Goal: Task Accomplishment & Management: Use online tool/utility

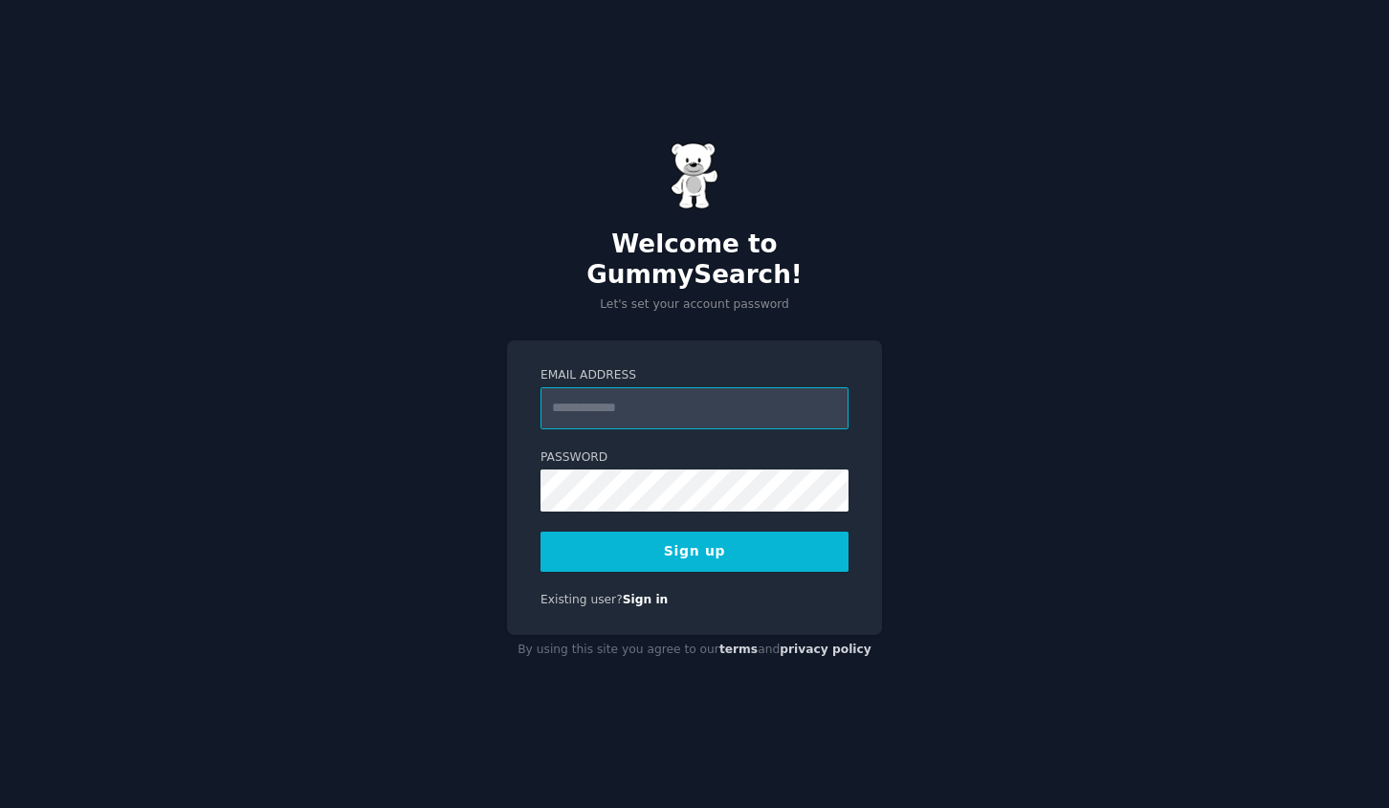
click at [648, 392] on input "Email Address" at bounding box center [695, 408] width 308 height 42
type input "**********"
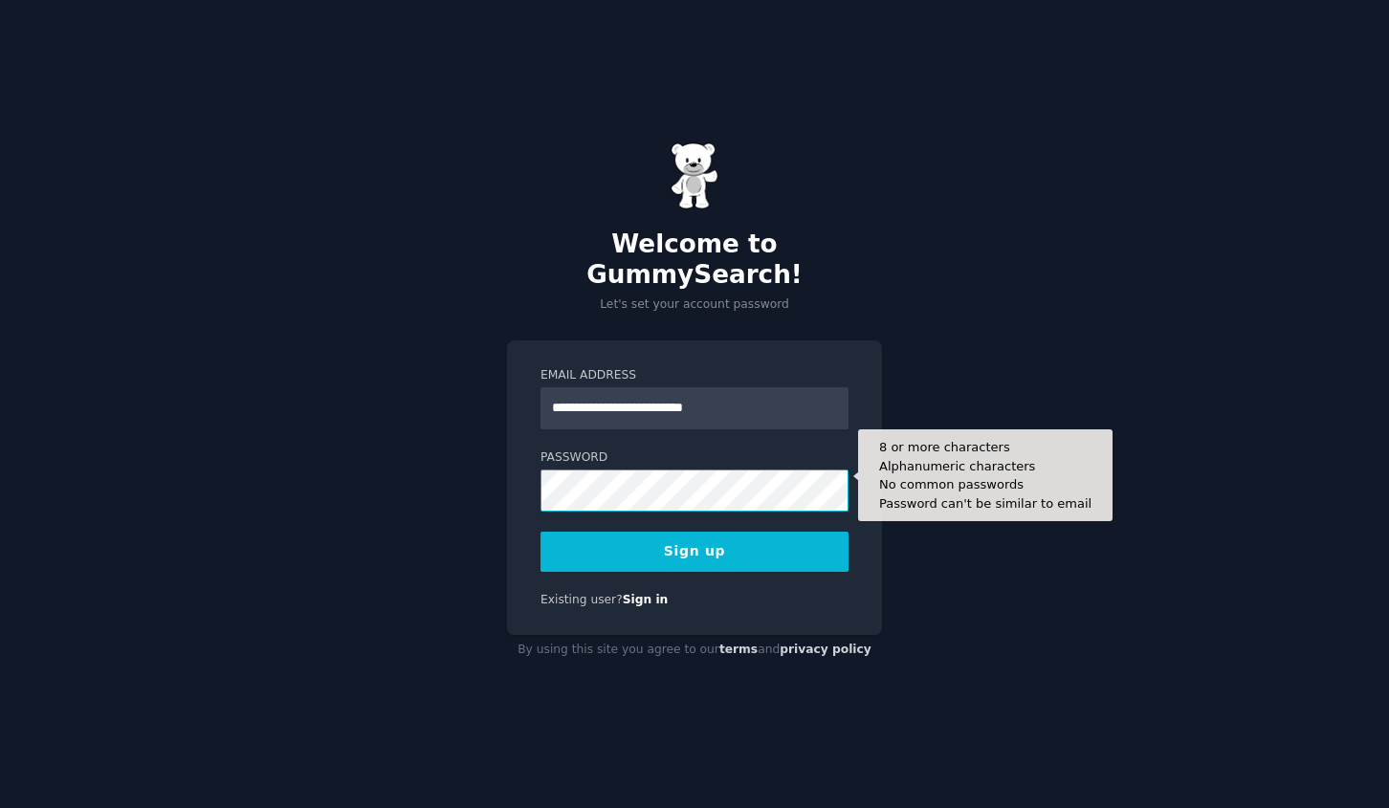
click at [541, 532] on button "Sign up" at bounding box center [695, 552] width 308 height 40
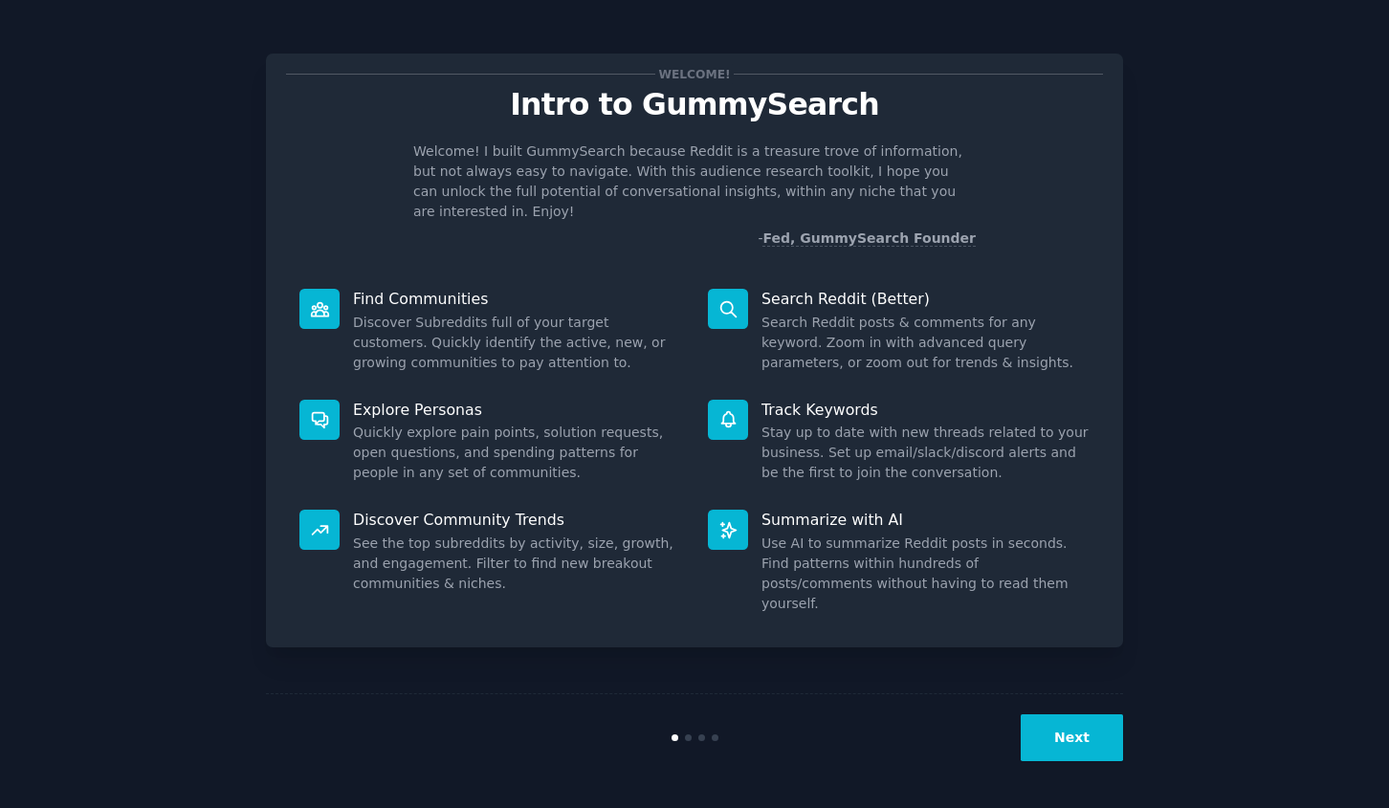
click at [1072, 733] on button "Next" at bounding box center [1072, 738] width 102 height 47
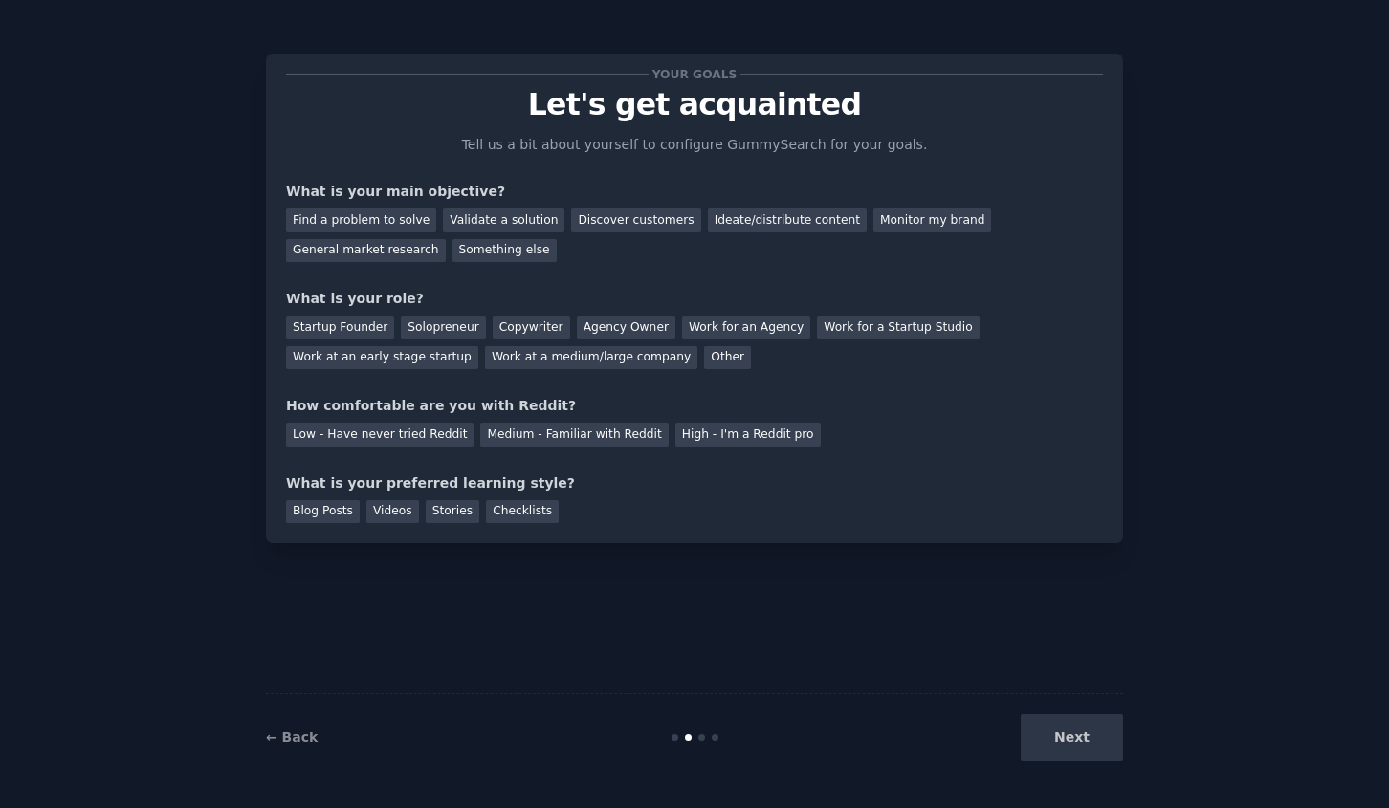
click at [1072, 733] on div "Next" at bounding box center [980, 738] width 286 height 47
click at [381, 251] on div "General market research" at bounding box center [366, 251] width 160 height 24
click at [421, 329] on div "Solopreneur" at bounding box center [443, 328] width 84 height 24
click at [765, 443] on div "High - I'm a Reddit pro" at bounding box center [747, 435] width 145 height 24
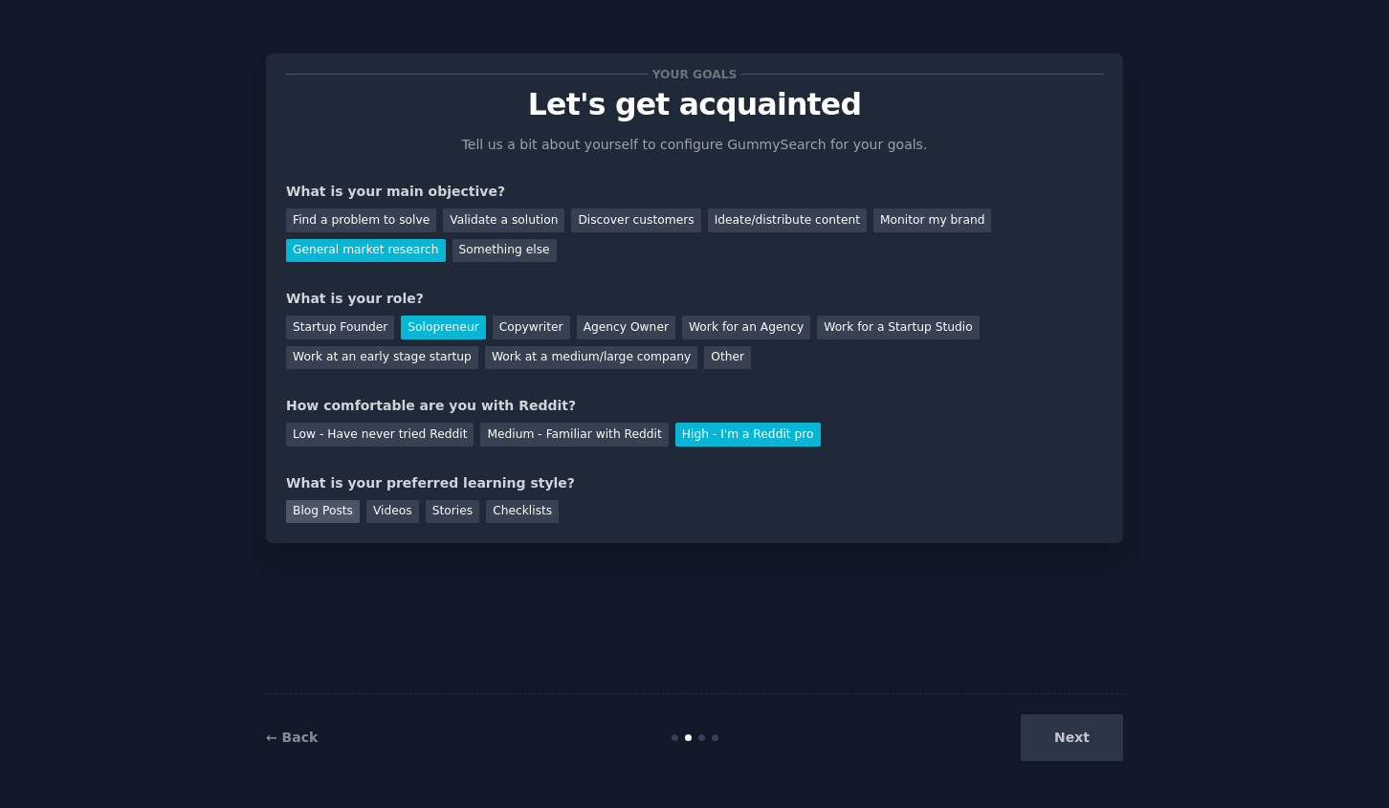
click at [334, 507] on div "Blog Posts" at bounding box center [323, 512] width 74 height 24
click at [395, 507] on div "Videos" at bounding box center [392, 512] width 53 height 24
click at [324, 513] on div "Blog Posts" at bounding box center [323, 512] width 74 height 24
click at [1098, 749] on button "Next" at bounding box center [1072, 738] width 102 height 47
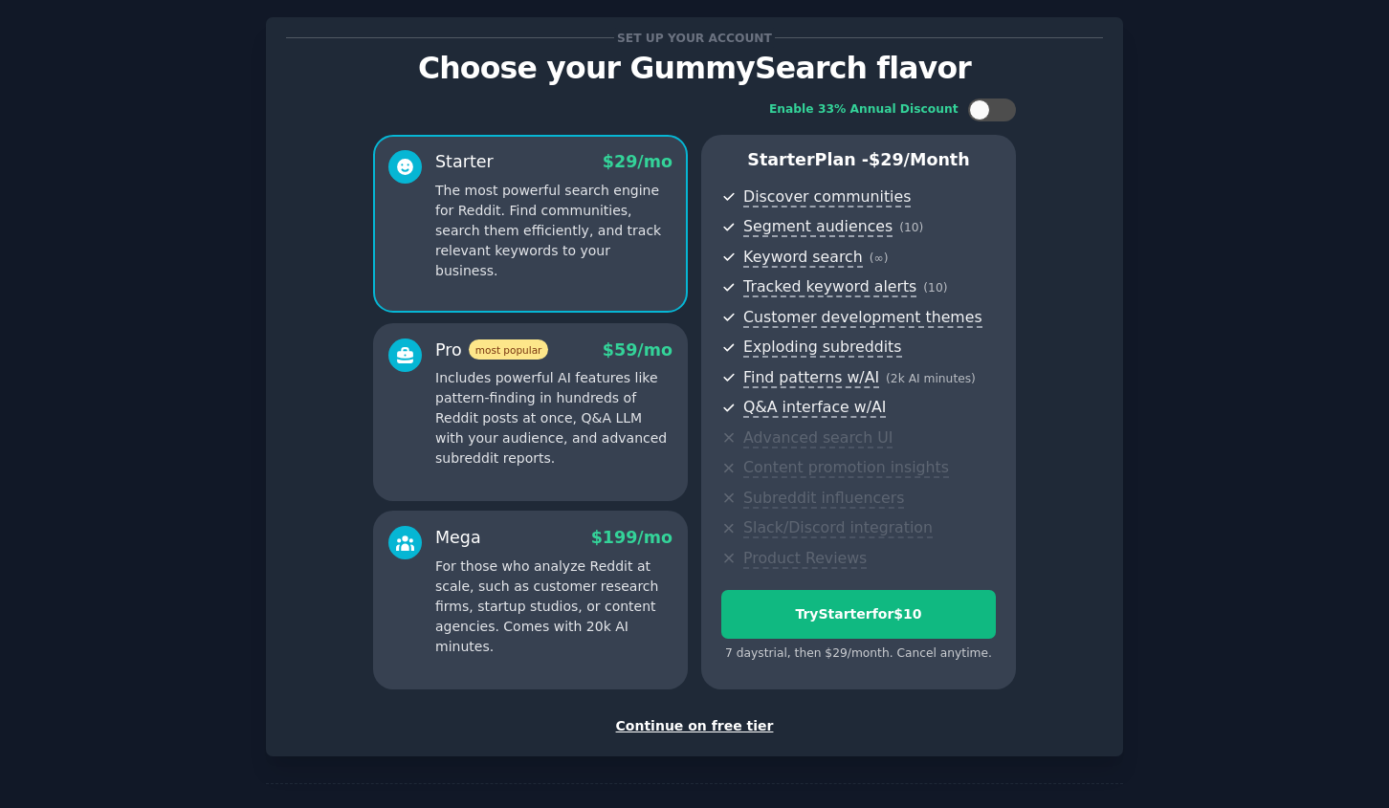
scroll to position [59, 0]
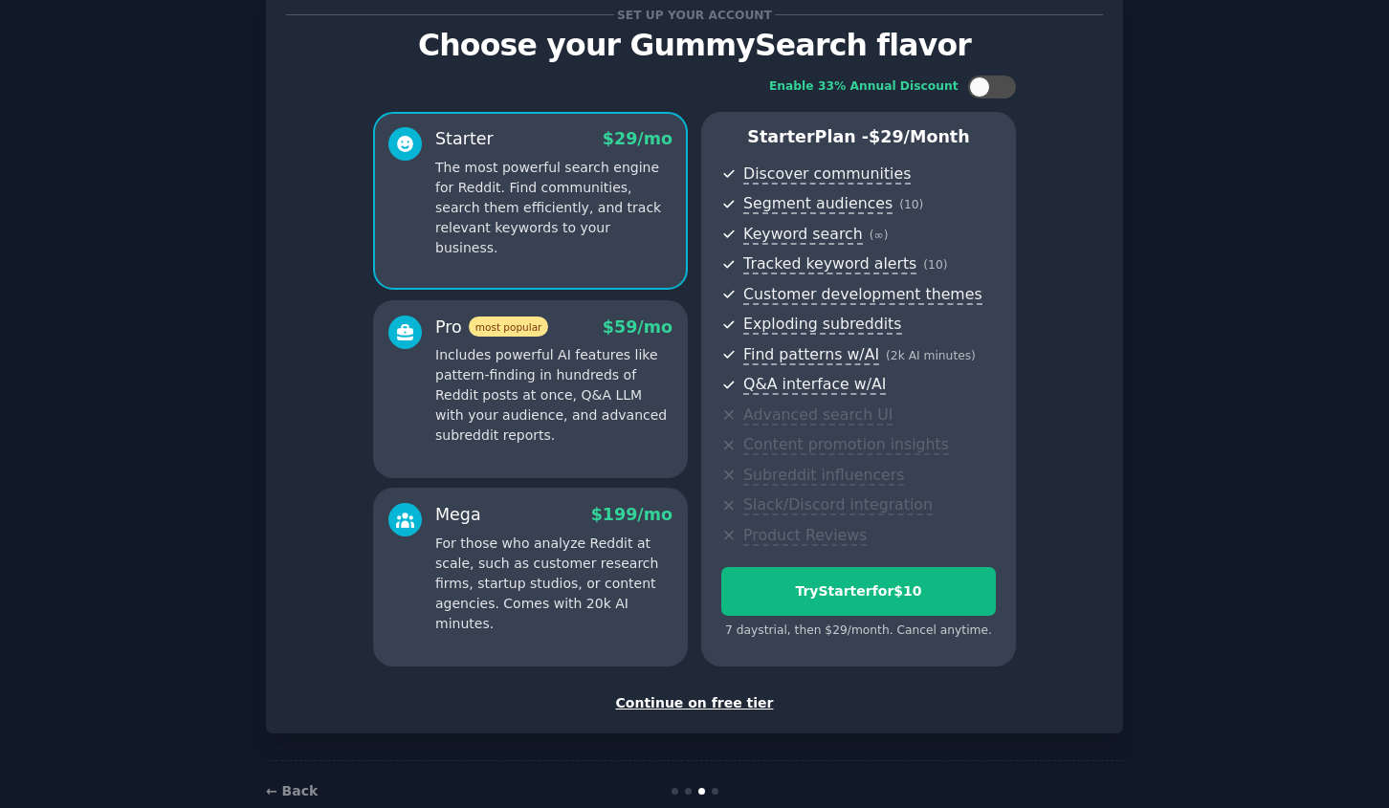
click at [719, 702] on div "Continue on free tier" at bounding box center [694, 704] width 817 height 20
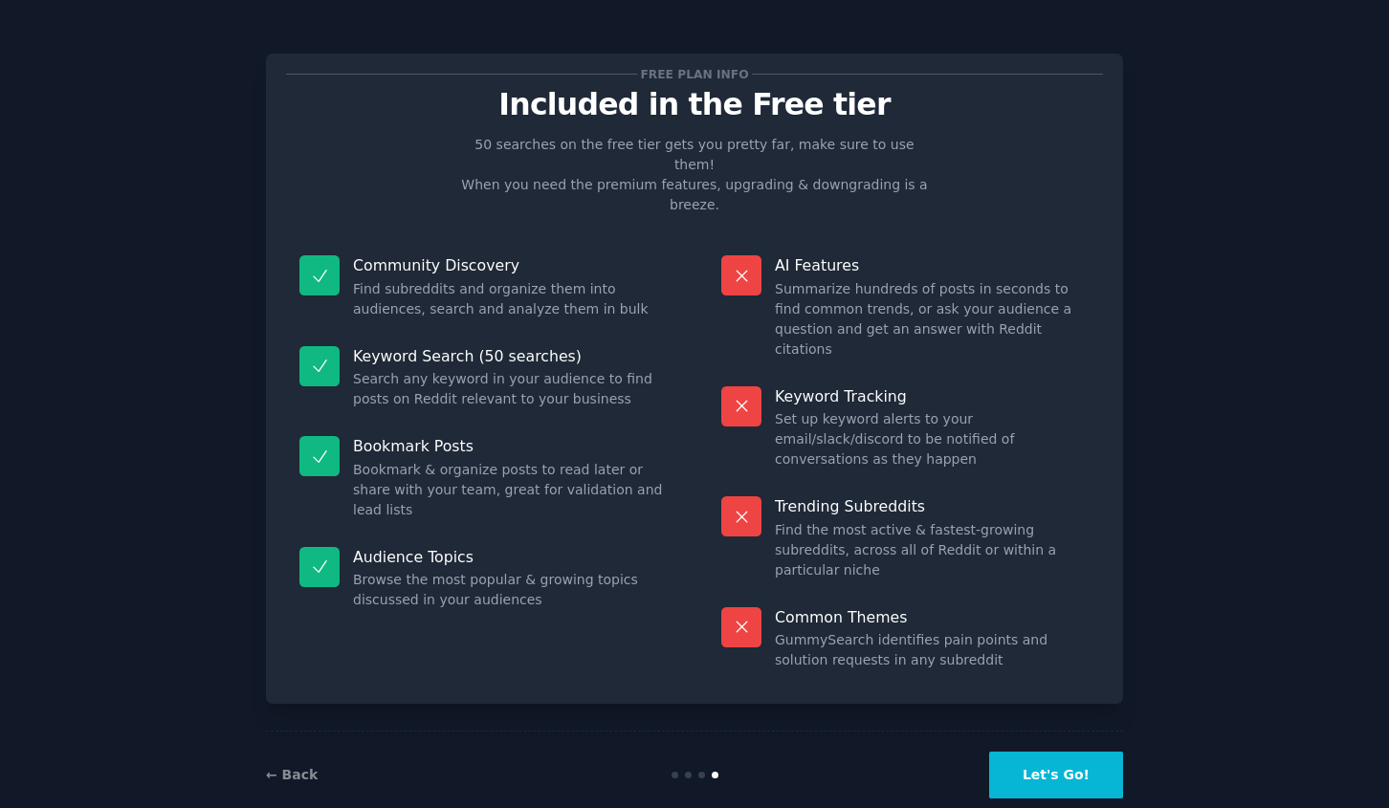
click at [1079, 752] on button "Let's Go!" at bounding box center [1056, 775] width 134 height 47
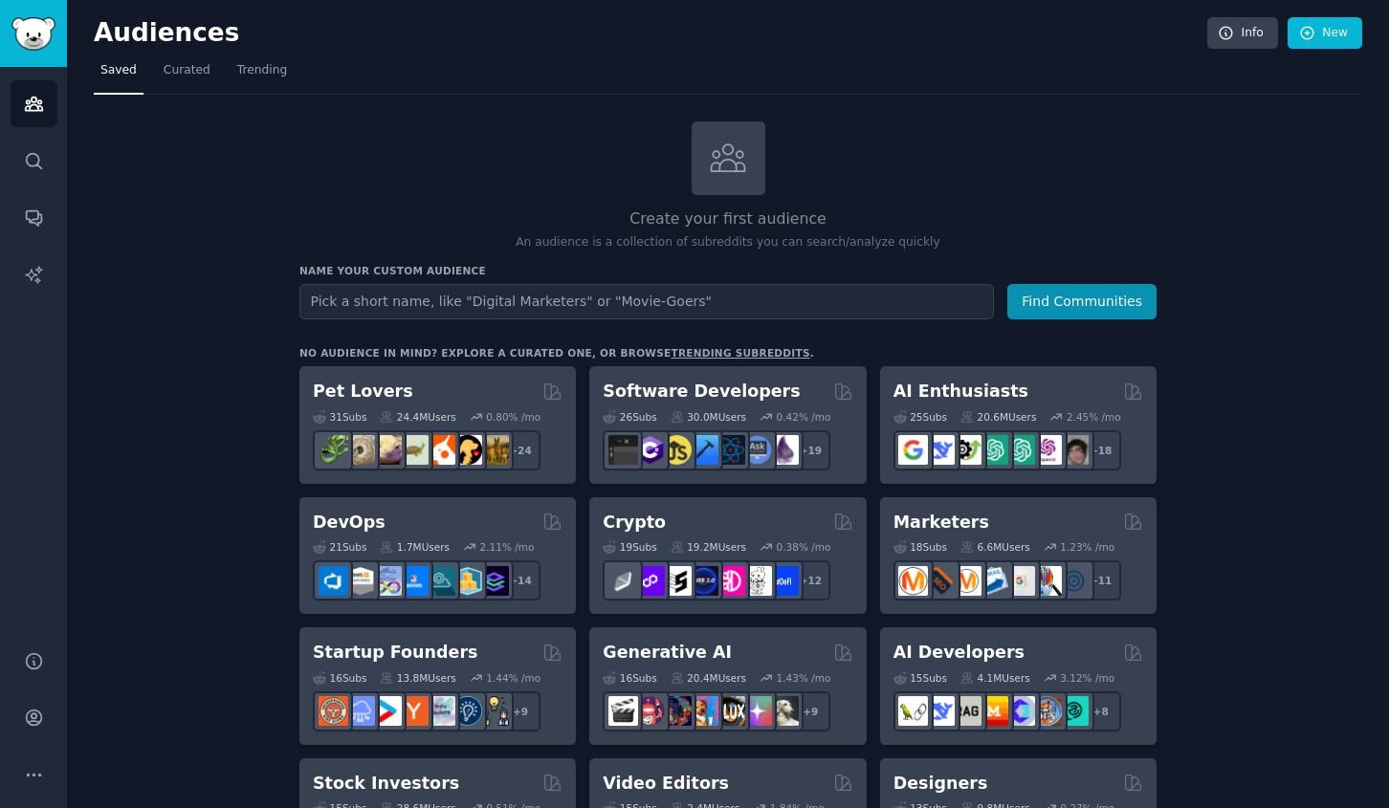
click at [445, 303] on input "text" at bounding box center [646, 301] width 695 height 35
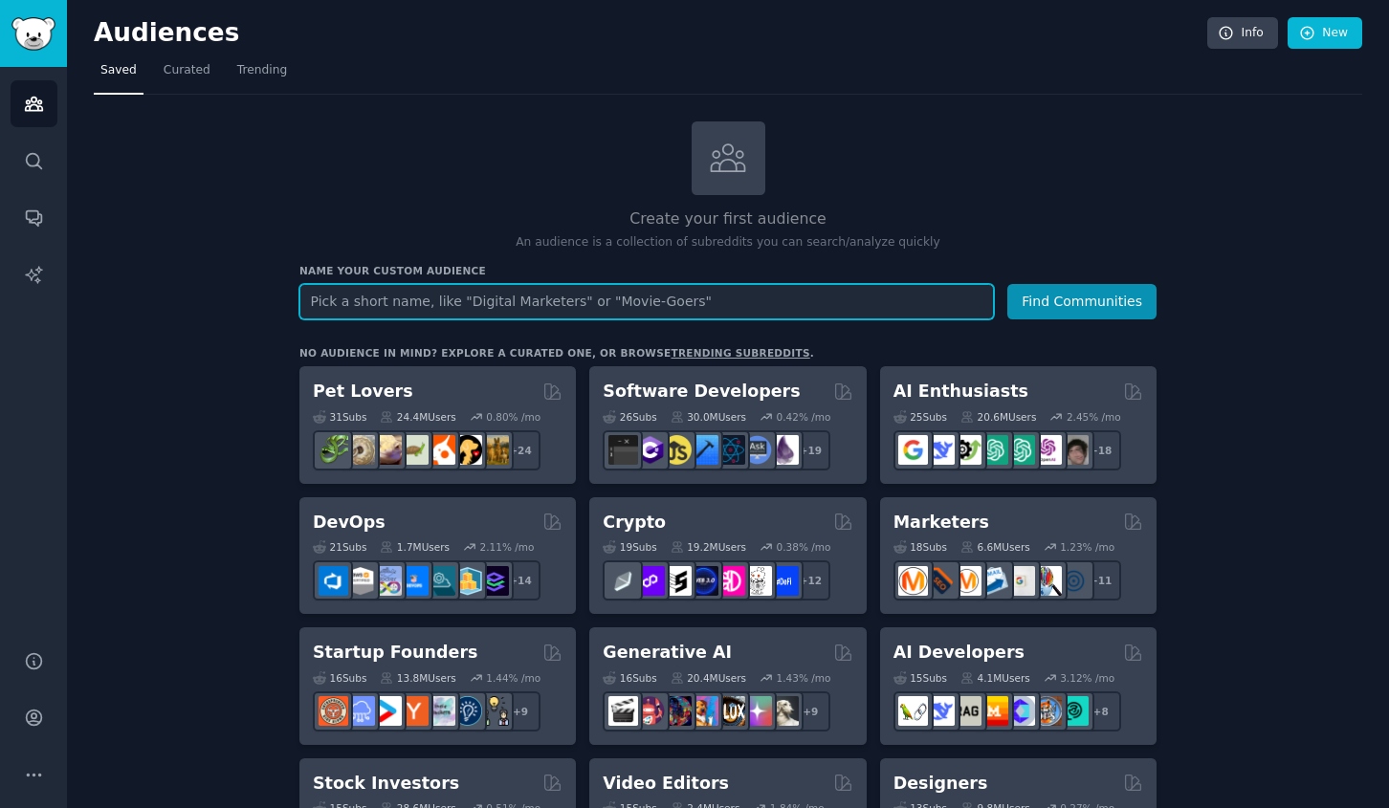
paste input "Kingdom Rush Frontiers"
type input "Kingdom Rush Frontiers"
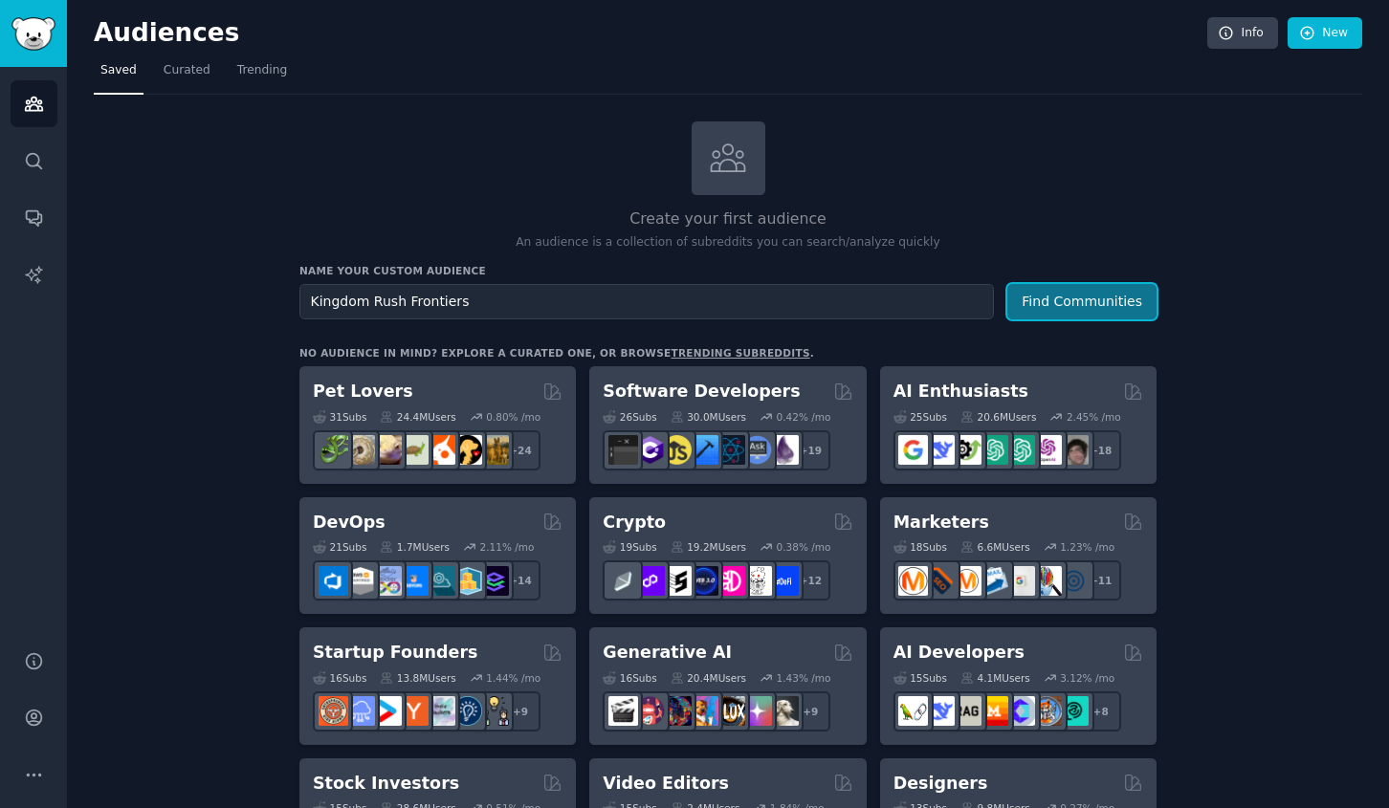
click at [1028, 301] on button "Find Communities" at bounding box center [1081, 301] width 149 height 35
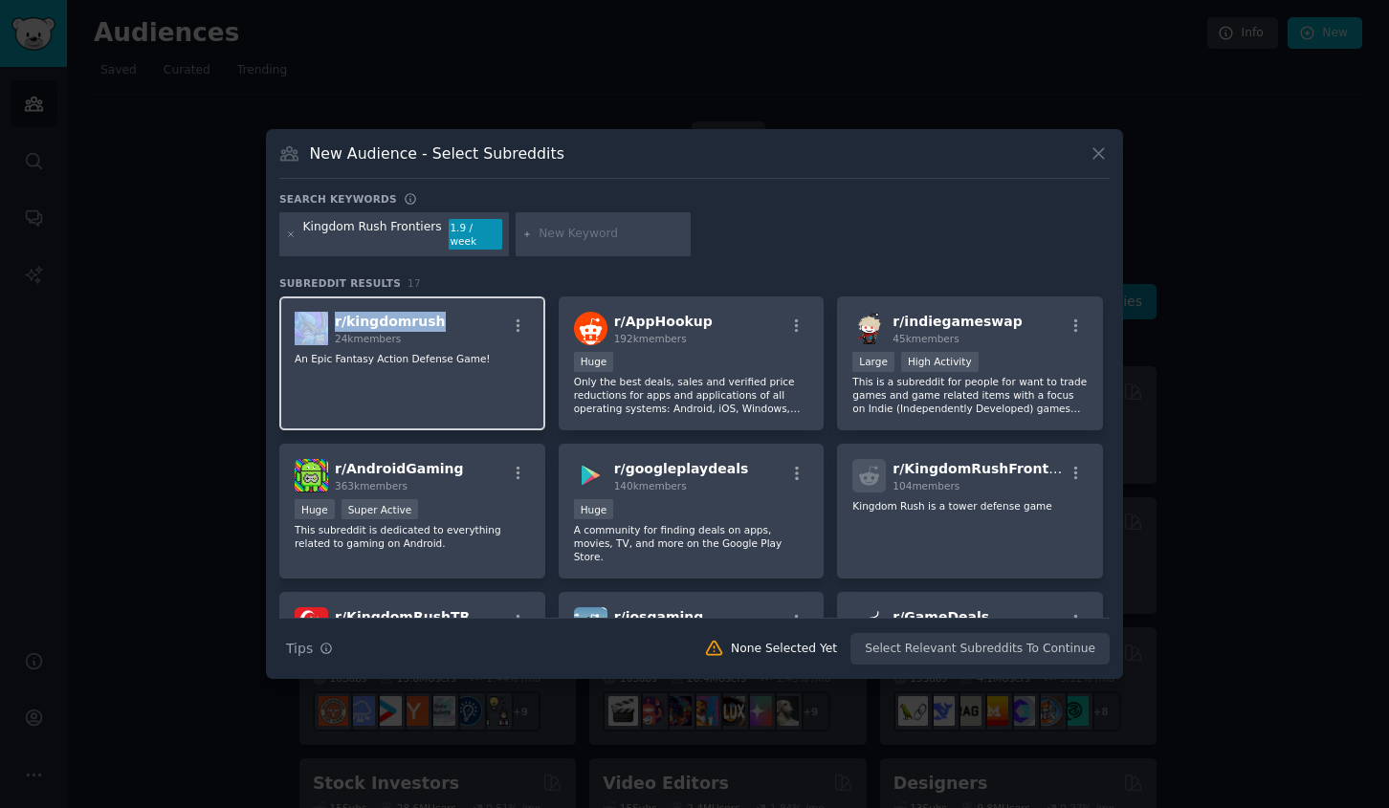
drag, startPoint x: 439, startPoint y: 318, endPoint x: 330, endPoint y: 320, distance: 109.1
click at [330, 320] on div "r/ kingdomrush 24k members" at bounding box center [412, 328] width 235 height 33
copy div "r/ kingdomrush"
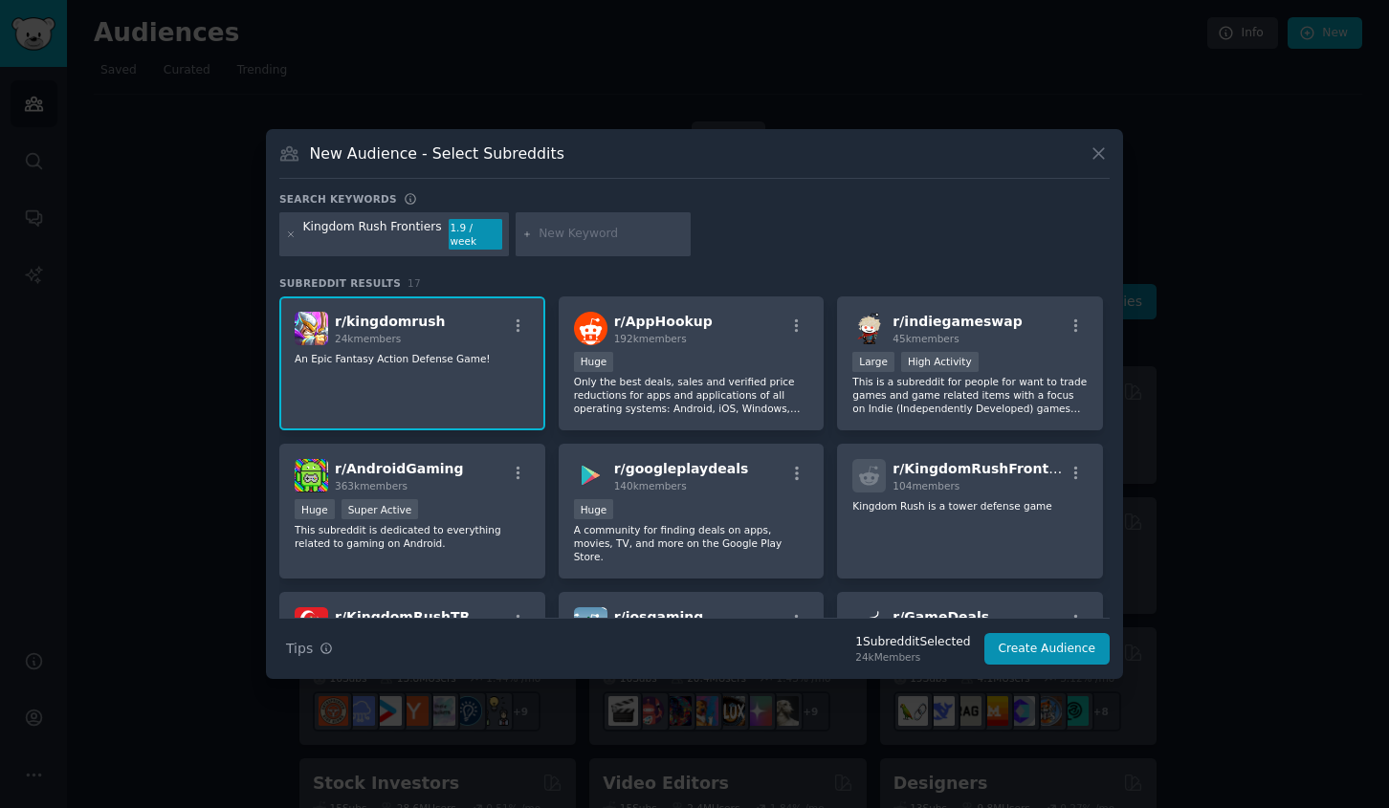
click at [409, 233] on div "Kingdom Rush Frontiers" at bounding box center [372, 234] width 139 height 31
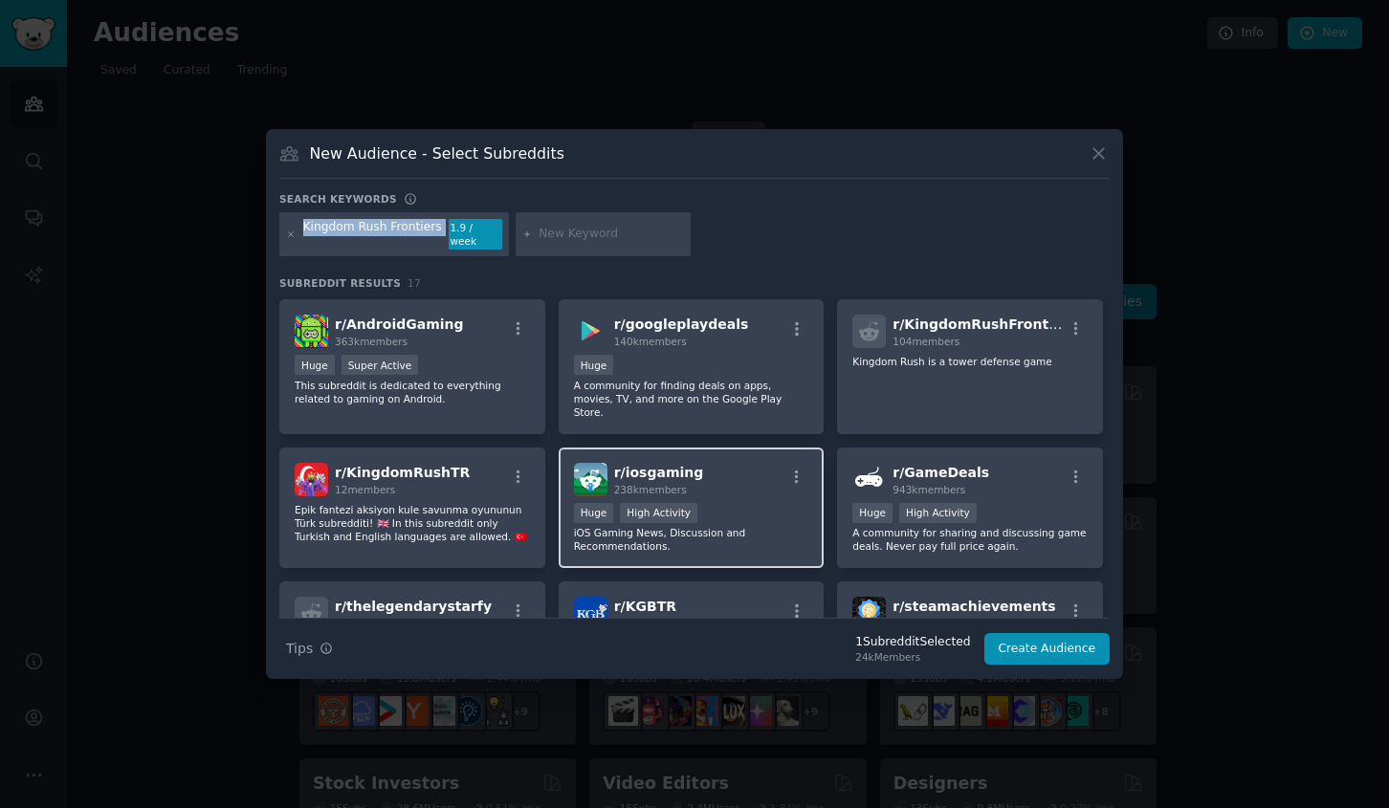
scroll to position [148, 0]
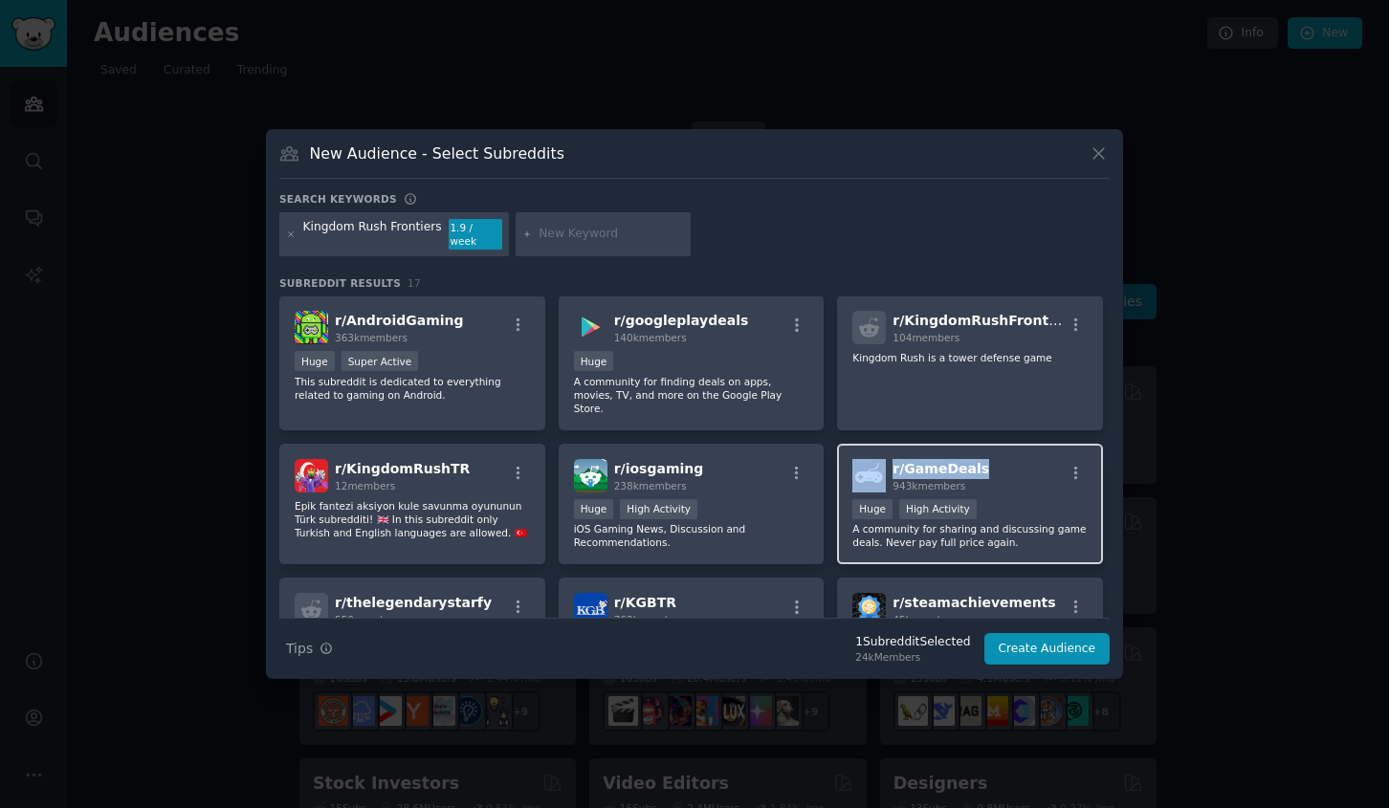
drag, startPoint x: 1000, startPoint y: 446, endPoint x: 886, endPoint y: 452, distance: 114.0
click at [886, 459] on div "r/ GameDeals 943k members" at bounding box center [969, 475] width 235 height 33
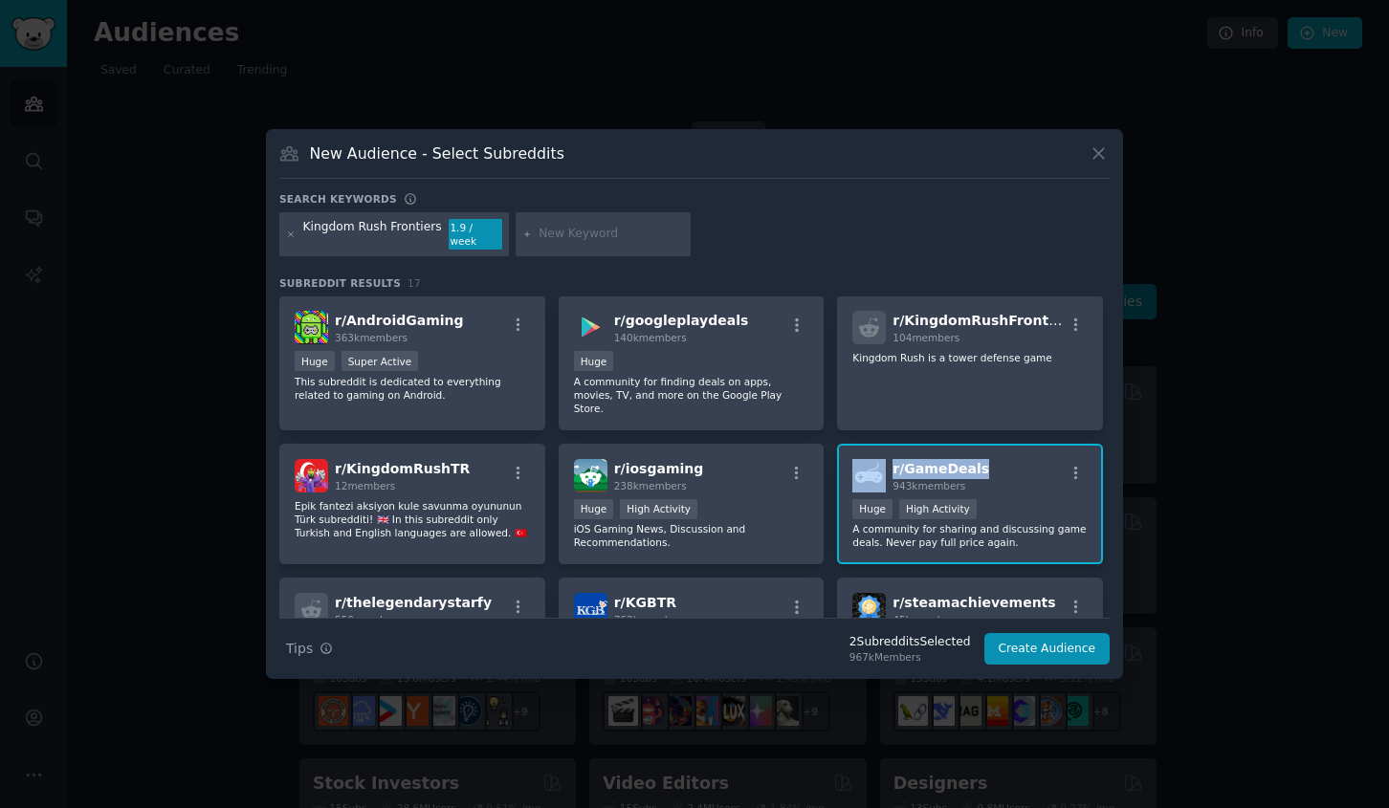
copy div "r/ GameDeals"
click at [290, 233] on icon at bounding box center [291, 234] width 5 height 5
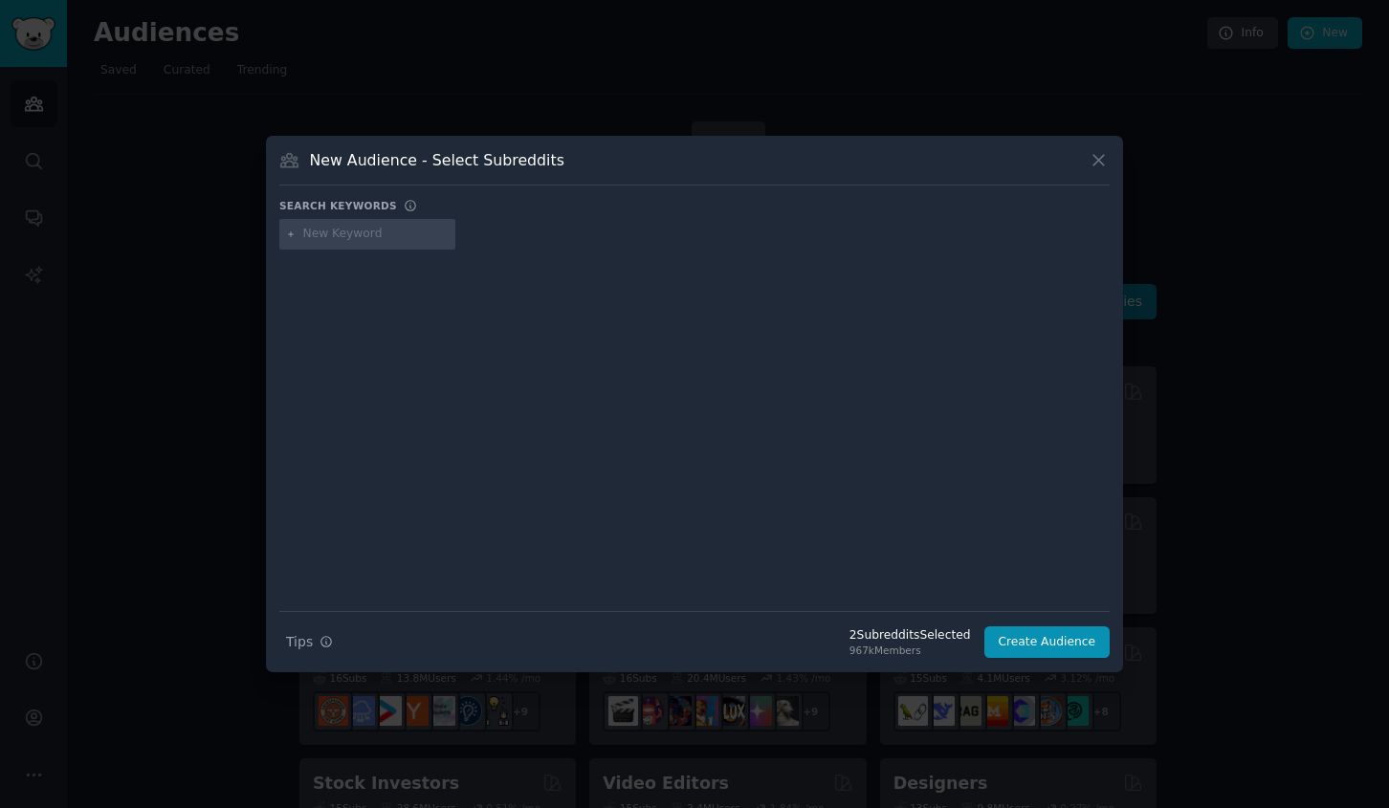
click at [346, 233] on input "text" at bounding box center [375, 234] width 145 height 17
paste input "Bloons TD 6"
type input "Bloons"
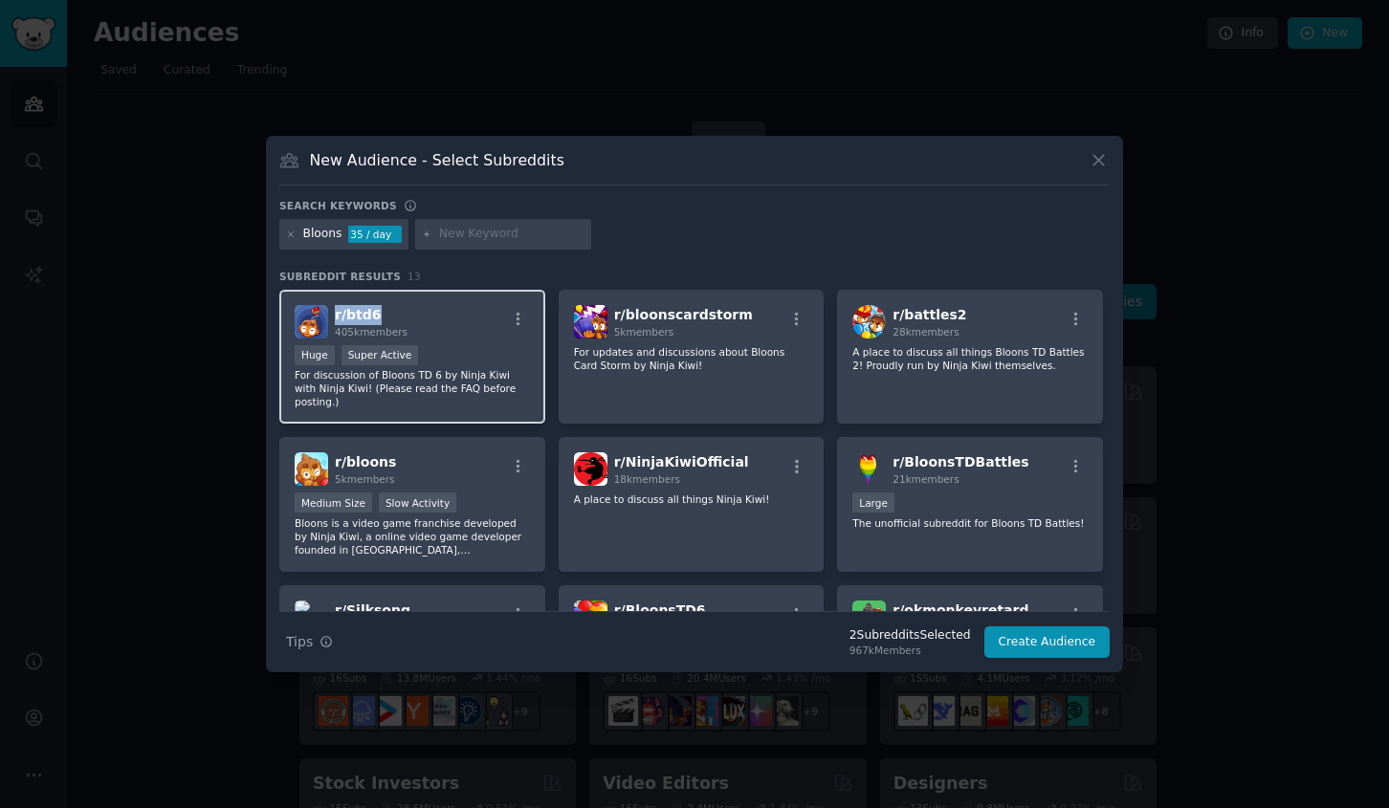
drag, startPoint x: 377, startPoint y: 320, endPoint x: 335, endPoint y: 320, distance: 42.1
click at [335, 320] on h2 "r/ btd6 405k members" at bounding box center [371, 321] width 73 height 33
copy span "r/ btd6"
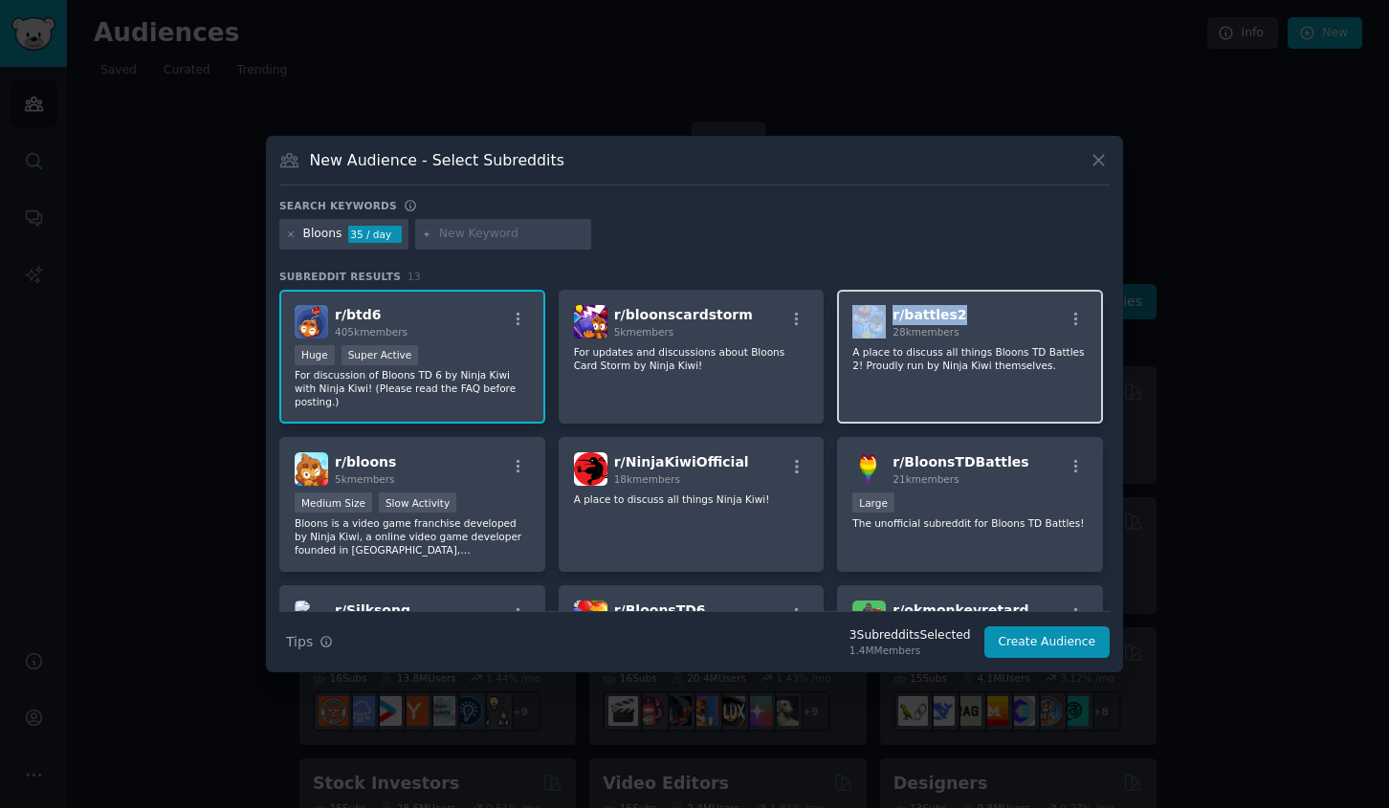
drag, startPoint x: 963, startPoint y: 317, endPoint x: 885, endPoint y: 320, distance: 78.5
click at [885, 320] on div "r/ battles2 28k members" at bounding box center [969, 321] width 235 height 33
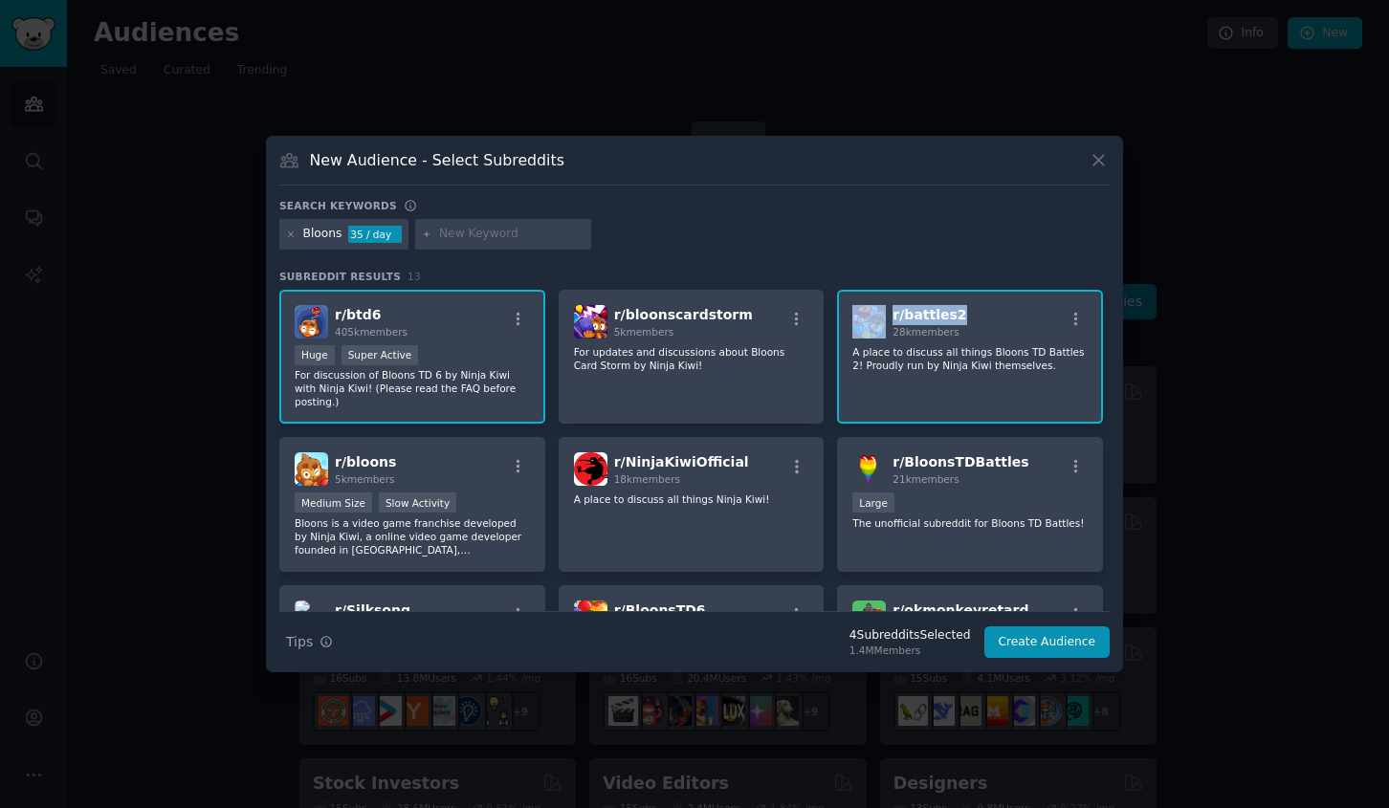
copy div "r/ battles2"
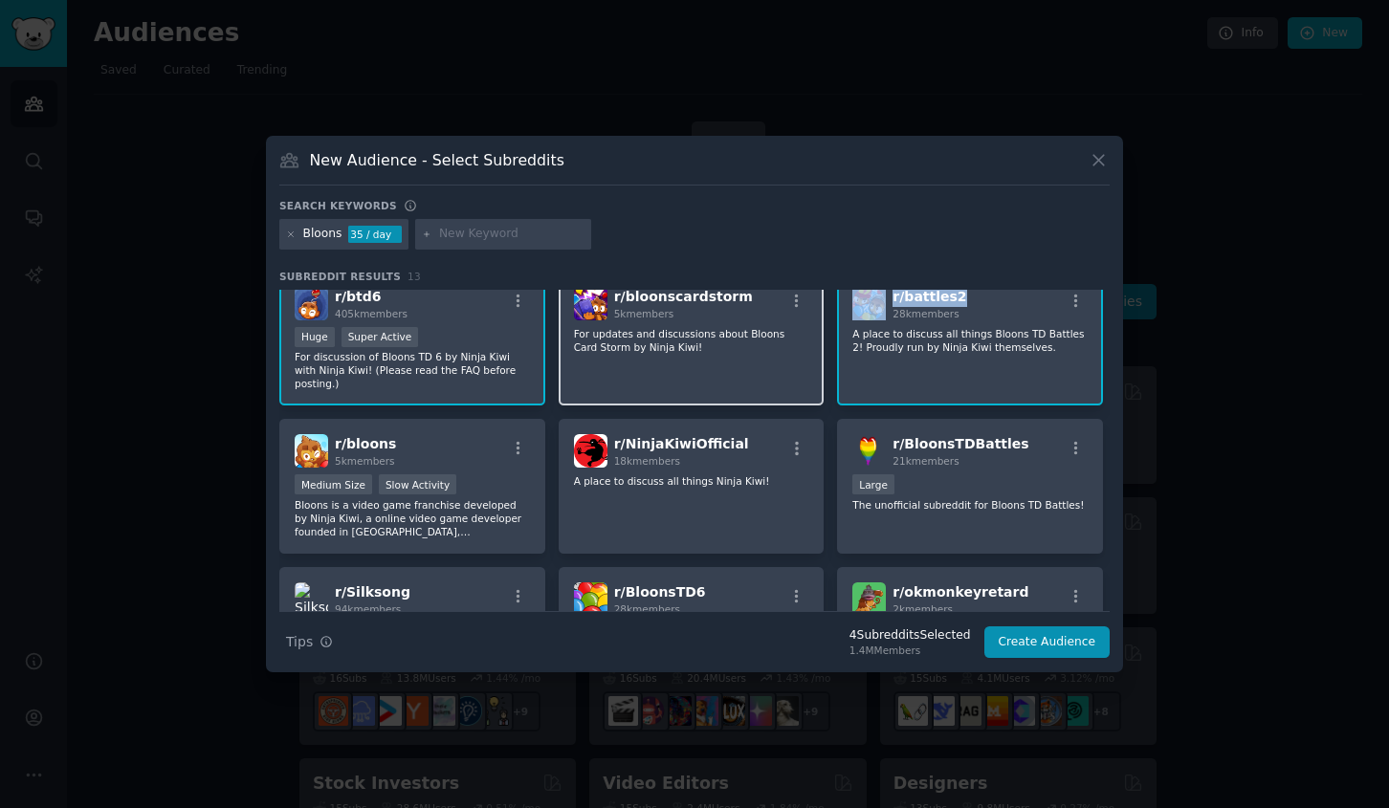
scroll to position [37, 0]
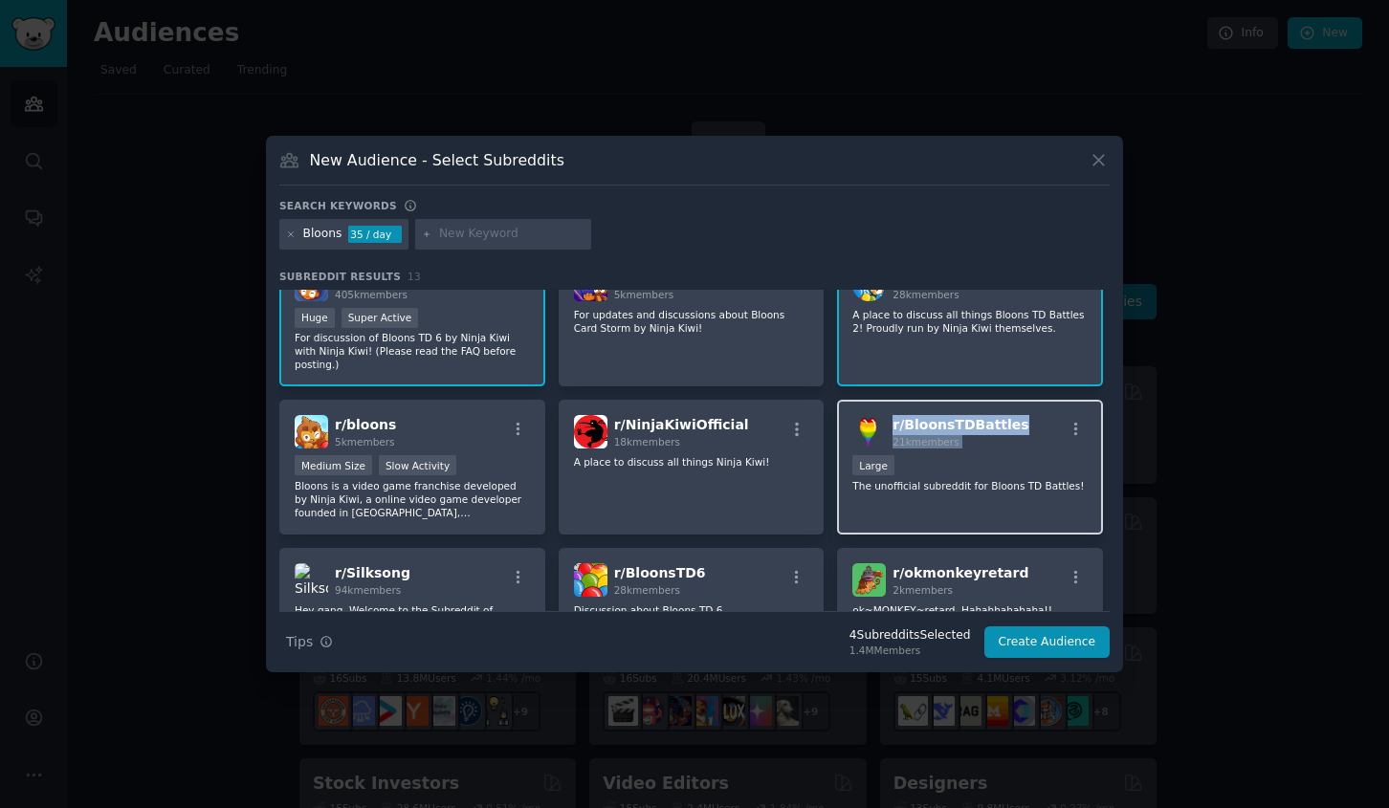
drag, startPoint x: 1036, startPoint y: 428, endPoint x: 888, endPoint y: 429, distance: 148.3
click at [888, 429] on div "r/ BloonsTDBattles 21k members" at bounding box center [969, 431] width 235 height 33
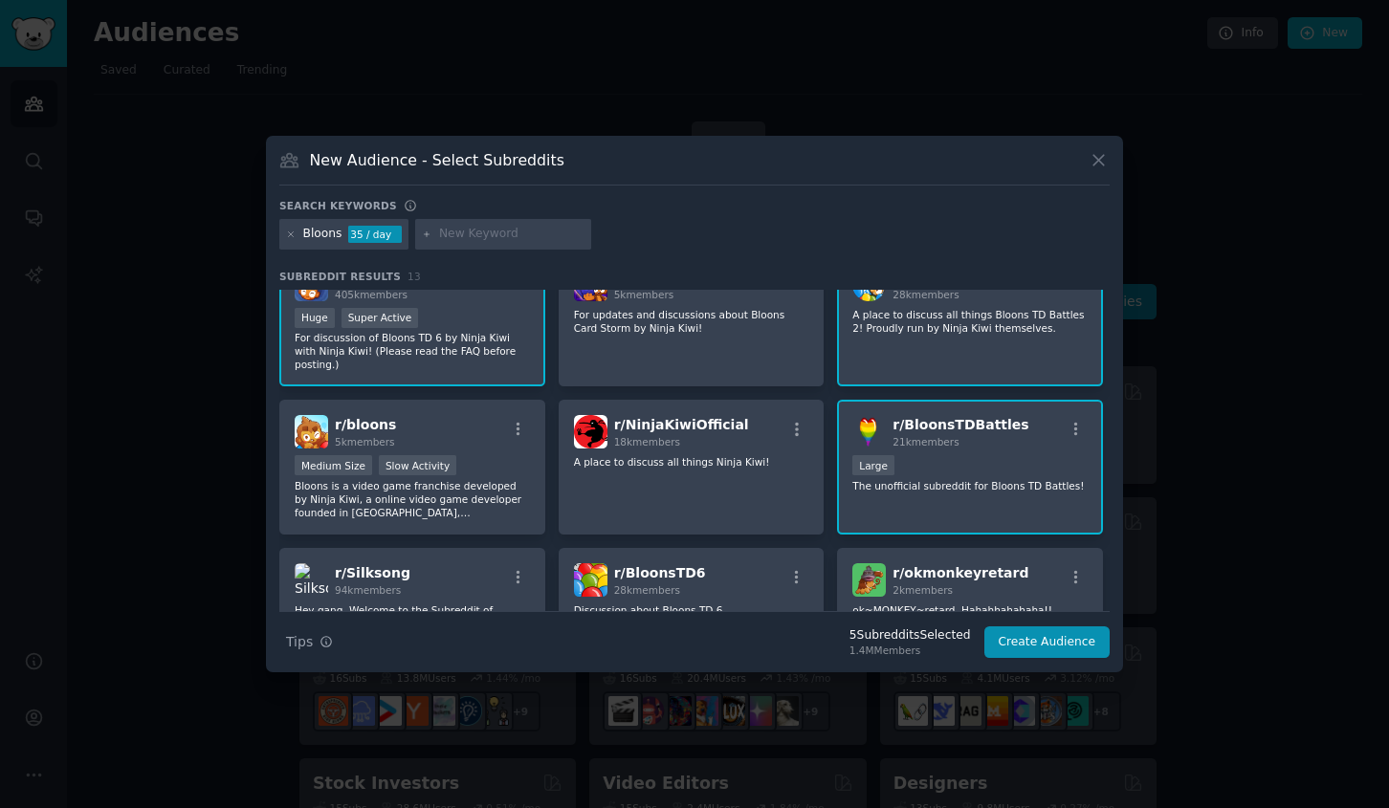
click at [1260, 401] on div at bounding box center [694, 404] width 1389 height 808
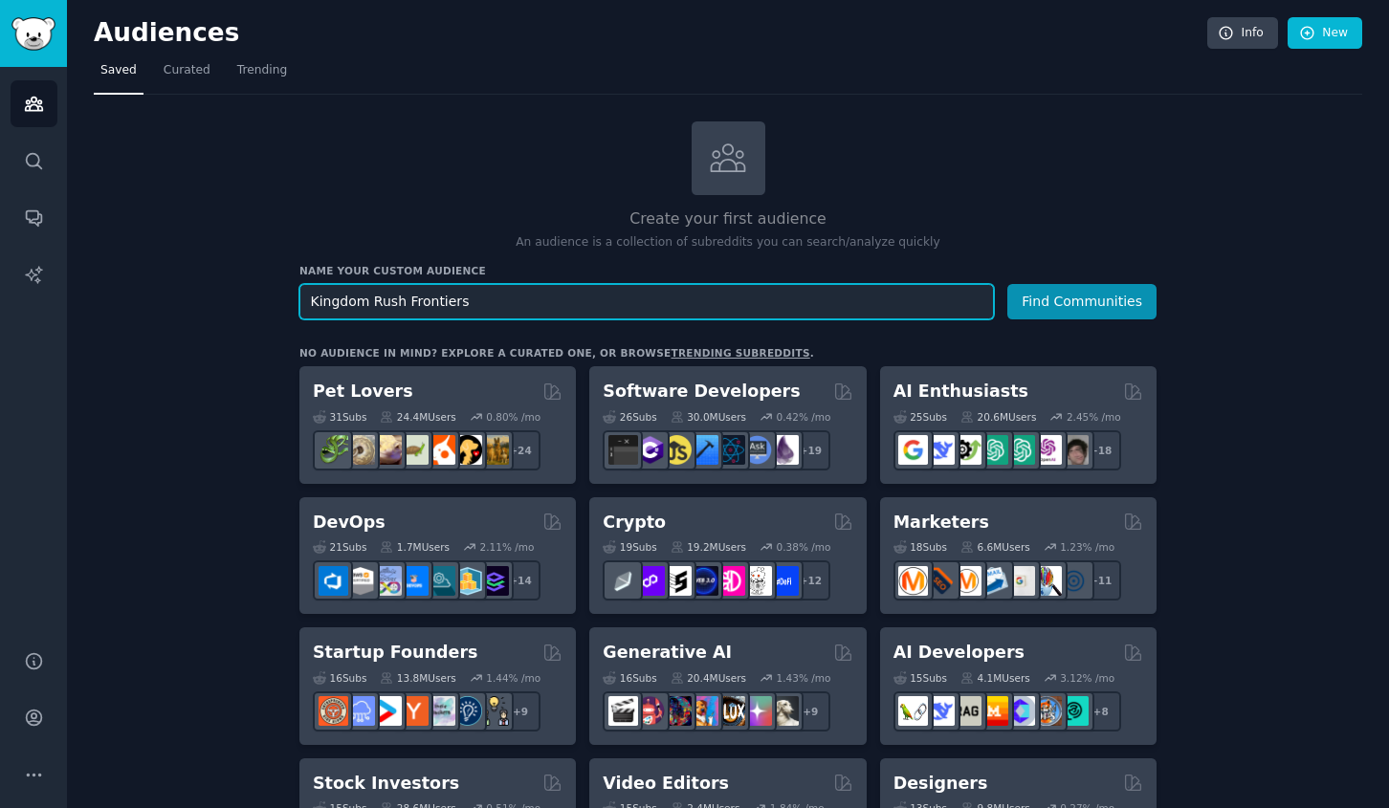
click at [504, 298] on input "Kingdom Rush Frontiers" at bounding box center [646, 301] width 695 height 35
paste input "r/battles2"
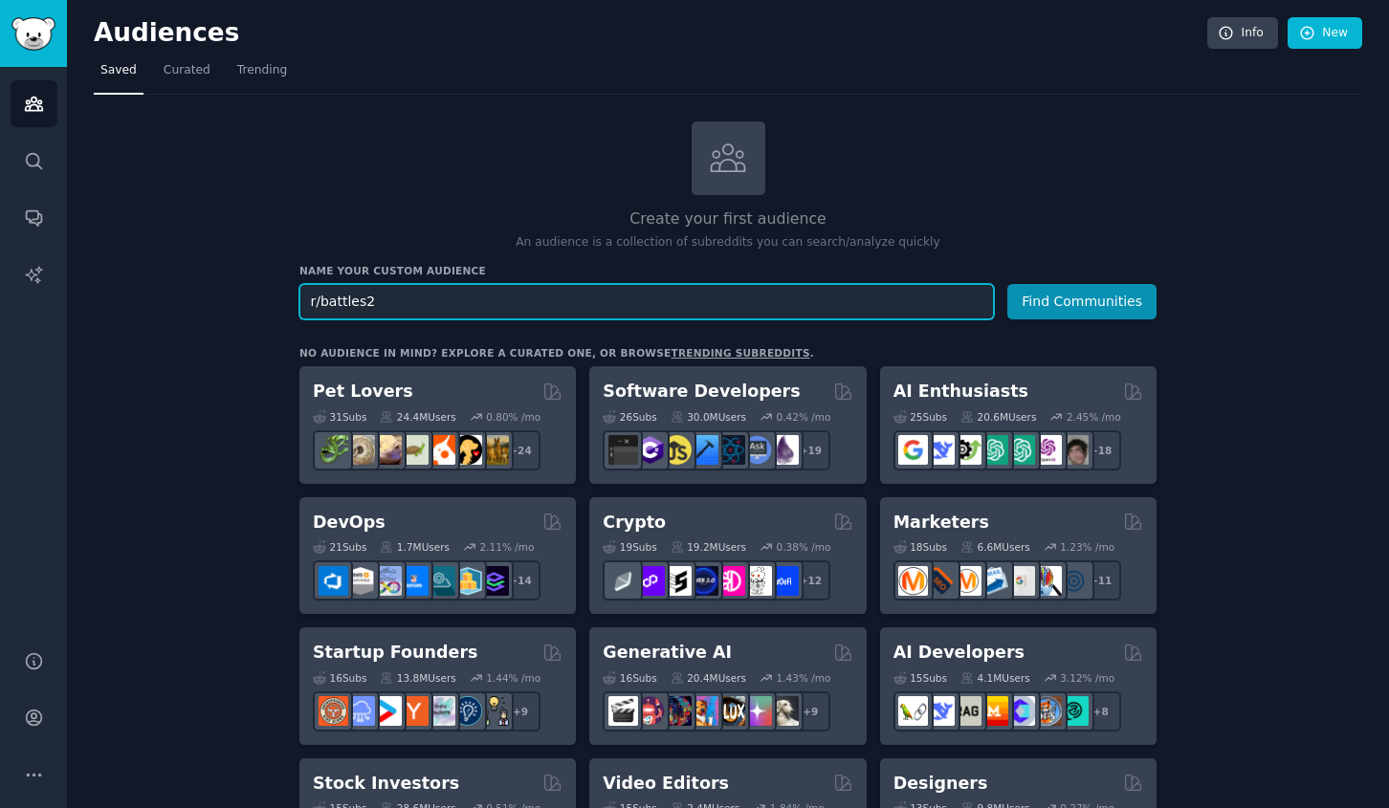
click at [434, 305] on input "r/battles2" at bounding box center [646, 301] width 695 height 35
paste input "Dome Keeper"
type input "Dome Keeper"
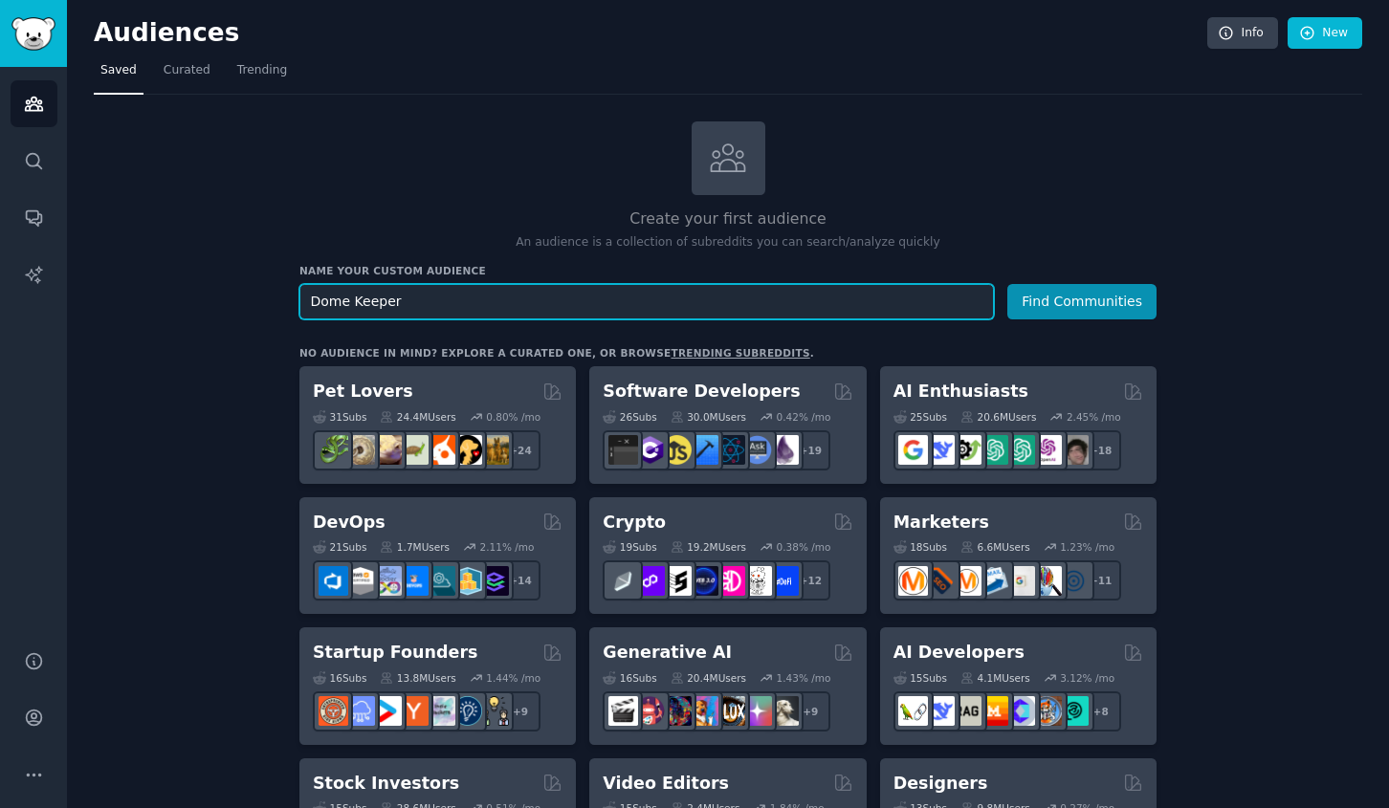
click at [1007, 284] on button "Find Communities" at bounding box center [1081, 301] width 149 height 35
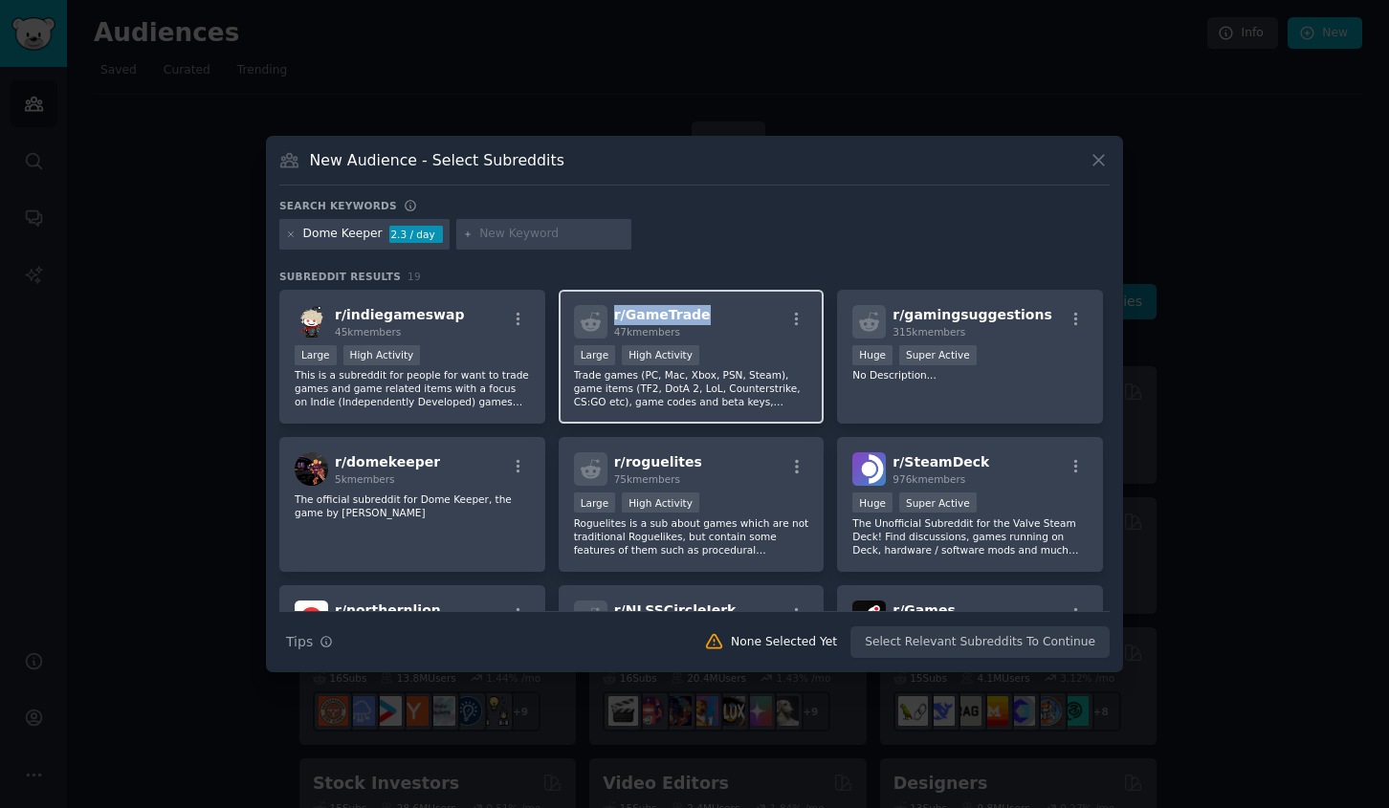
copy span "r/ GameTrade"
drag, startPoint x: 718, startPoint y: 312, endPoint x: 612, endPoint y: 321, distance: 105.7
click at [612, 321] on div "r/ GameTrade 47k members" at bounding box center [691, 321] width 235 height 33
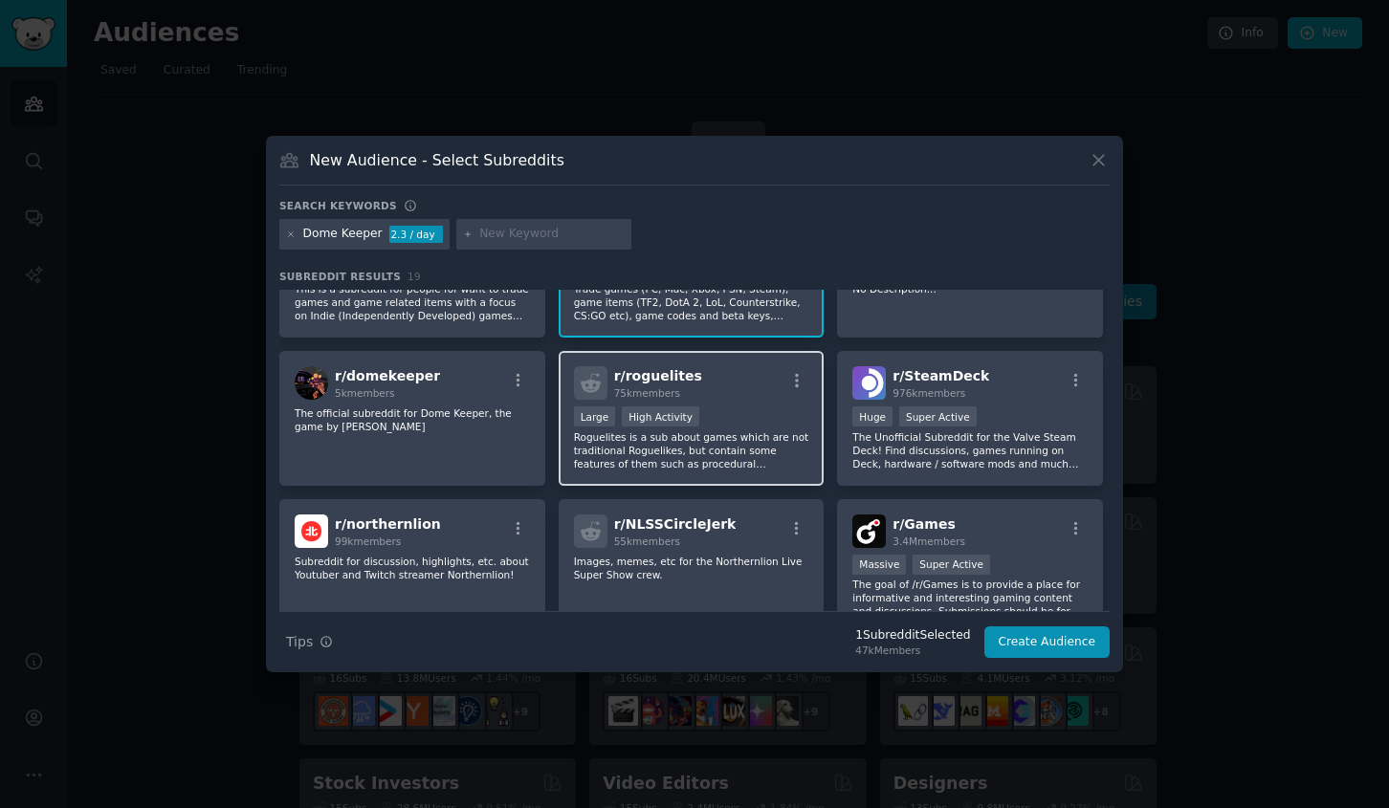
scroll to position [90, 0]
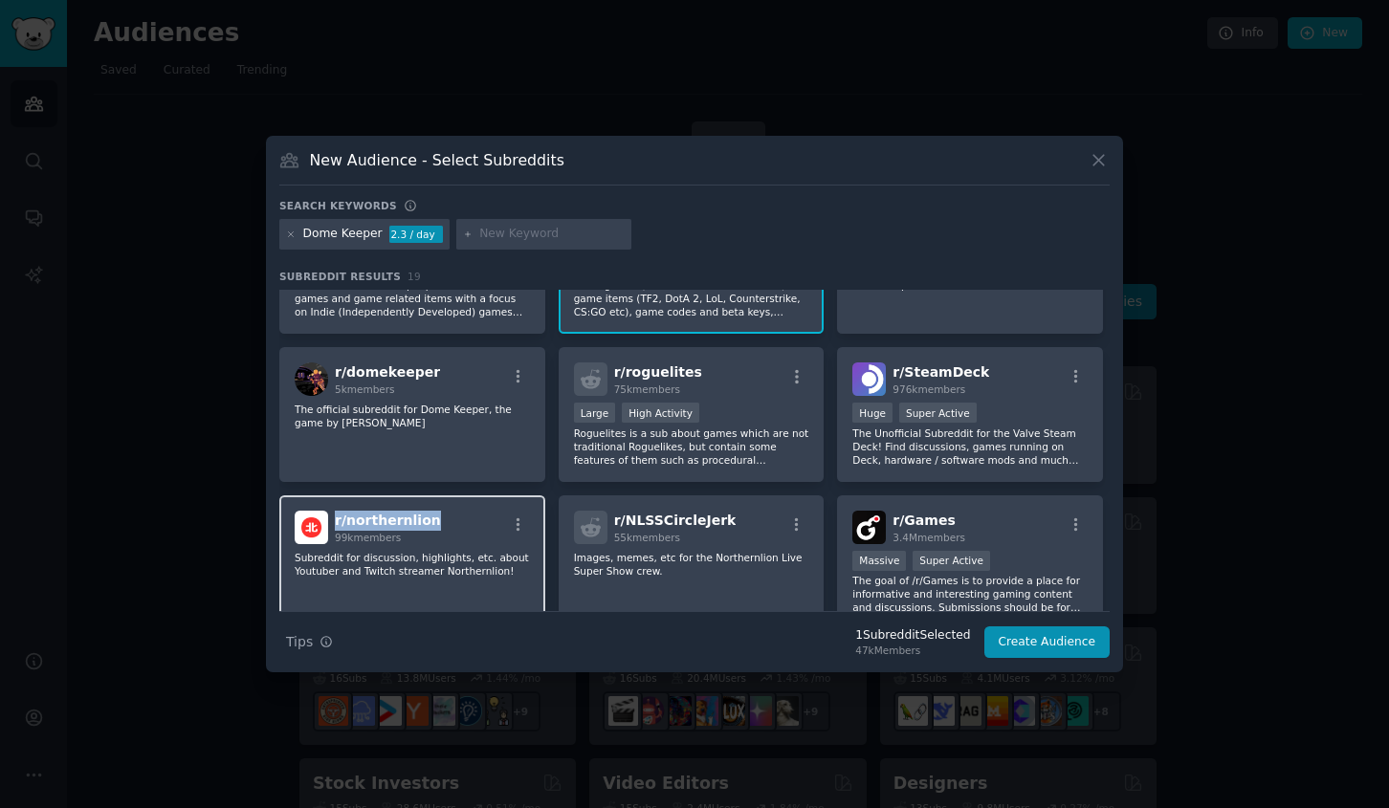
drag, startPoint x: 433, startPoint y: 524, endPoint x: 336, endPoint y: 523, distance: 97.6
click at [336, 523] on div "r/ northernlion 99k members" at bounding box center [412, 527] width 235 height 33
copy span "r/ northernlion"
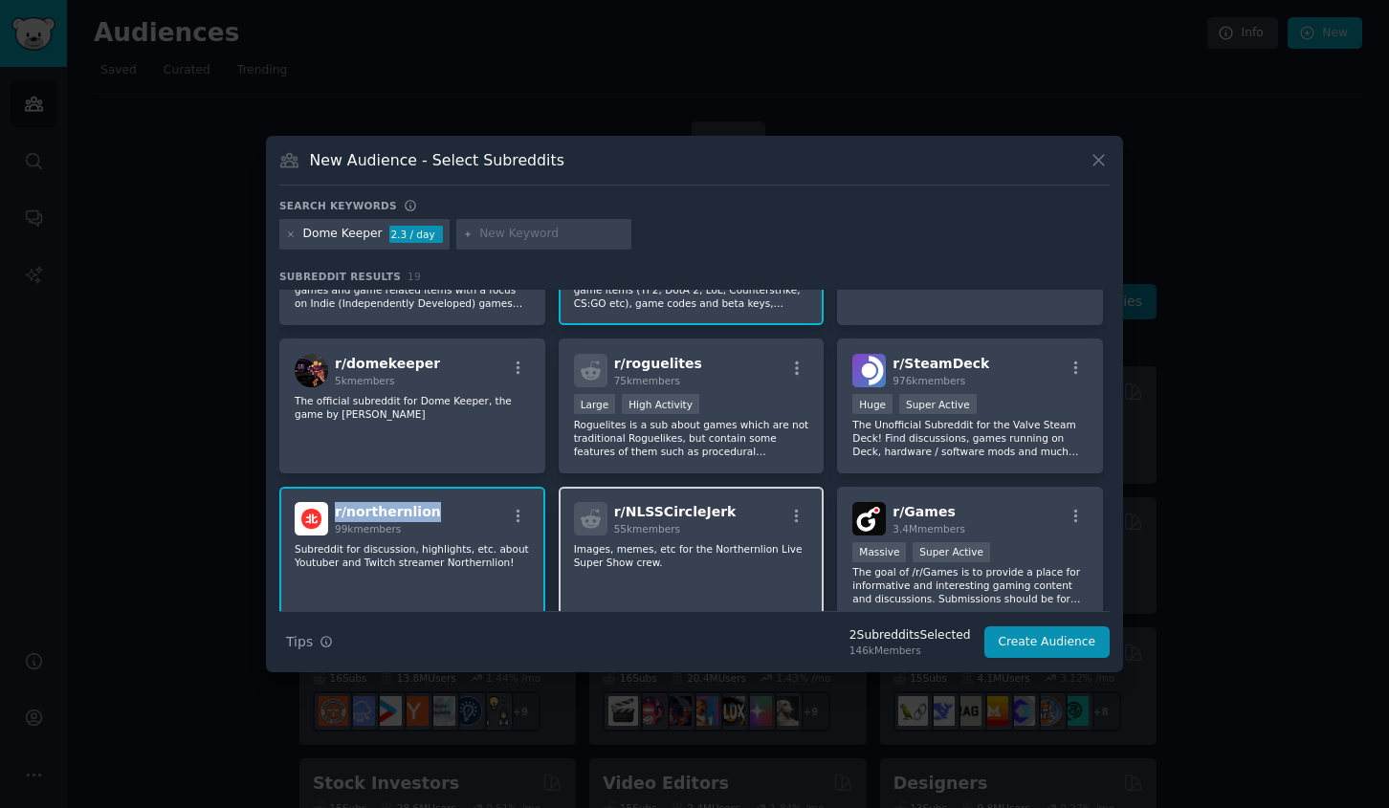
scroll to position [108, 0]
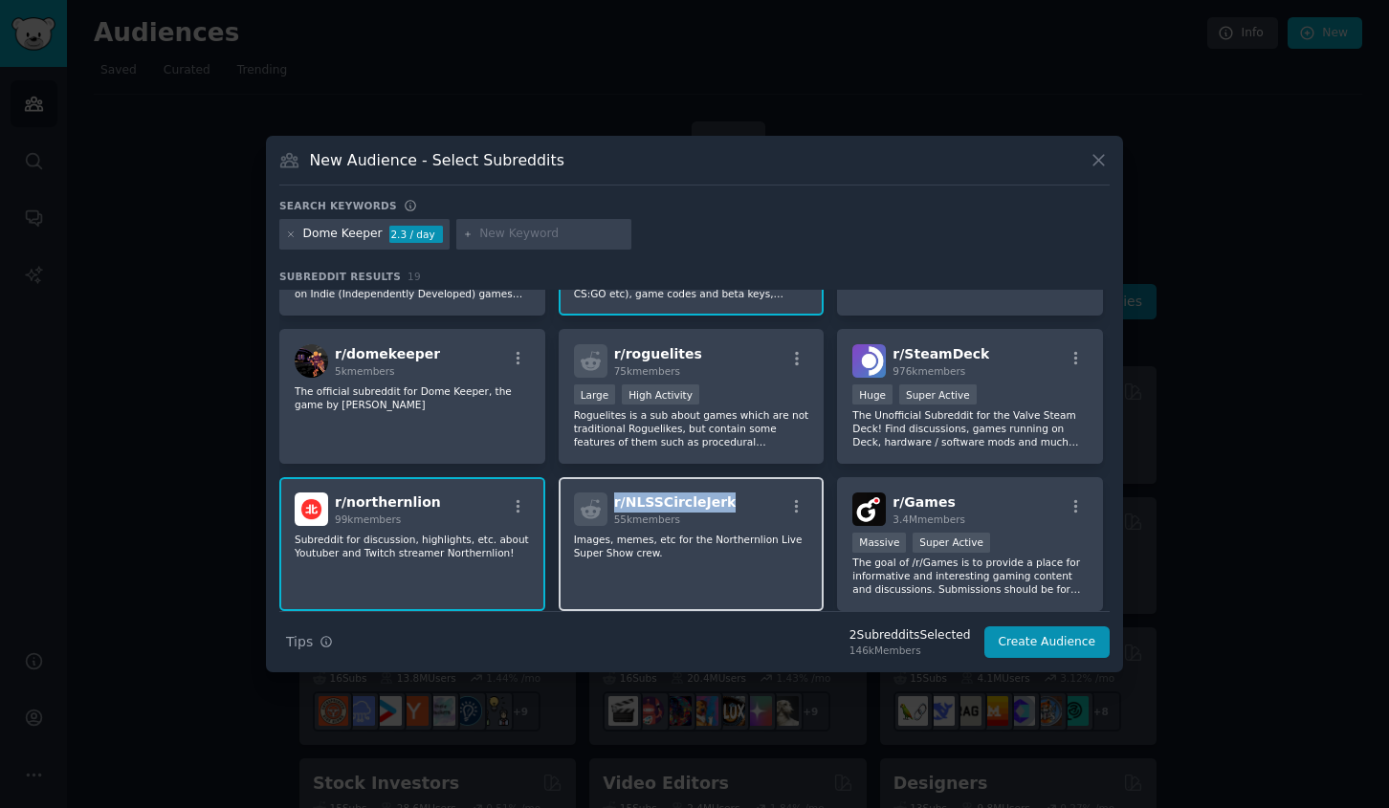
drag, startPoint x: 735, startPoint y: 501, endPoint x: 609, endPoint y: 503, distance: 125.3
click at [609, 503] on div "r/ NLSSCircleJerk 55k members" at bounding box center [691, 509] width 235 height 33
copy span "r/ NLSSCircleJerk"
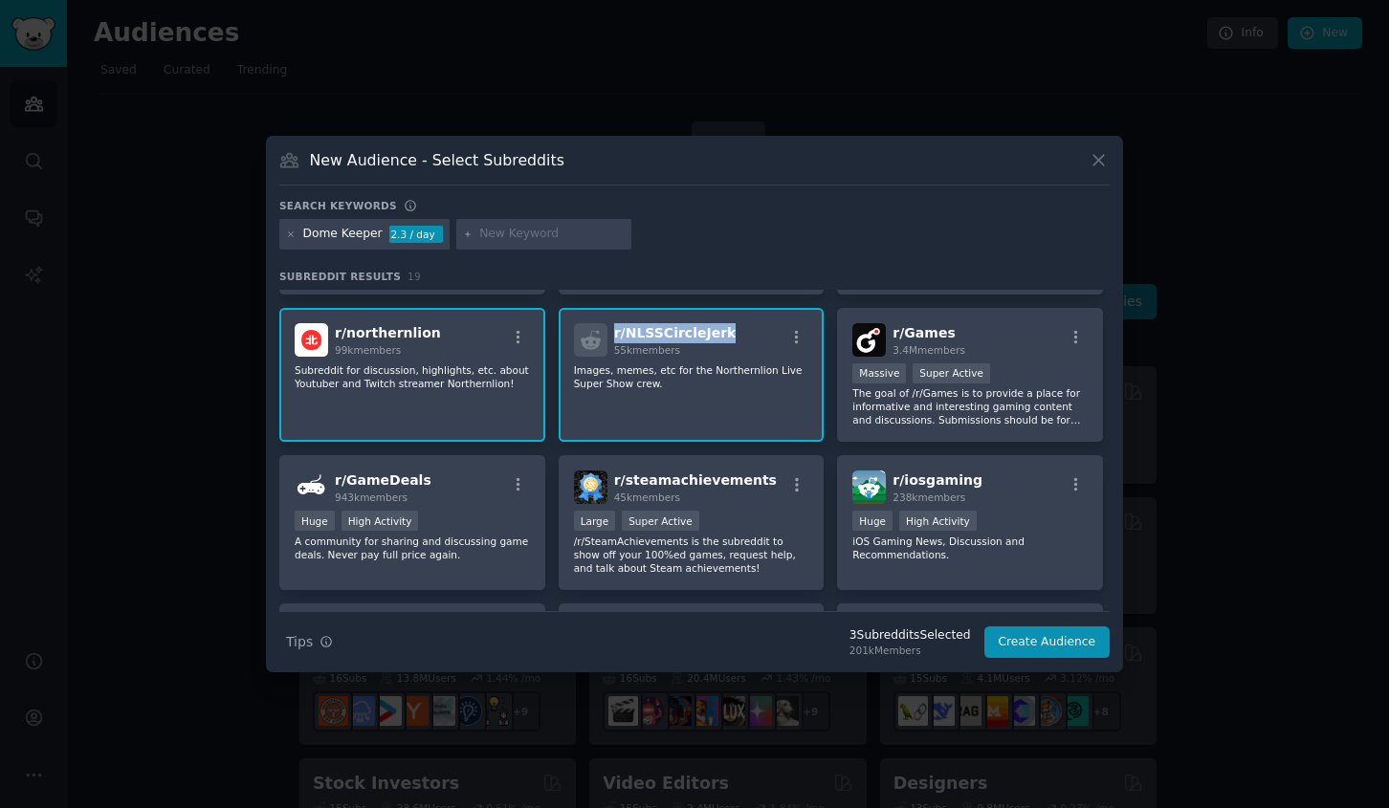
scroll to position [278, 0]
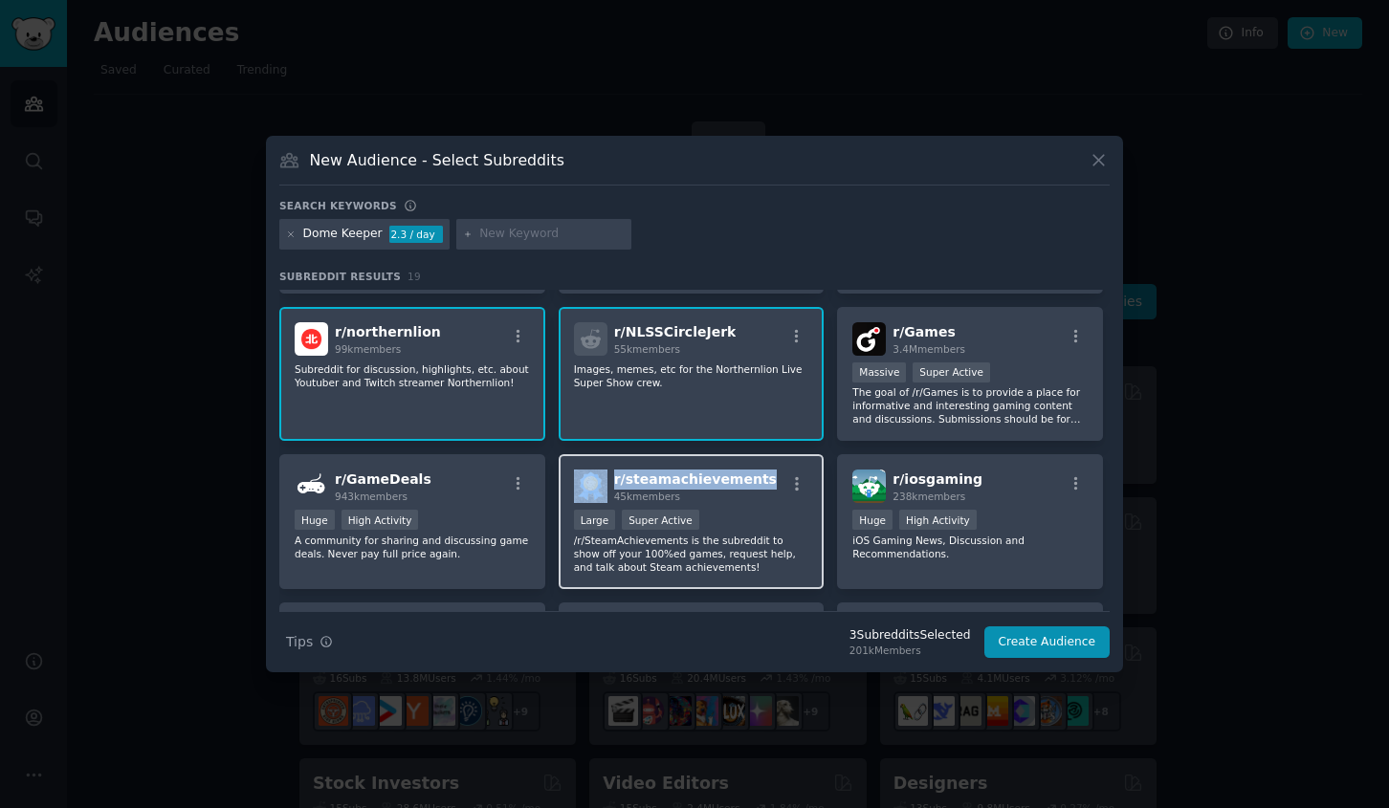
copy div "r/ steamachievements"
drag, startPoint x: 763, startPoint y: 478, endPoint x: 608, endPoint y: 483, distance: 155.1
click at [608, 483] on div "r/ steamachievements 45k members" at bounding box center [691, 486] width 235 height 33
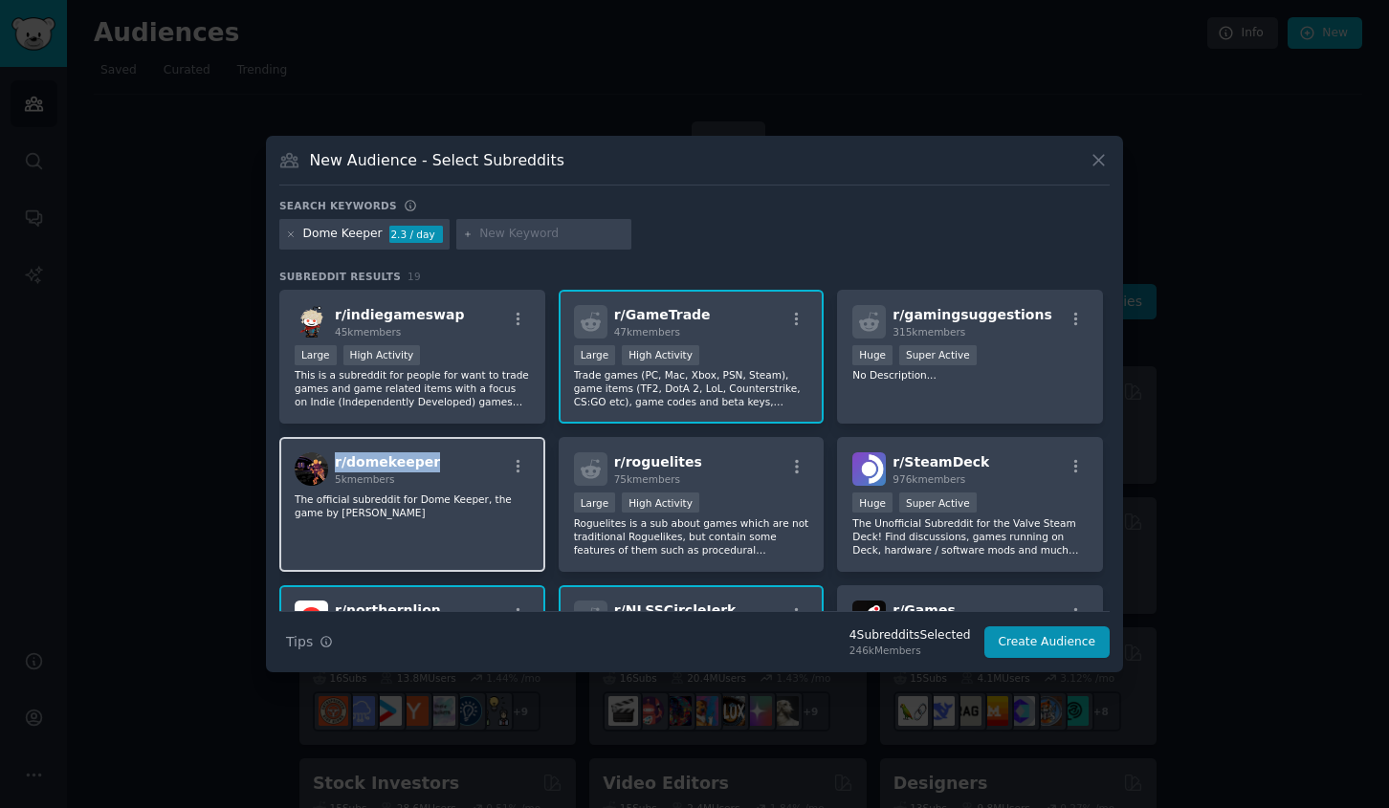
copy span "r/ domekeeper"
drag, startPoint x: 446, startPoint y: 461, endPoint x: 332, endPoint y: 467, distance: 114.0
click at [332, 467] on div "r/ domekeeper 5k members" at bounding box center [412, 469] width 235 height 33
click at [343, 231] on div "Dome Keeper" at bounding box center [342, 234] width 79 height 17
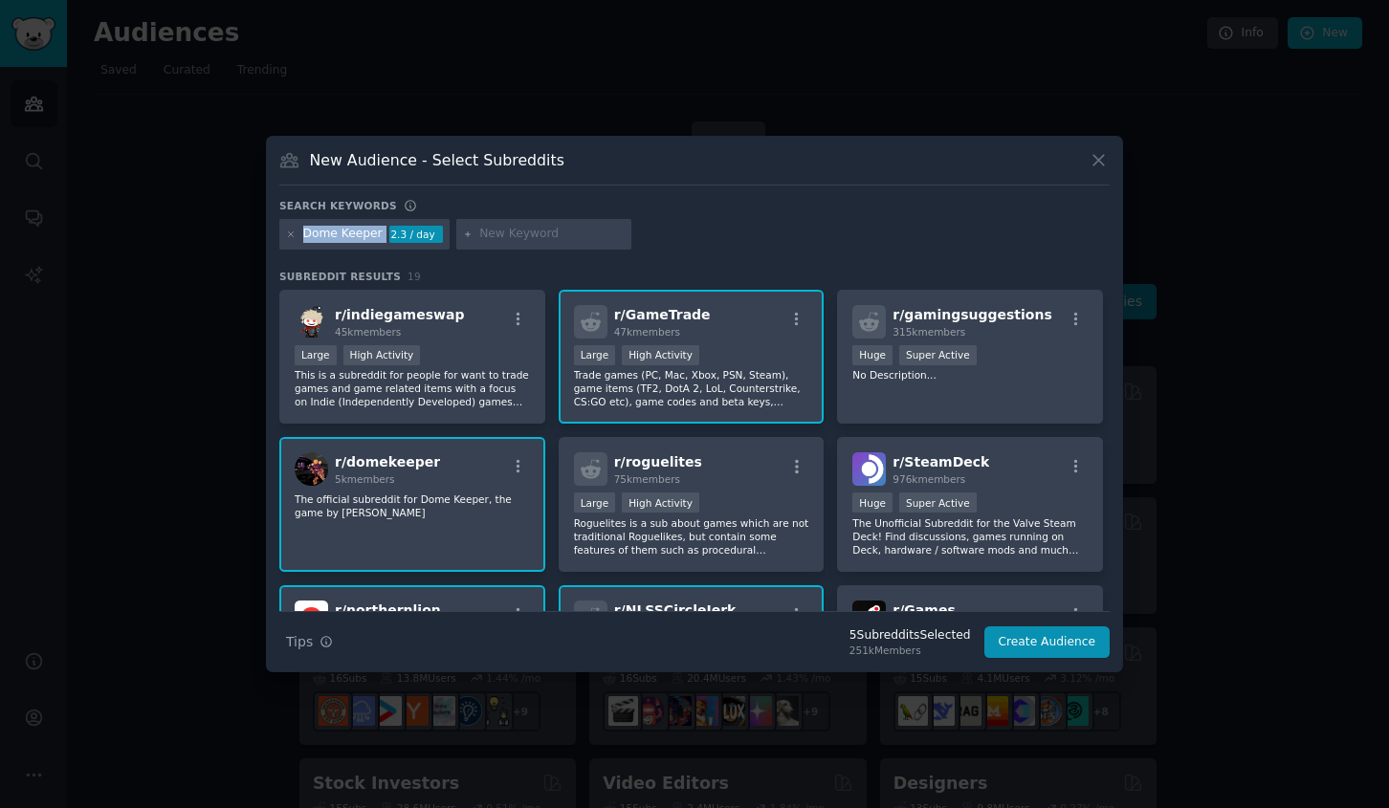
click at [343, 231] on div "Dome Keeper" at bounding box center [342, 234] width 79 height 17
click at [291, 237] on icon at bounding box center [291, 235] width 11 height 11
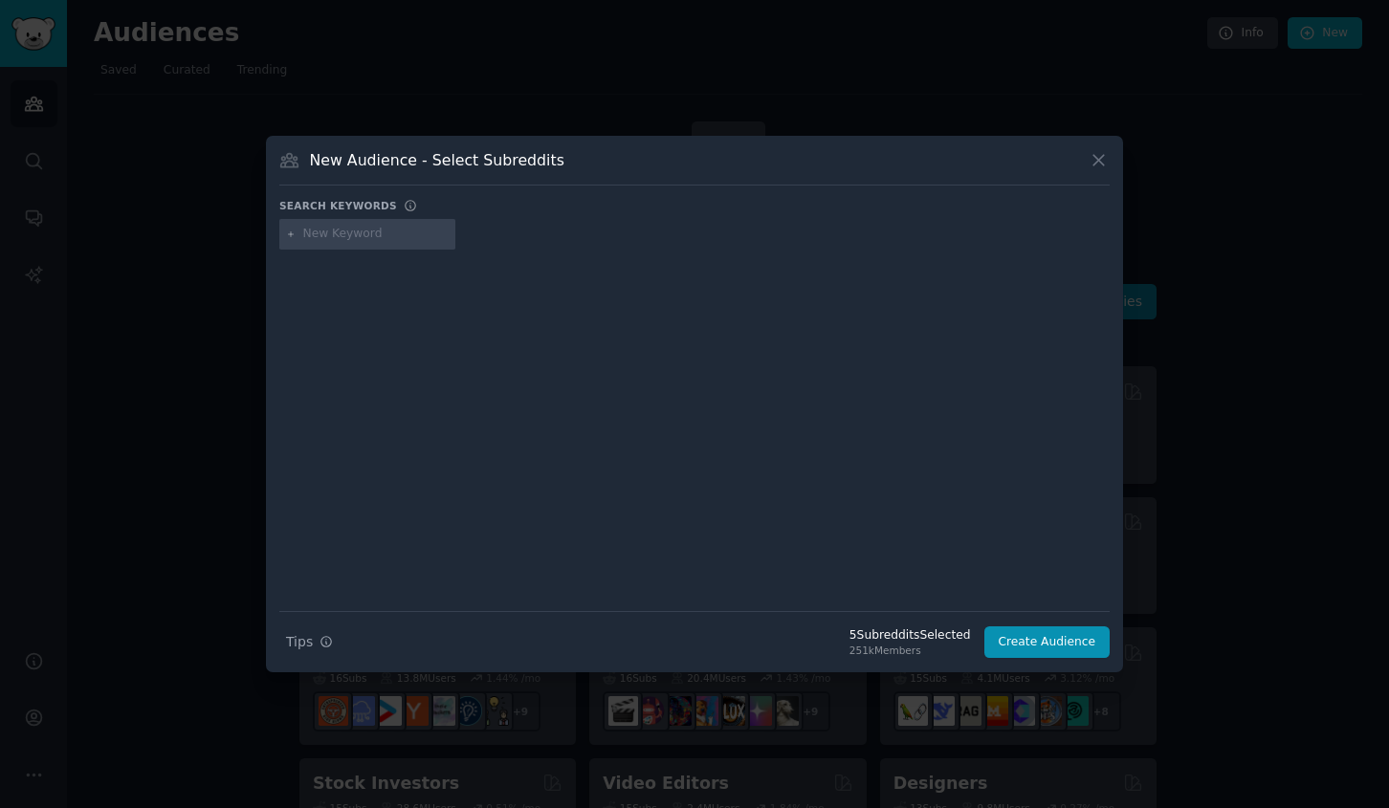
click at [325, 237] on input "text" at bounding box center [375, 234] width 145 height 17
paste input "Kingdom Two Crowns"
type input "Kingdom Two Crowns"
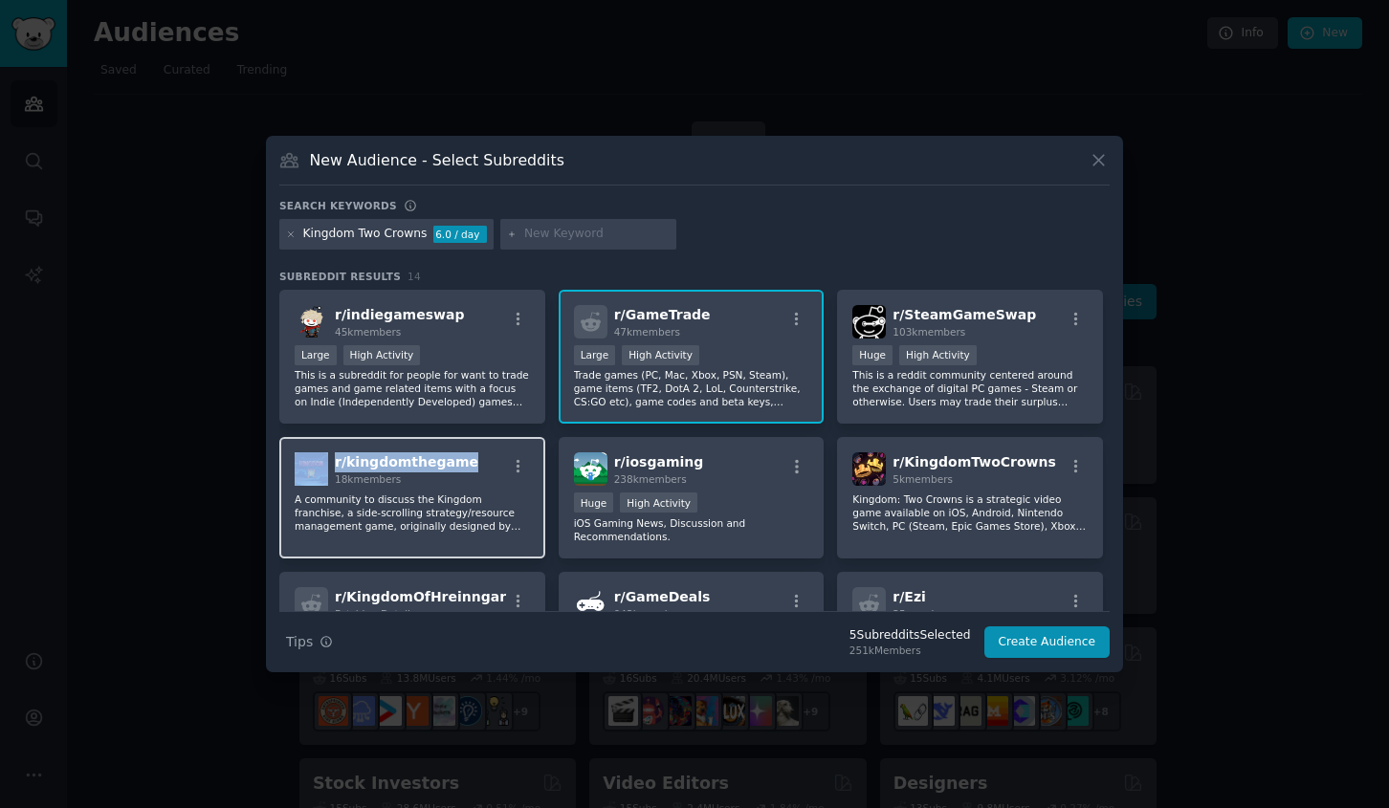
copy div "r/ kingdomthegame"
drag, startPoint x: 467, startPoint y: 467, endPoint x: 330, endPoint y: 468, distance: 136.8
click at [330, 468] on div "r/ kingdomthegame 18k members" at bounding box center [412, 469] width 235 height 33
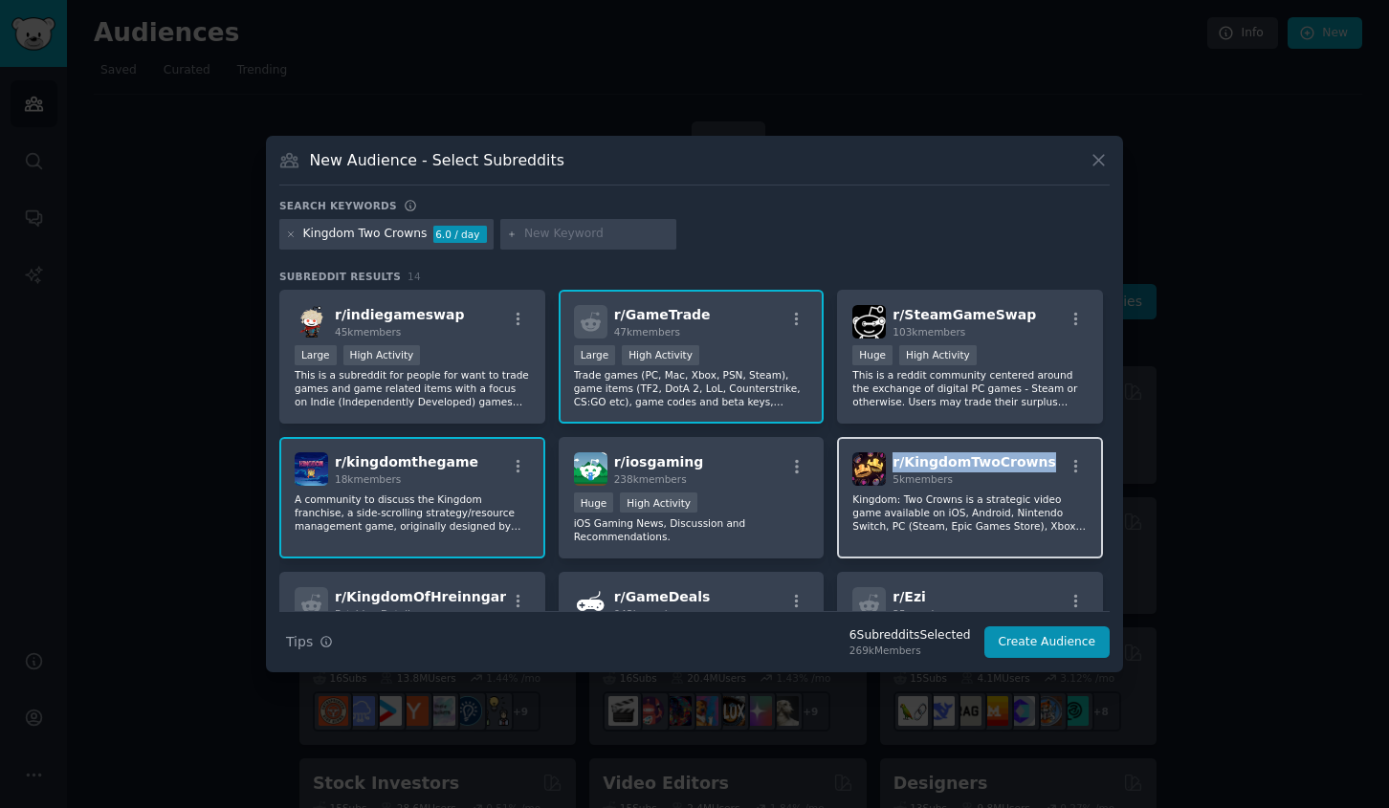
drag, startPoint x: 1036, startPoint y: 462, endPoint x: 890, endPoint y: 470, distance: 146.6
click at [890, 470] on div "r/ KingdomTwoCrowns 5k members" at bounding box center [969, 469] width 235 height 33
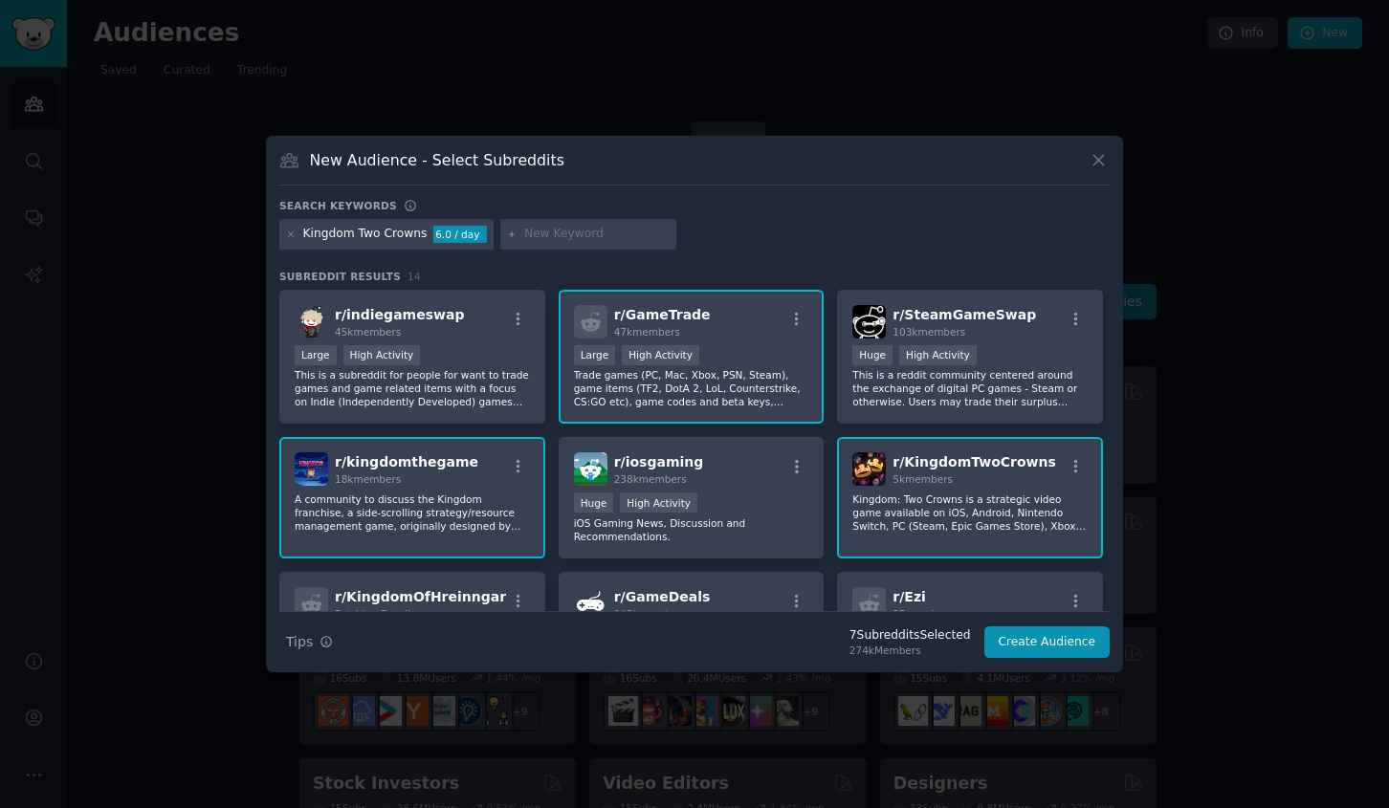
click at [944, 536] on div "r/ KingdomTwoCrowns 5k members Kingdom: Two Crowns is a strategic video game av…" at bounding box center [970, 498] width 266 height 122
click at [737, 338] on div "r/ GameTrade 47k members" at bounding box center [691, 321] width 235 height 33
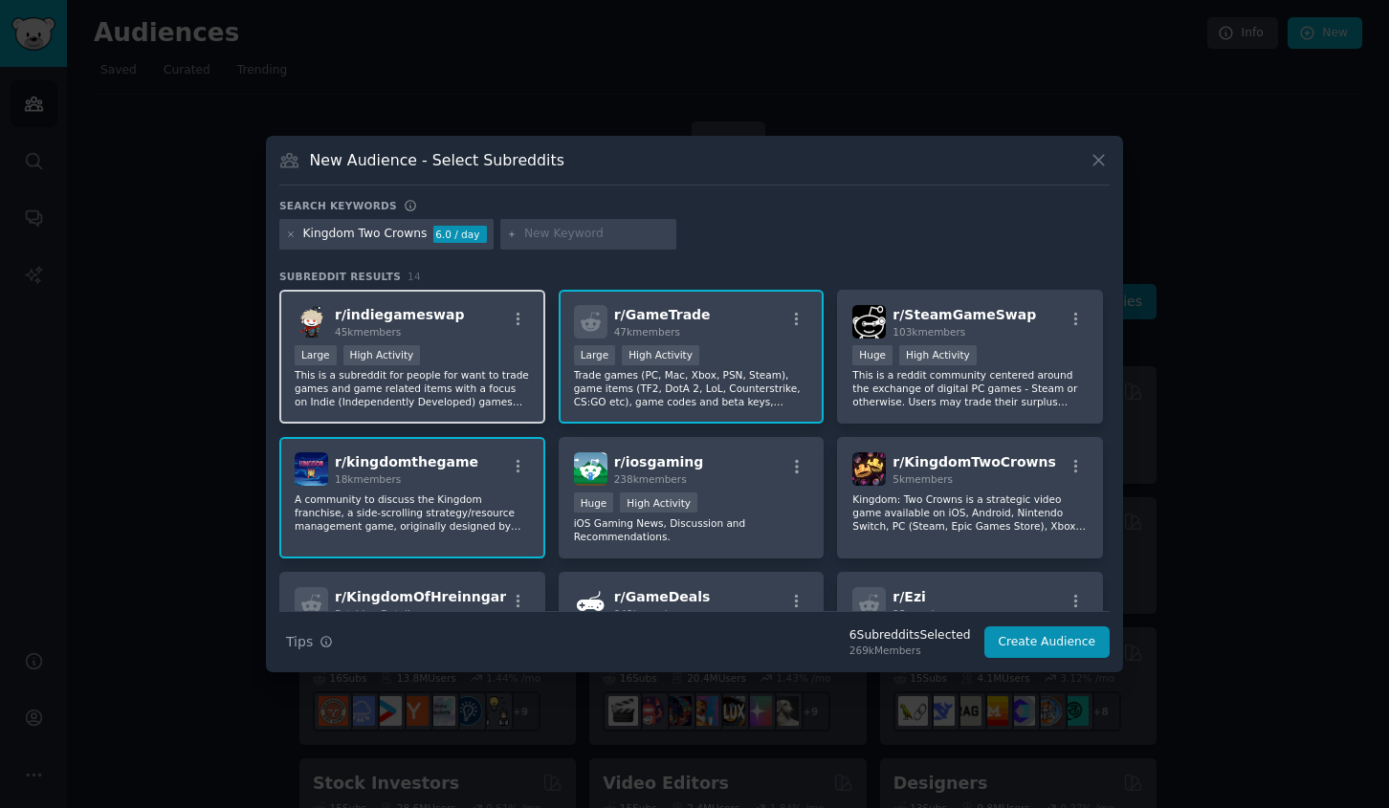
click at [450, 400] on p "This is a subreddit for people for want to trade games and game related items w…" at bounding box center [412, 388] width 235 height 40
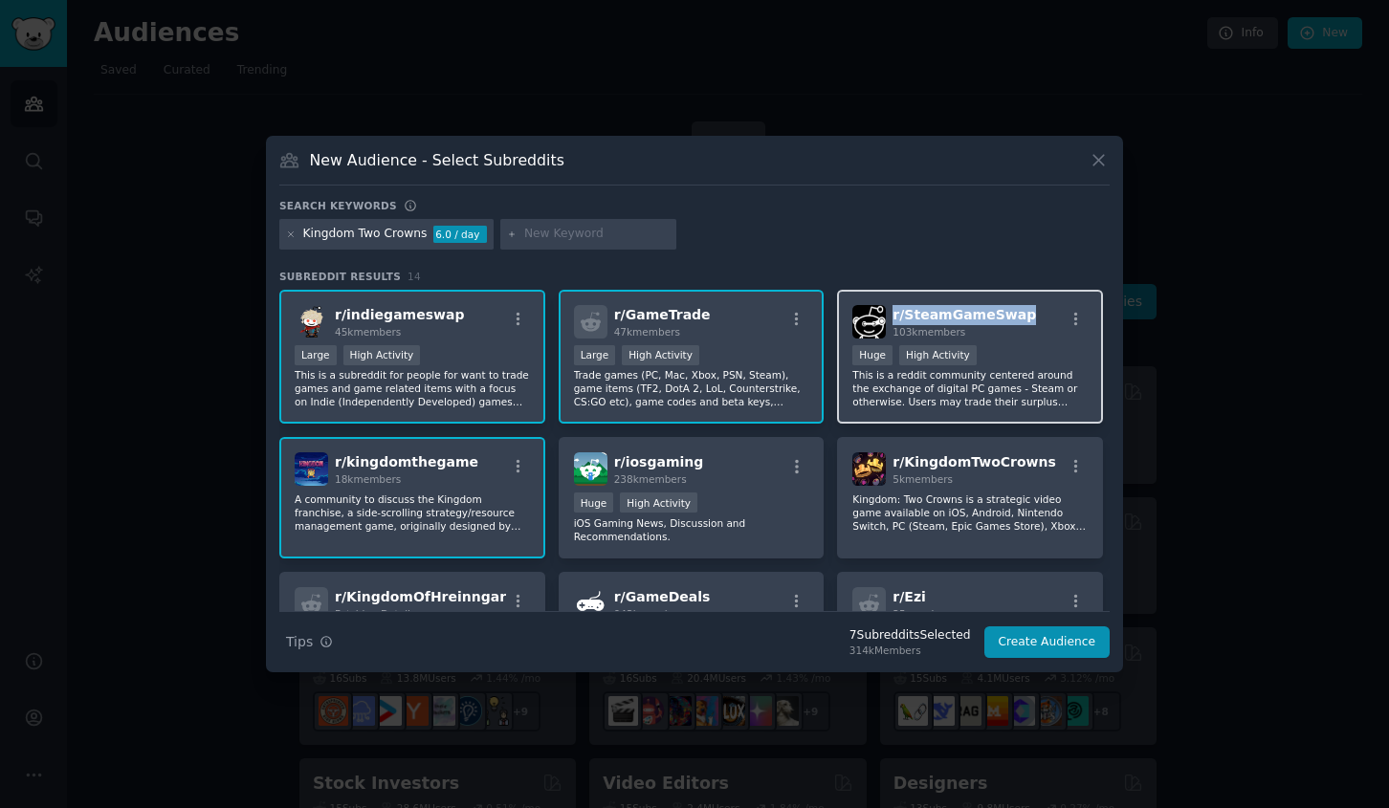
drag, startPoint x: 1027, startPoint y: 317, endPoint x: 891, endPoint y: 320, distance: 135.9
click at [891, 320] on div "r/ SteamGameSwap 103k members" at bounding box center [969, 321] width 235 height 33
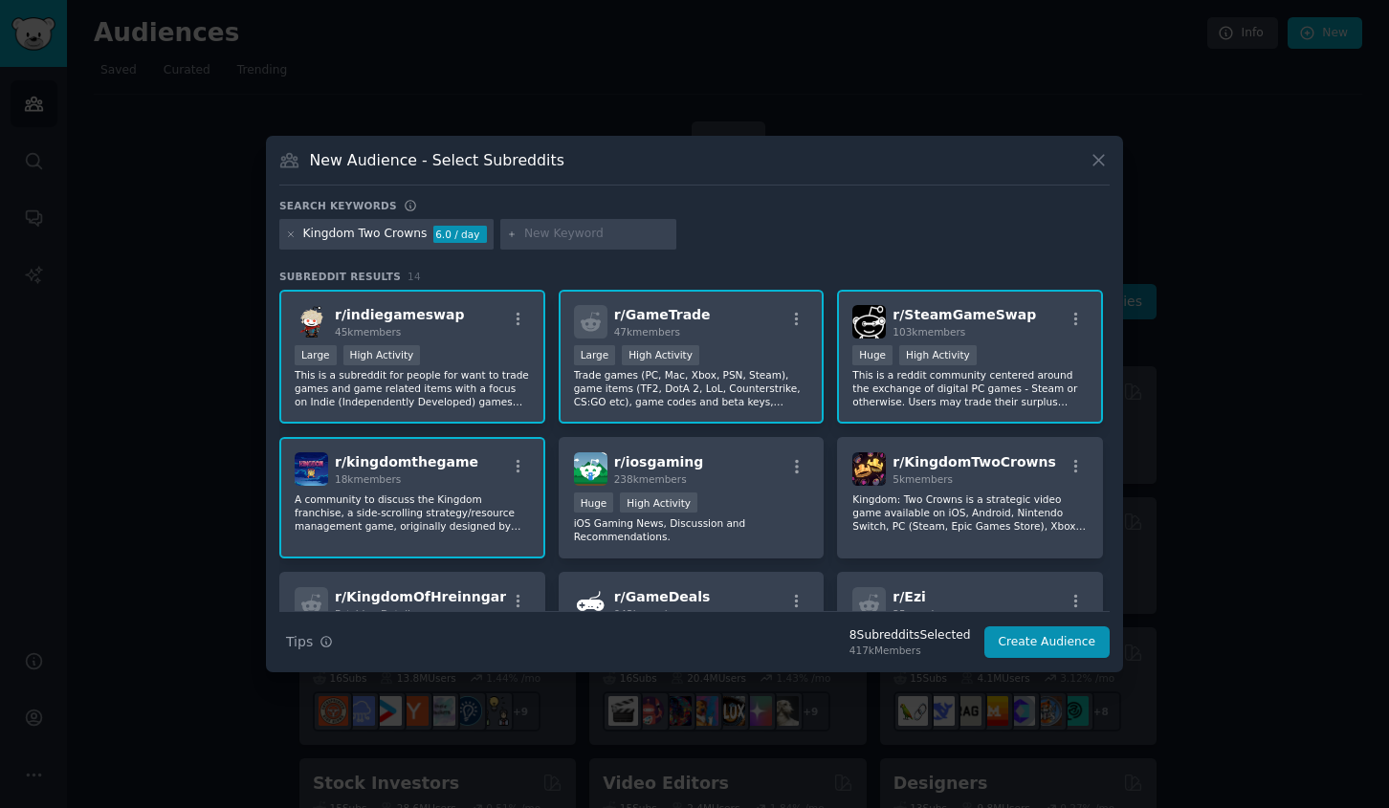
click at [1072, 355] on div "Huge High Activity" at bounding box center [969, 357] width 235 height 24
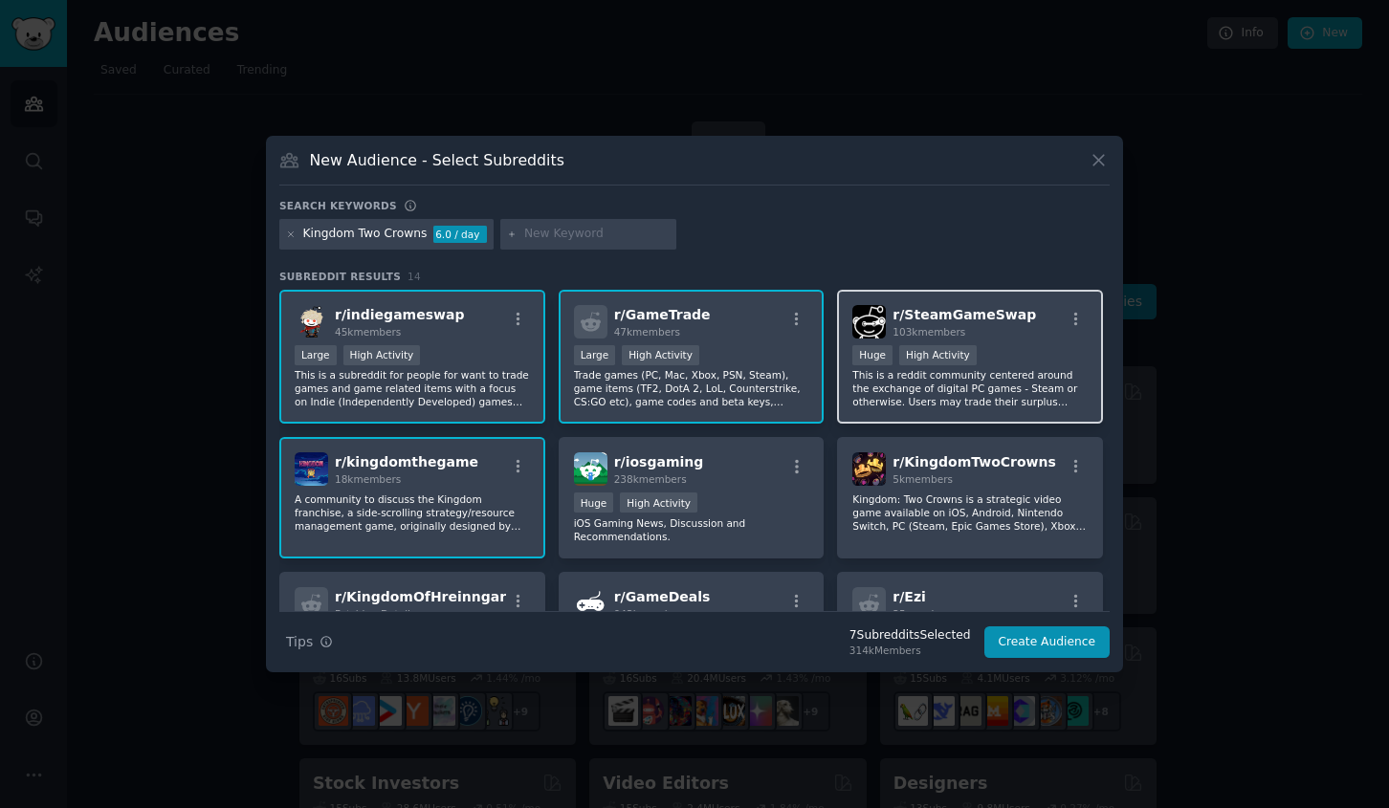
click at [1072, 355] on div "Huge High Activity" at bounding box center [969, 357] width 235 height 24
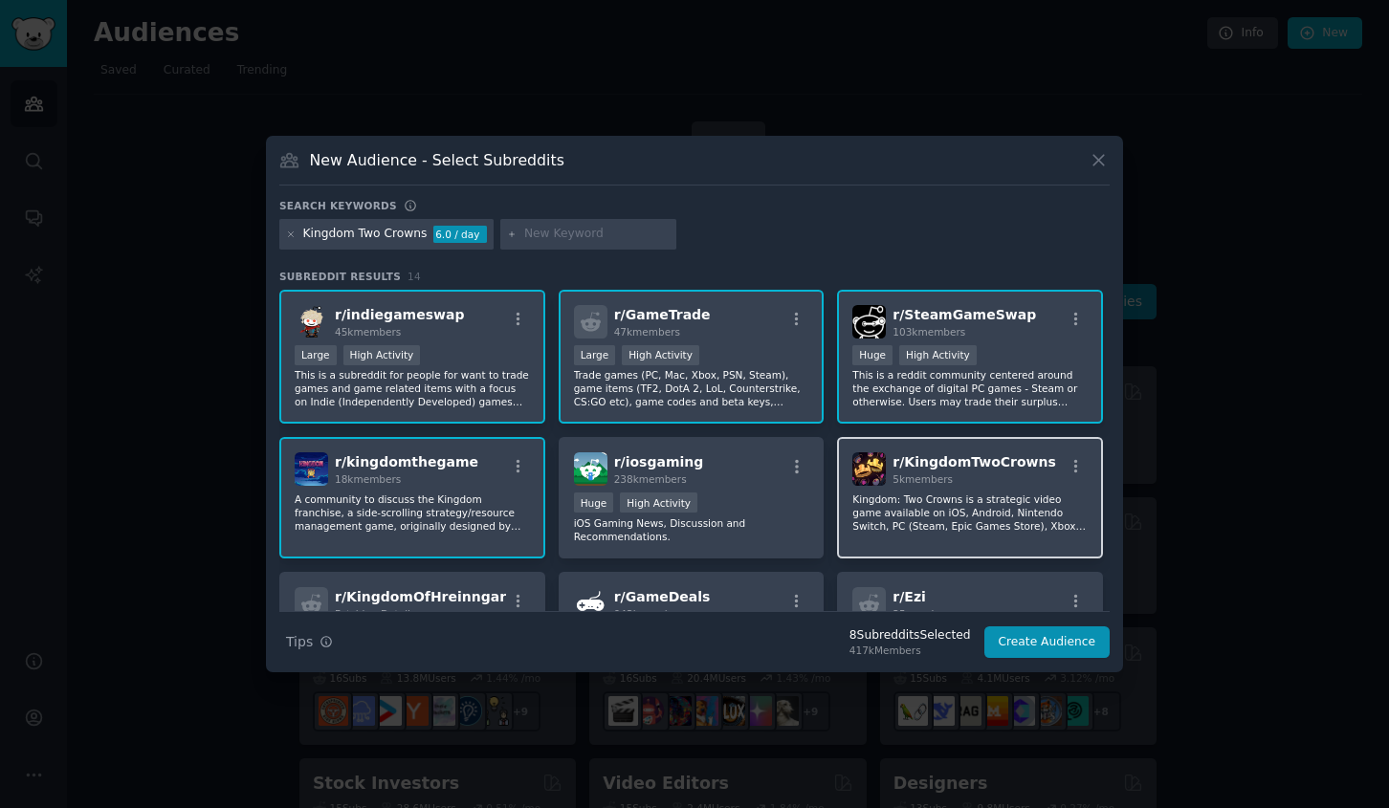
click at [992, 519] on p "Kingdom: Two Crowns is a strategic video game available on iOS, Android, Ninten…" at bounding box center [969, 513] width 235 height 40
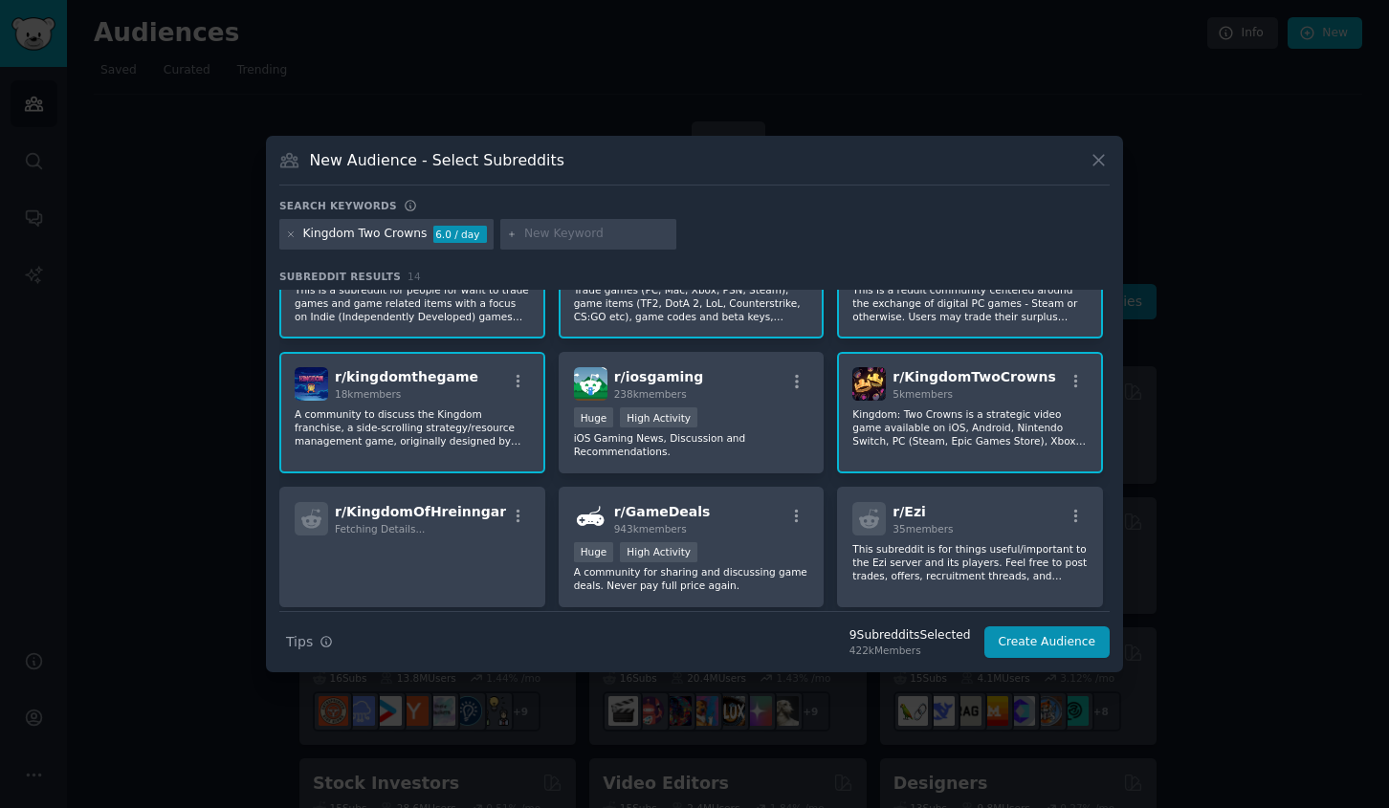
scroll to position [95, 0]
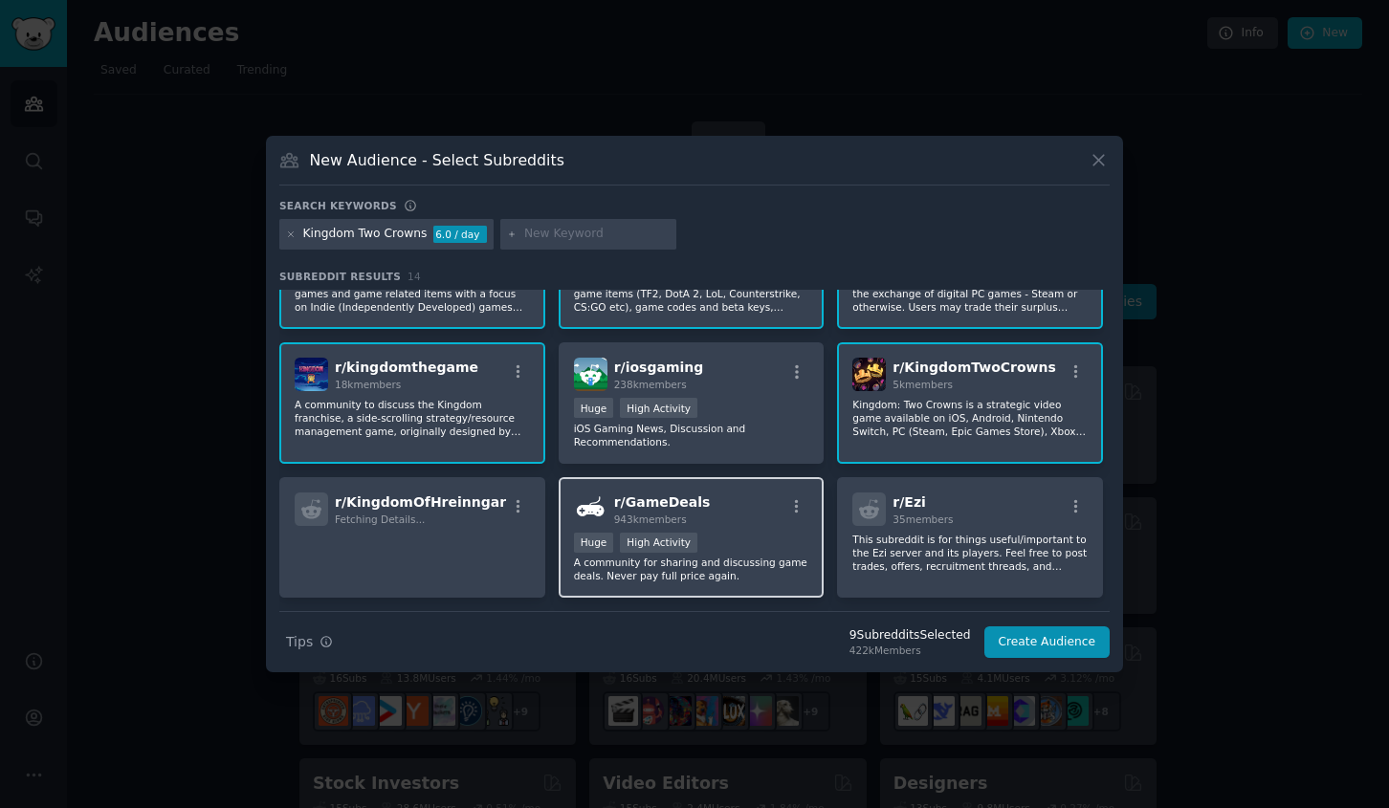
click at [716, 526] on div "r/ GameDeals 943k members Huge High Activity A community for sharing and discus…" at bounding box center [692, 538] width 266 height 122
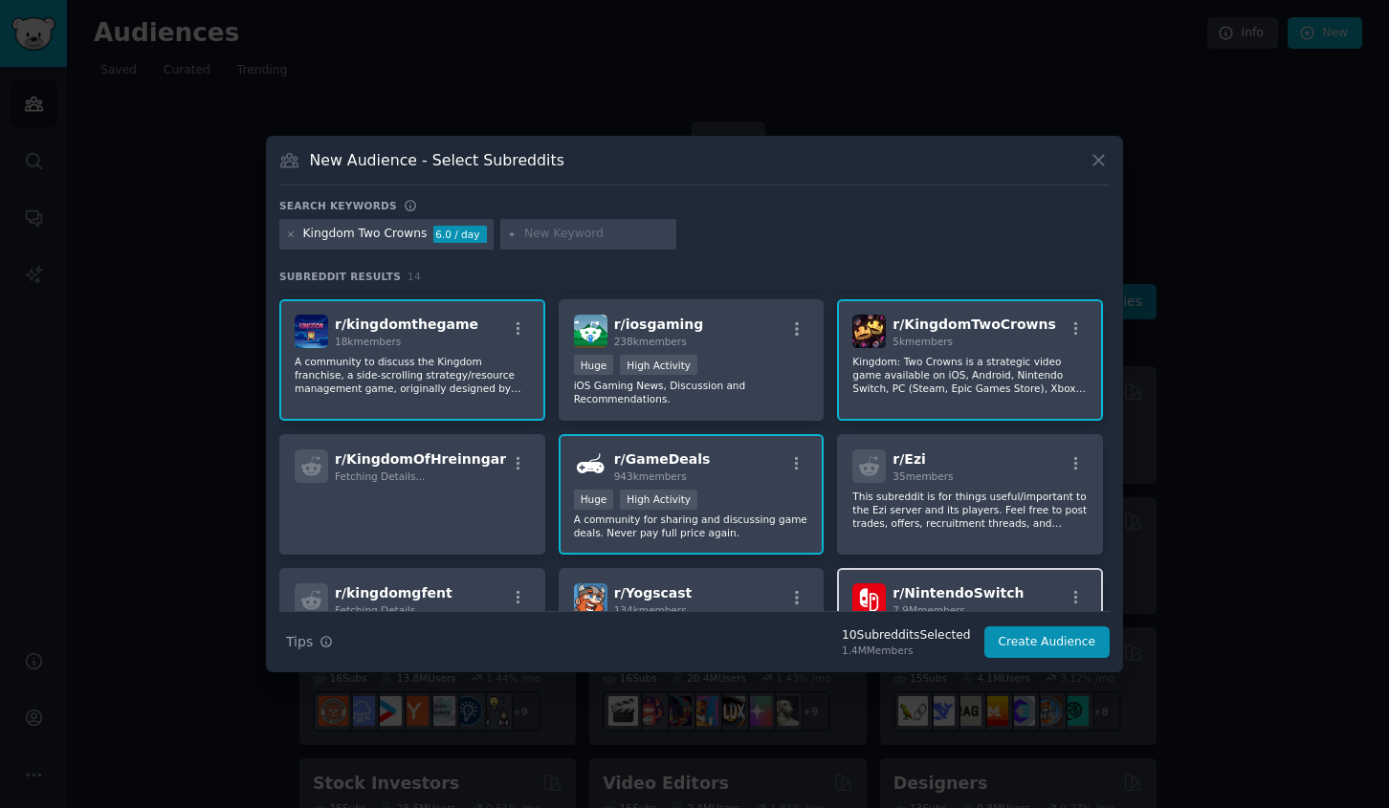
scroll to position [0, 0]
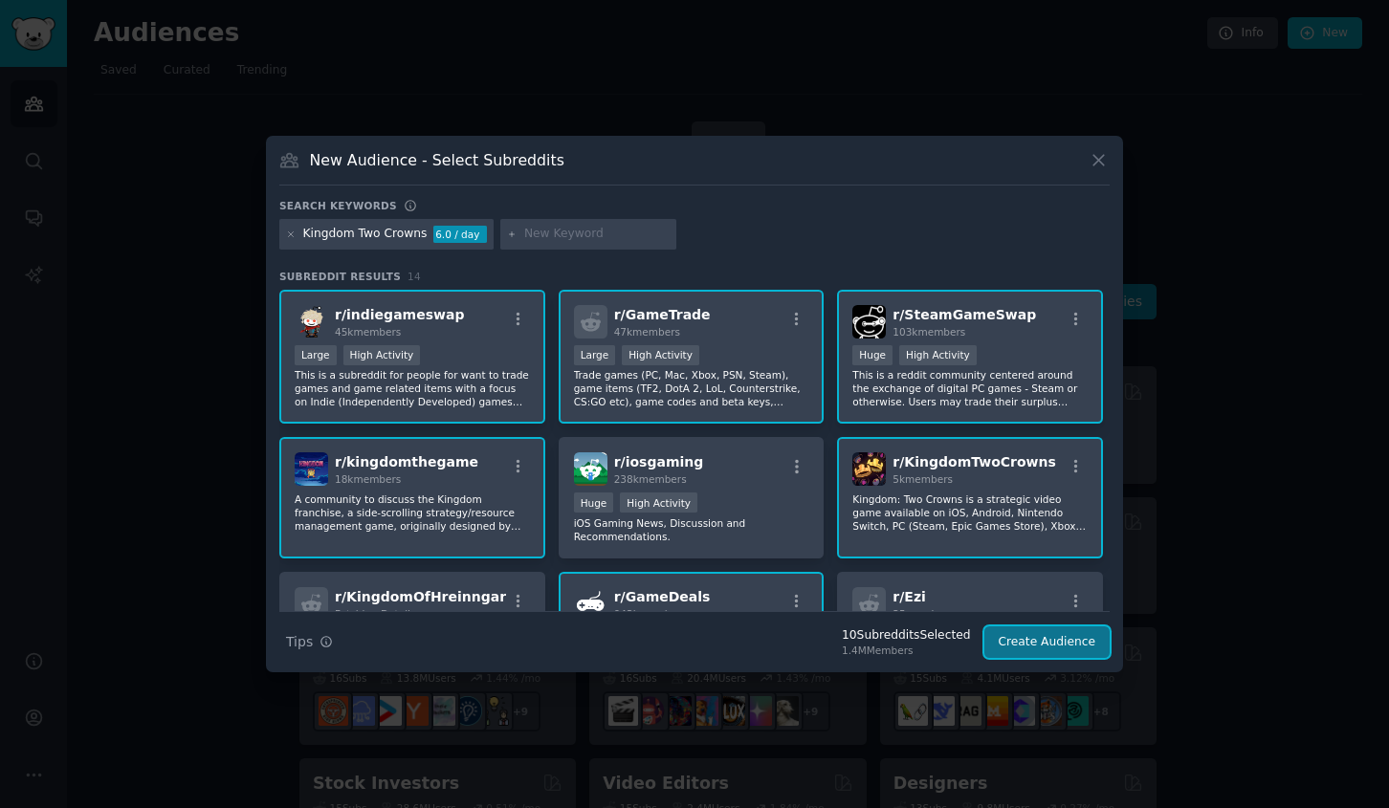
click at [1042, 649] on button "Create Audience" at bounding box center [1047, 643] width 126 height 33
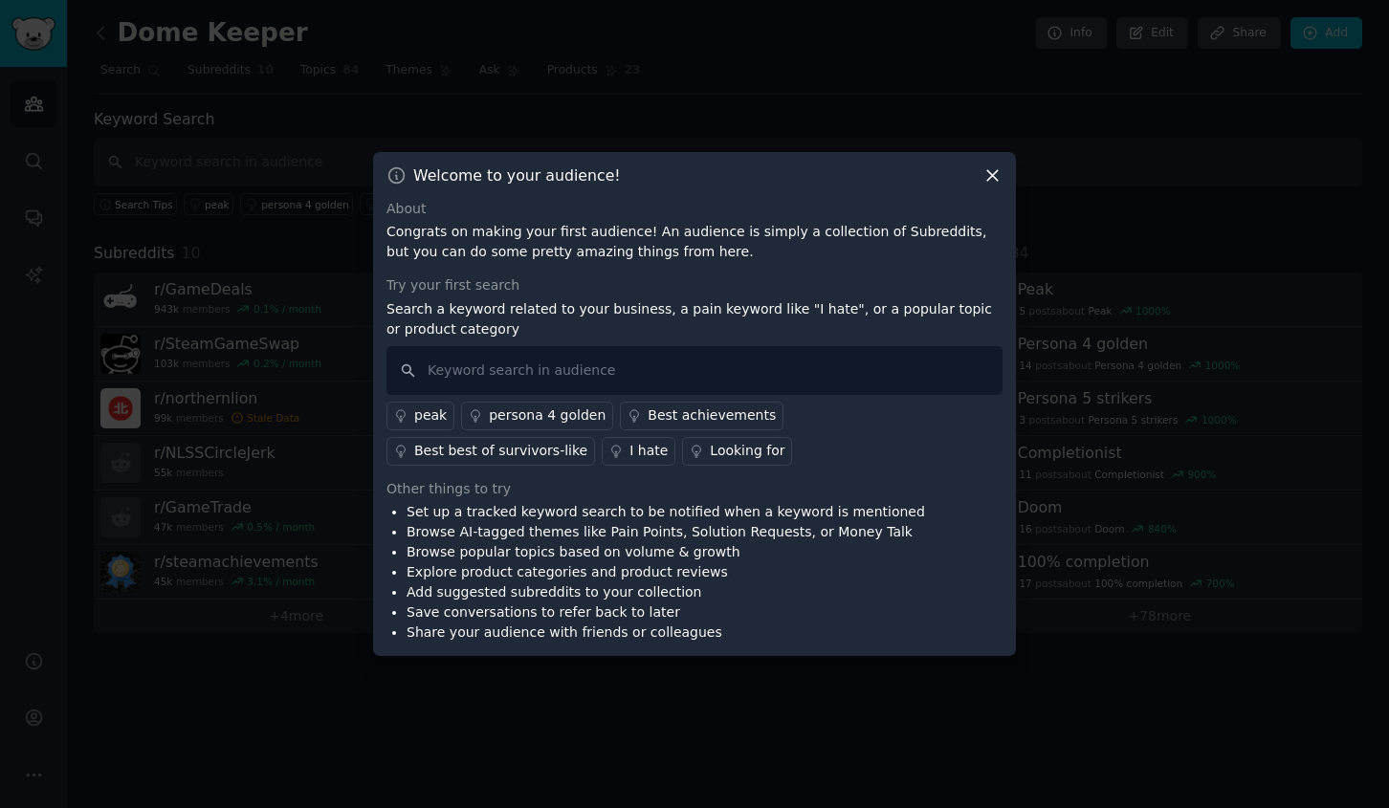
click at [993, 174] on icon at bounding box center [992, 175] width 11 height 11
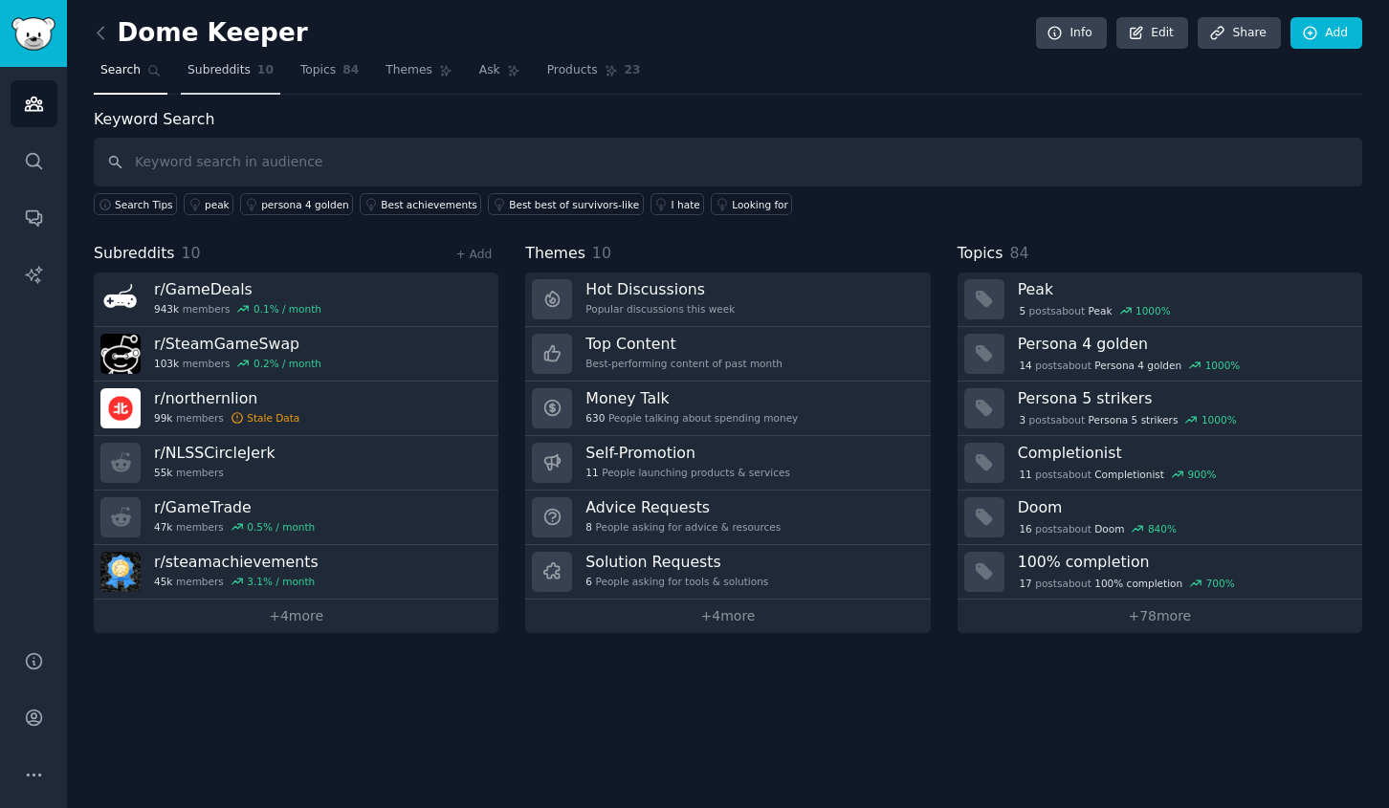
click at [221, 74] on span "Subreddits" at bounding box center [219, 70] width 63 height 17
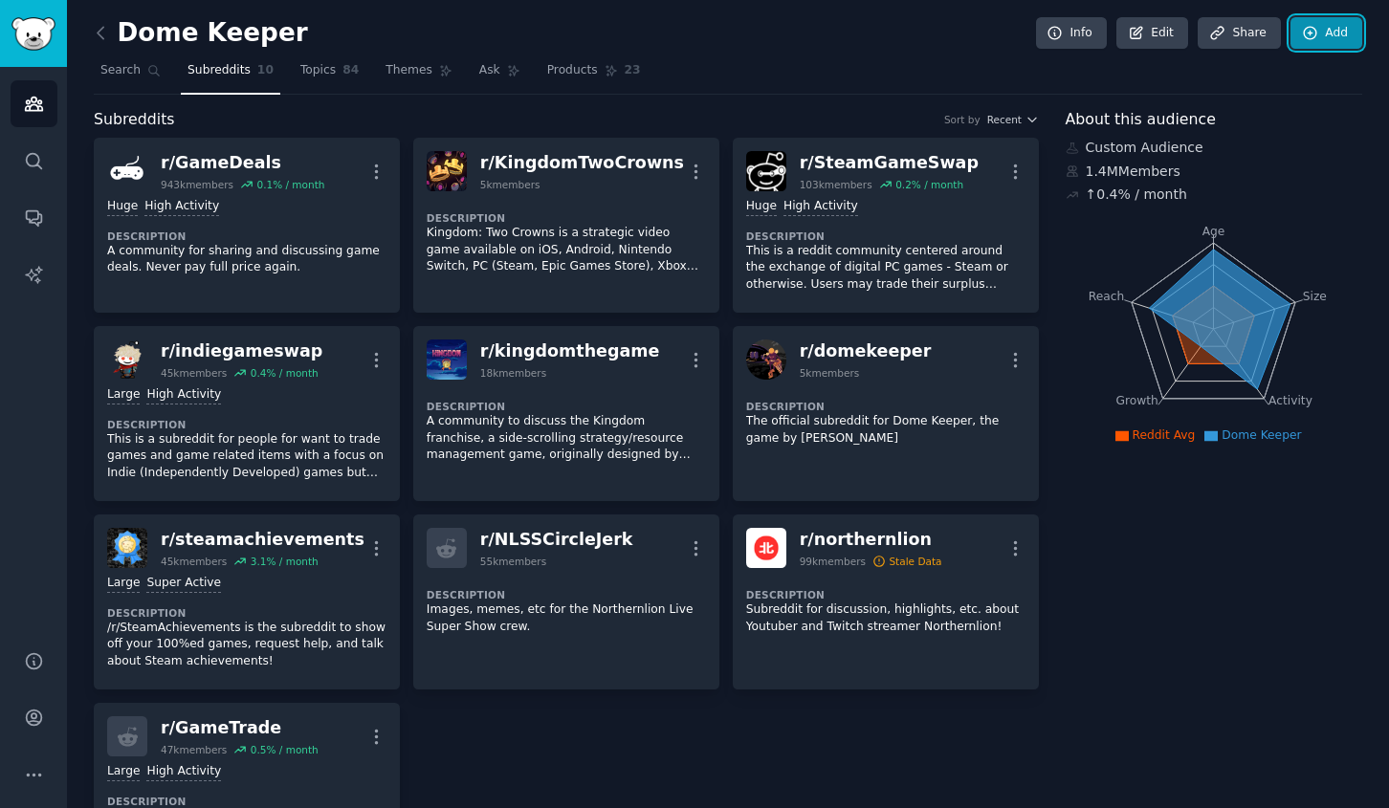
click at [1321, 33] on link "Add" at bounding box center [1327, 33] width 72 height 33
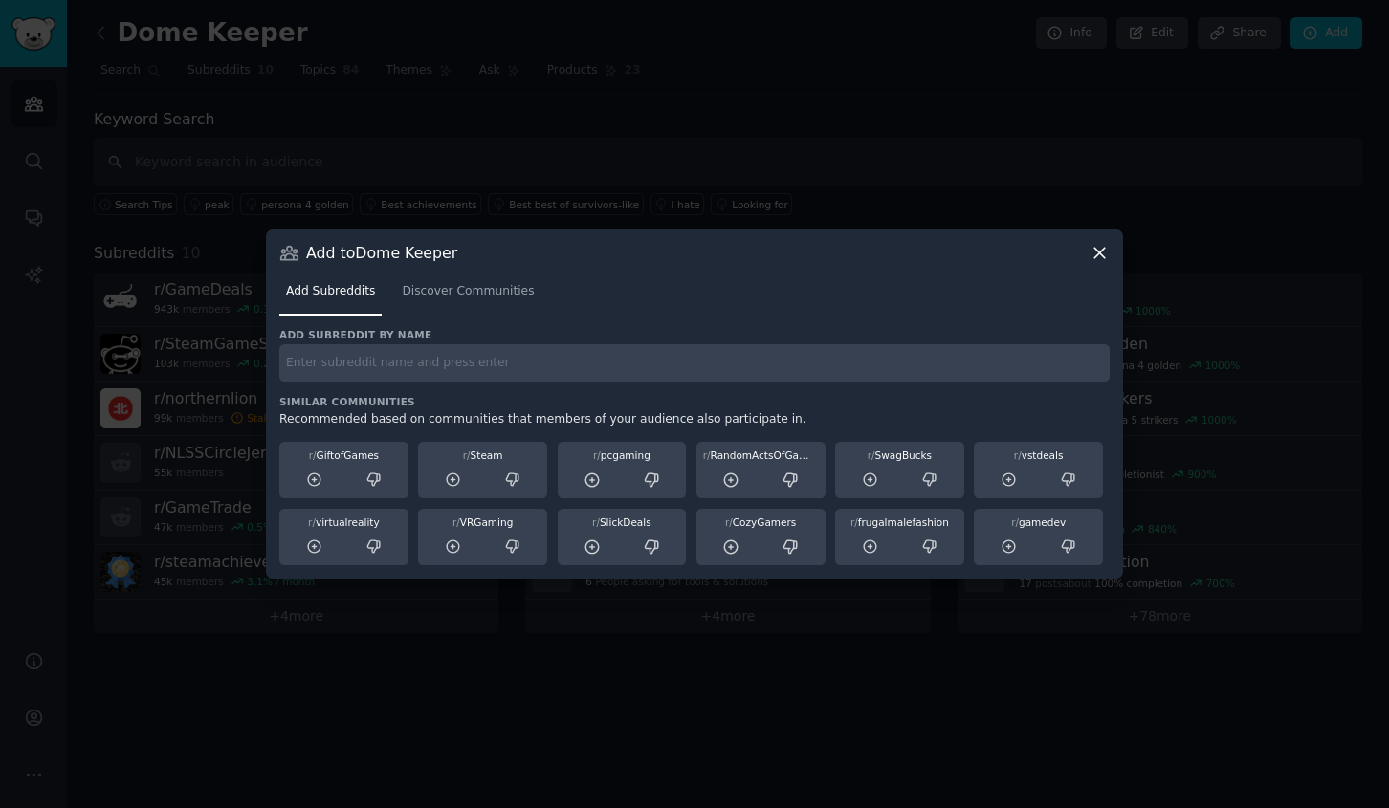
click at [516, 364] on input "text" at bounding box center [694, 362] width 830 height 37
click at [452, 293] on span "Discover Communities" at bounding box center [468, 291] width 132 height 17
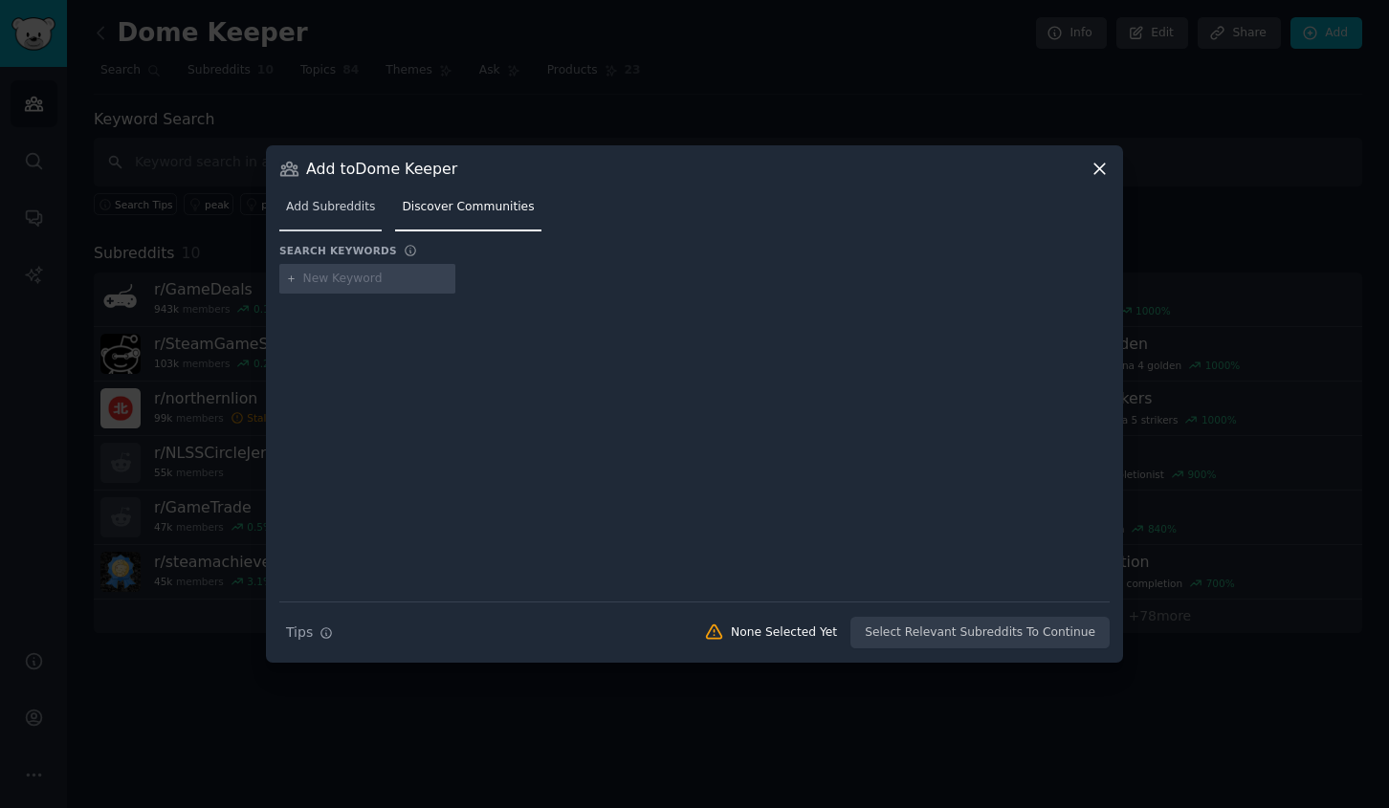
click at [361, 218] on link "Add Subreddits" at bounding box center [330, 211] width 102 height 39
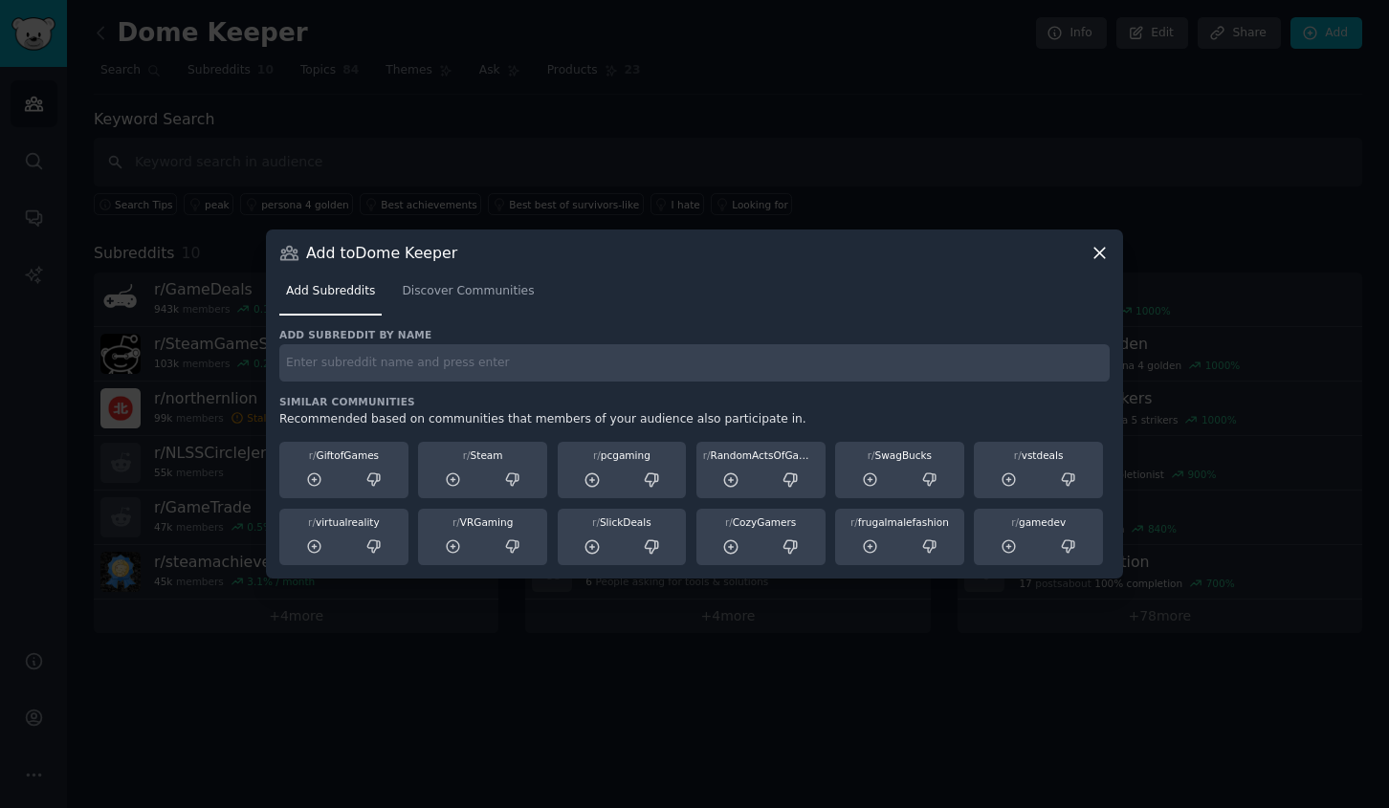
paste input "Necrosmith 2"
type input "Necrosmith 2"
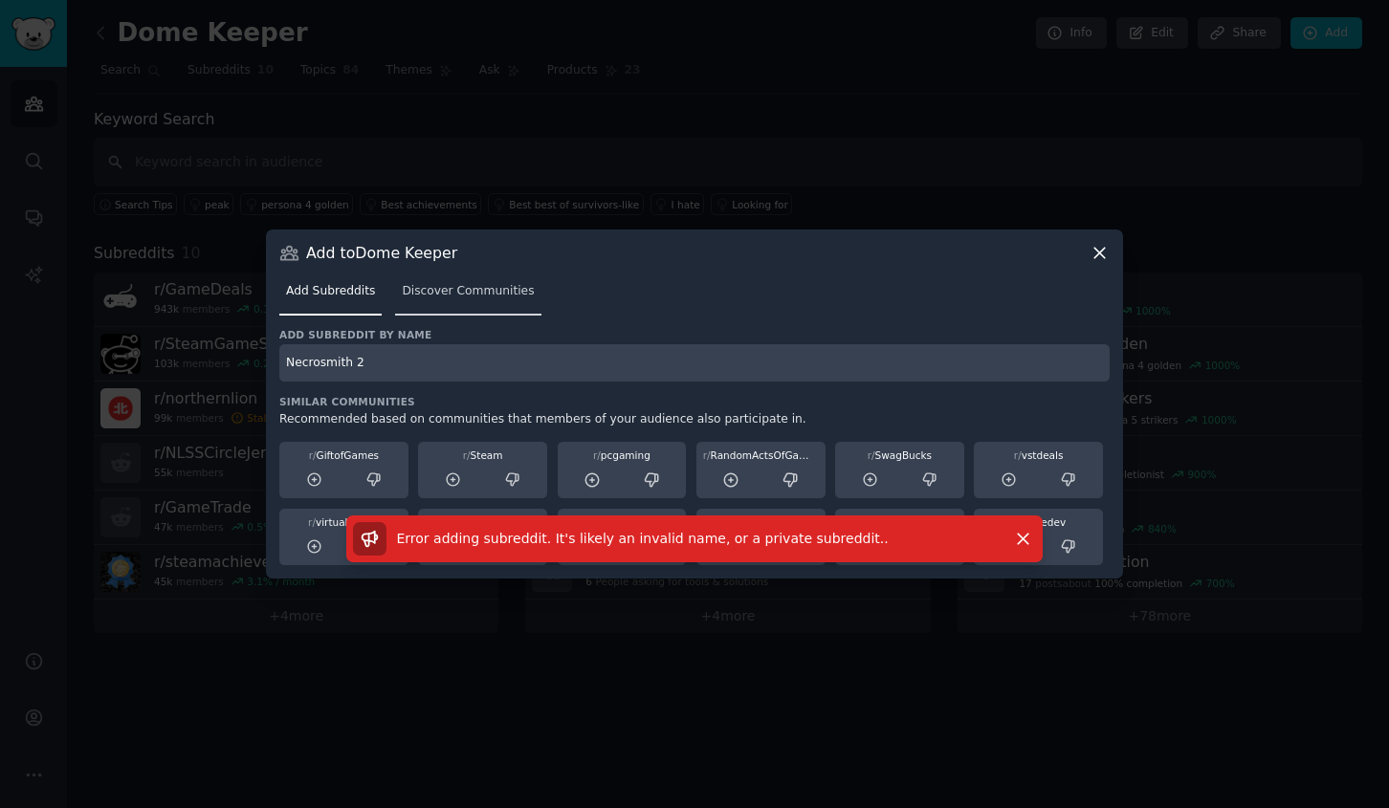
click at [432, 300] on link "Discover Communities" at bounding box center [467, 295] width 145 height 39
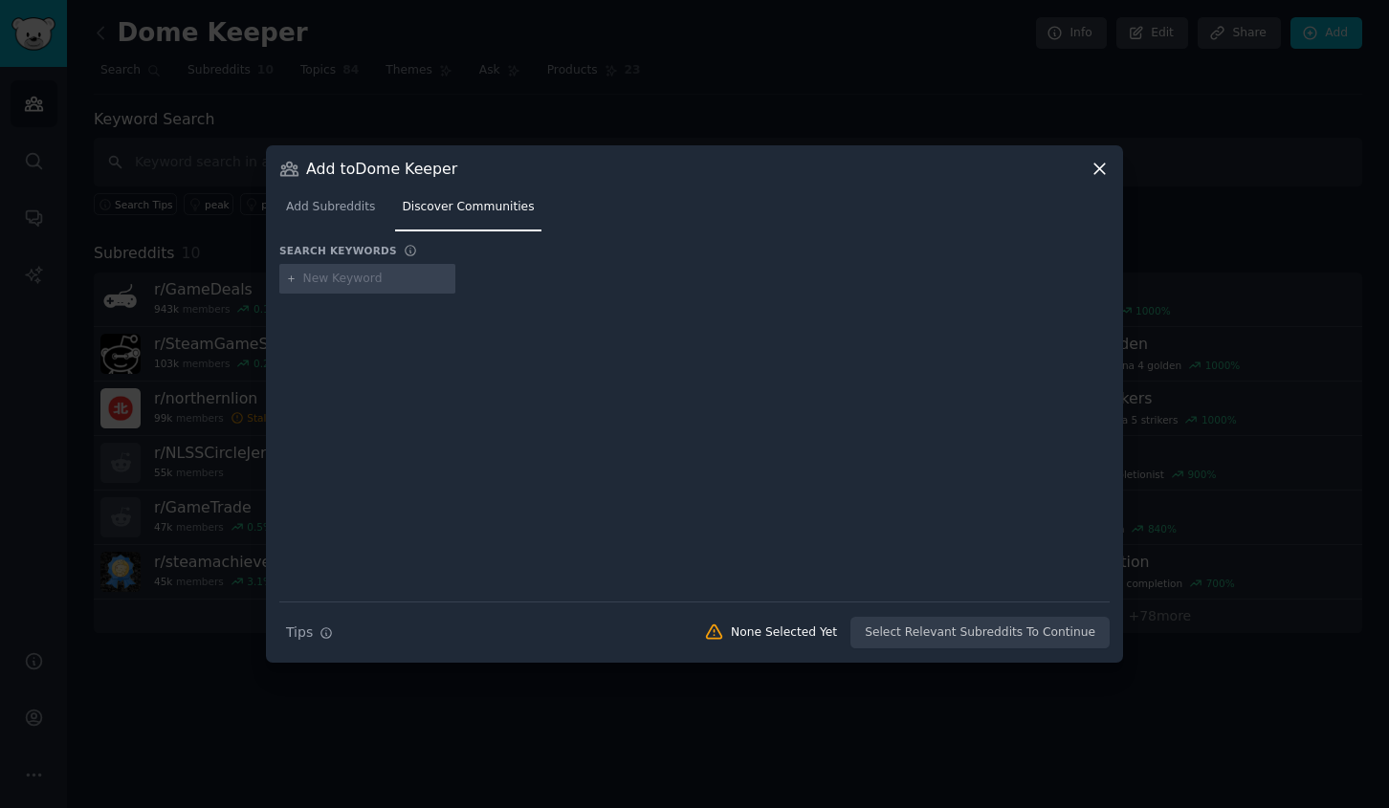
type input "Necrosmith 2"
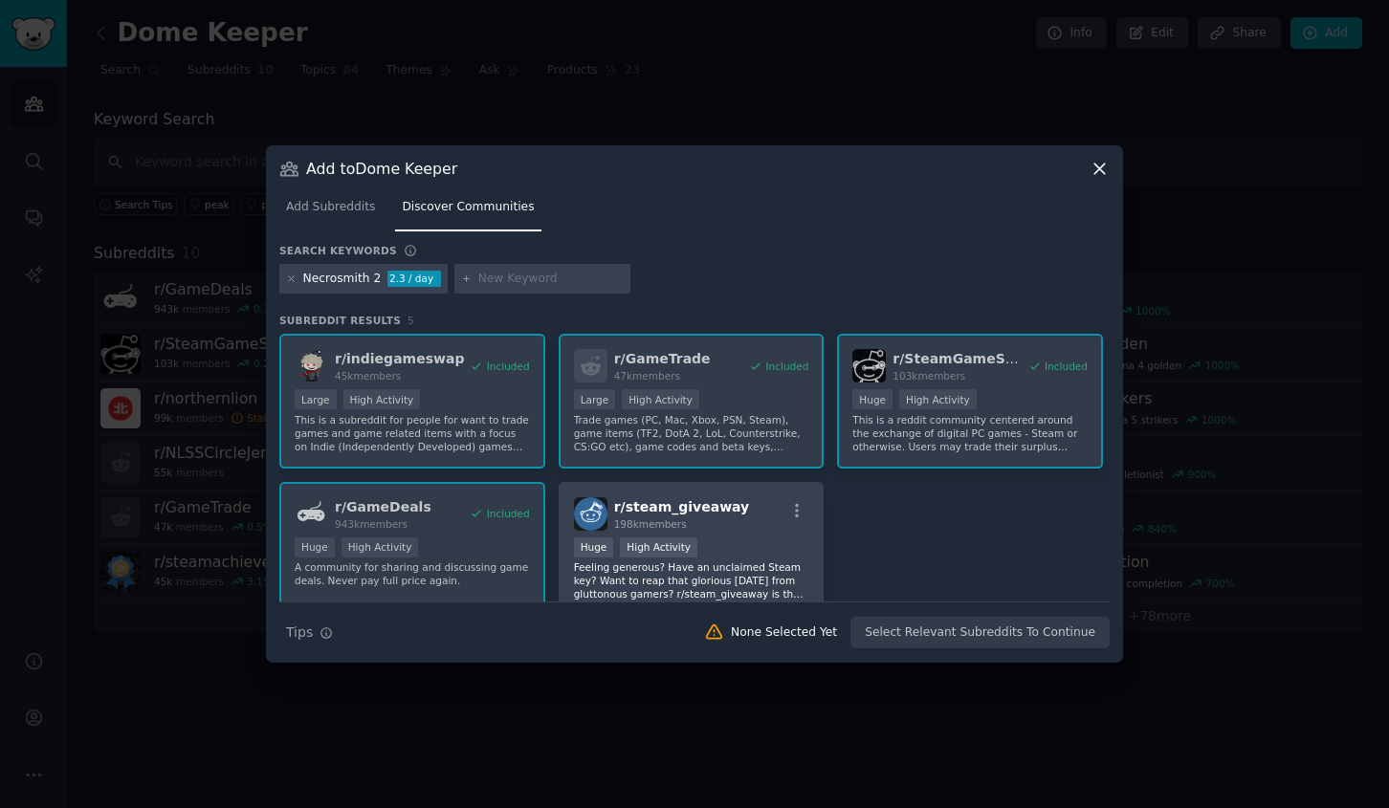
paste input "[PERSON_NAME]"
type input "[PERSON_NAME]"
click at [291, 281] on icon at bounding box center [291, 279] width 11 height 11
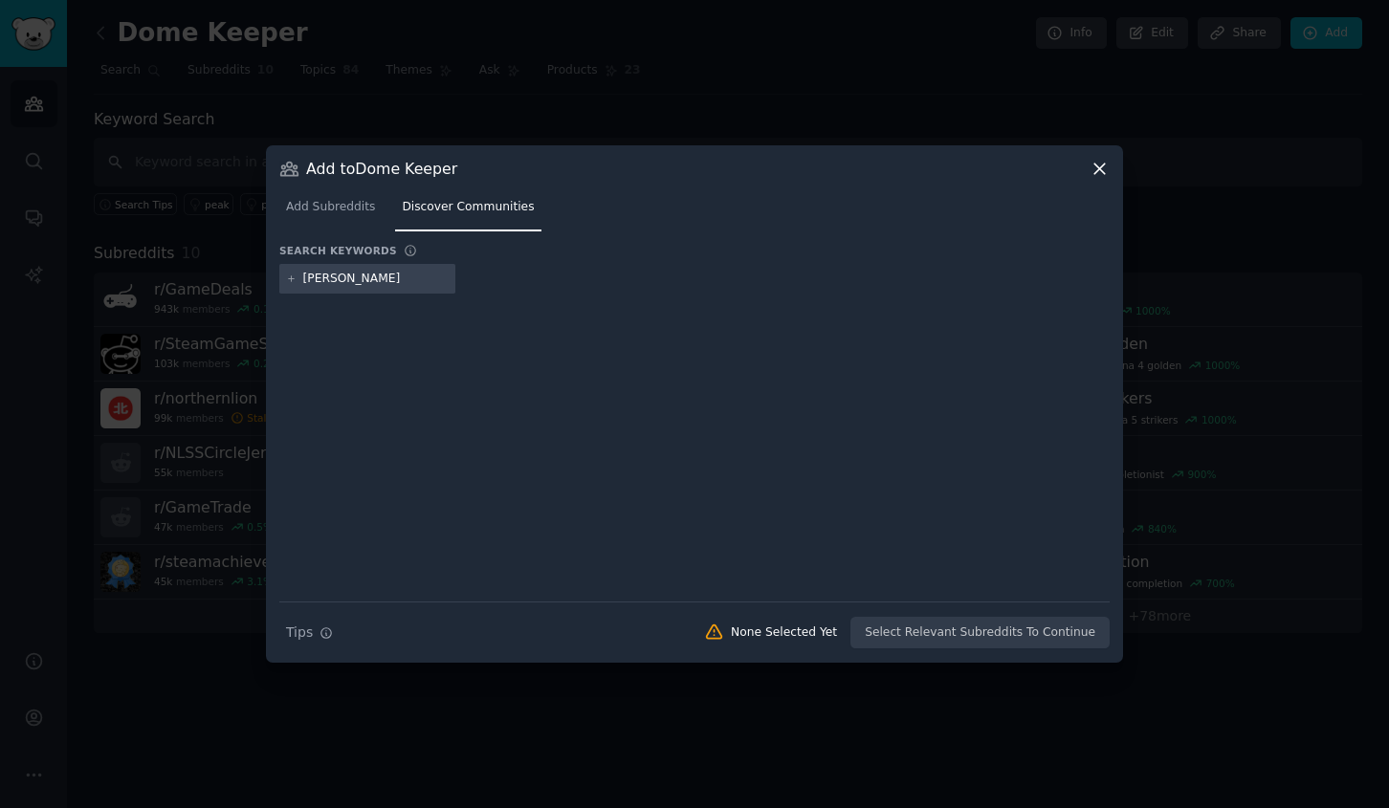
click at [389, 279] on input "[PERSON_NAME]" at bounding box center [375, 279] width 145 height 17
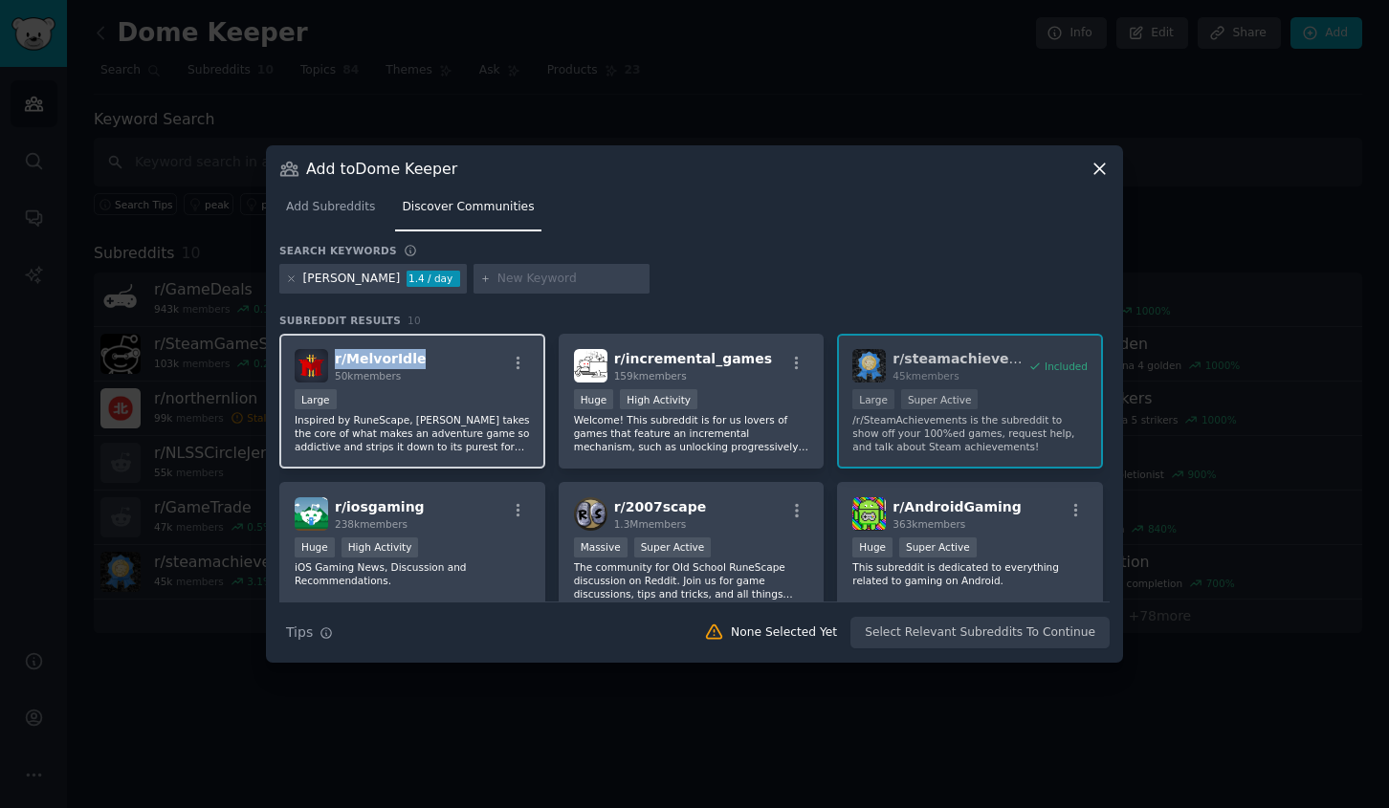
drag, startPoint x: 419, startPoint y: 365, endPoint x: 335, endPoint y: 368, distance: 84.2
click at [335, 368] on div "r/ MelvorIdle 50k members" at bounding box center [412, 365] width 235 height 33
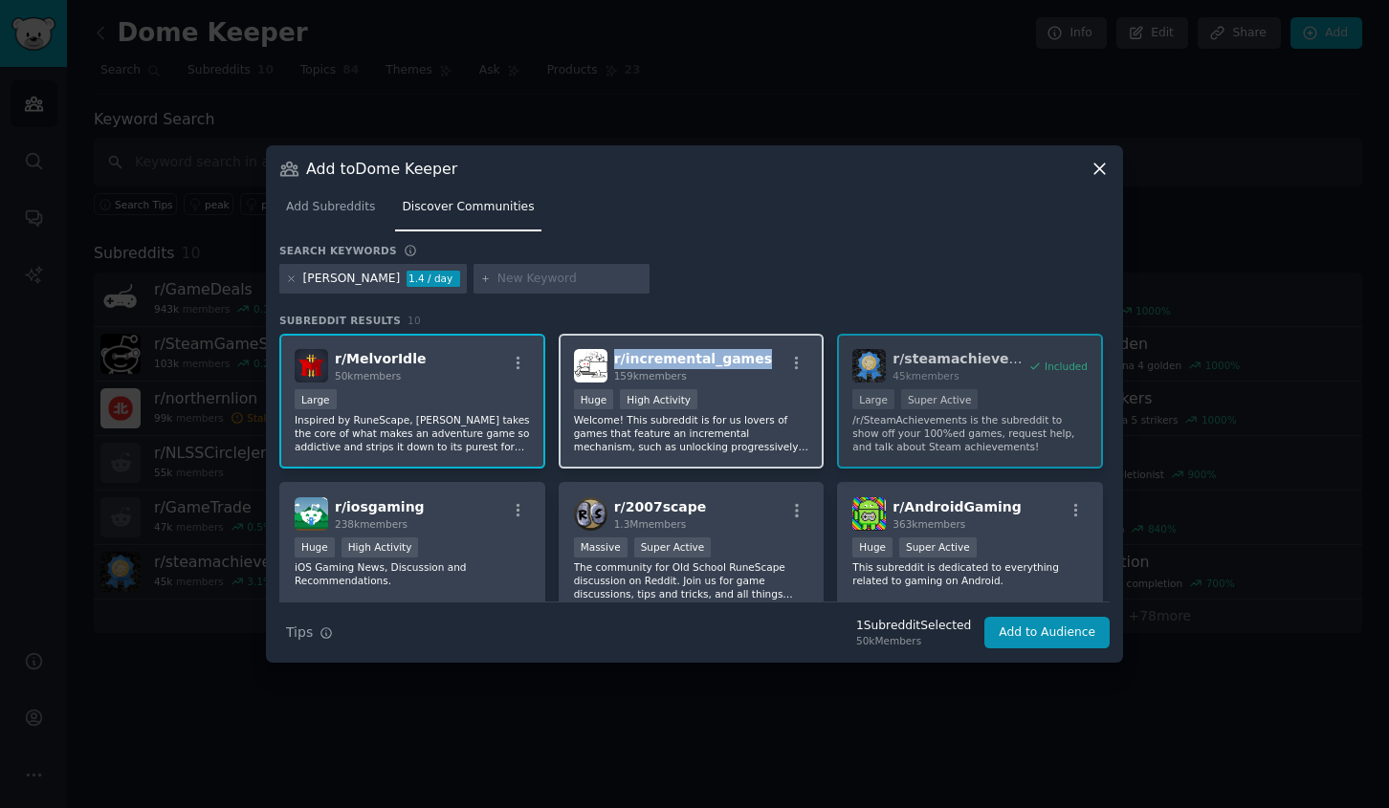
drag, startPoint x: 763, startPoint y: 357, endPoint x: 611, endPoint y: 365, distance: 152.3
click at [611, 365] on div "r/ incremental_games 159k members" at bounding box center [691, 365] width 235 height 33
click at [290, 283] on div at bounding box center [291, 279] width 11 height 17
click at [290, 280] on icon at bounding box center [291, 279] width 11 height 11
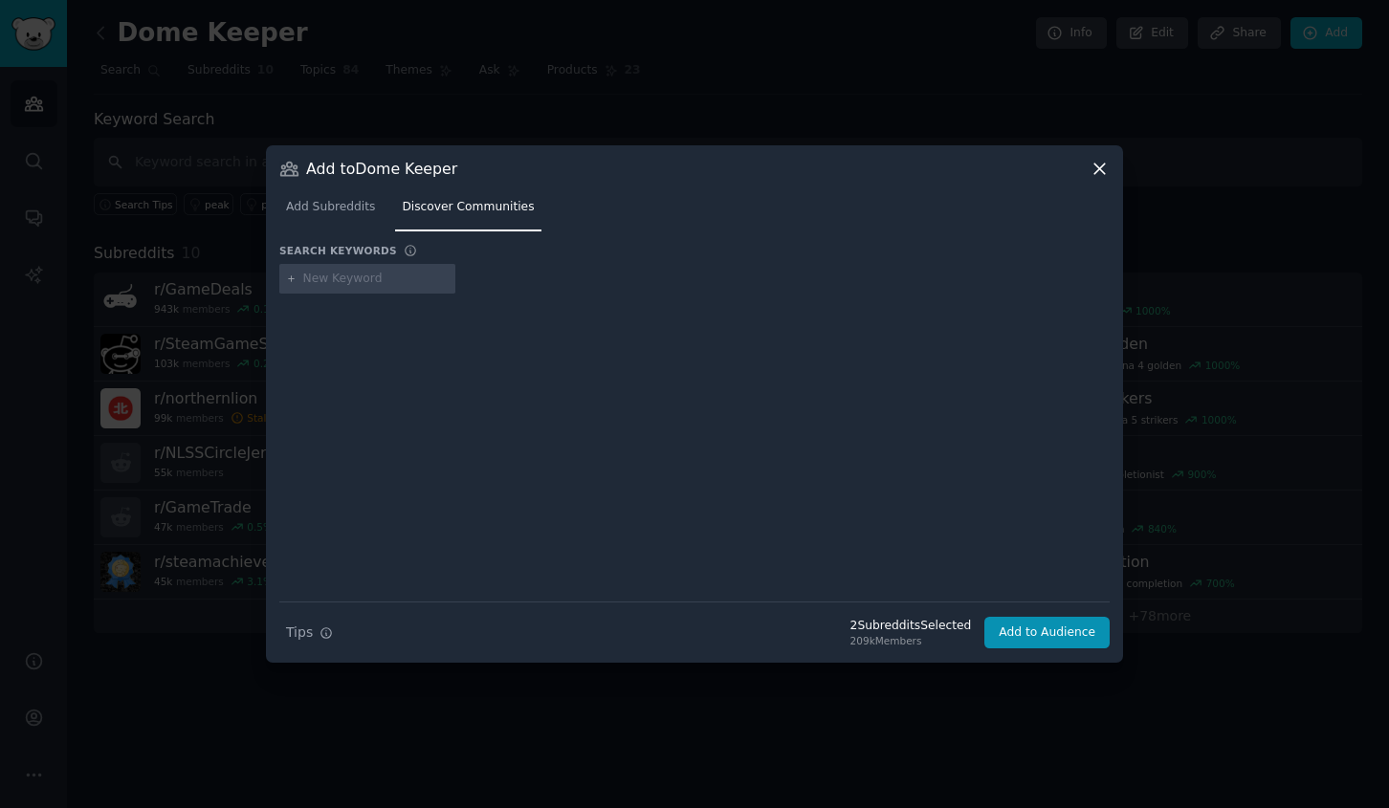
click at [335, 279] on input "text" at bounding box center [375, 279] width 145 height 17
paste input "Heretic's Fork"
type input "Heretic's Fork"
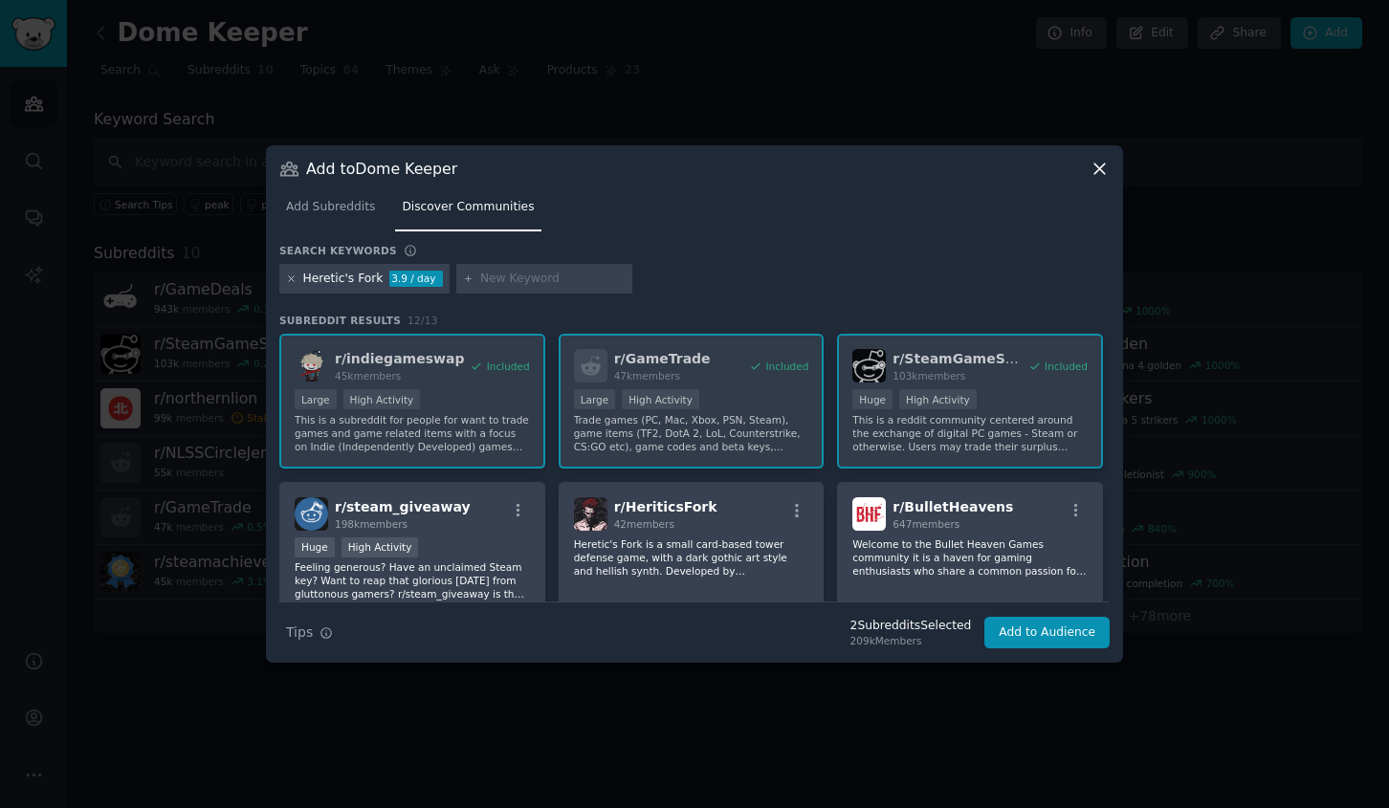
click at [288, 278] on icon at bounding box center [291, 279] width 11 height 11
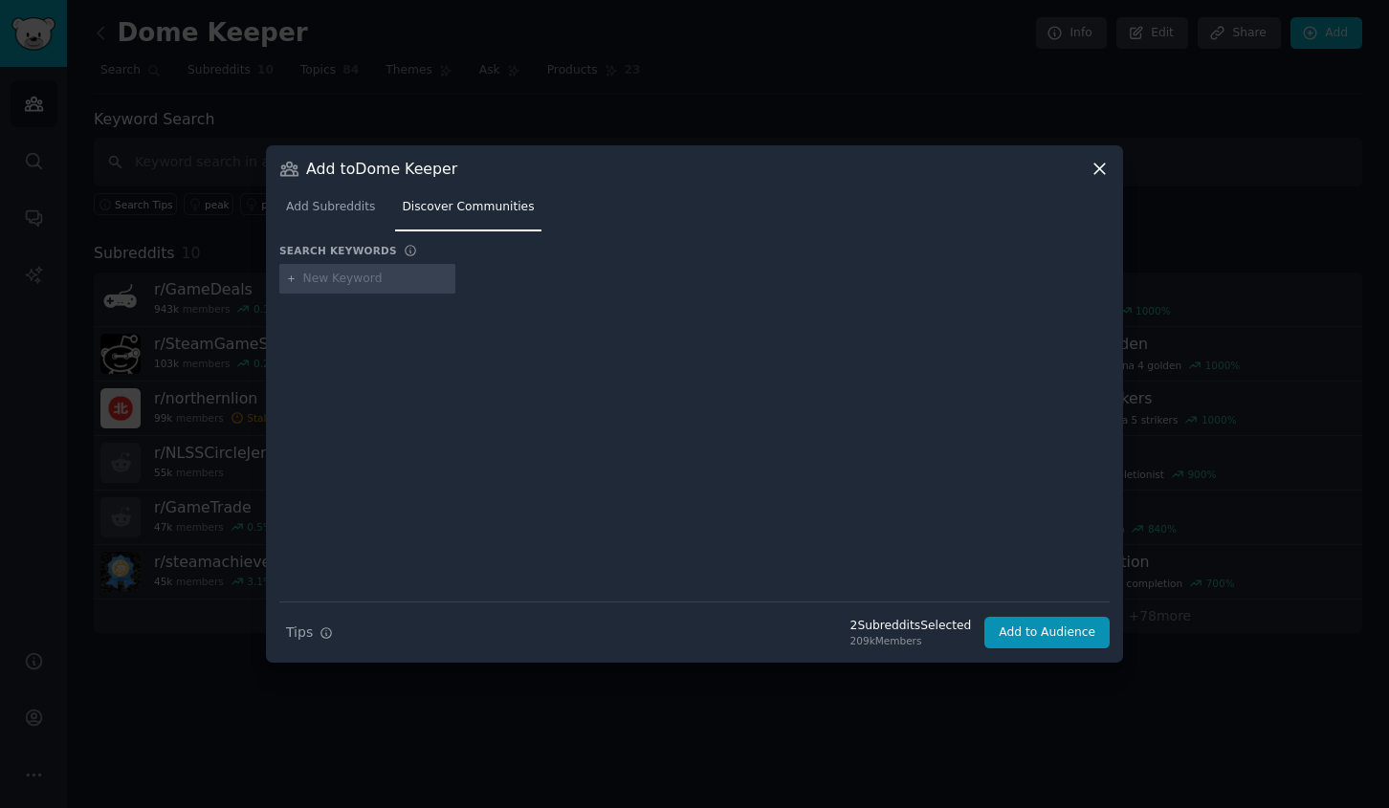
click at [313, 280] on input "text" at bounding box center [375, 279] width 145 height 17
paste input "Wall World"
type input "Wall World"
click at [1037, 628] on button "Add to Audience" at bounding box center [1046, 633] width 125 height 33
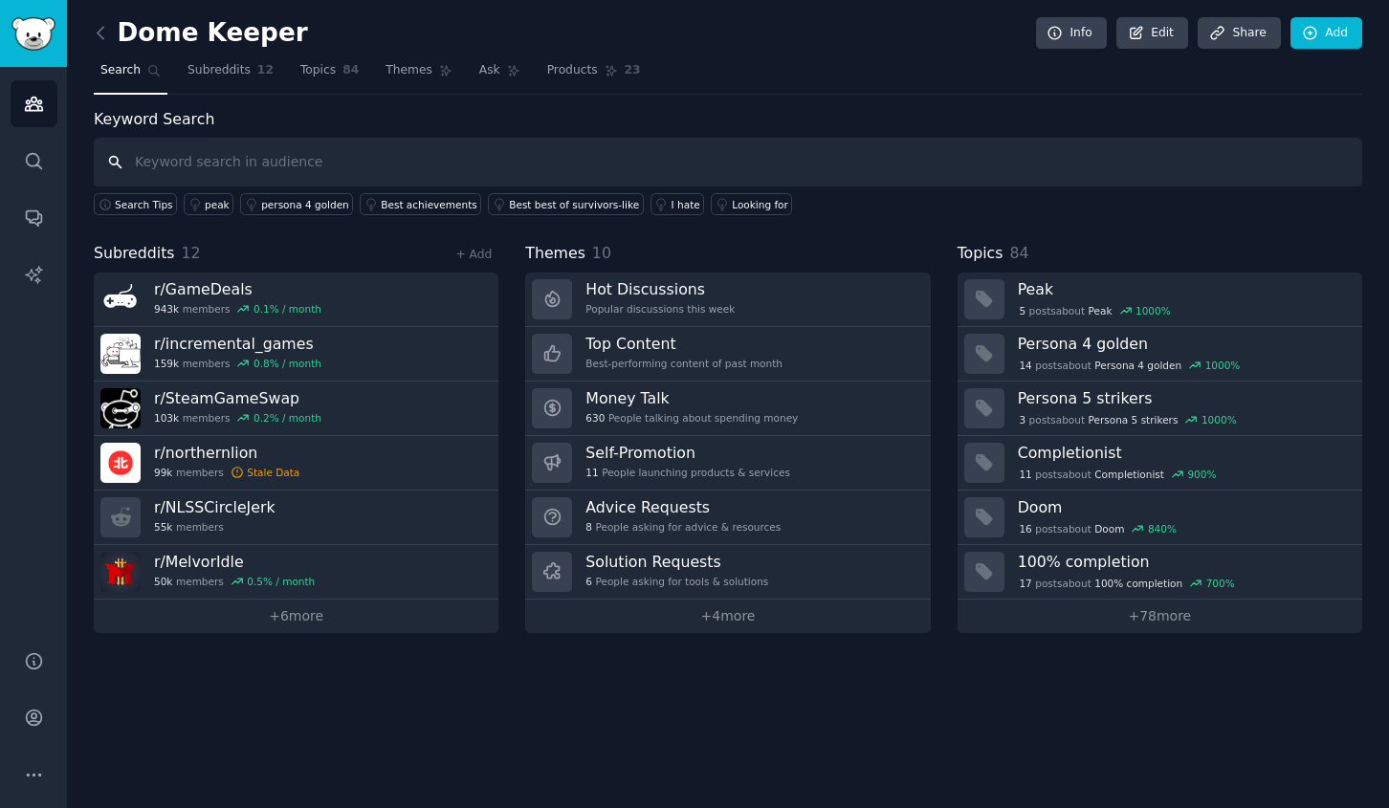
paste input "Wall World"
type input "Wall World"
click at [240, 76] on span "Subreddits" at bounding box center [219, 70] width 63 height 17
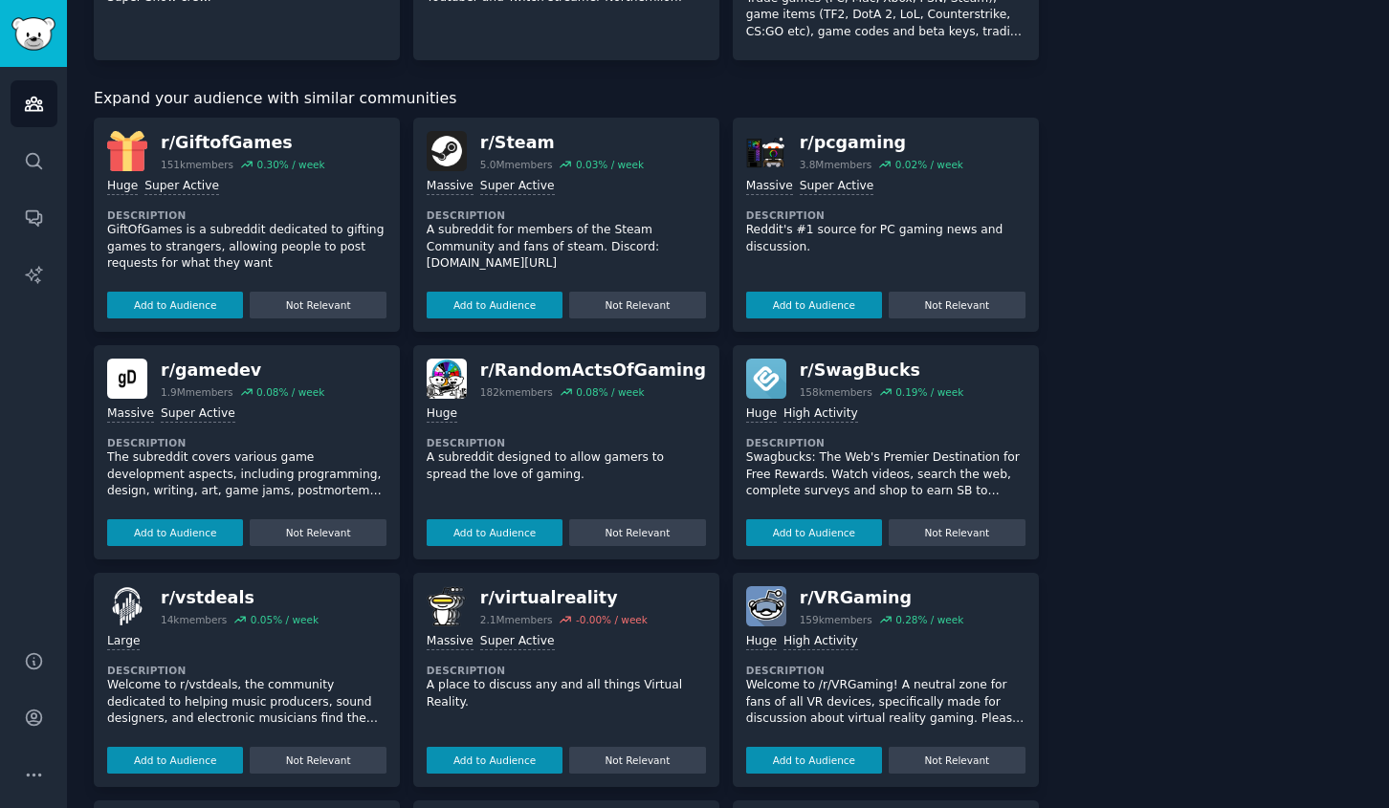
scroll to position [1050, 0]
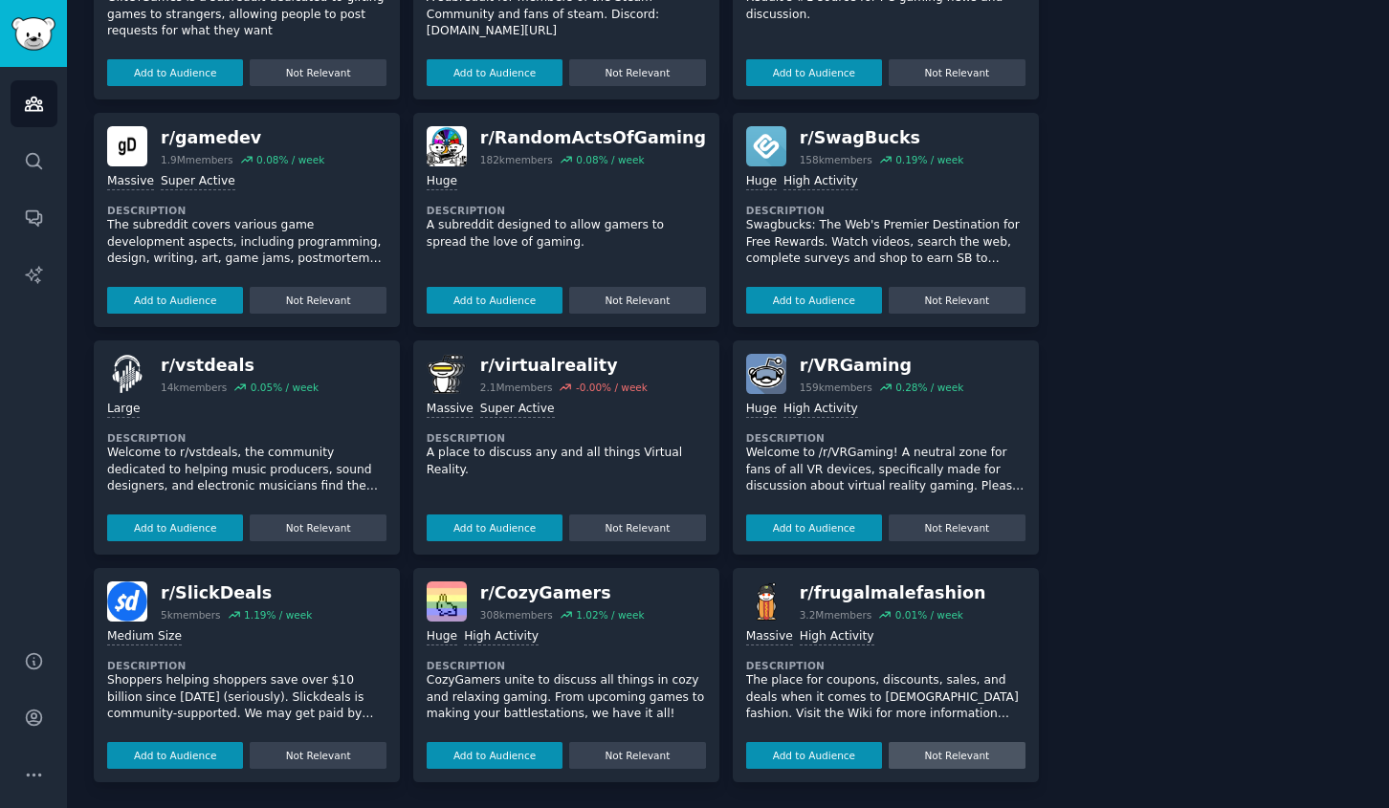
click at [979, 759] on button "Not Relevant" at bounding box center [957, 755] width 136 height 27
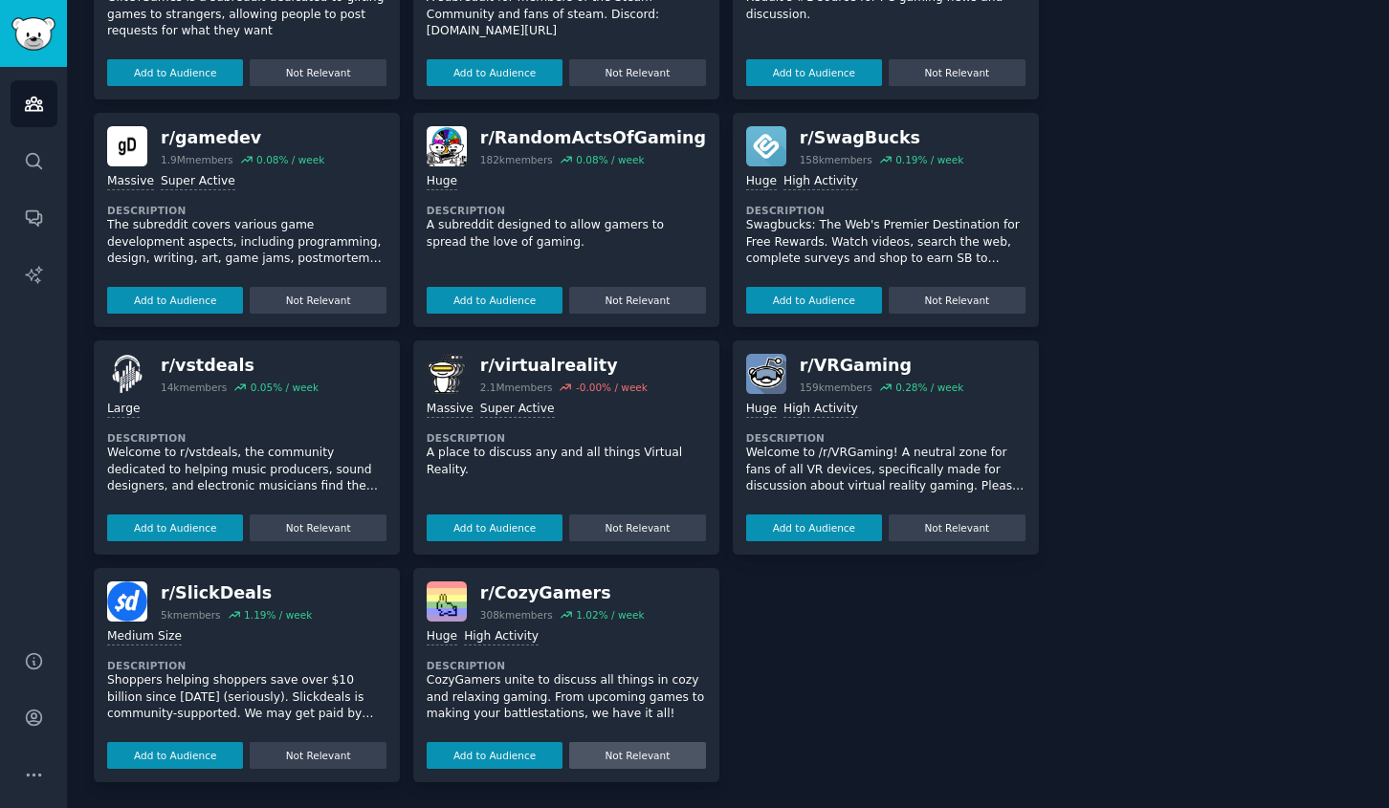
click at [636, 754] on button "Not Relevant" at bounding box center [637, 755] width 136 height 27
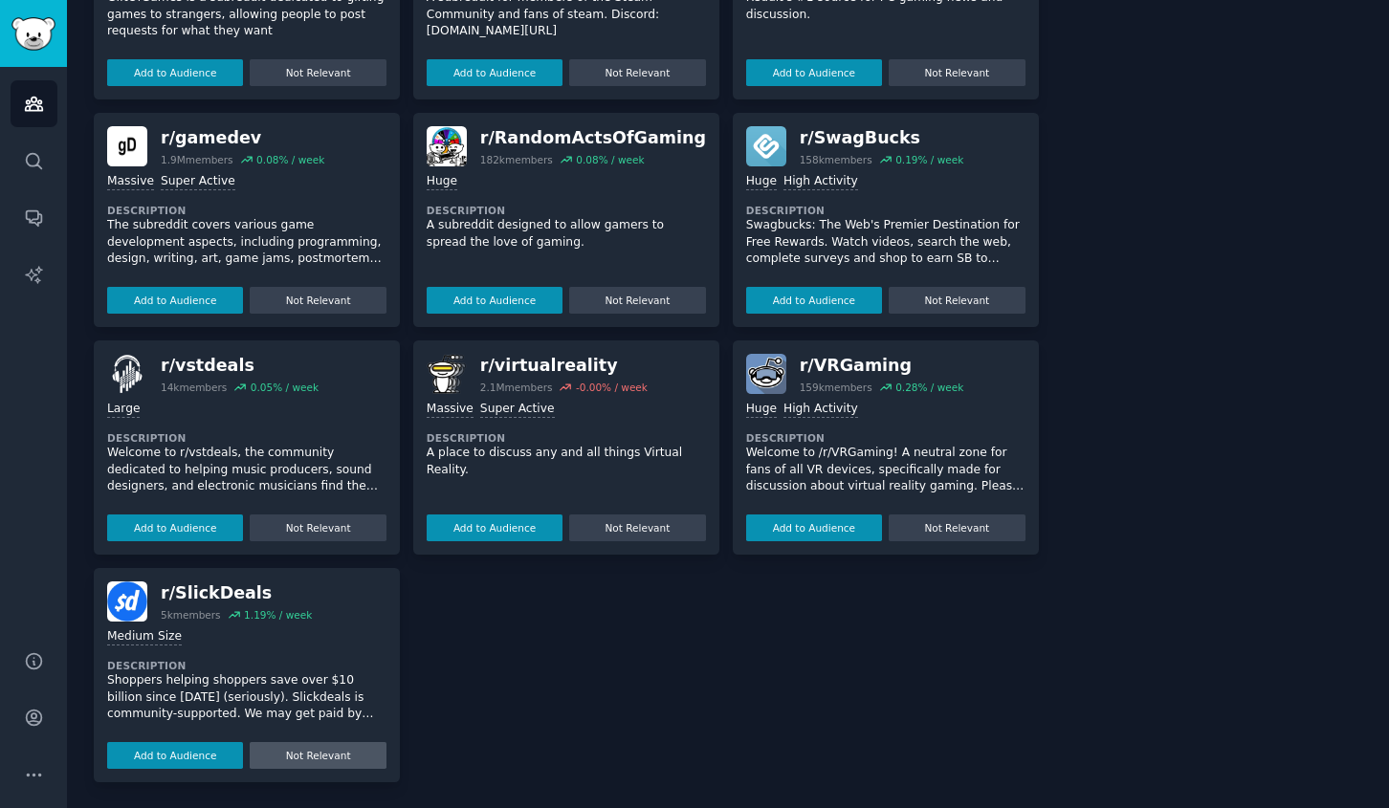
click at [298, 755] on button "Not Relevant" at bounding box center [318, 755] width 136 height 27
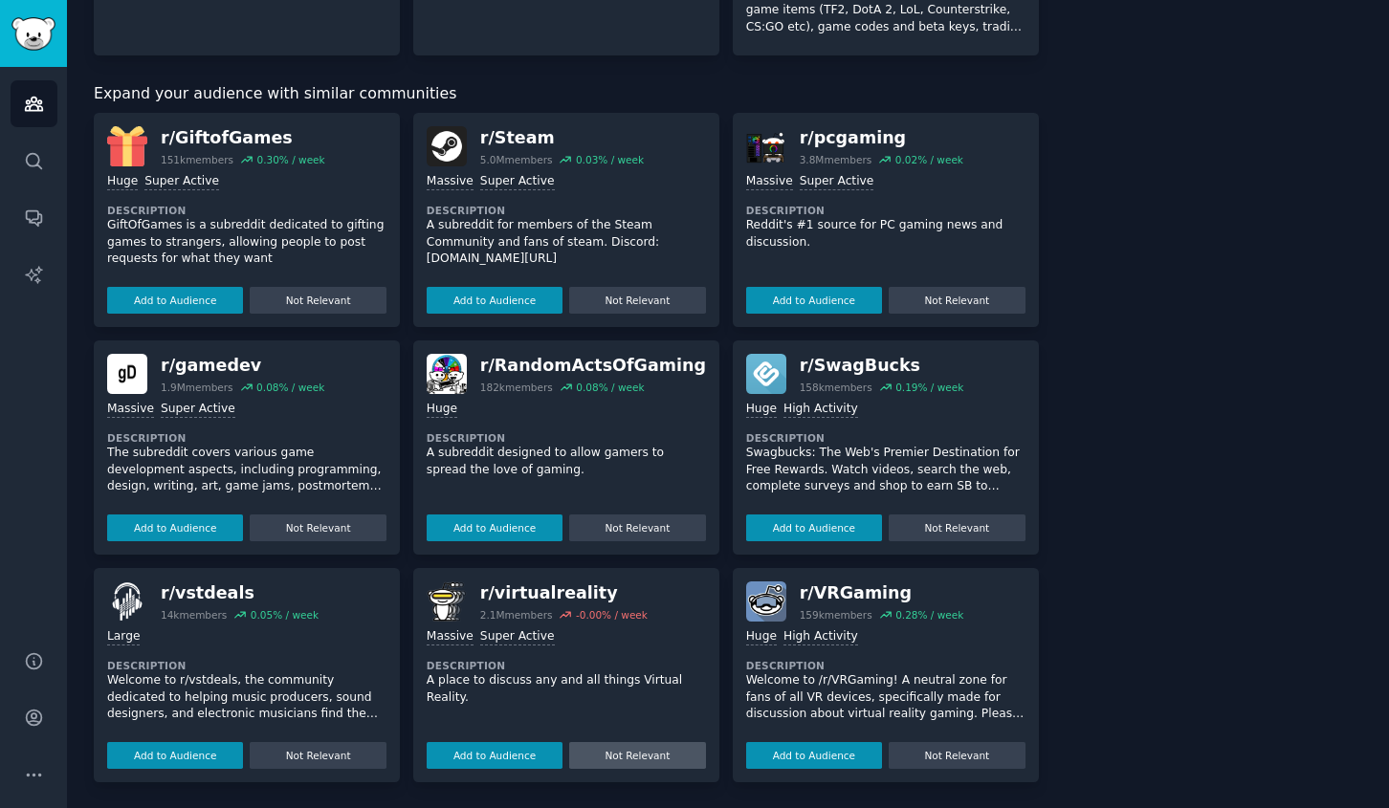
click at [639, 752] on button "Not Relevant" at bounding box center [637, 755] width 136 height 27
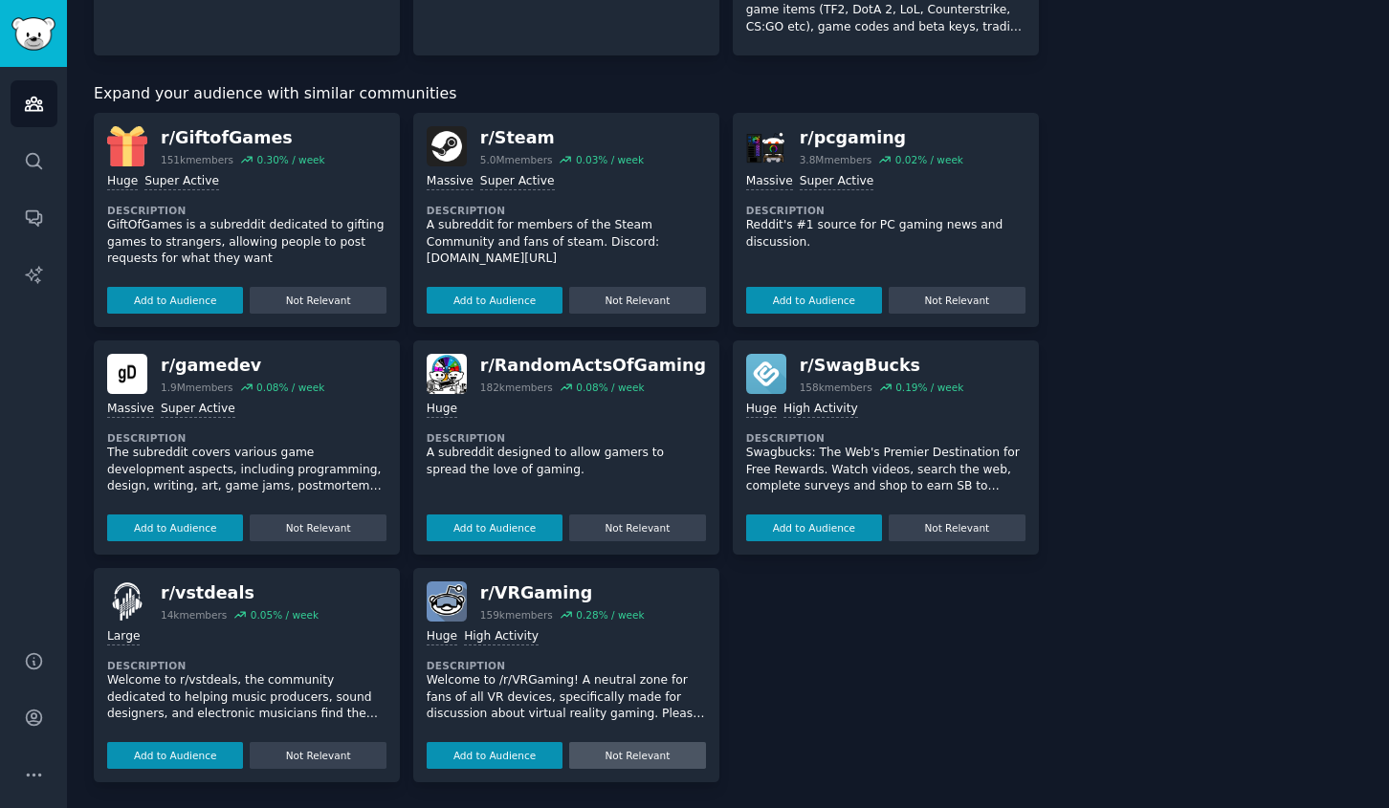
click at [646, 752] on button "Not Relevant" at bounding box center [637, 755] width 136 height 27
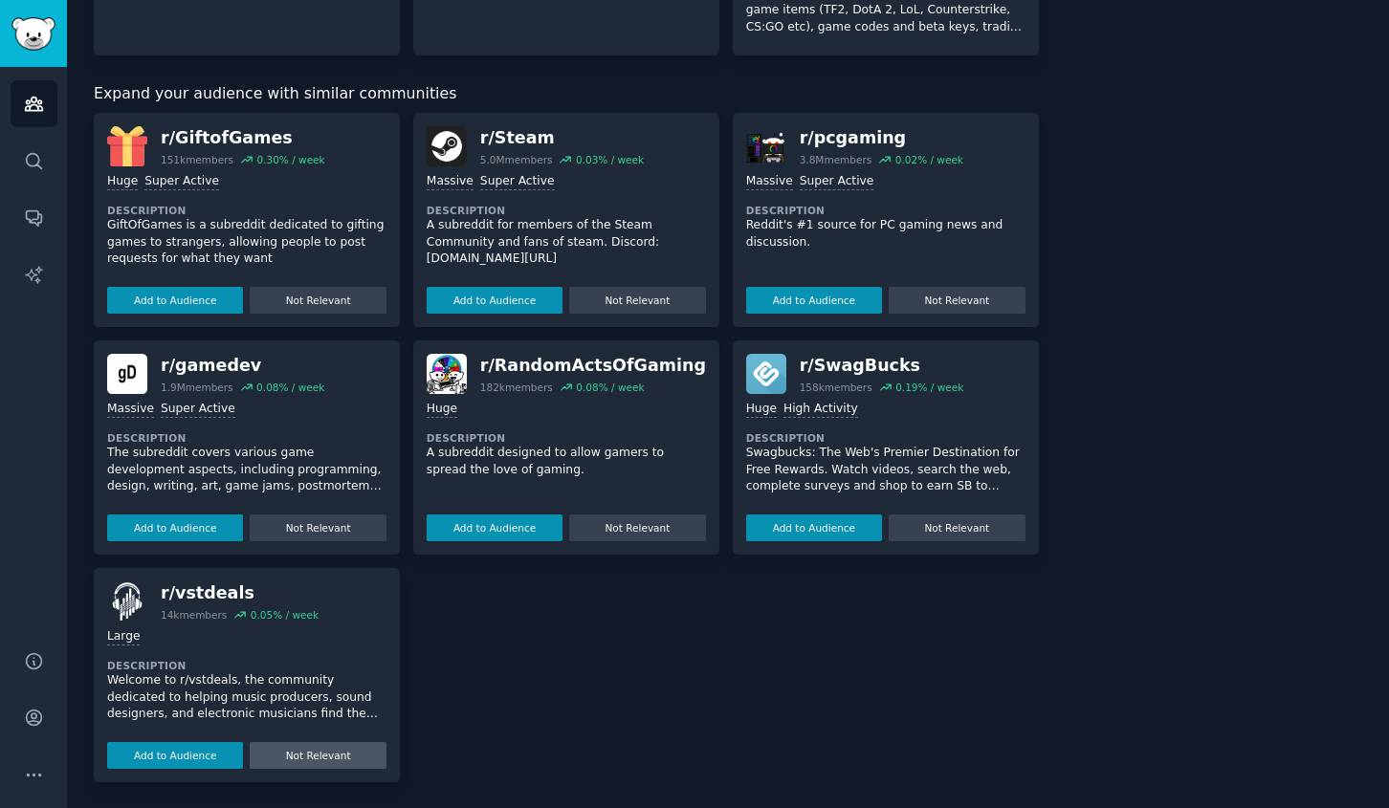
click at [320, 749] on button "Not Relevant" at bounding box center [318, 755] width 136 height 27
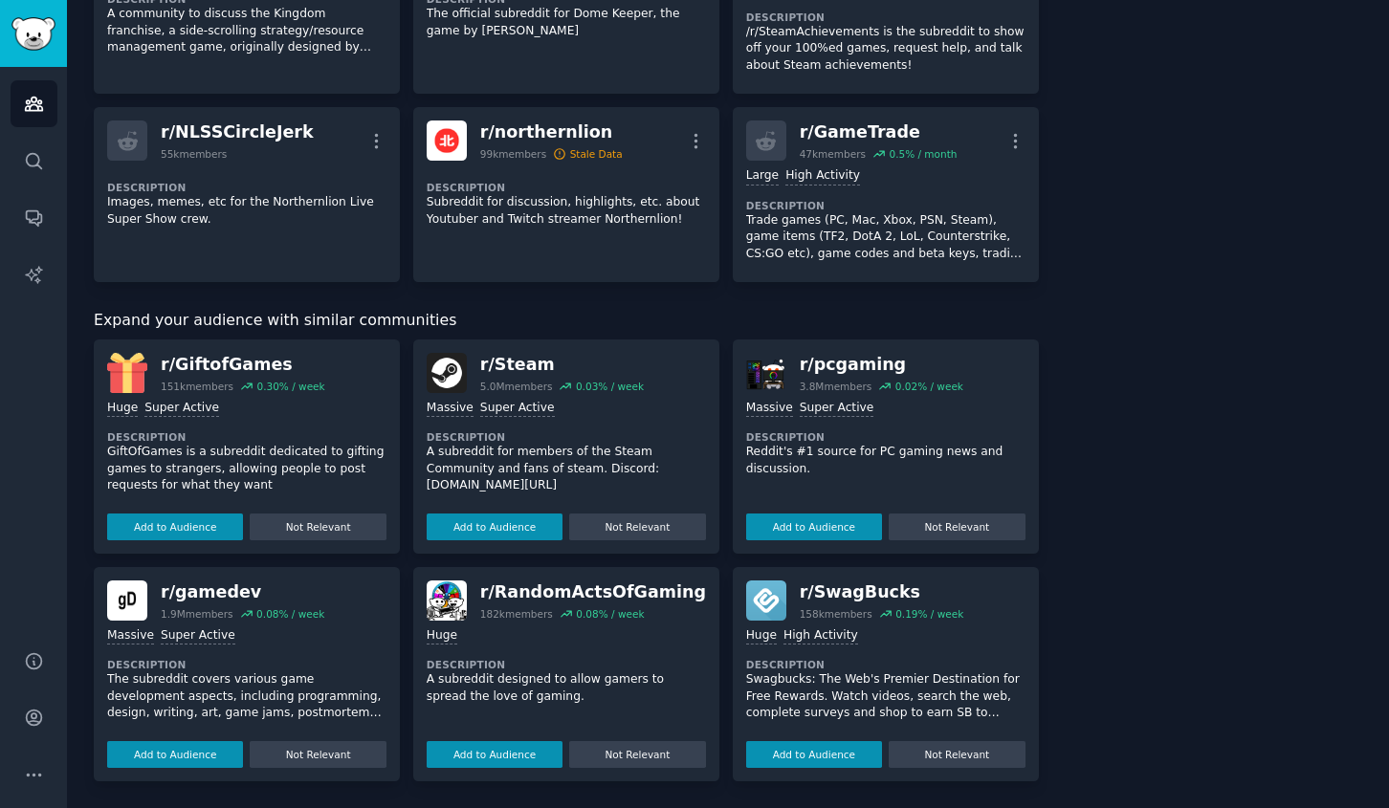
scroll to position [595, 0]
click at [946, 748] on button "Not Relevant" at bounding box center [957, 755] width 136 height 27
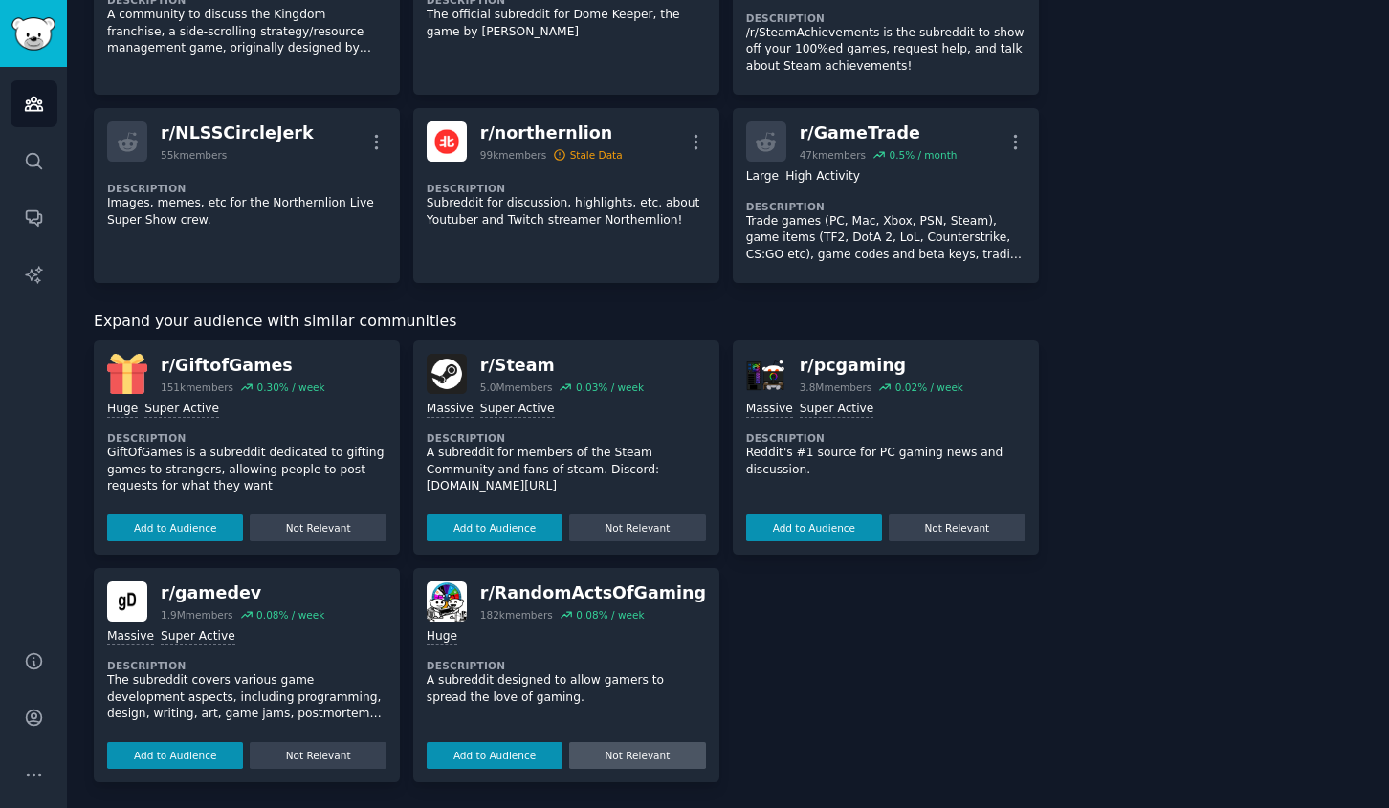
click at [619, 754] on button "Not Relevant" at bounding box center [637, 755] width 136 height 27
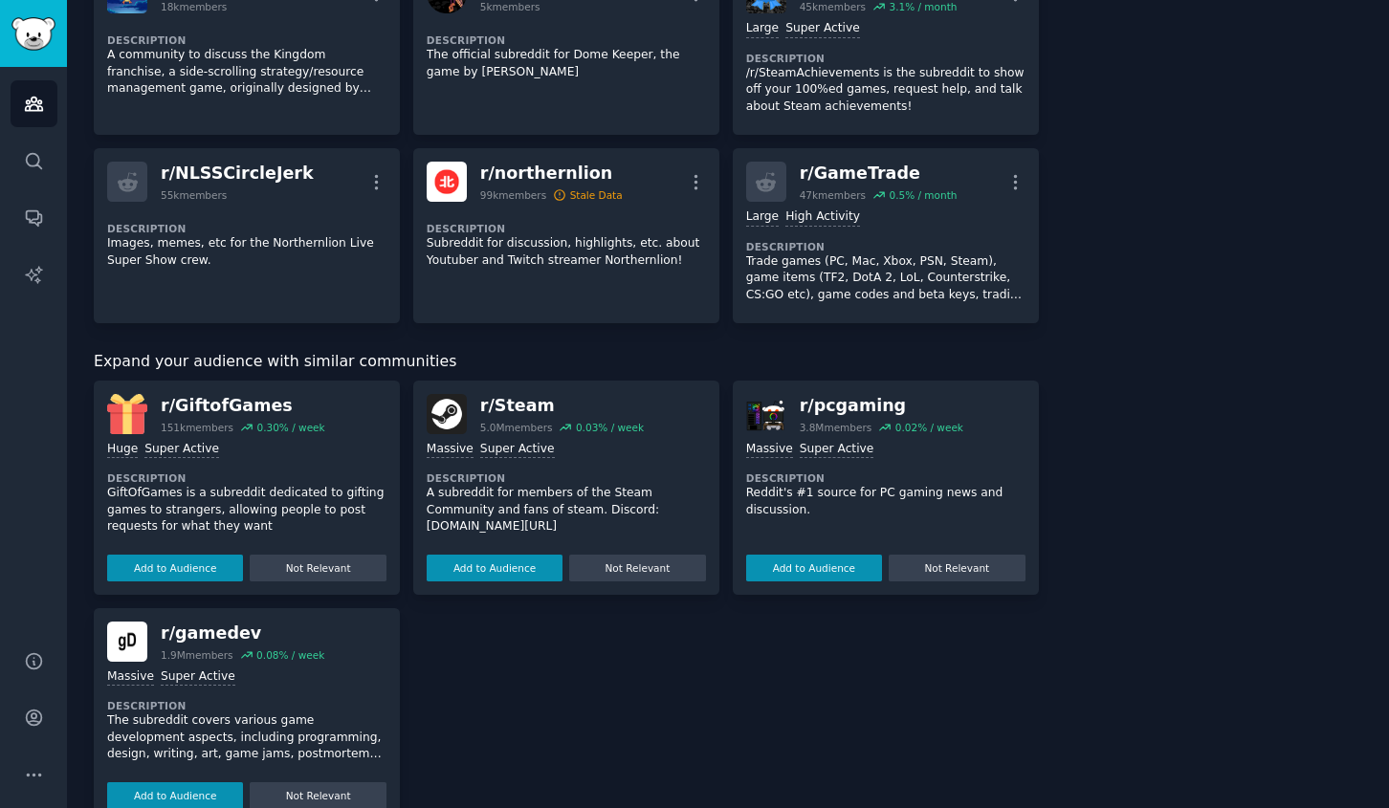
scroll to position [540, 0]
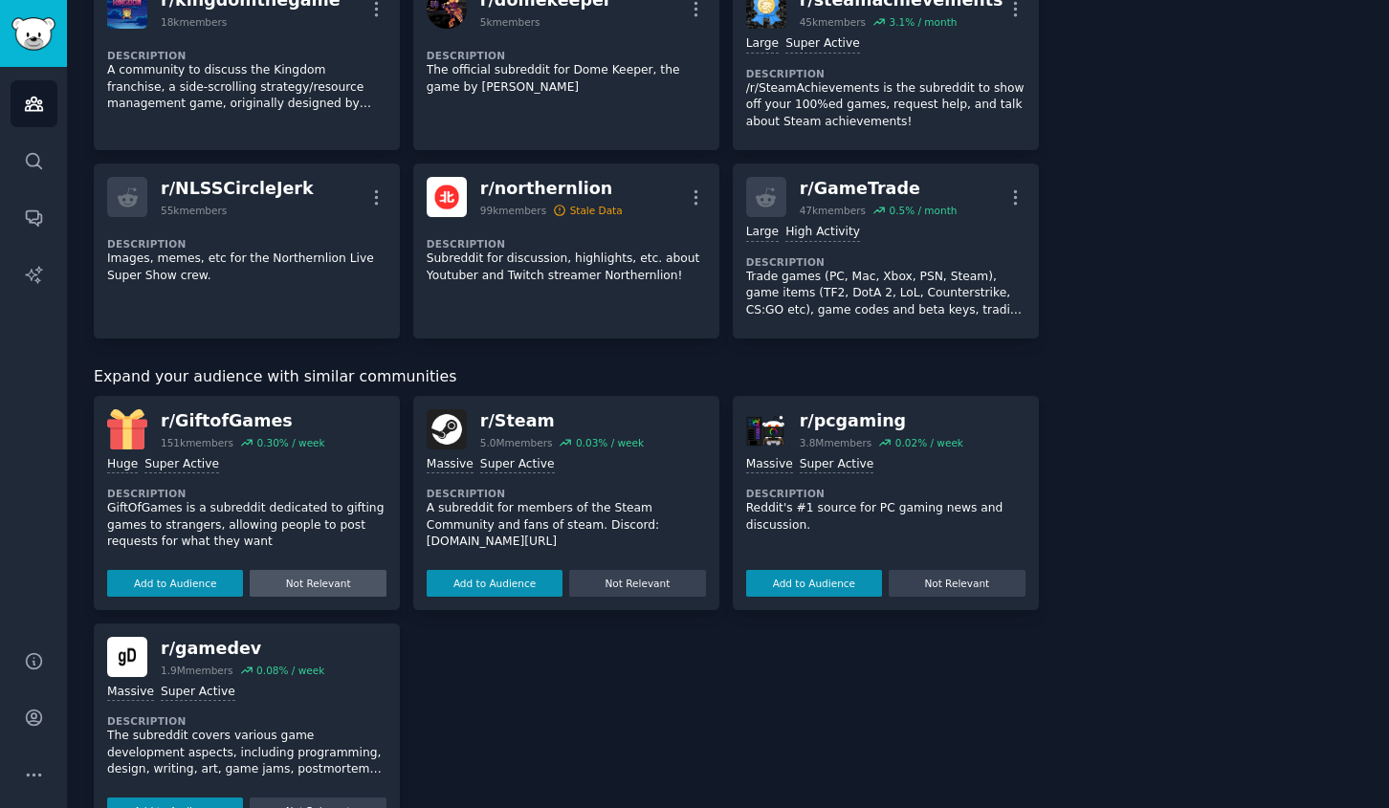
click at [342, 590] on button "Not Relevant" at bounding box center [318, 583] width 136 height 27
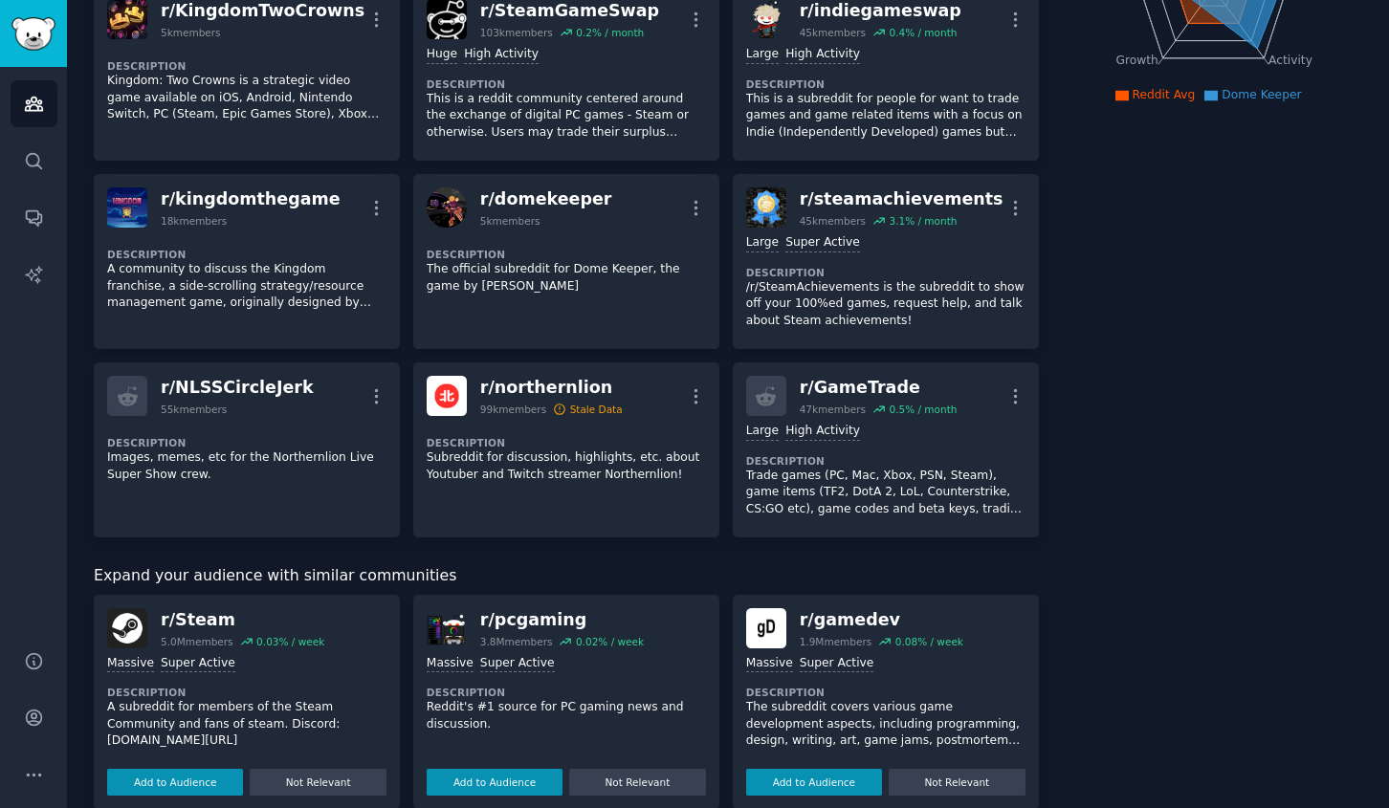
scroll to position [367, 0]
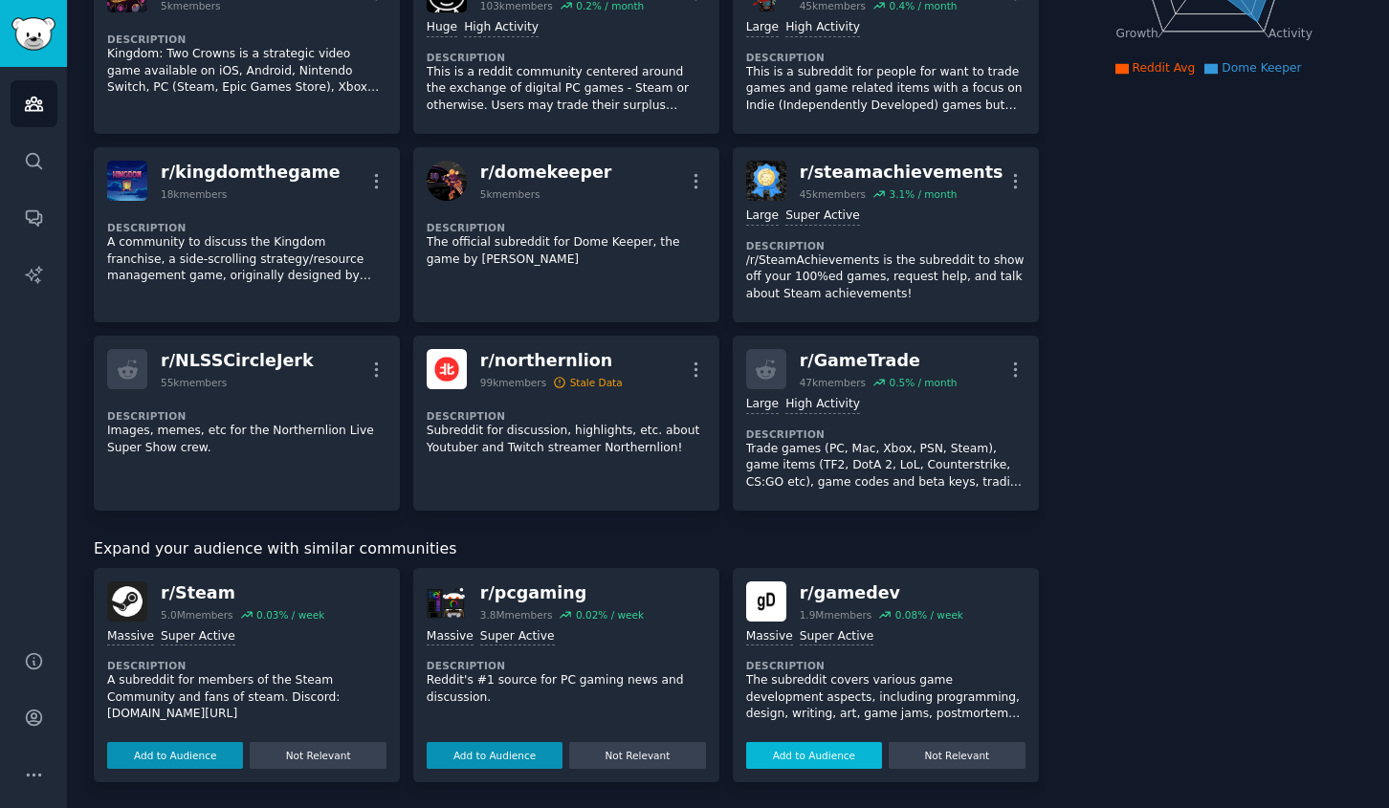
click at [813, 748] on button "Add to Audience" at bounding box center [814, 755] width 136 height 27
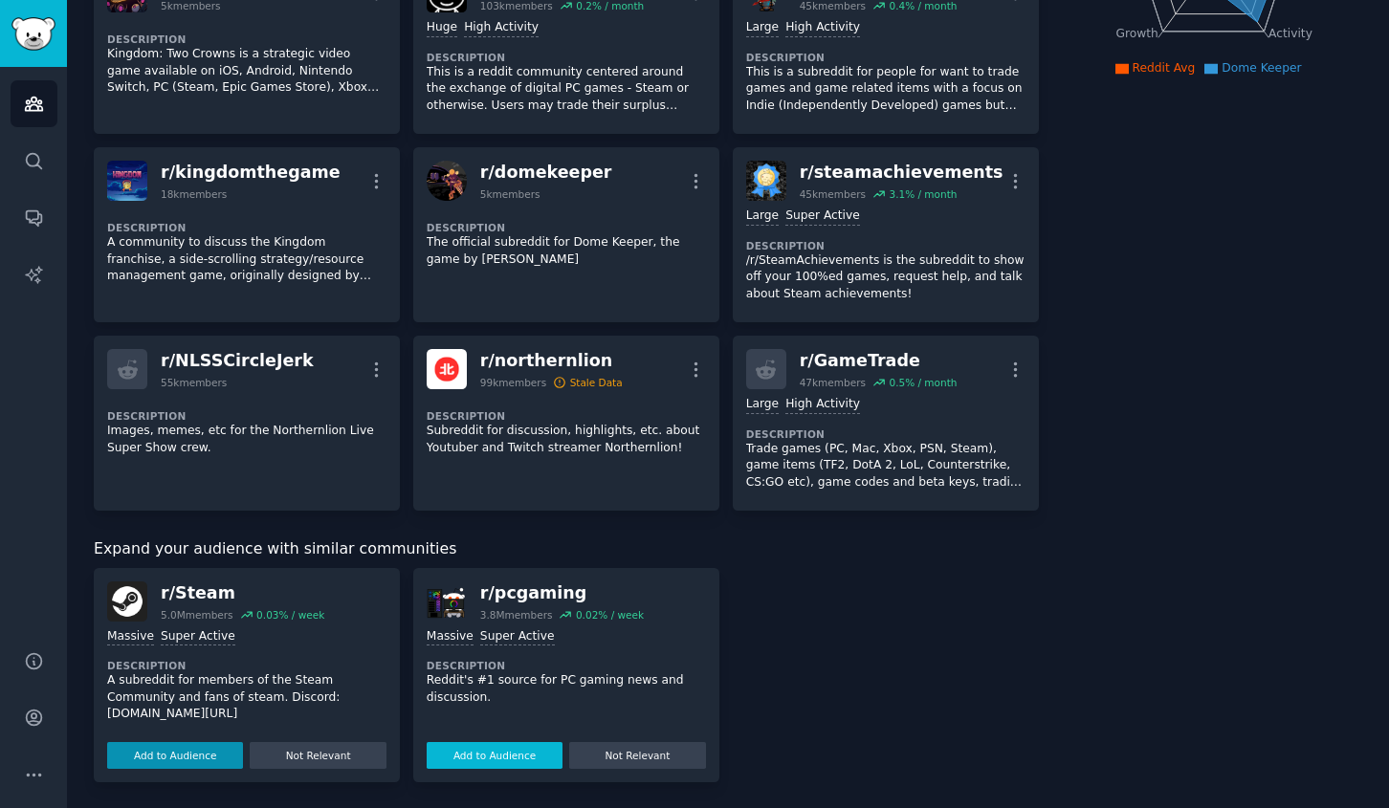
click at [496, 744] on button "Add to Audience" at bounding box center [495, 755] width 136 height 27
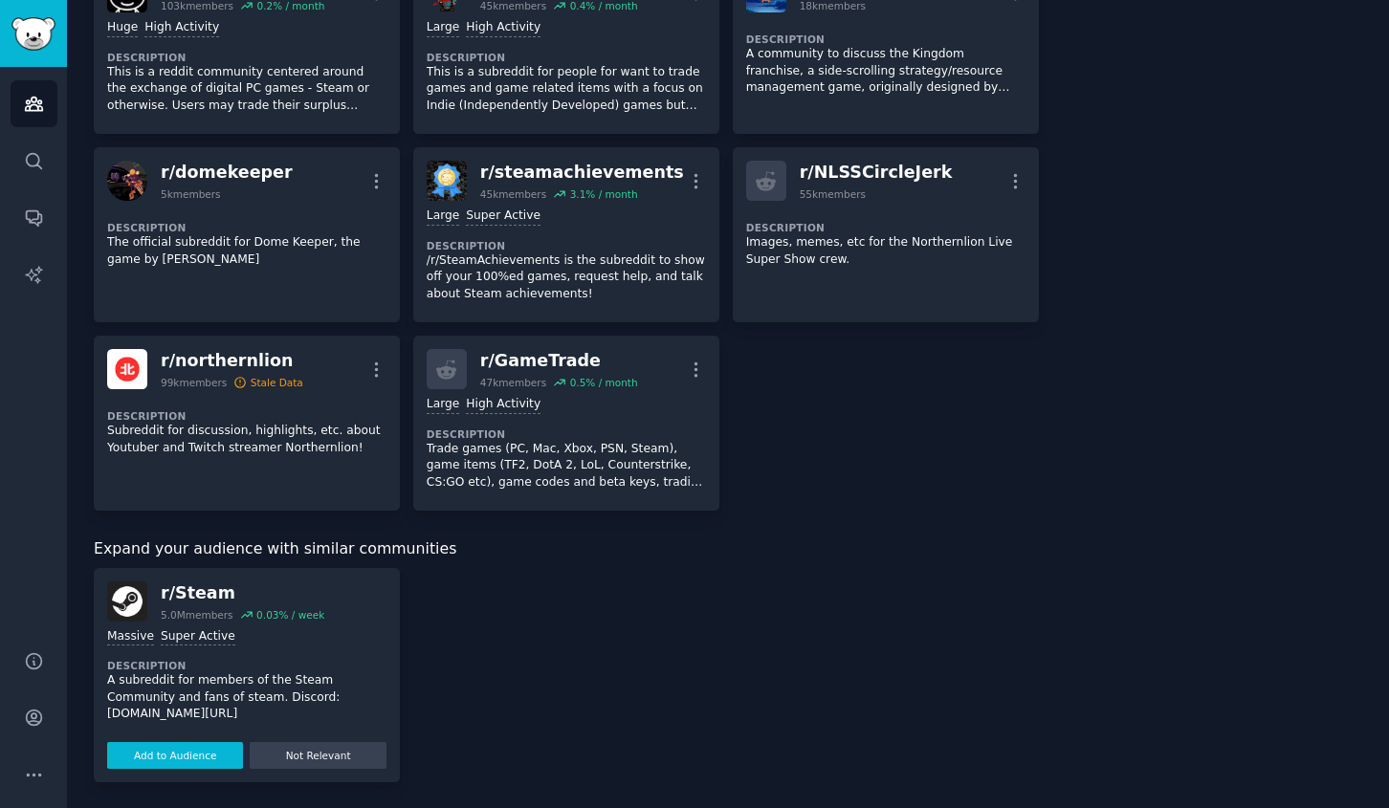
click at [202, 757] on button "Add to Audience" at bounding box center [175, 755] width 136 height 27
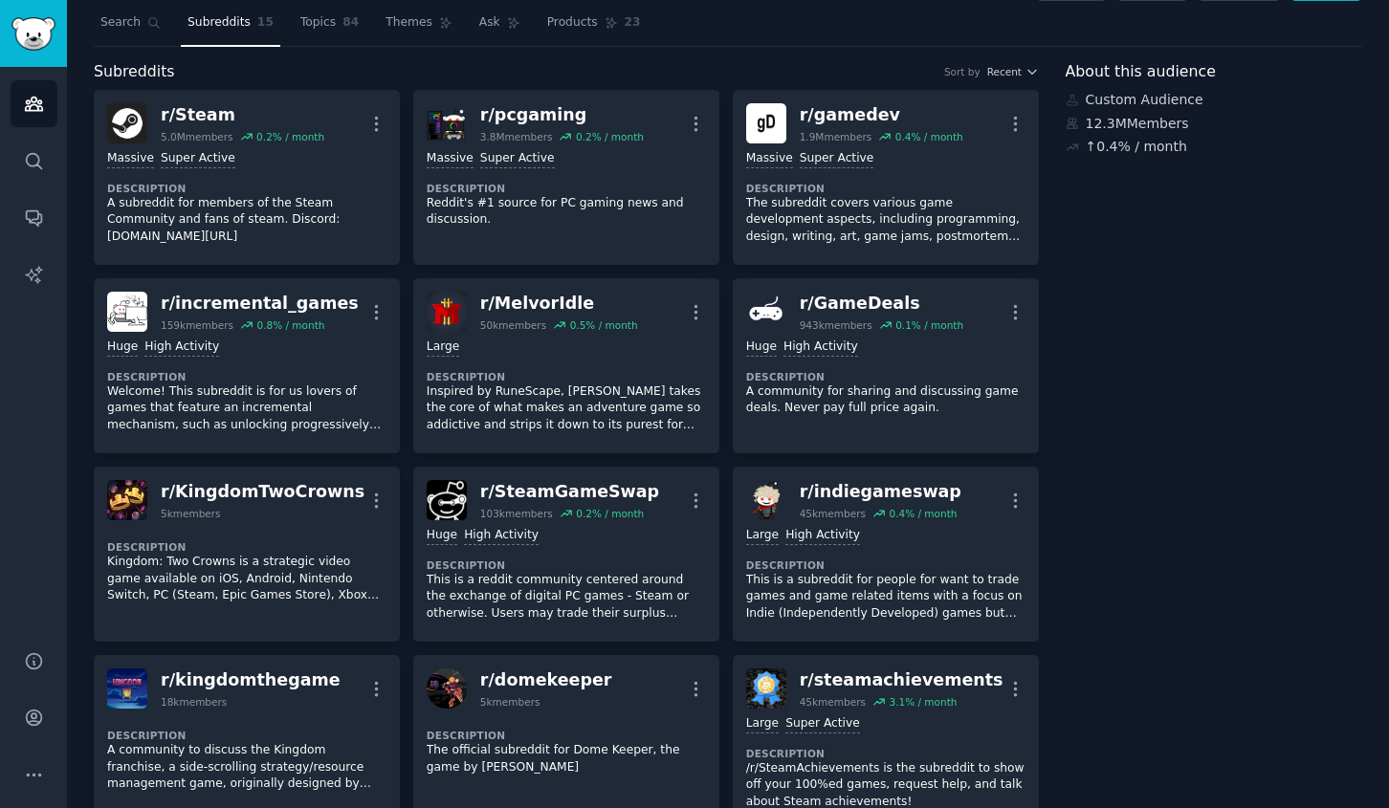
scroll to position [0, 0]
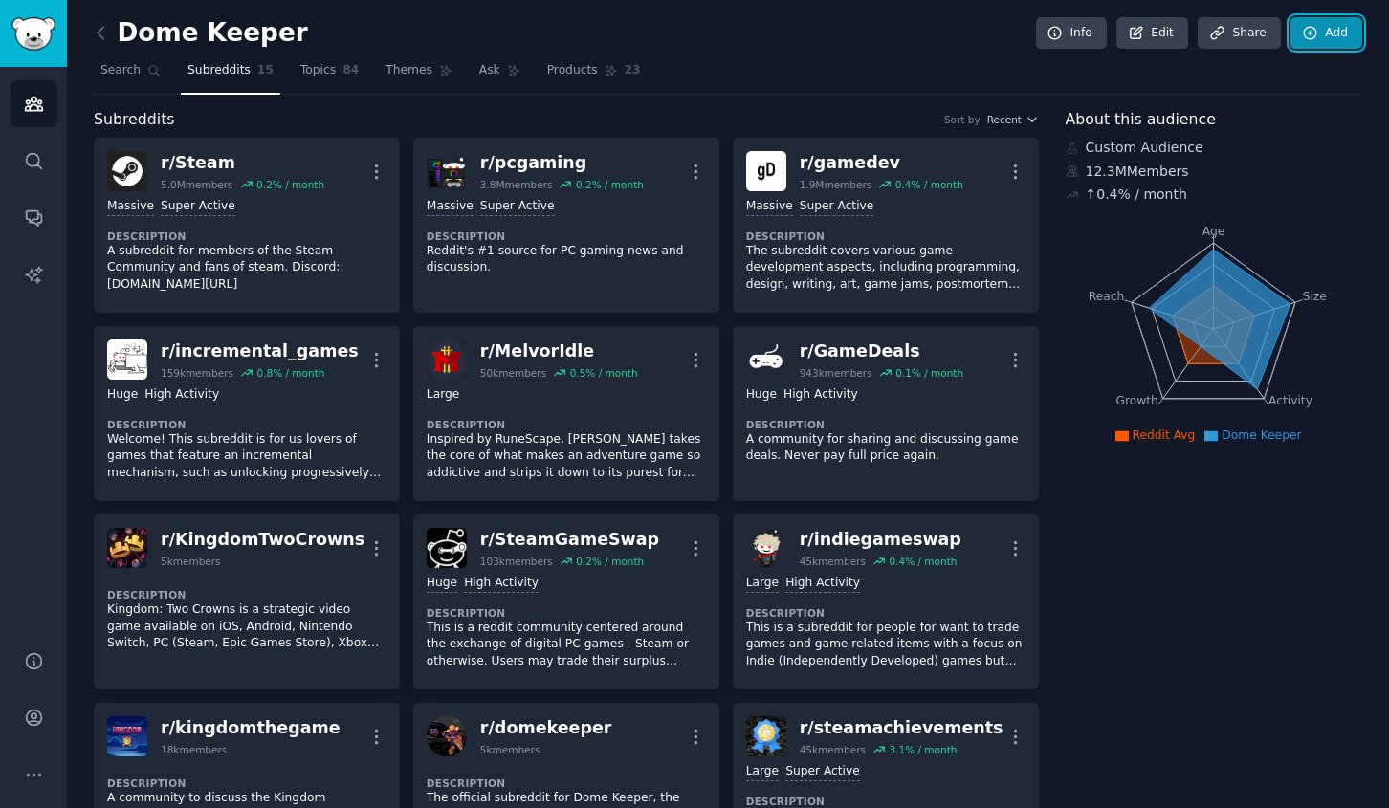
click at [1329, 37] on link "Add" at bounding box center [1327, 33] width 72 height 33
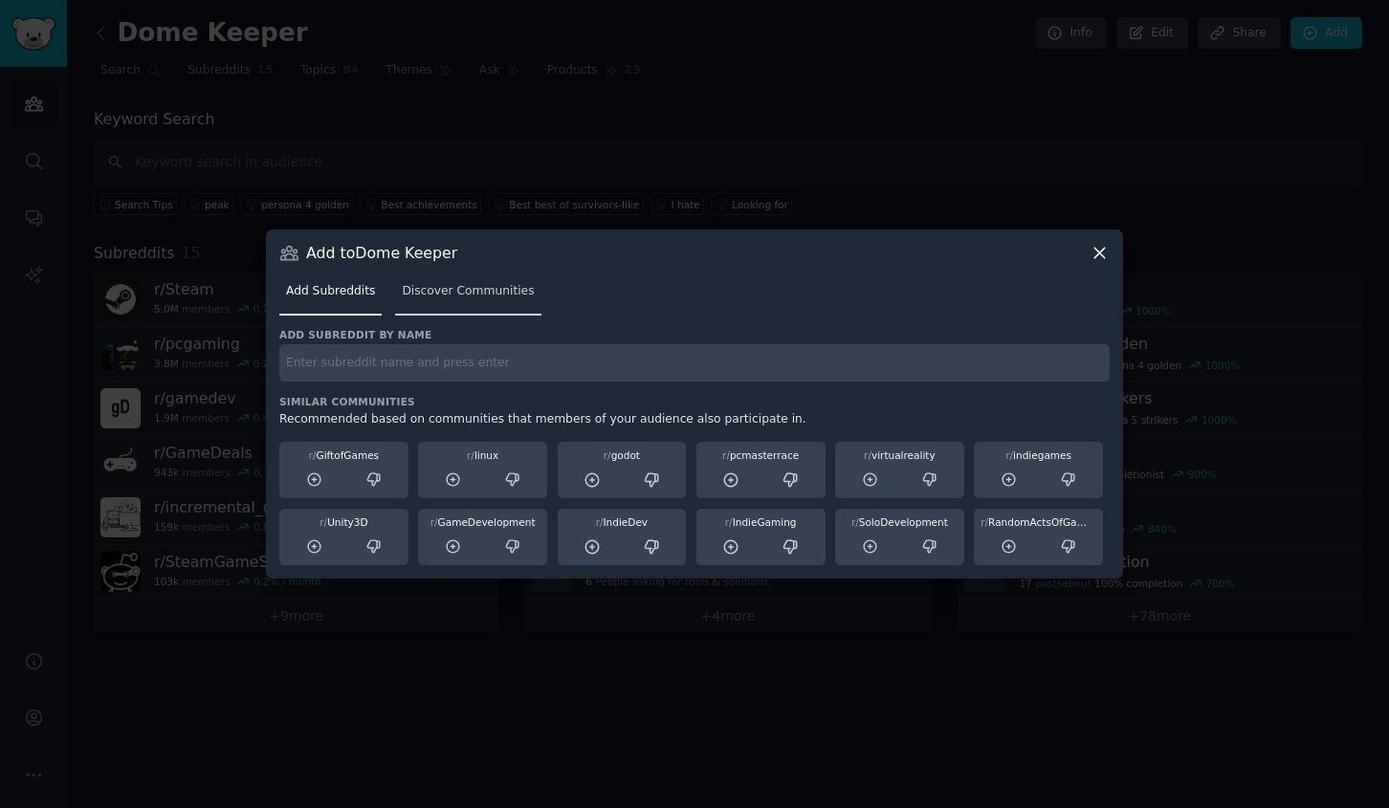
click at [453, 291] on span "Discover Communities" at bounding box center [468, 291] width 132 height 17
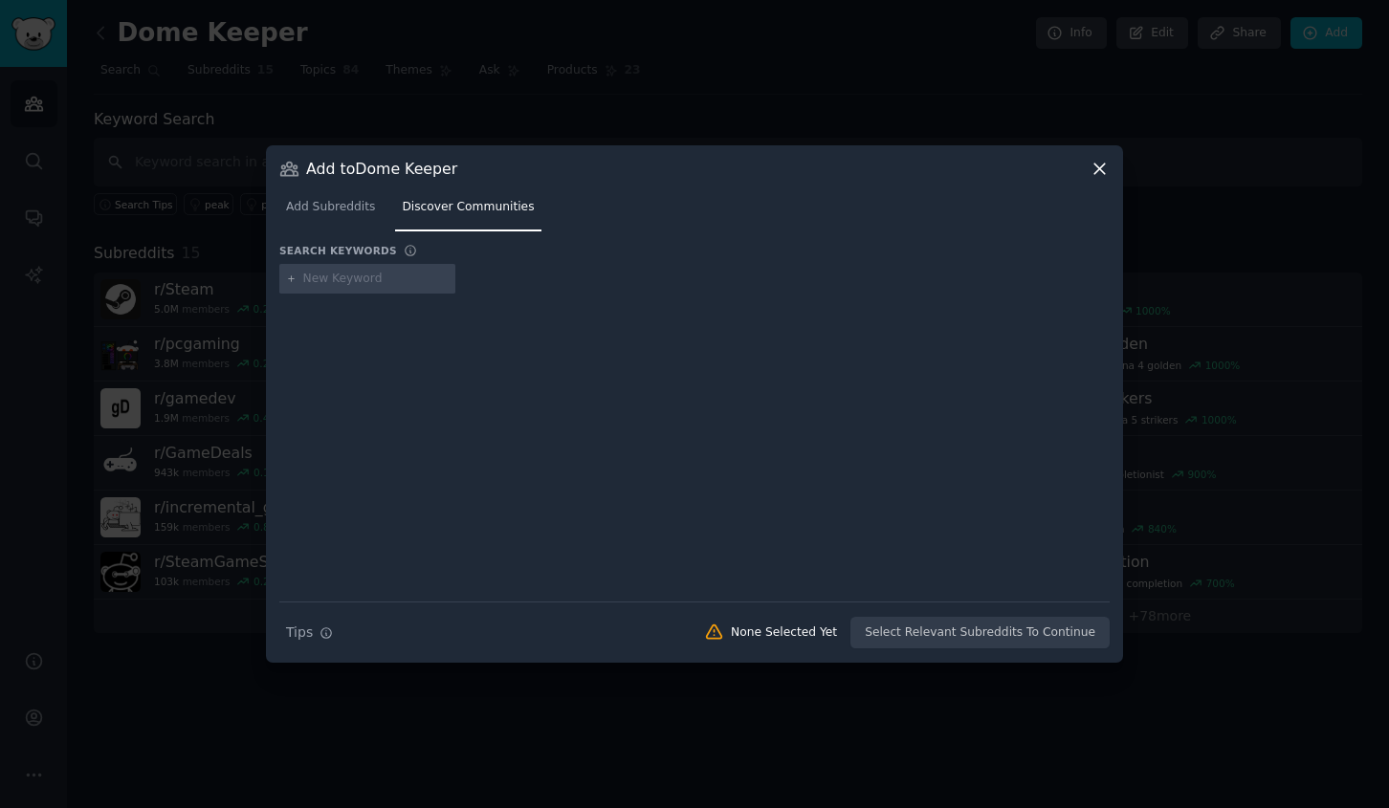
type input "Wall World"
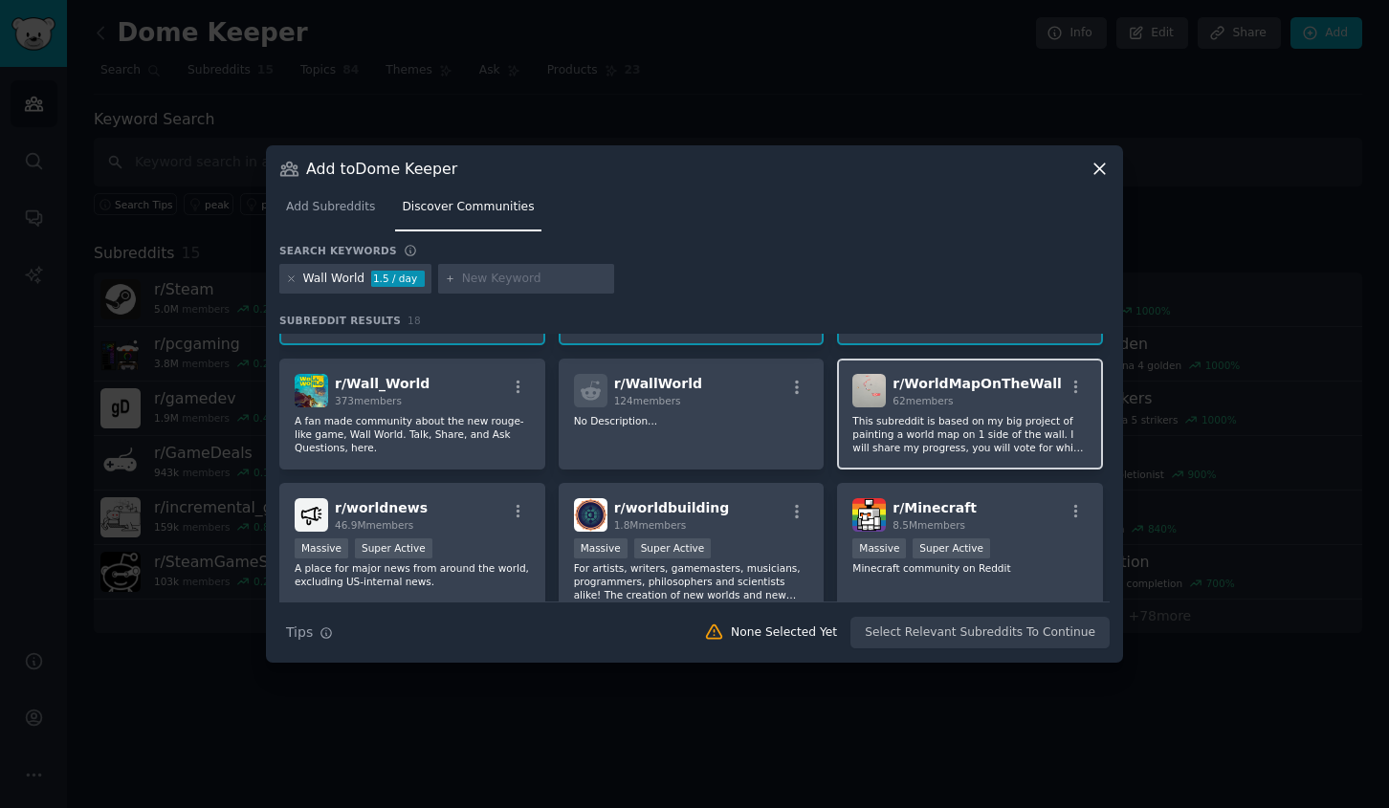
scroll to position [127, 0]
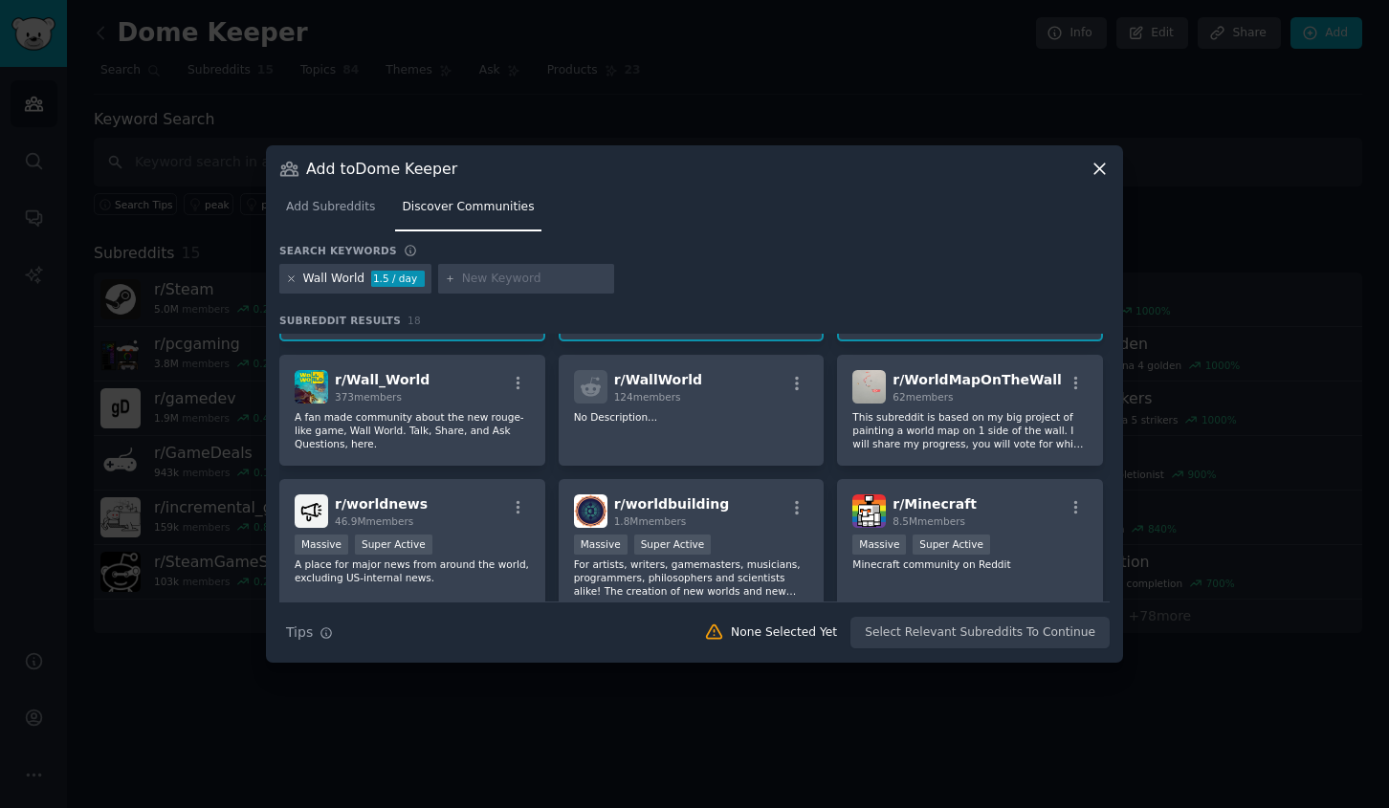
click at [292, 282] on icon at bounding box center [291, 279] width 11 height 11
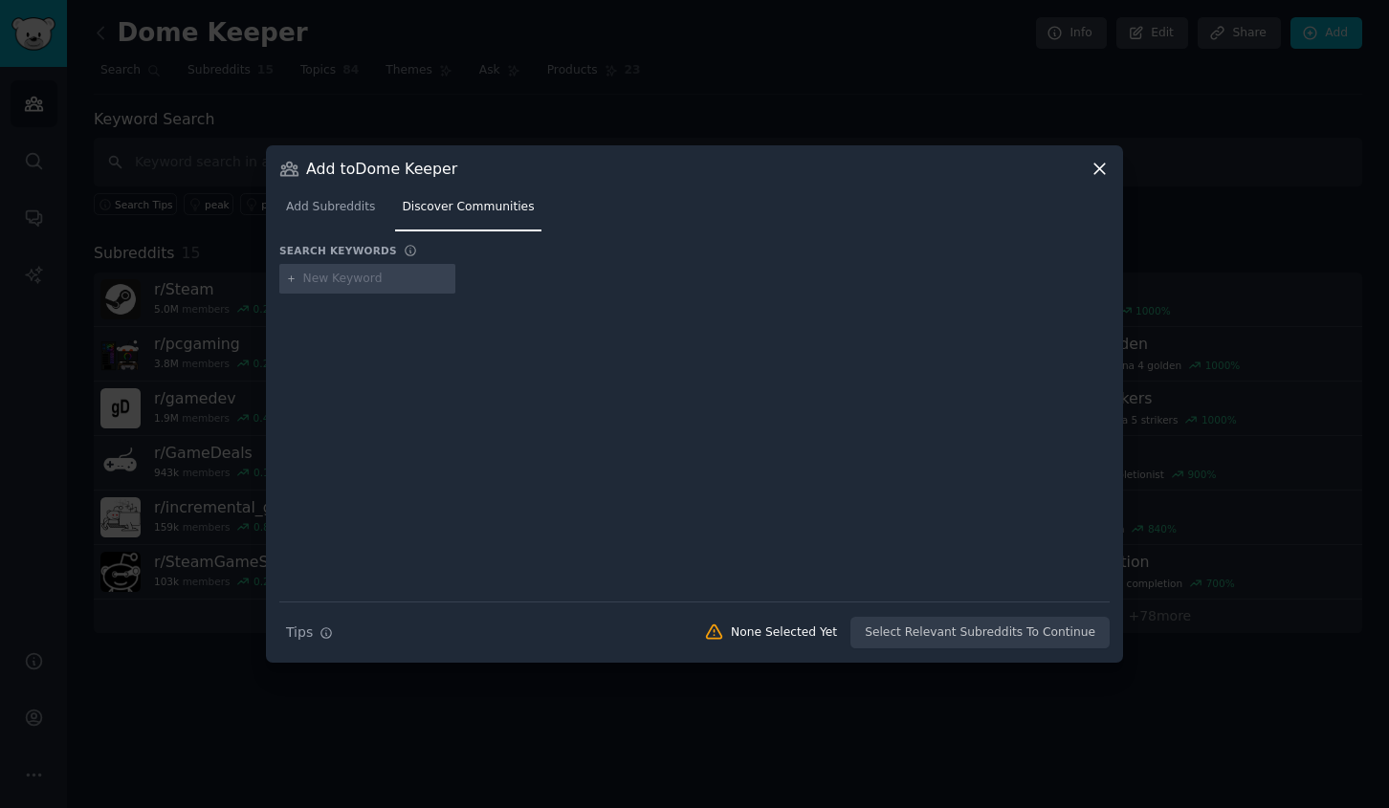
click at [292, 282] on icon at bounding box center [291, 279] width 11 height 11
click at [347, 276] on input "text" at bounding box center [375, 279] width 145 height 17
paste input "The Last Spell"
type input "The Last Spell"
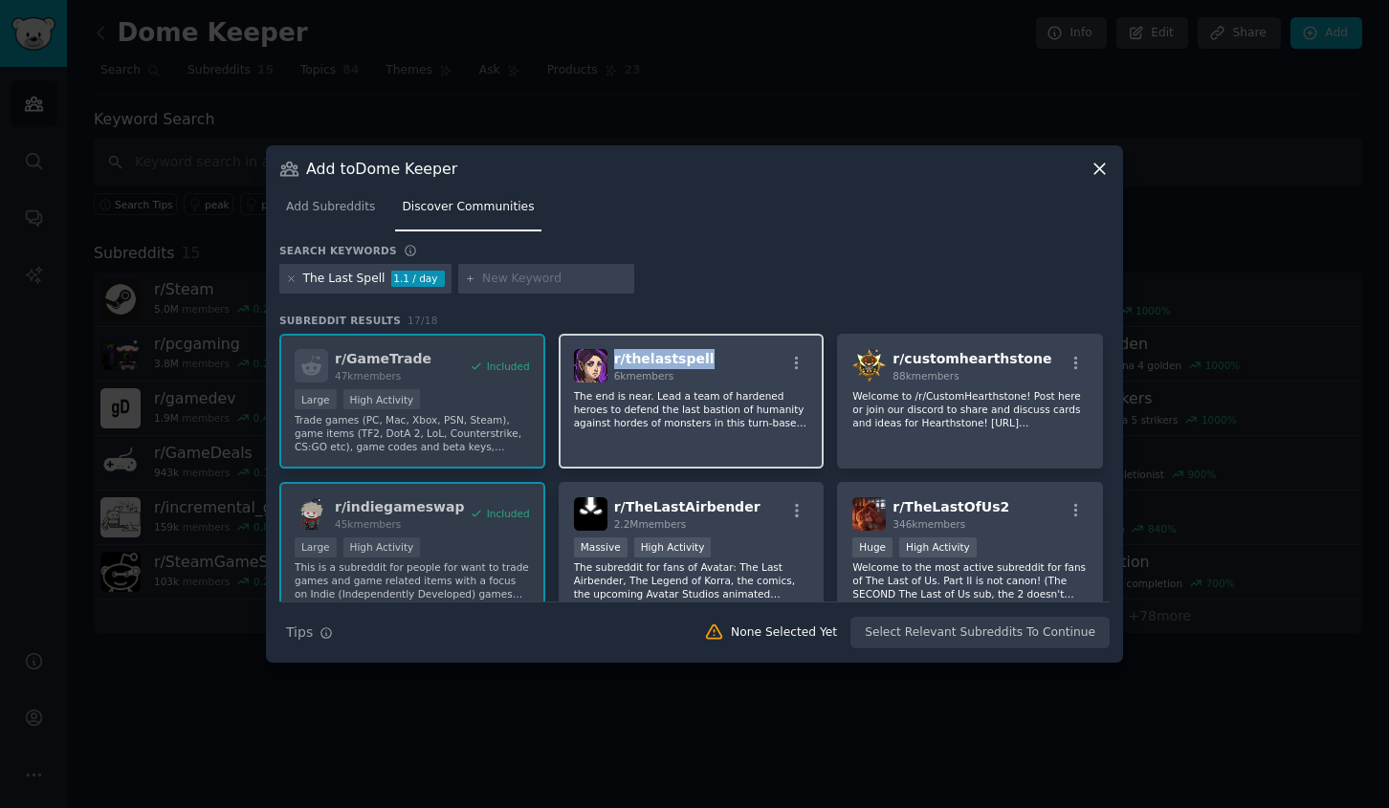
drag, startPoint x: 716, startPoint y: 363, endPoint x: 612, endPoint y: 366, distance: 103.4
click at [612, 366] on div "r/ thelastspell 6k members" at bounding box center [691, 365] width 235 height 33
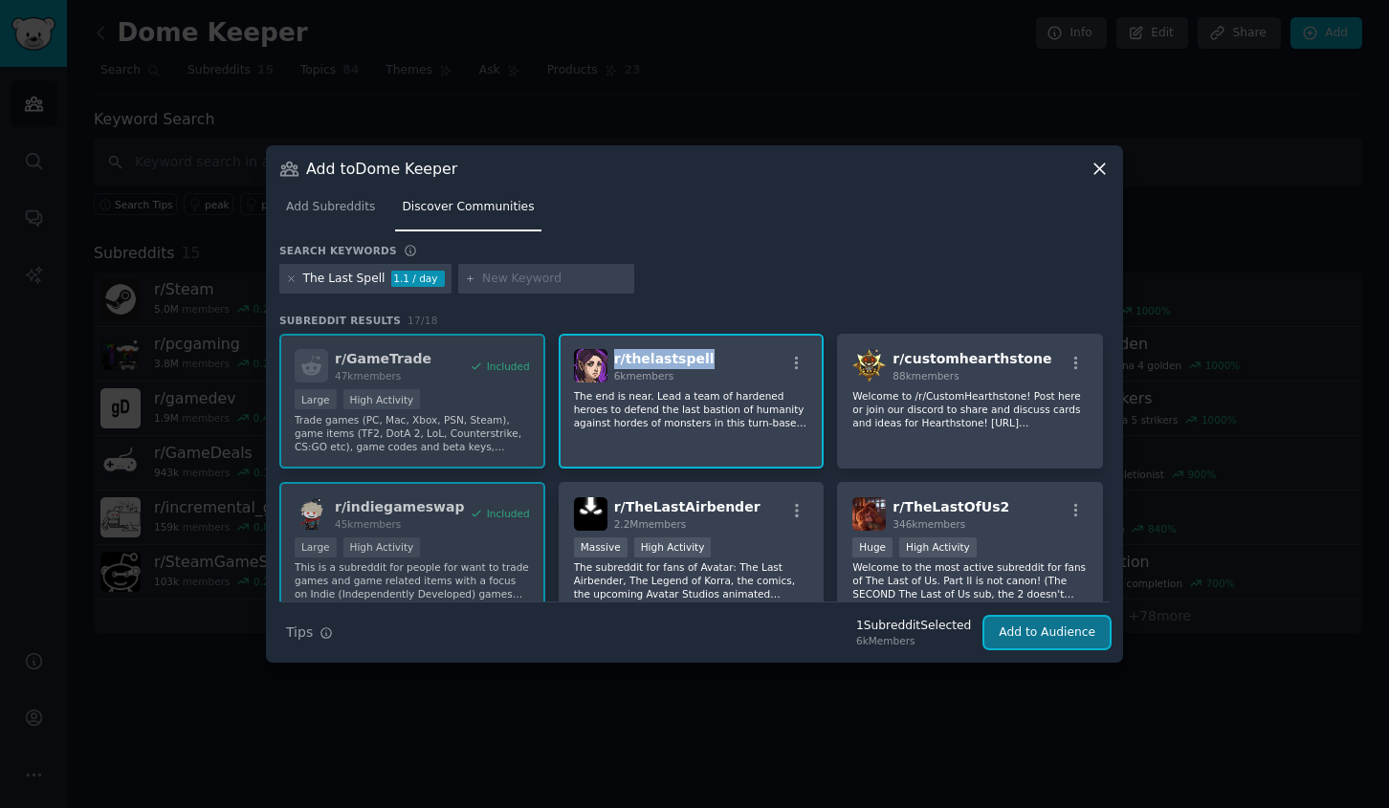
click at [1026, 631] on button "Add to Audience" at bounding box center [1046, 633] width 125 height 33
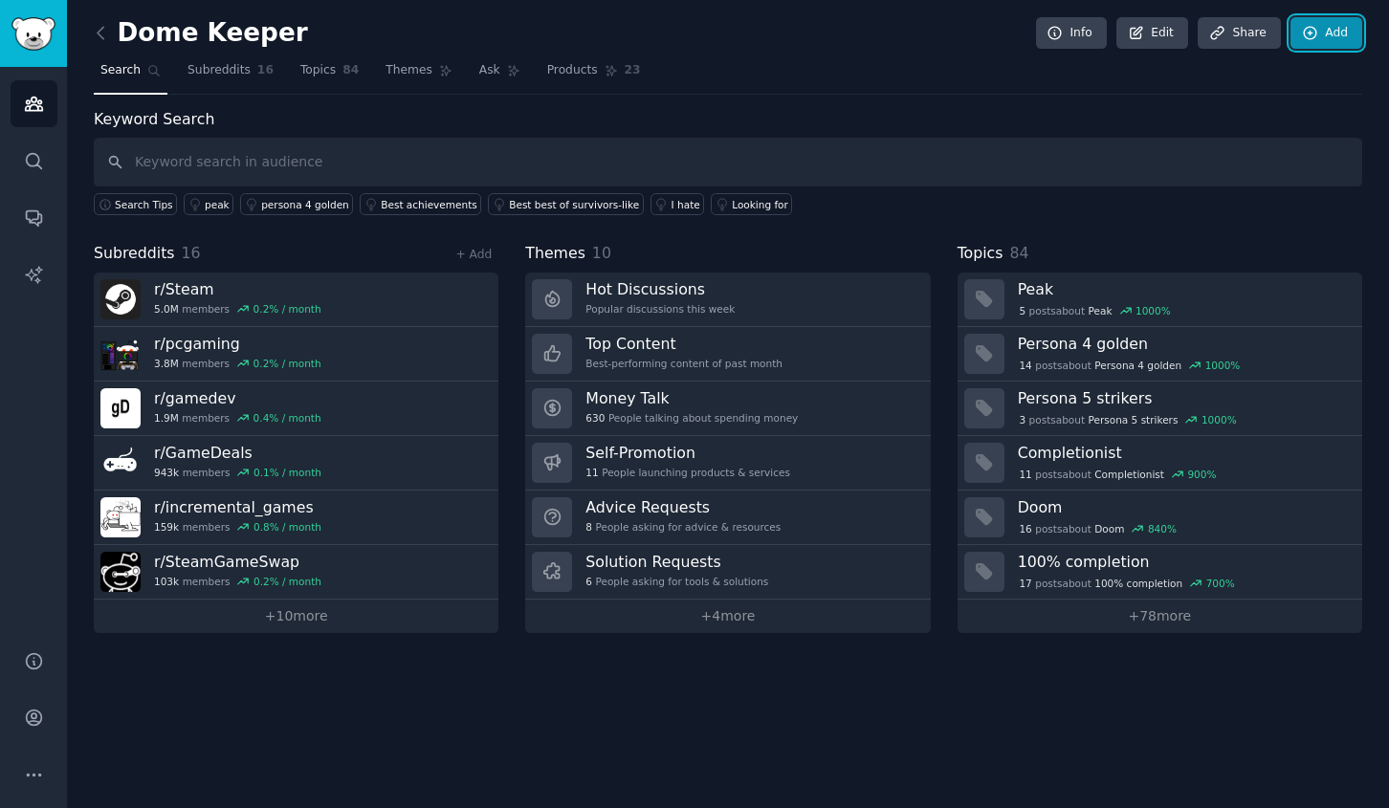
click at [1327, 33] on link "Add" at bounding box center [1327, 33] width 72 height 33
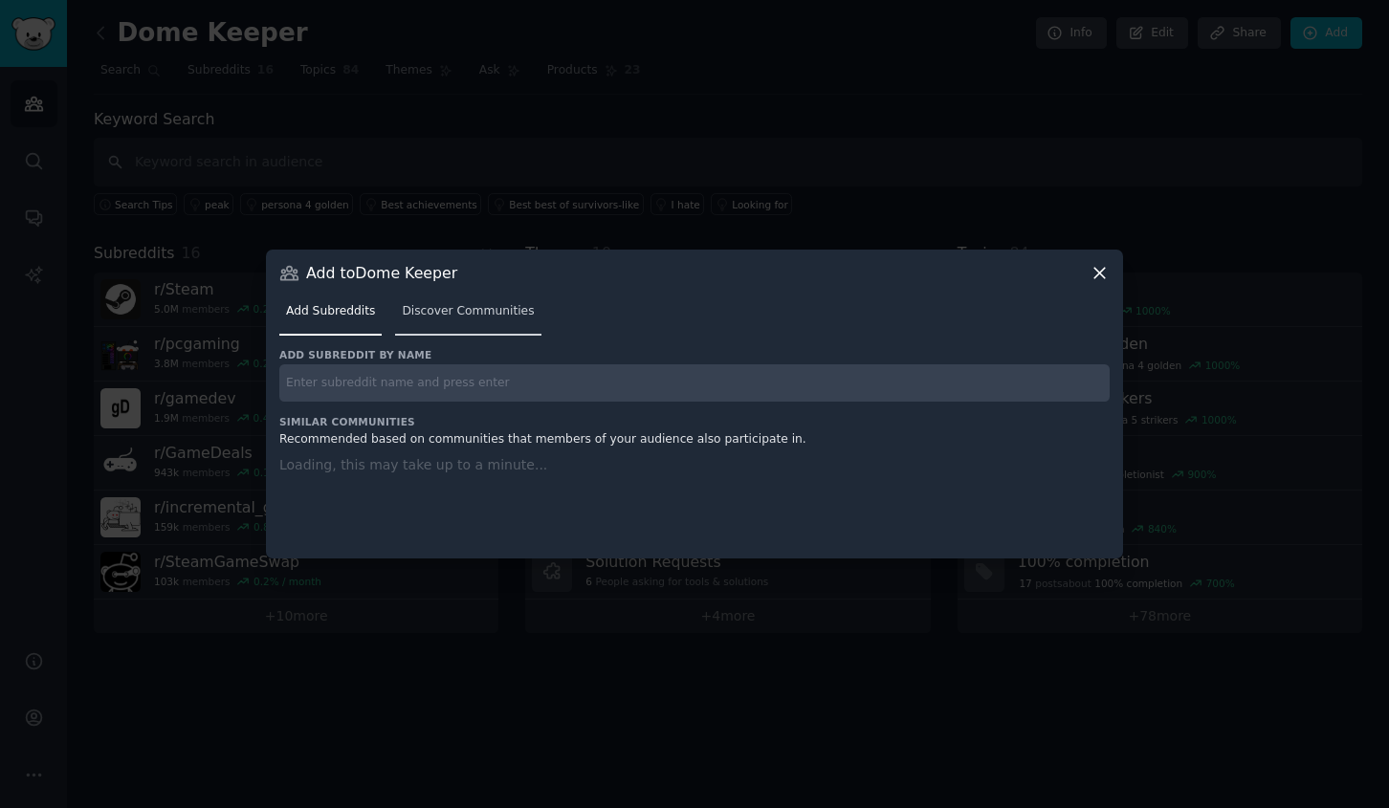
click at [458, 313] on link "Discover Communities" at bounding box center [467, 316] width 145 height 39
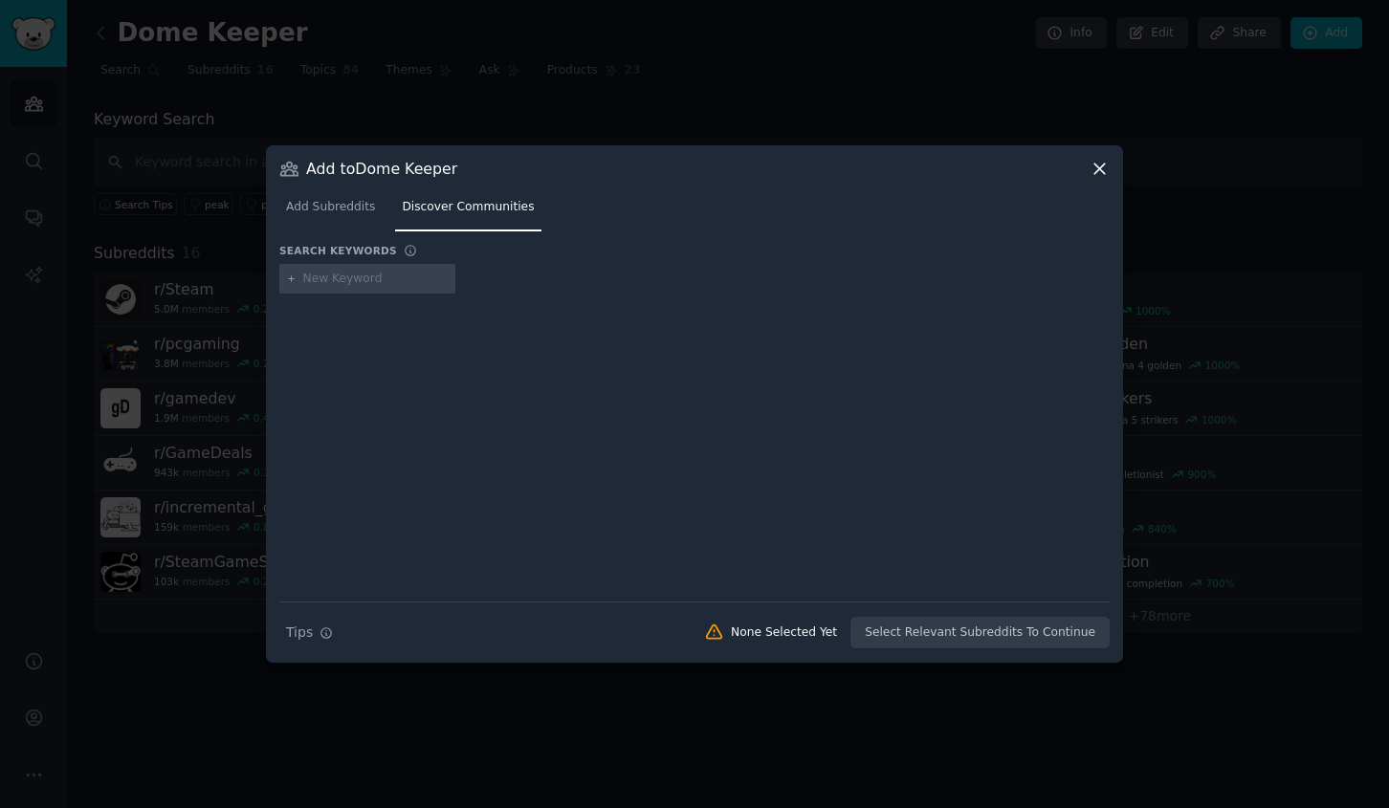
paste input "Taur"
type input "Taur"
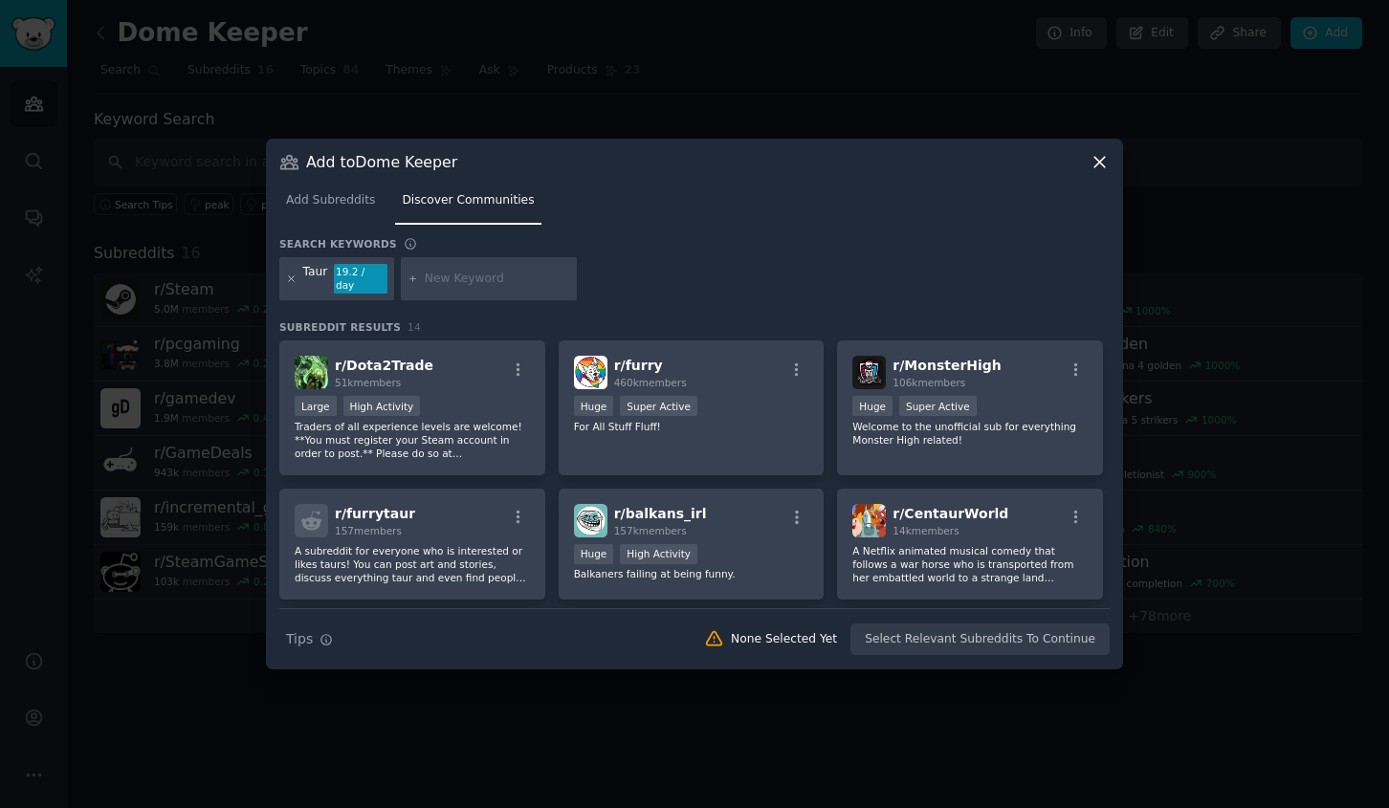
click at [290, 281] on icon at bounding box center [291, 279] width 11 height 11
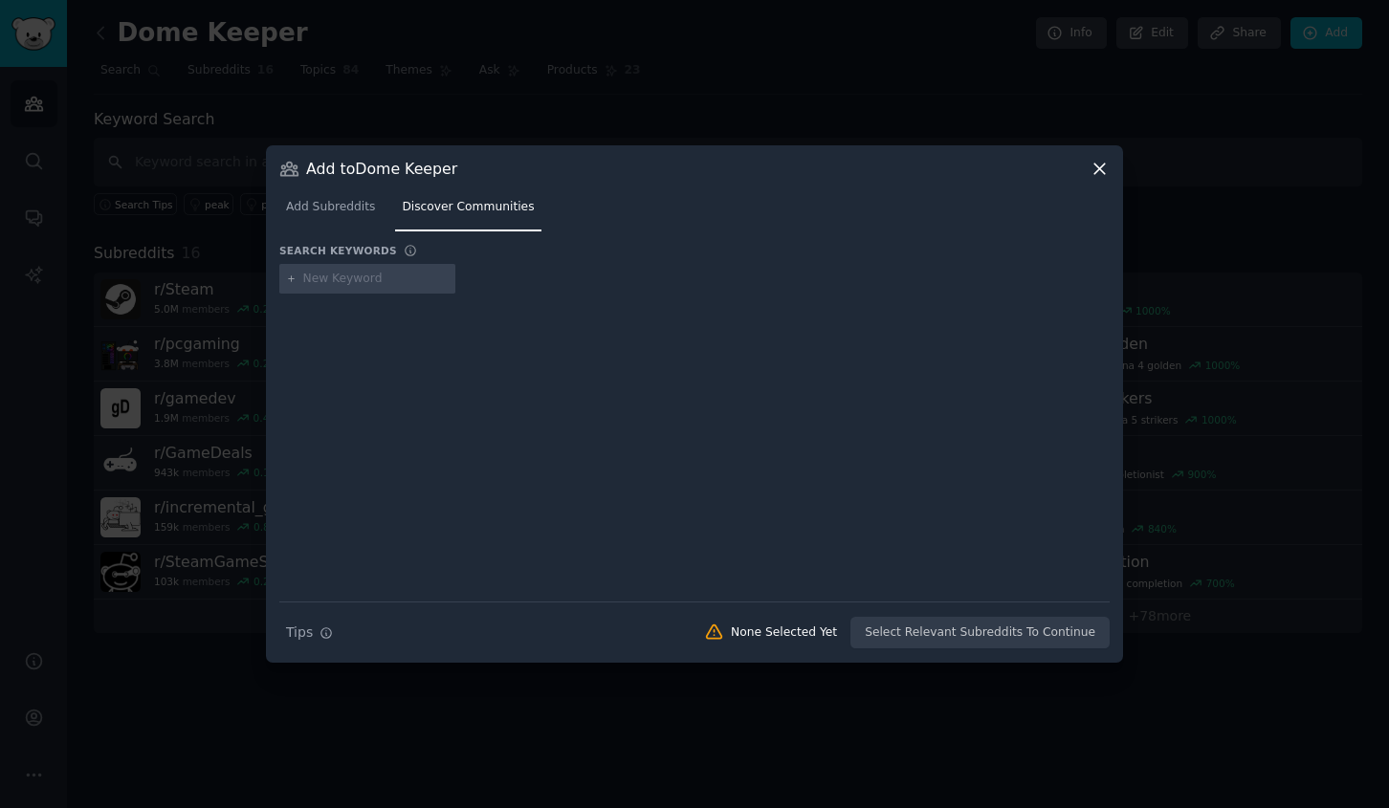
click at [311, 281] on input "text" at bounding box center [375, 279] width 145 height 17
paste input "Thronefall"
type input "Thronefall"
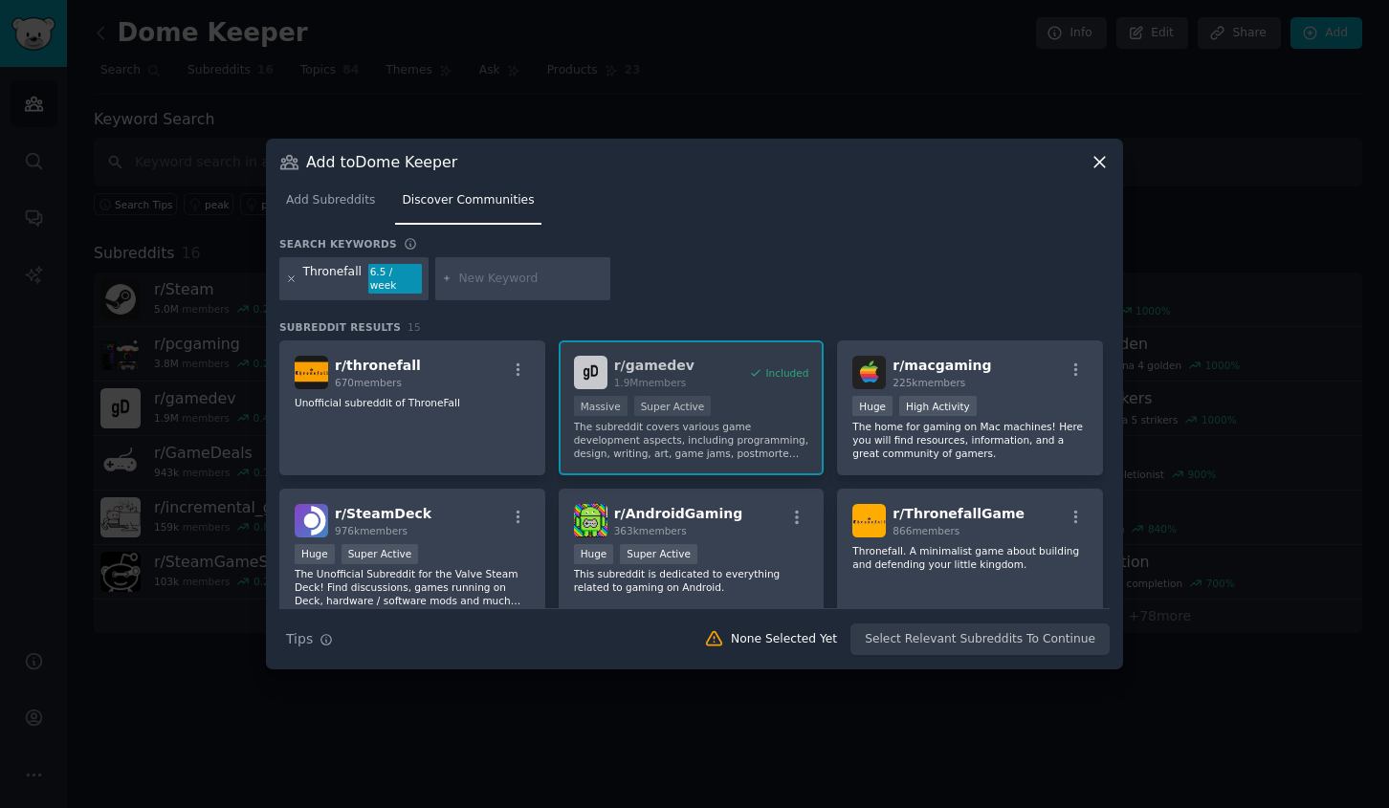
click at [286, 276] on icon at bounding box center [291, 279] width 11 height 11
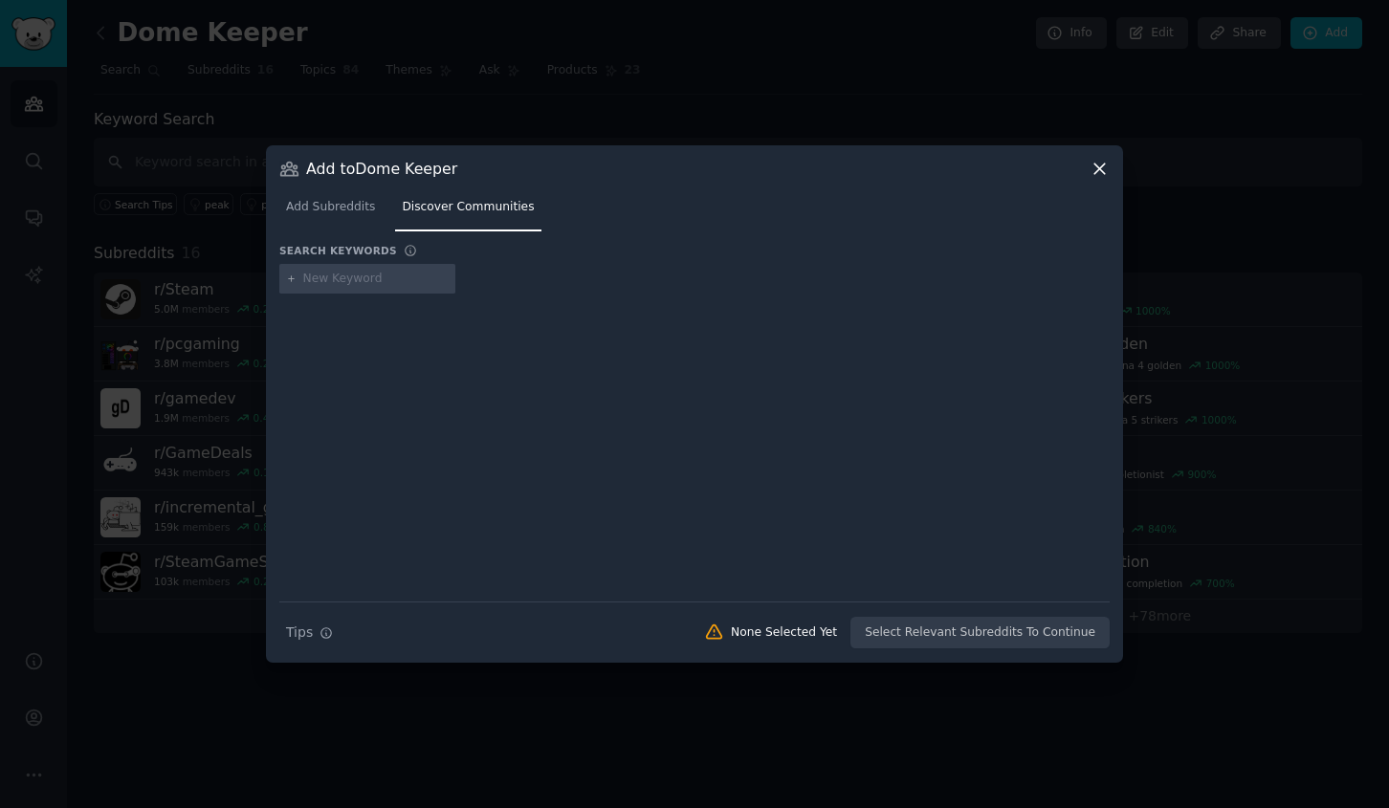
click at [337, 278] on input "text" at bounding box center [375, 279] width 145 height 17
paste input "Isle of Arrows"
type input "Isle of Arrows"
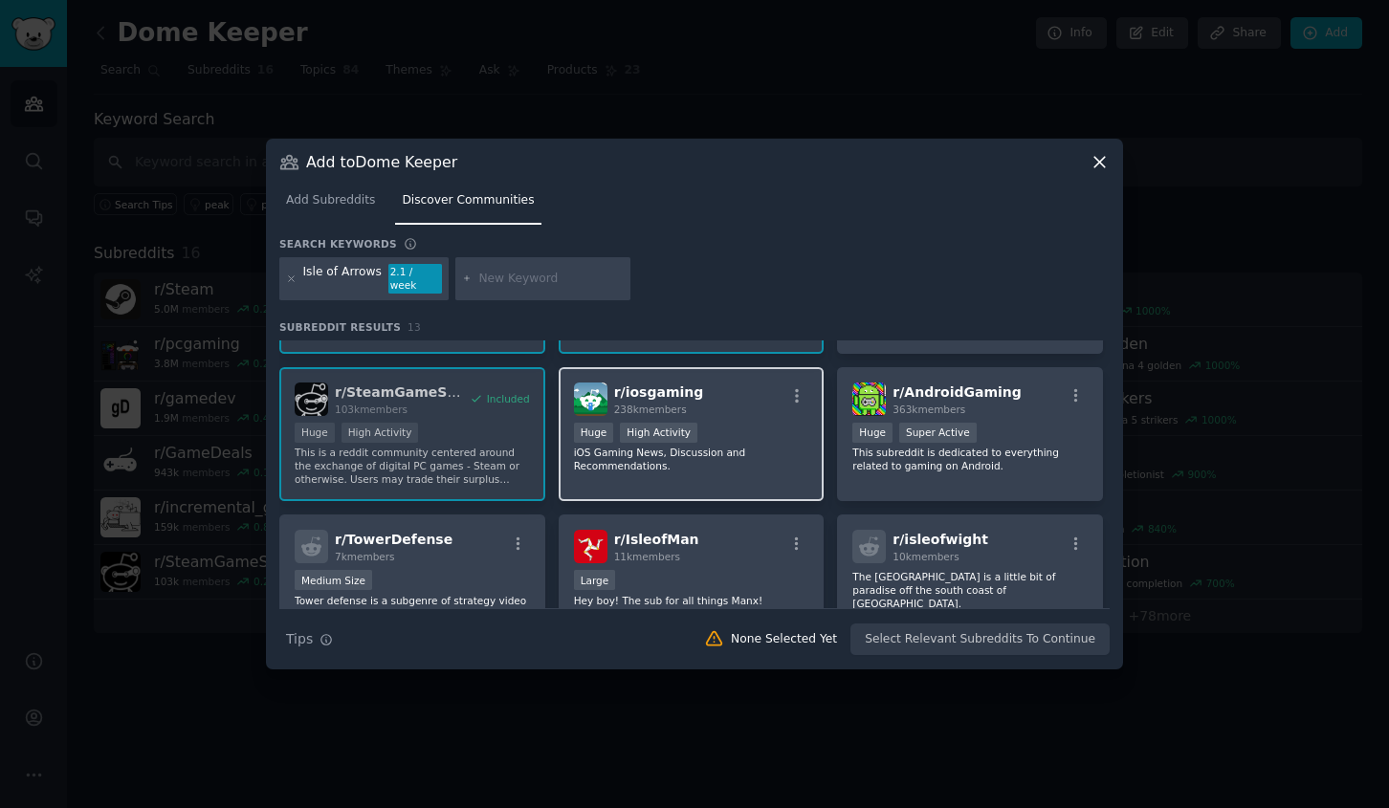
scroll to position [128, 0]
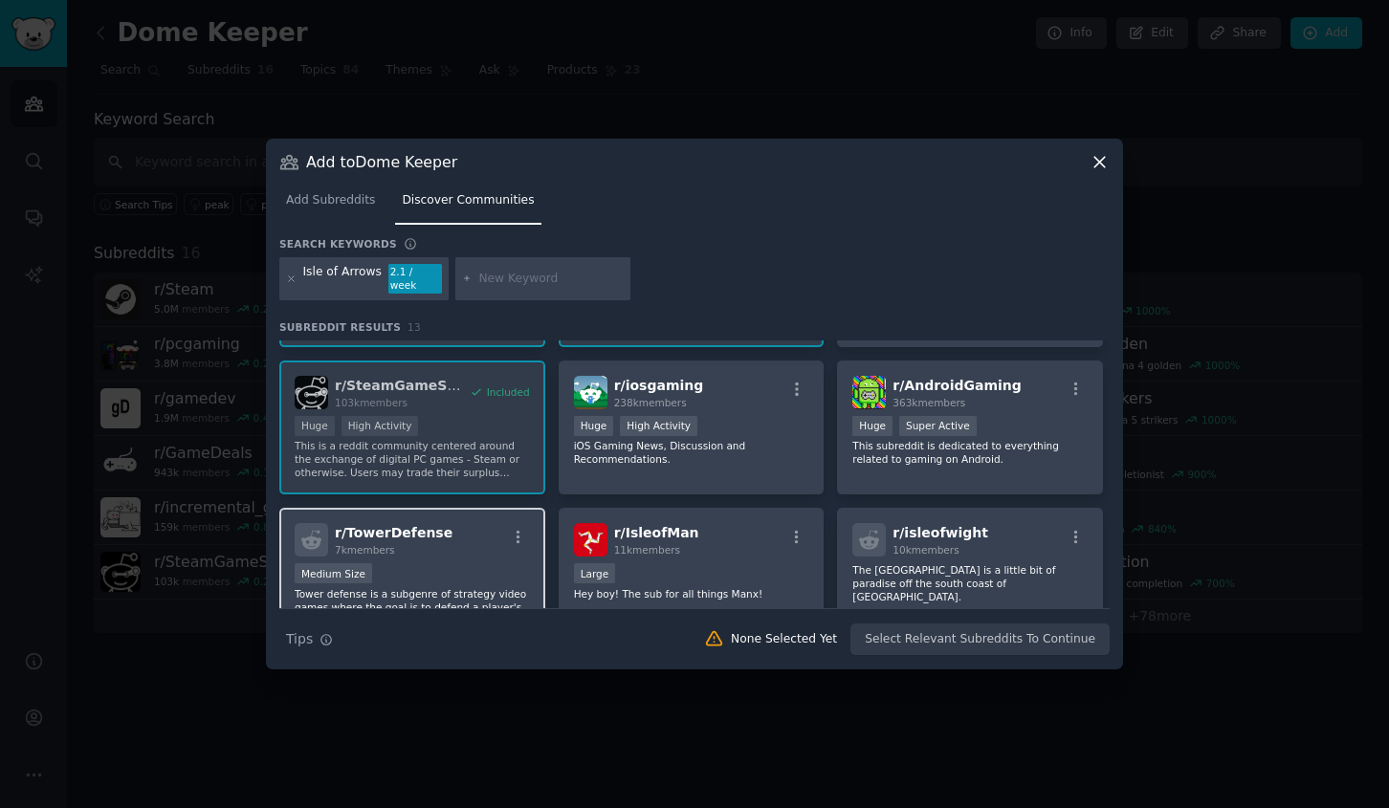
click at [452, 534] on div "r/ TowerDefense 7k members" at bounding box center [412, 539] width 235 height 33
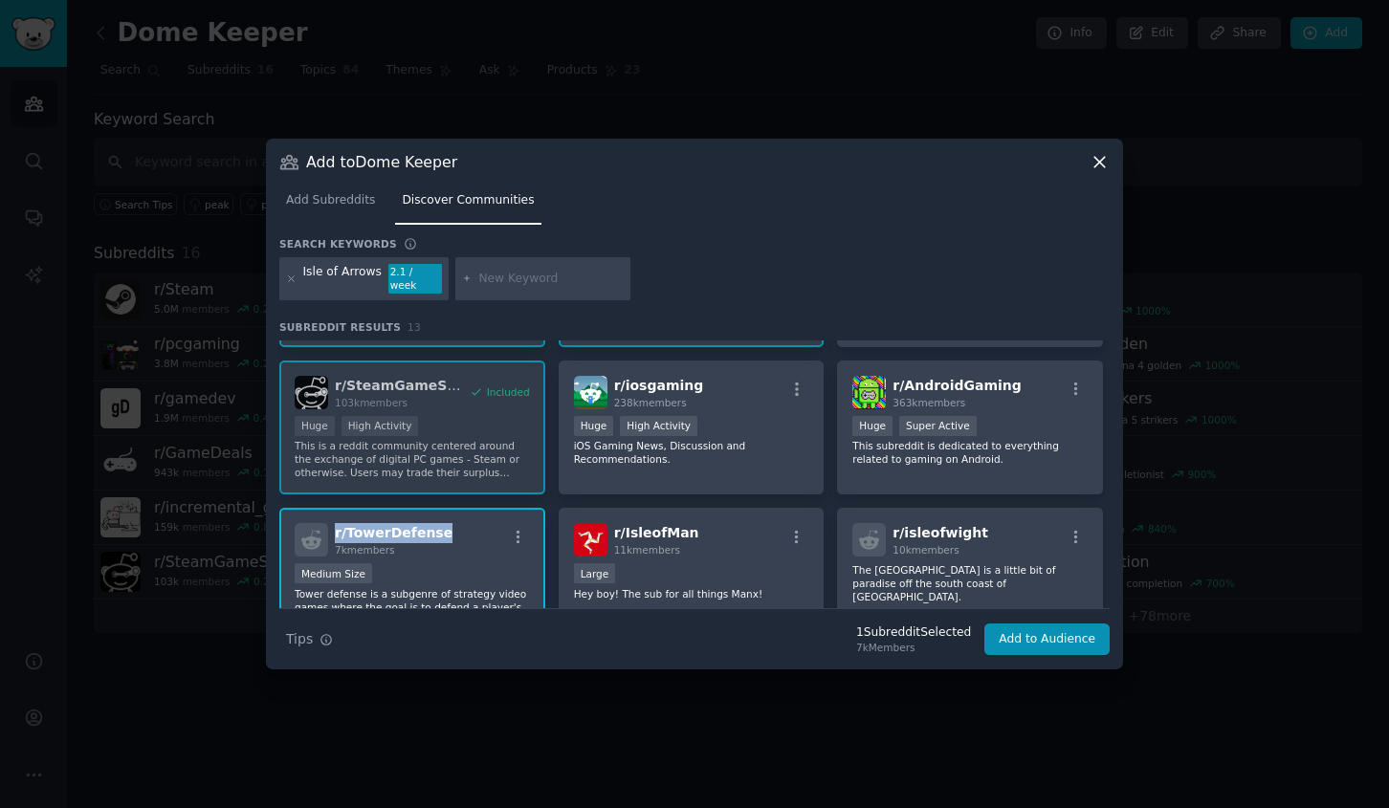
drag, startPoint x: 443, startPoint y: 527, endPoint x: 331, endPoint y: 532, distance: 112.0
click at [331, 532] on div "r/ TowerDefense 7k members" at bounding box center [412, 539] width 235 height 33
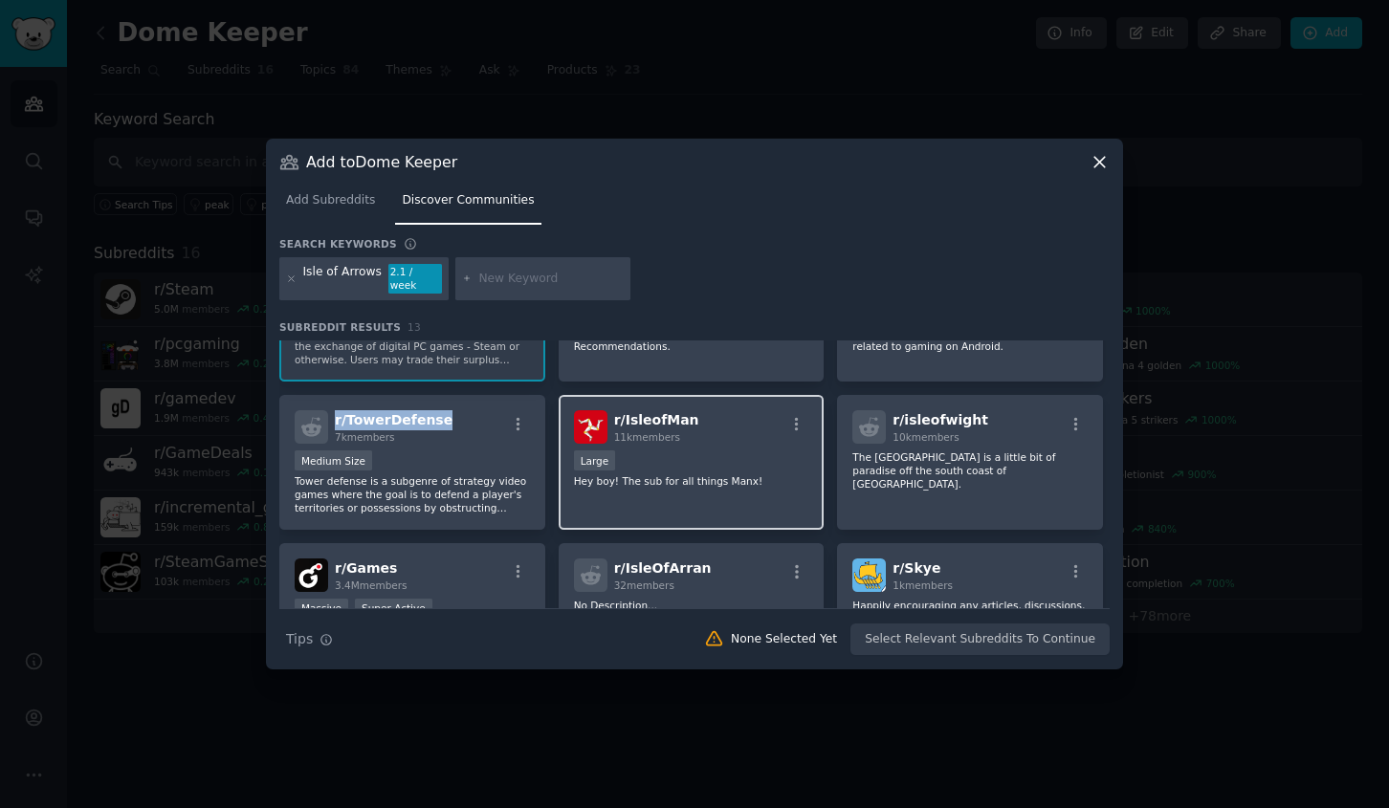
scroll to position [242, 0]
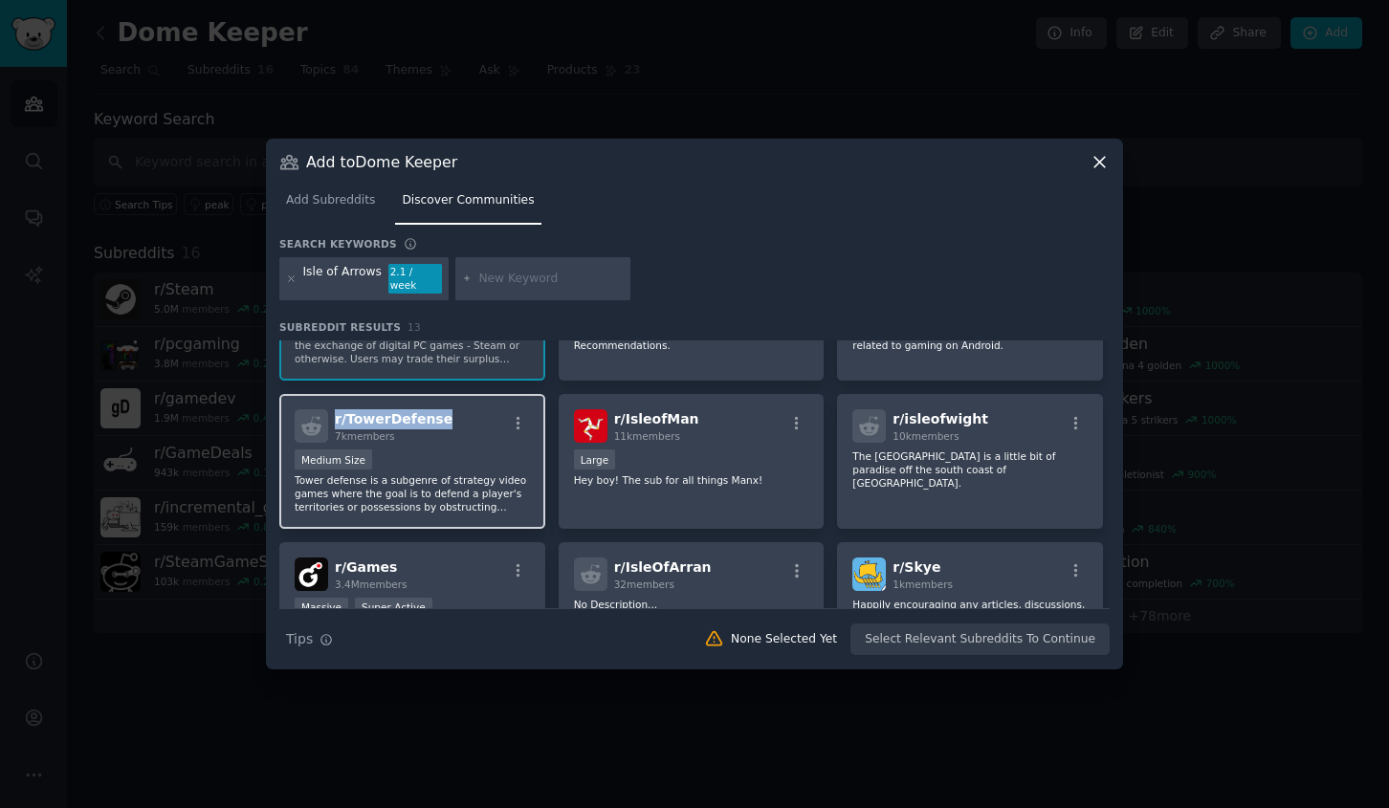
click at [481, 459] on div "Medium Size" at bounding box center [412, 462] width 235 height 24
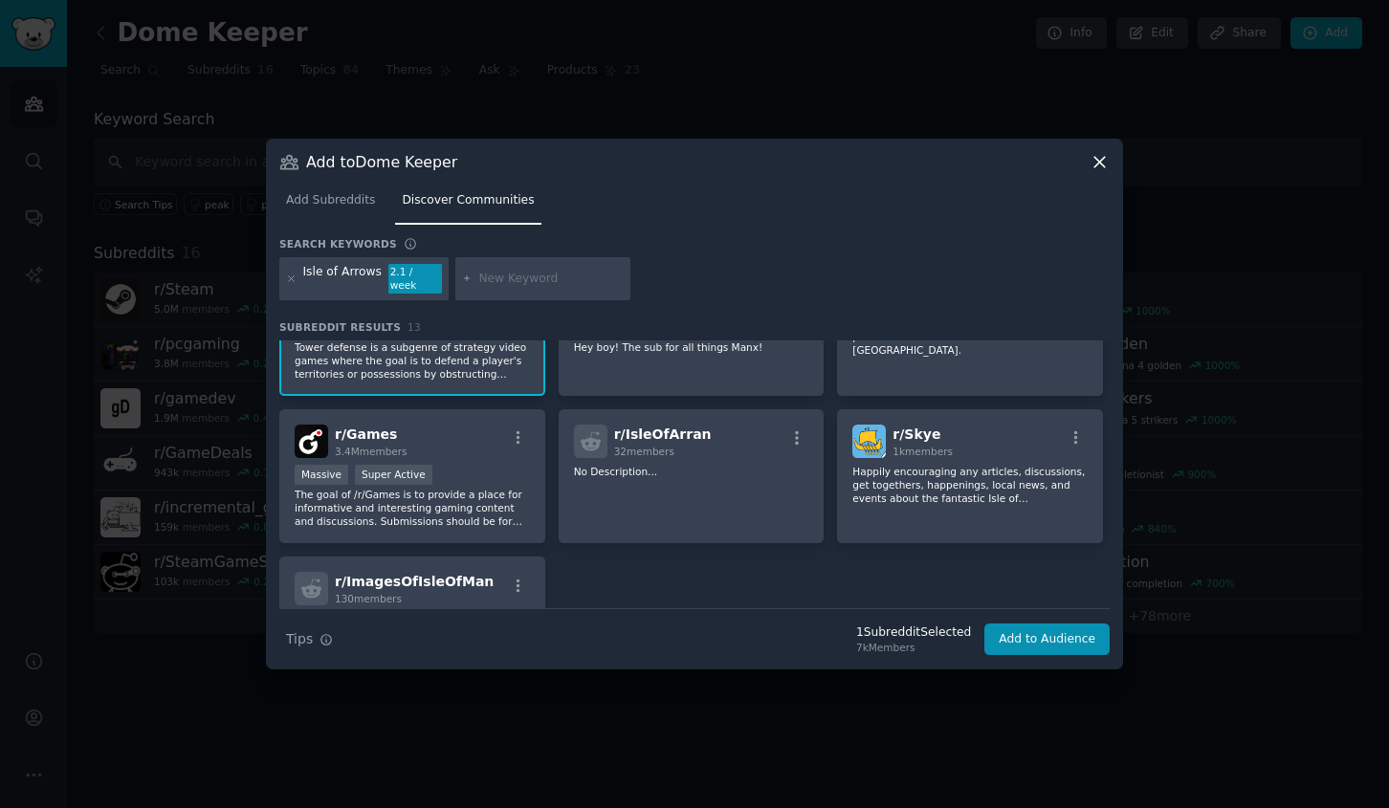
scroll to position [434, 0]
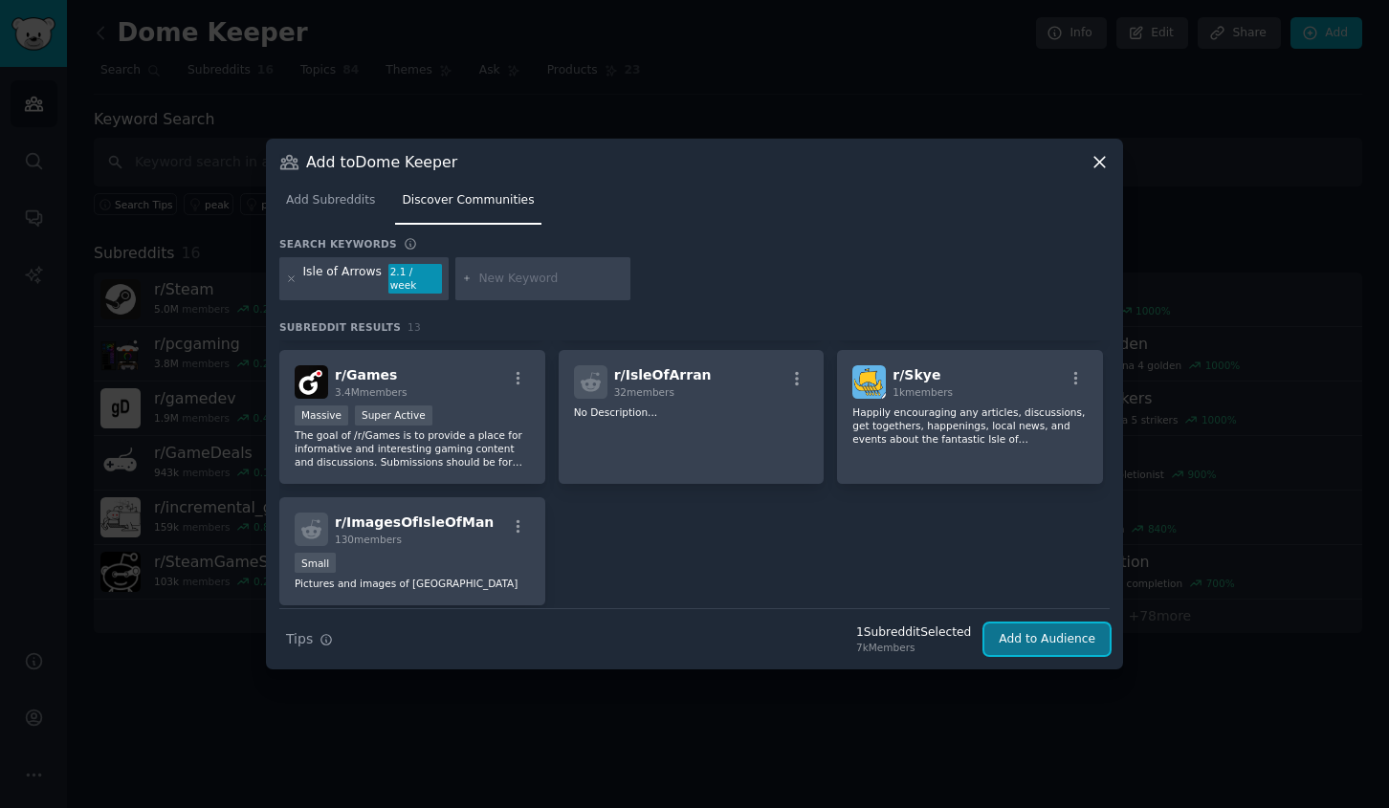
click at [1021, 626] on button "Add to Audience" at bounding box center [1046, 640] width 125 height 33
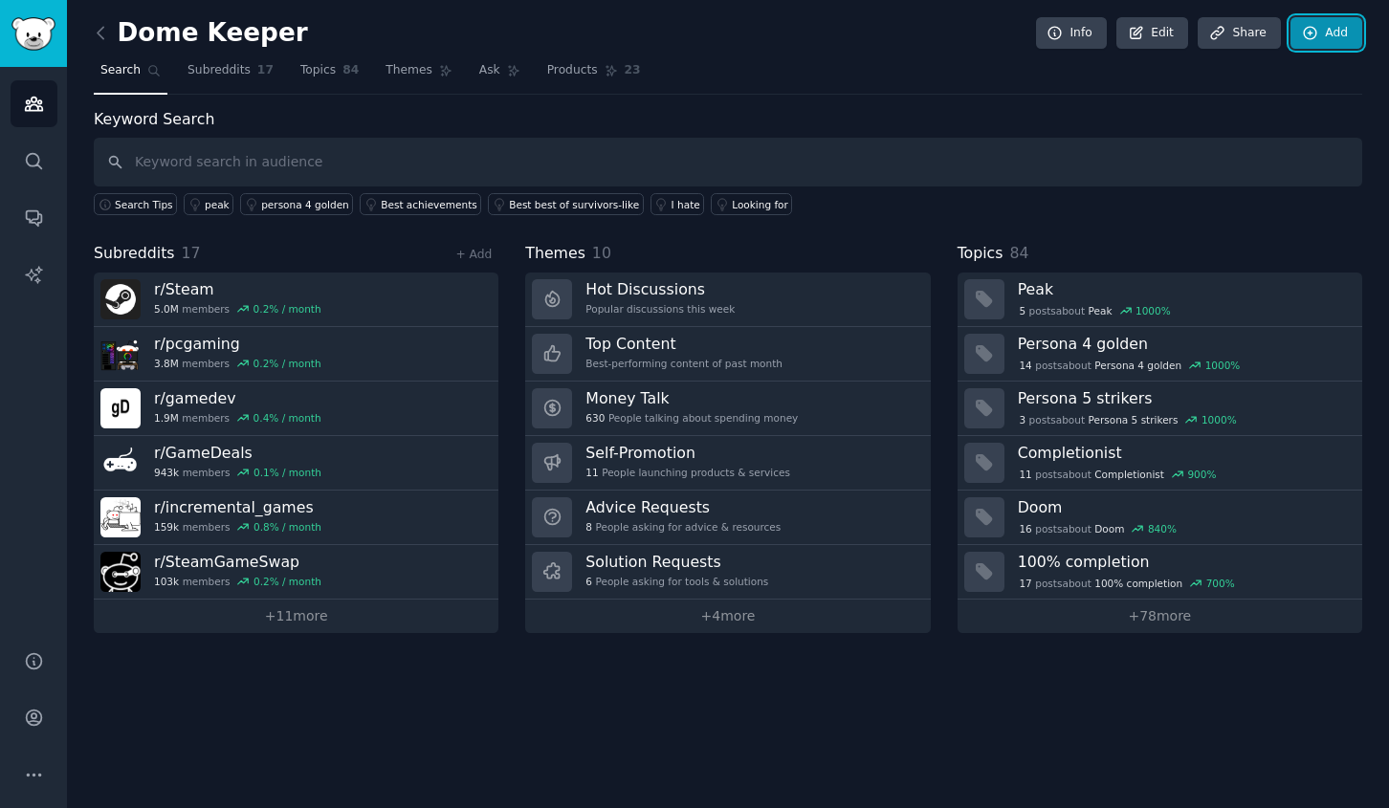
click at [1321, 38] on link "Add" at bounding box center [1327, 33] width 72 height 33
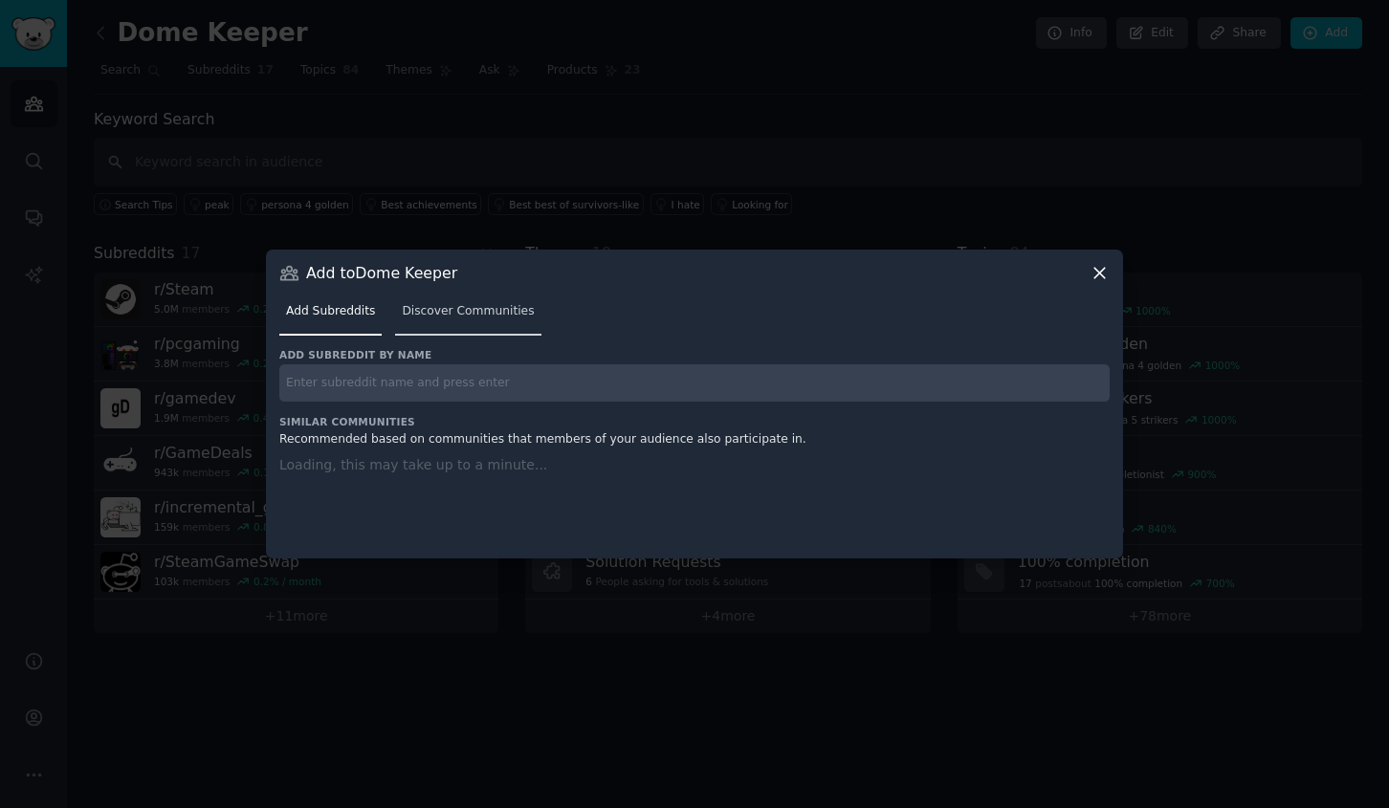
click at [488, 303] on span "Discover Communities" at bounding box center [468, 311] width 132 height 17
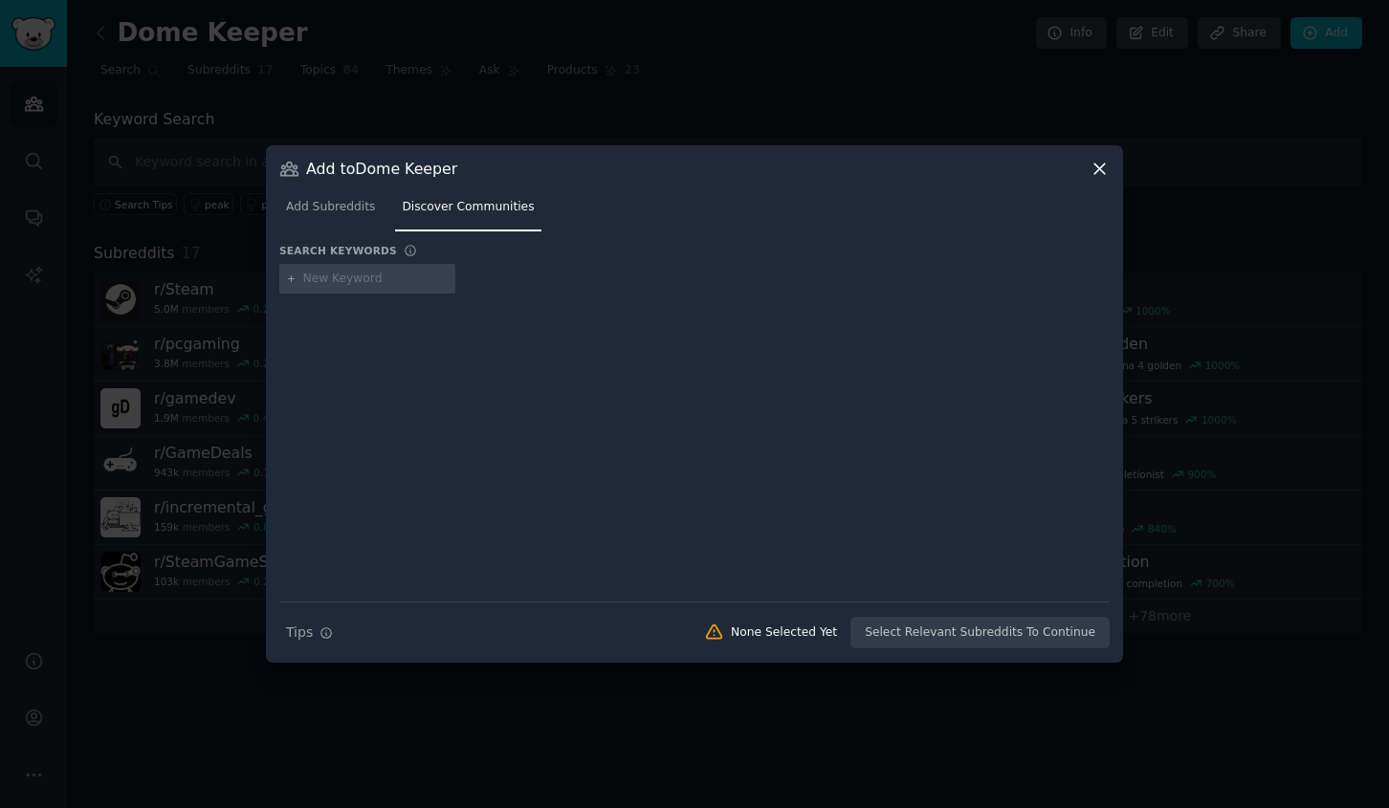
paste input "Vampire Survivors"
type input "Vampire Survivors"
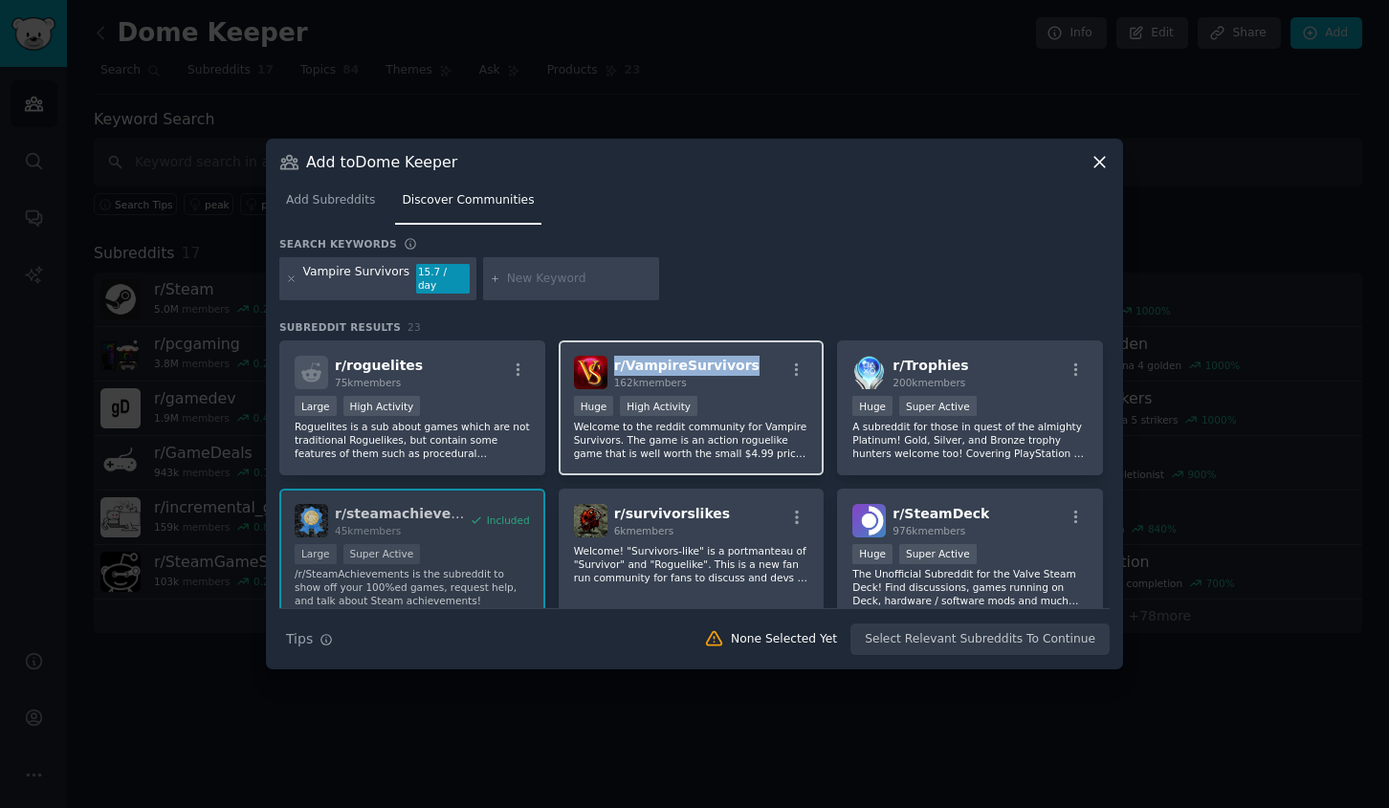
drag, startPoint x: 749, startPoint y: 364, endPoint x: 613, endPoint y: 357, distance: 136.0
click at [613, 357] on div "r/ VampireSurvivors 162k members" at bounding box center [691, 372] width 235 height 33
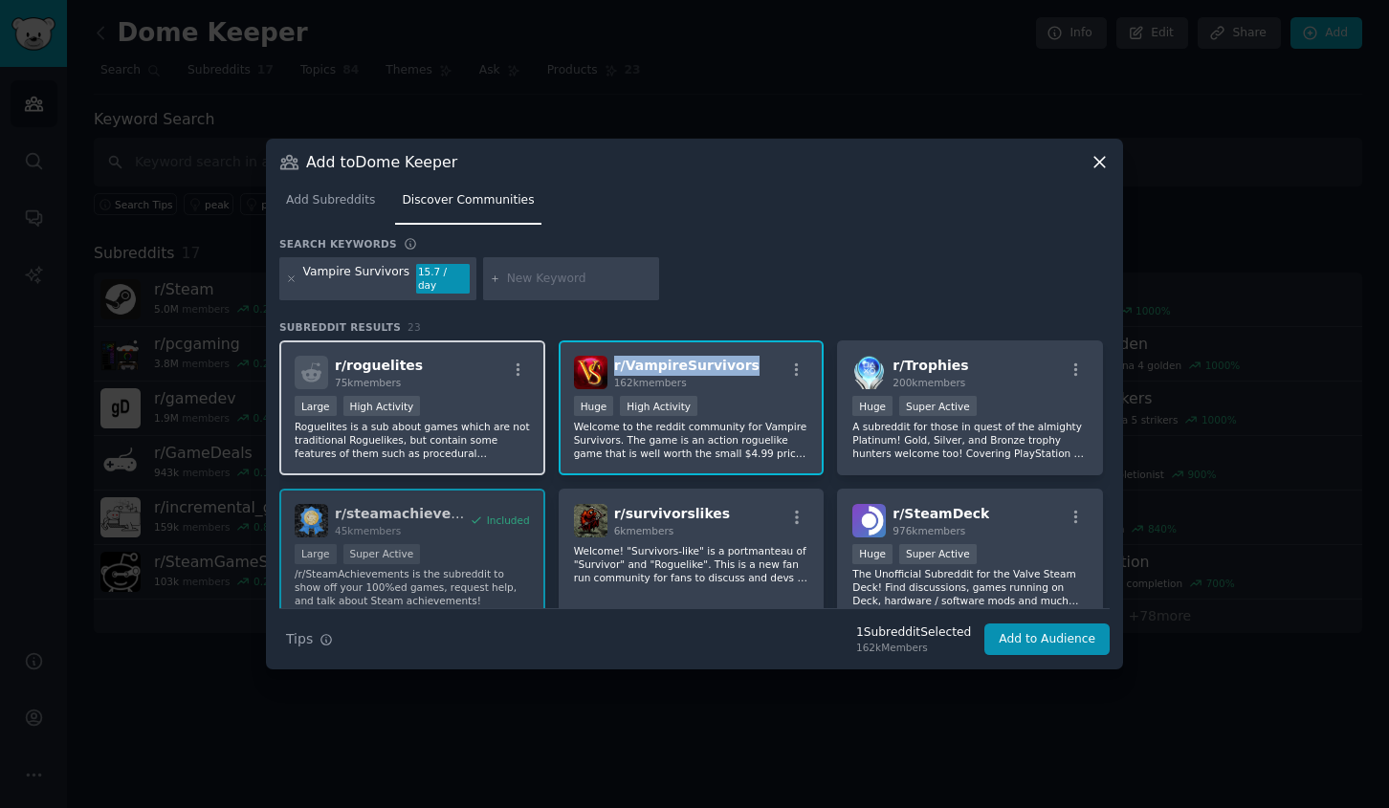
click at [485, 342] on div "r/ roguelites 75k members Large High Activity Roguelites is a sub about games w…" at bounding box center [412, 408] width 266 height 135
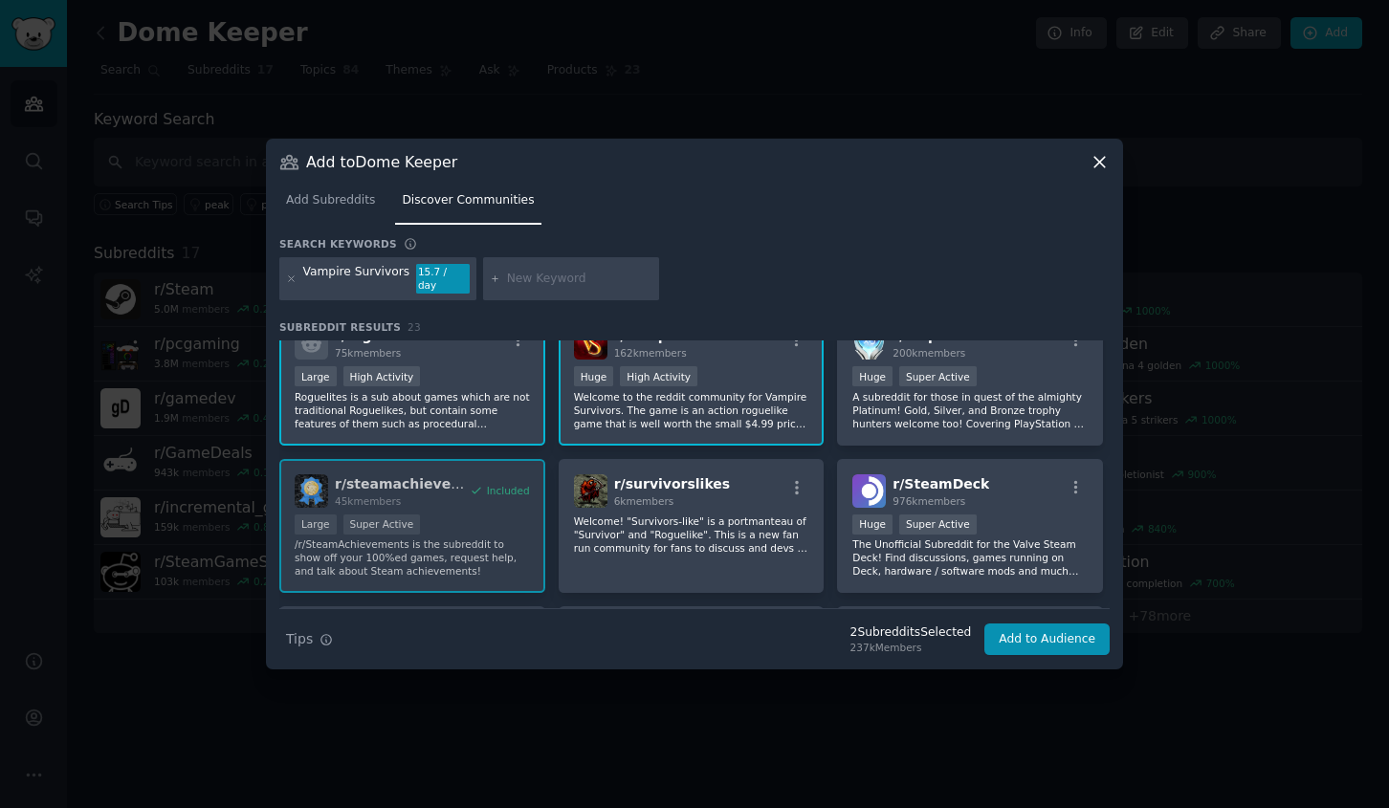
scroll to position [37, 0]
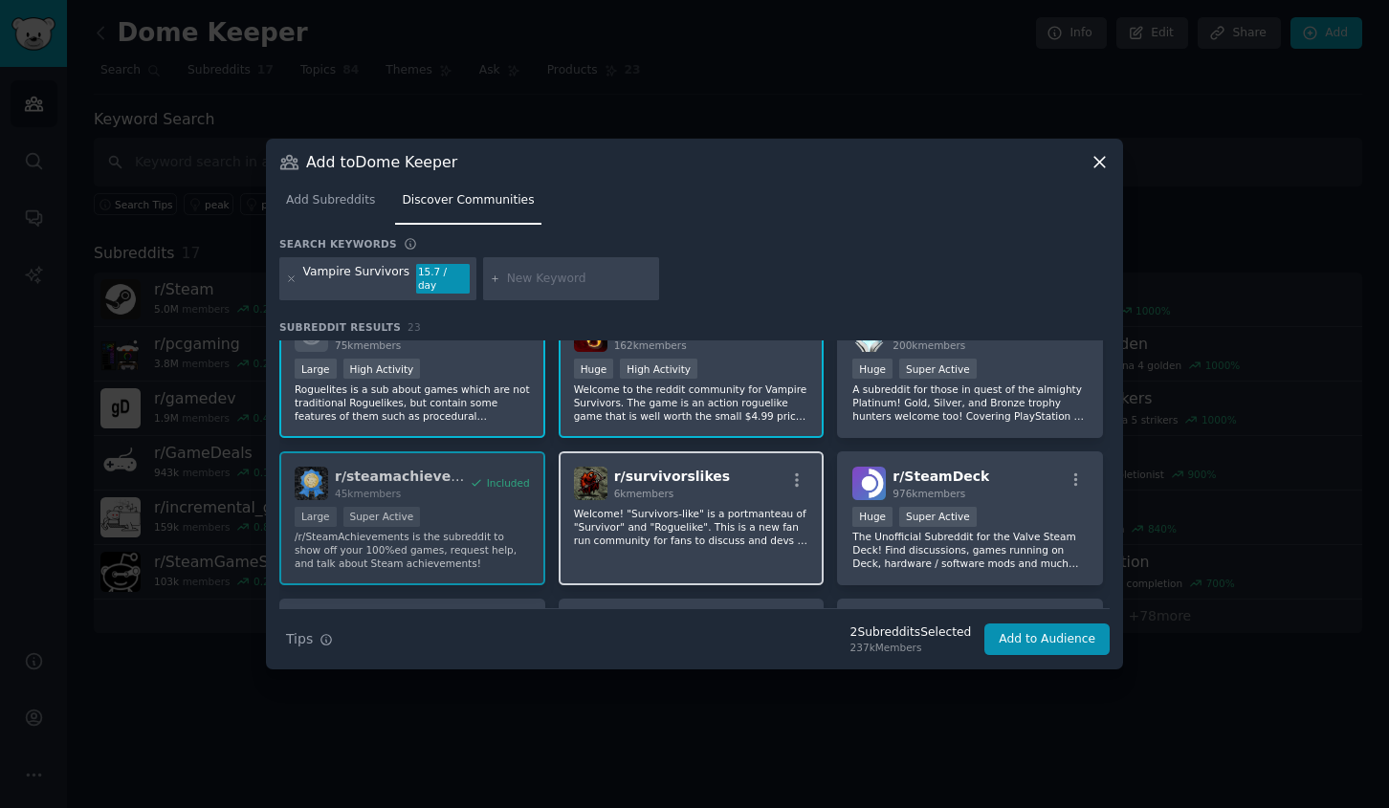
click at [668, 493] on div "6k members" at bounding box center [672, 493] width 117 height 13
drag, startPoint x: 714, startPoint y: 474, endPoint x: 611, endPoint y: 475, distance: 102.4
click at [611, 475] on div "r/ survivorslikes 6k members" at bounding box center [691, 483] width 235 height 33
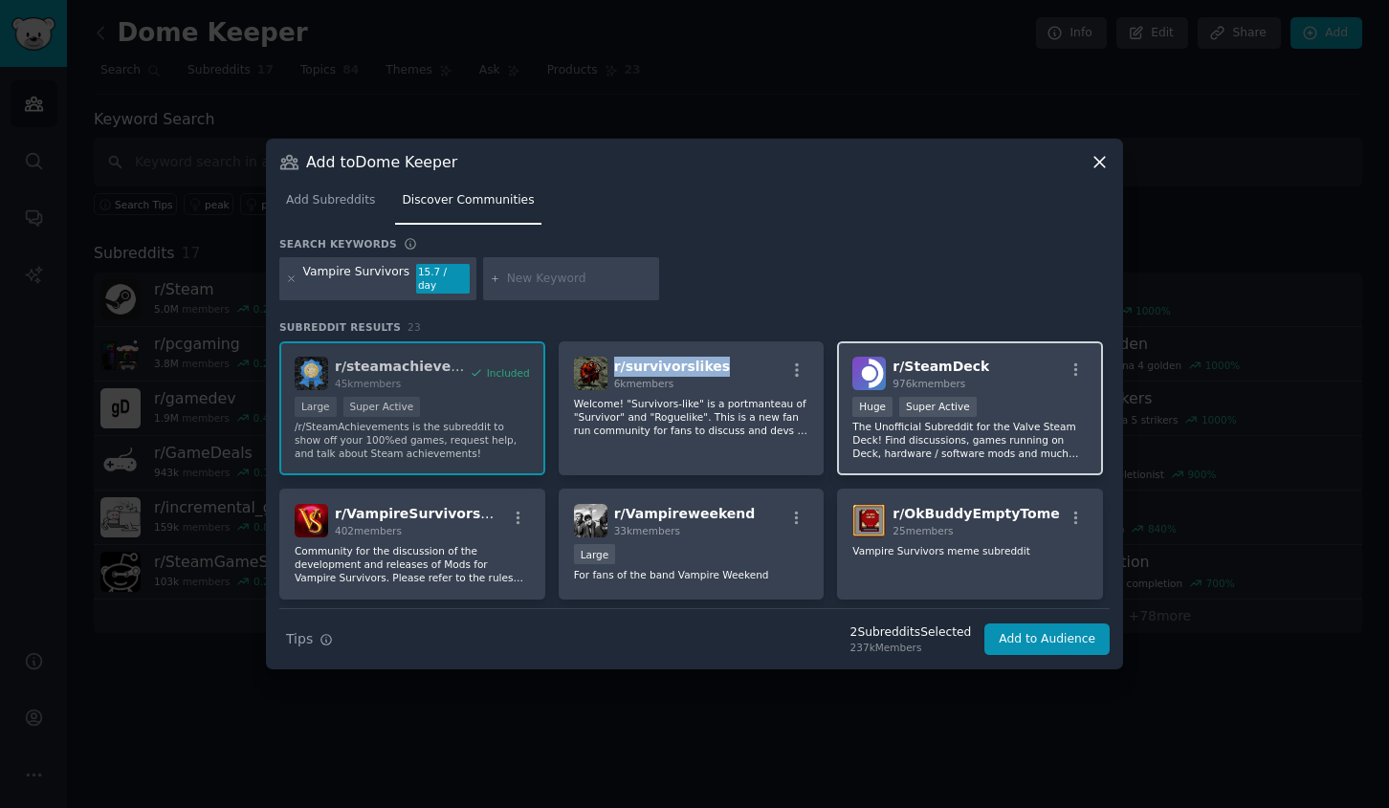
scroll to position [155, 0]
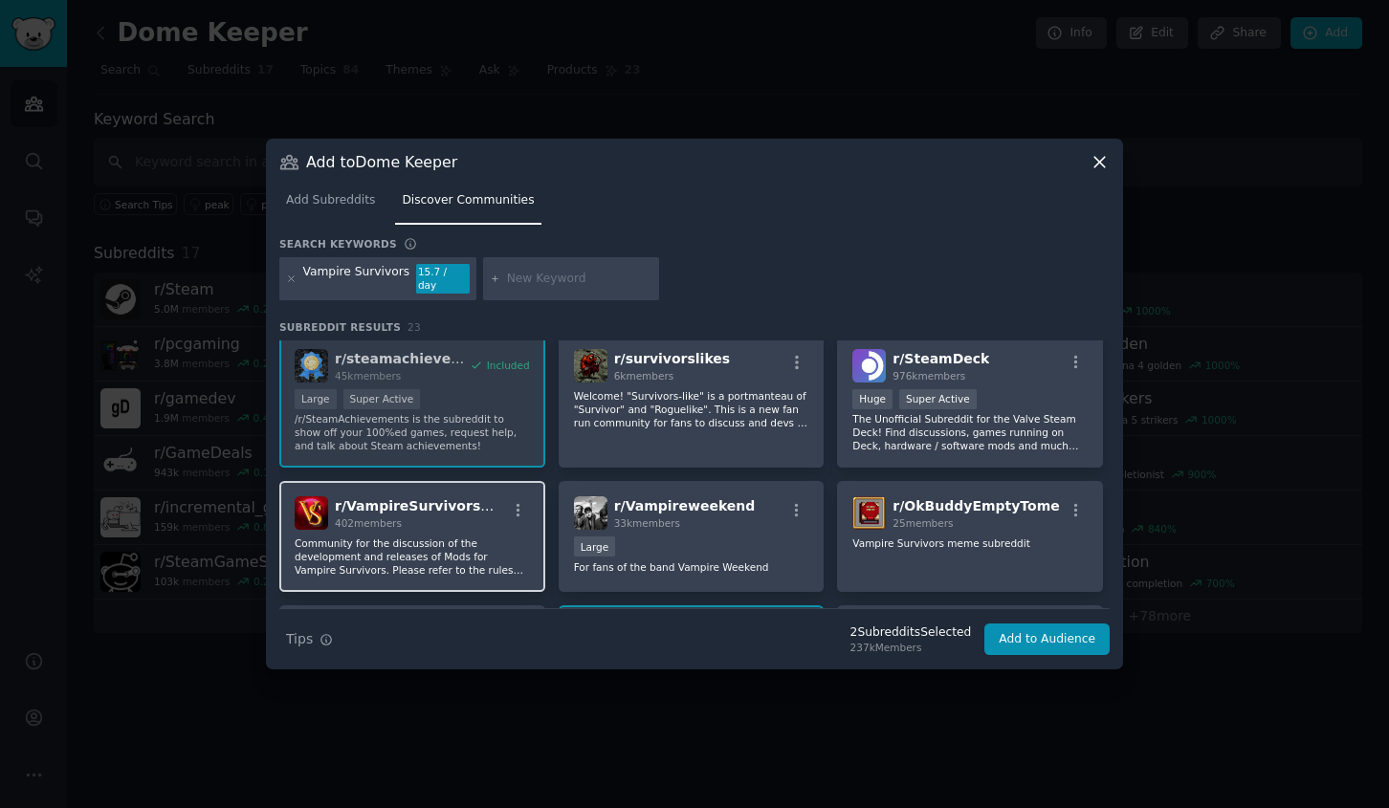
click at [442, 519] on div "402 members" at bounding box center [420, 523] width 171 height 13
click at [506, 502] on button "button" at bounding box center [518, 510] width 24 height 17
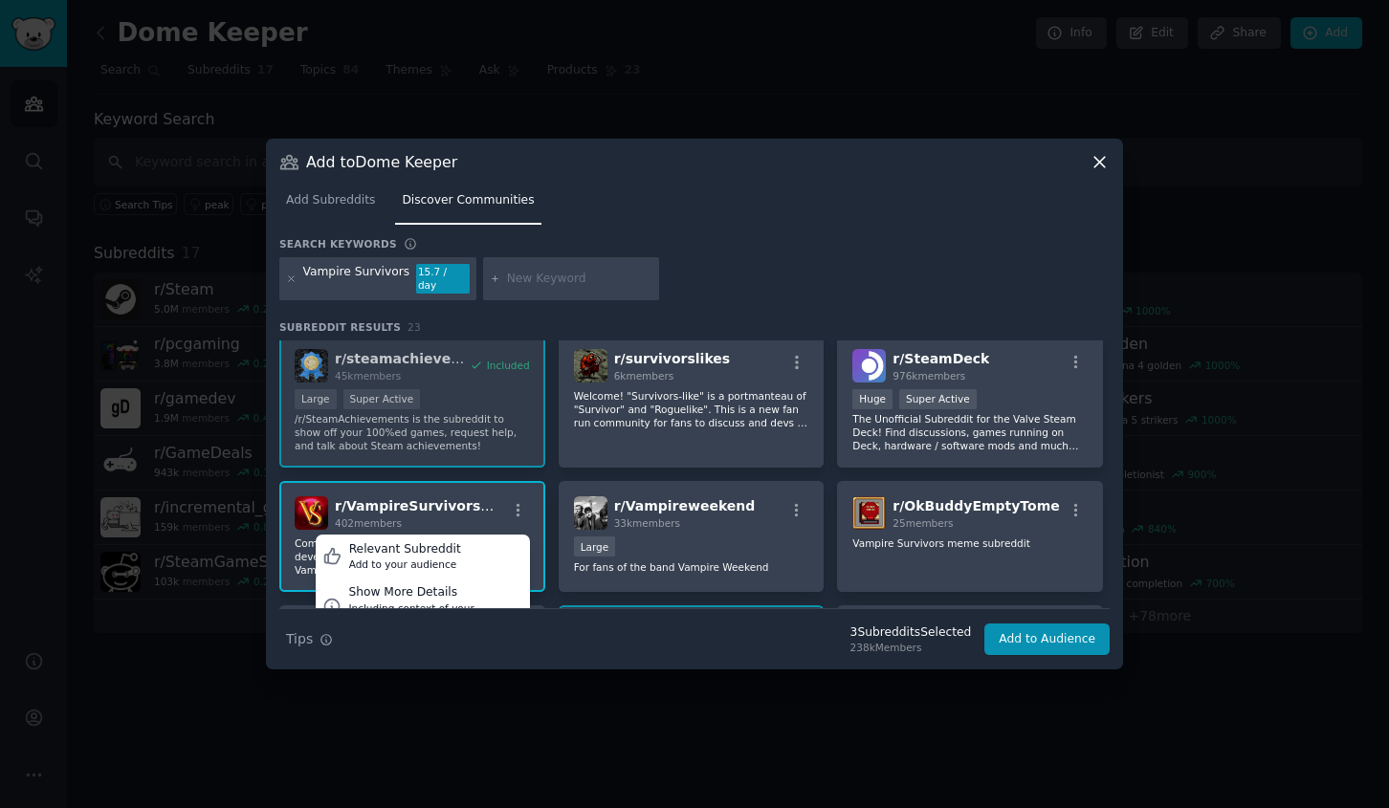
click at [509, 517] on div "Relevant Subreddit Add to your audience Show More Details Including context of …" at bounding box center [518, 513] width 24 height 23
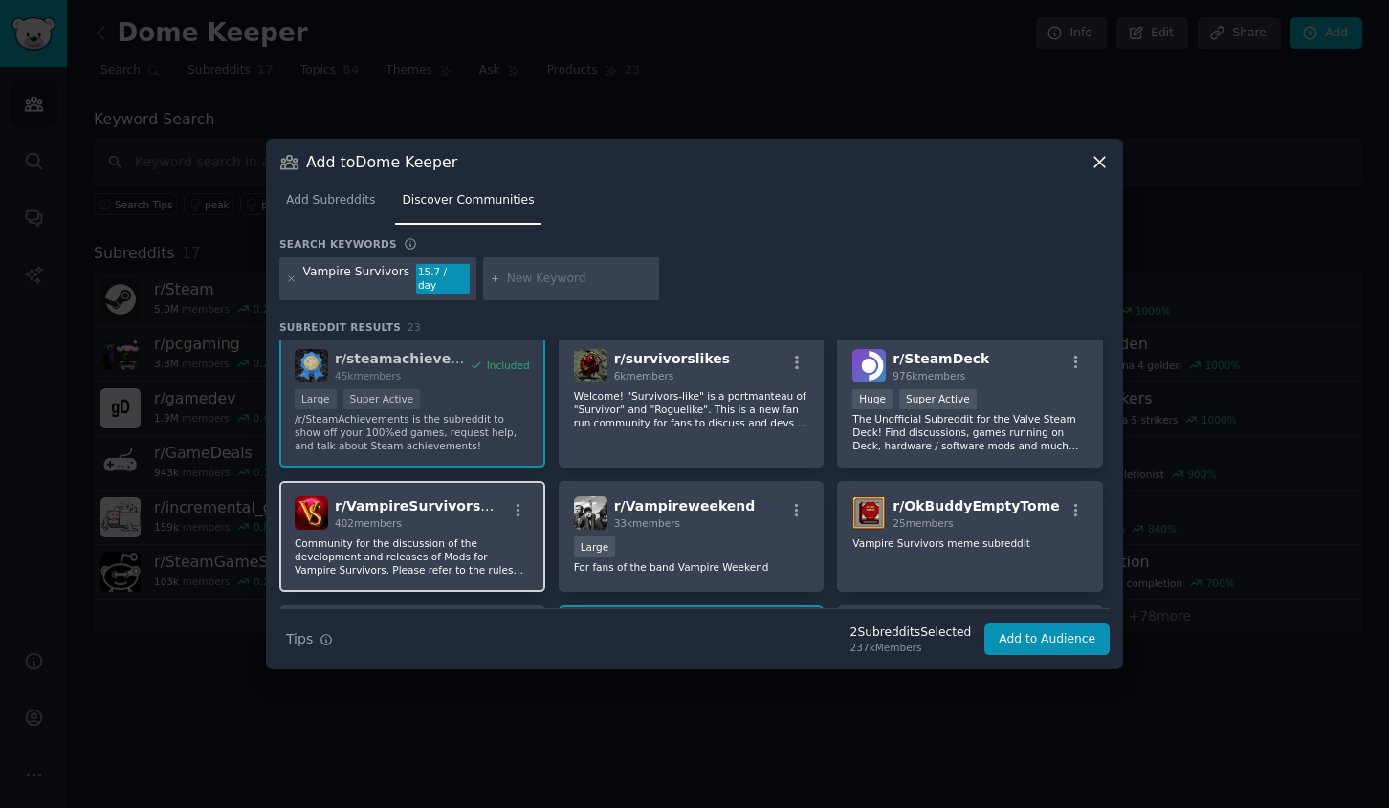
click at [429, 517] on div "402 members" at bounding box center [420, 523] width 171 height 13
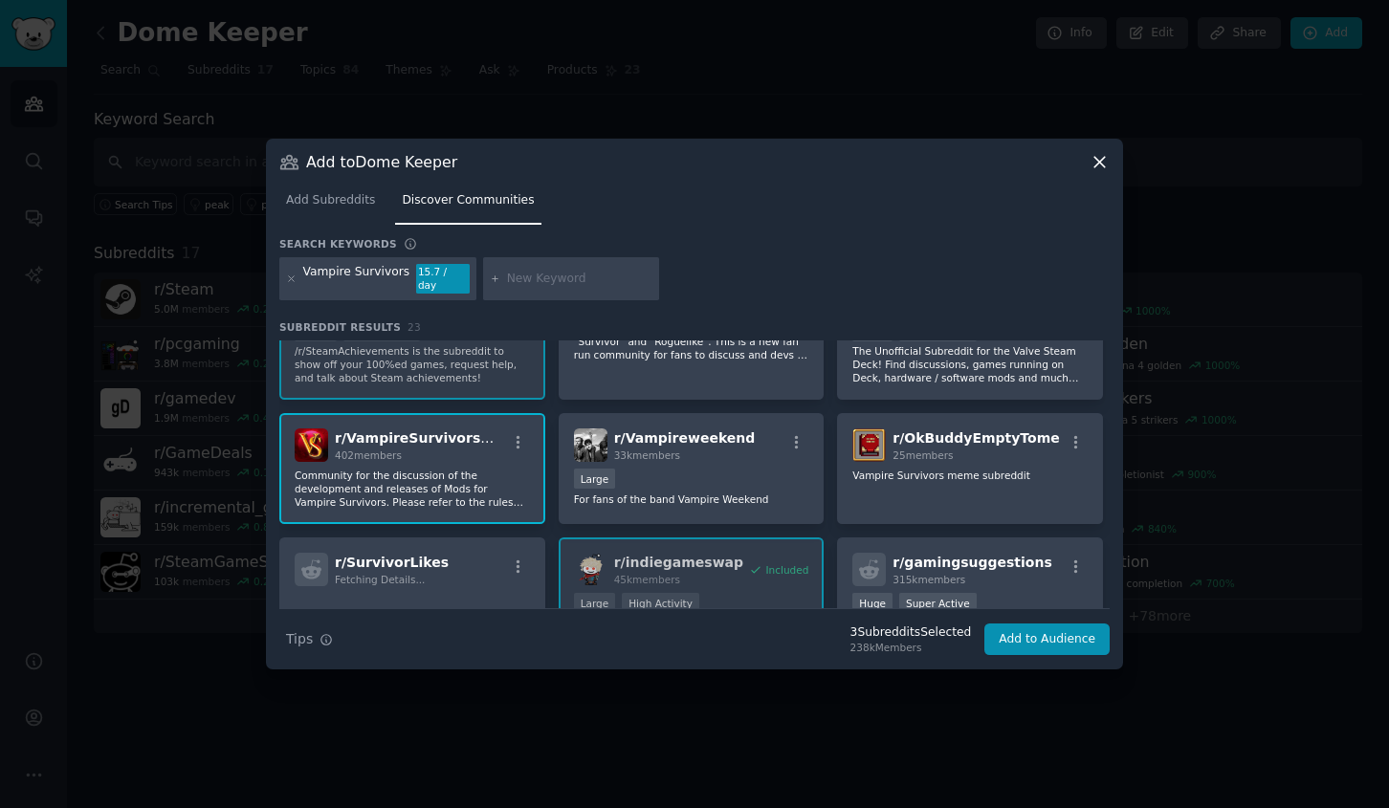
scroll to position [225, 0]
click at [449, 434] on span "r/ VampireSurvivorsMods" at bounding box center [428, 436] width 186 height 15
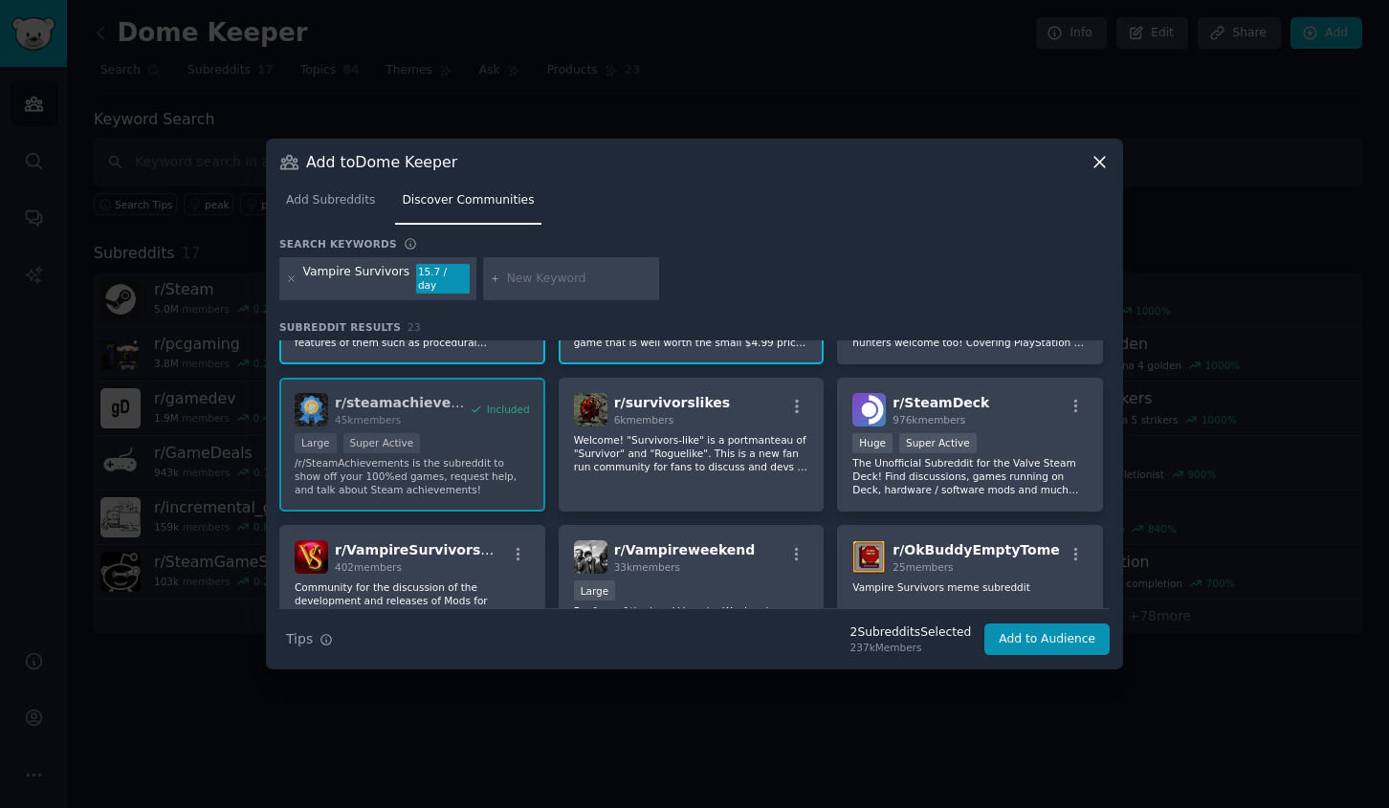
scroll to position [0, 0]
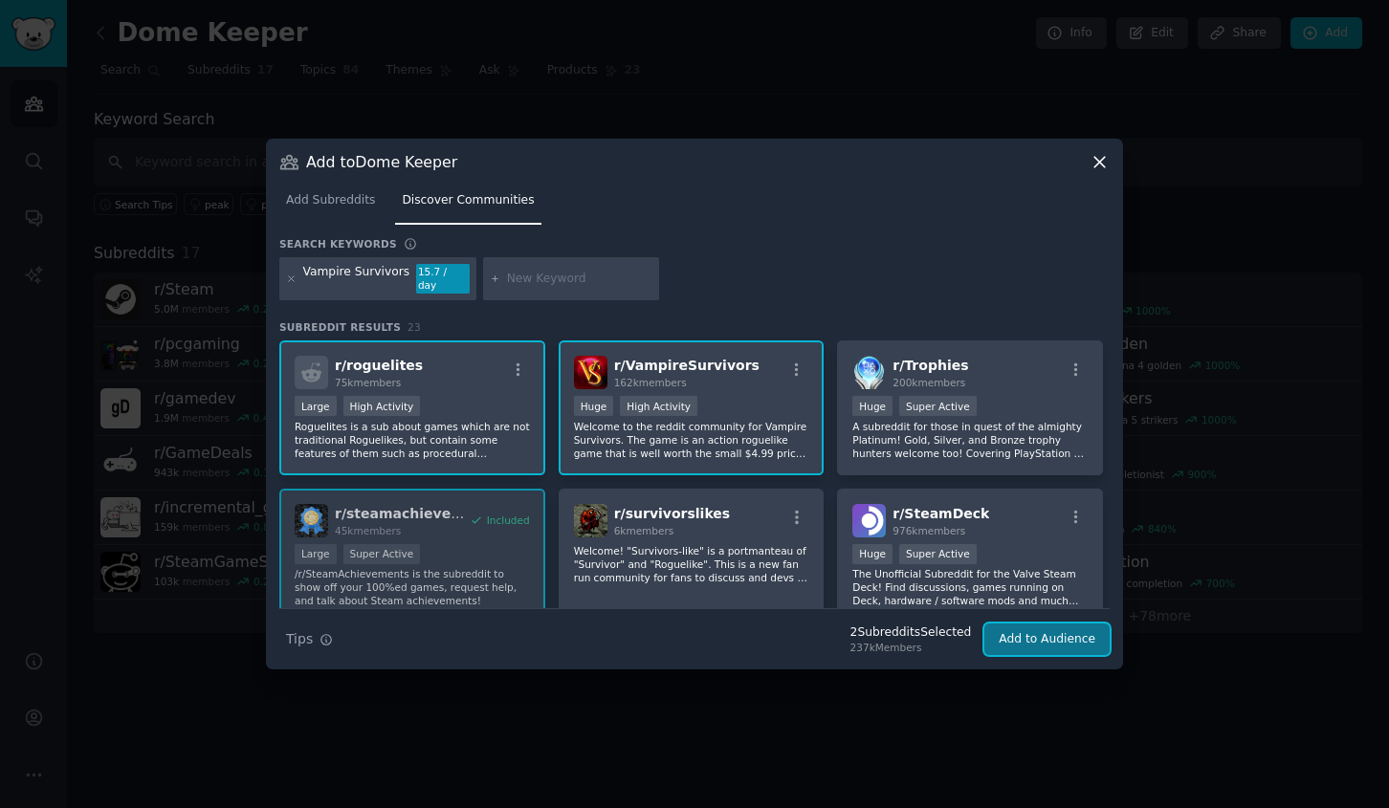
click at [1048, 635] on button "Add to Audience" at bounding box center [1046, 640] width 125 height 33
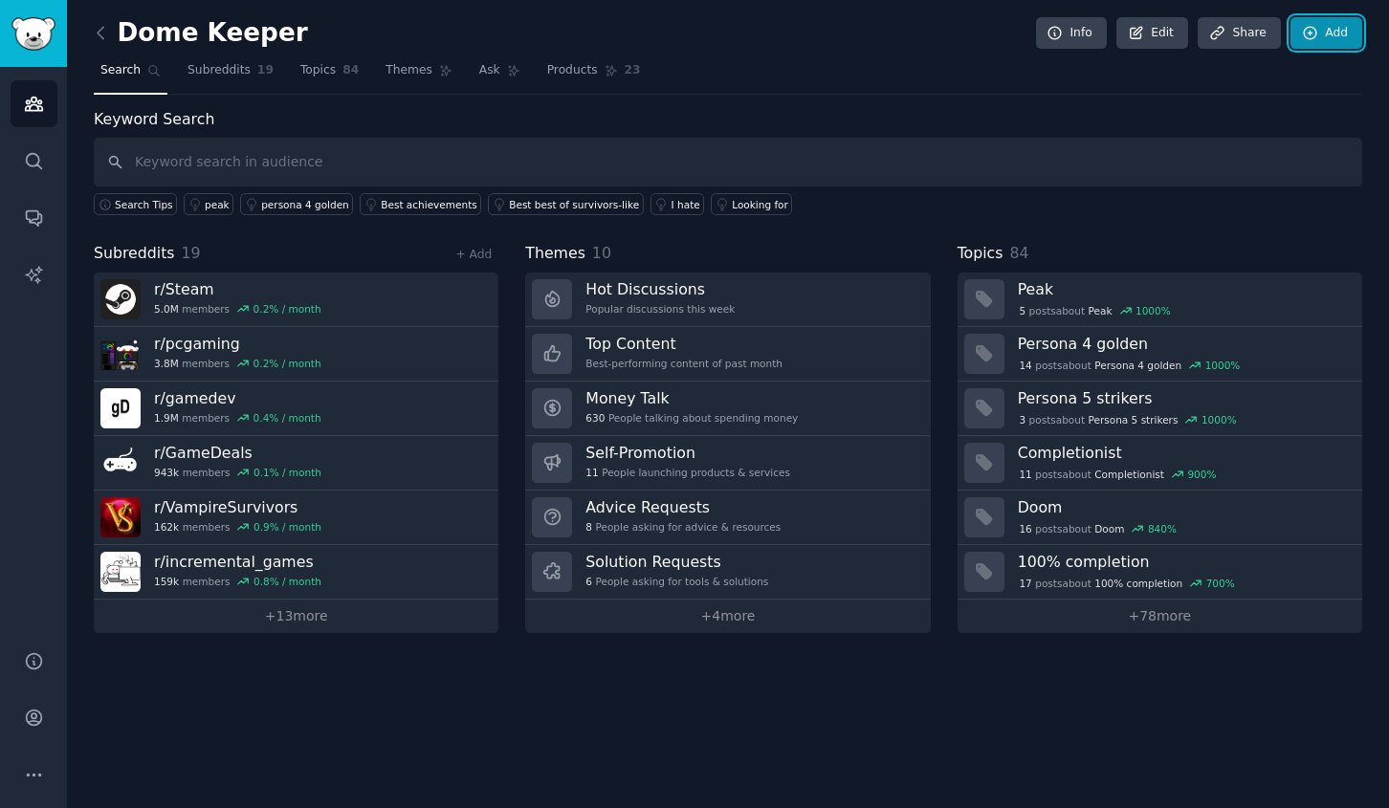
click at [1346, 25] on link "Add" at bounding box center [1327, 33] width 72 height 33
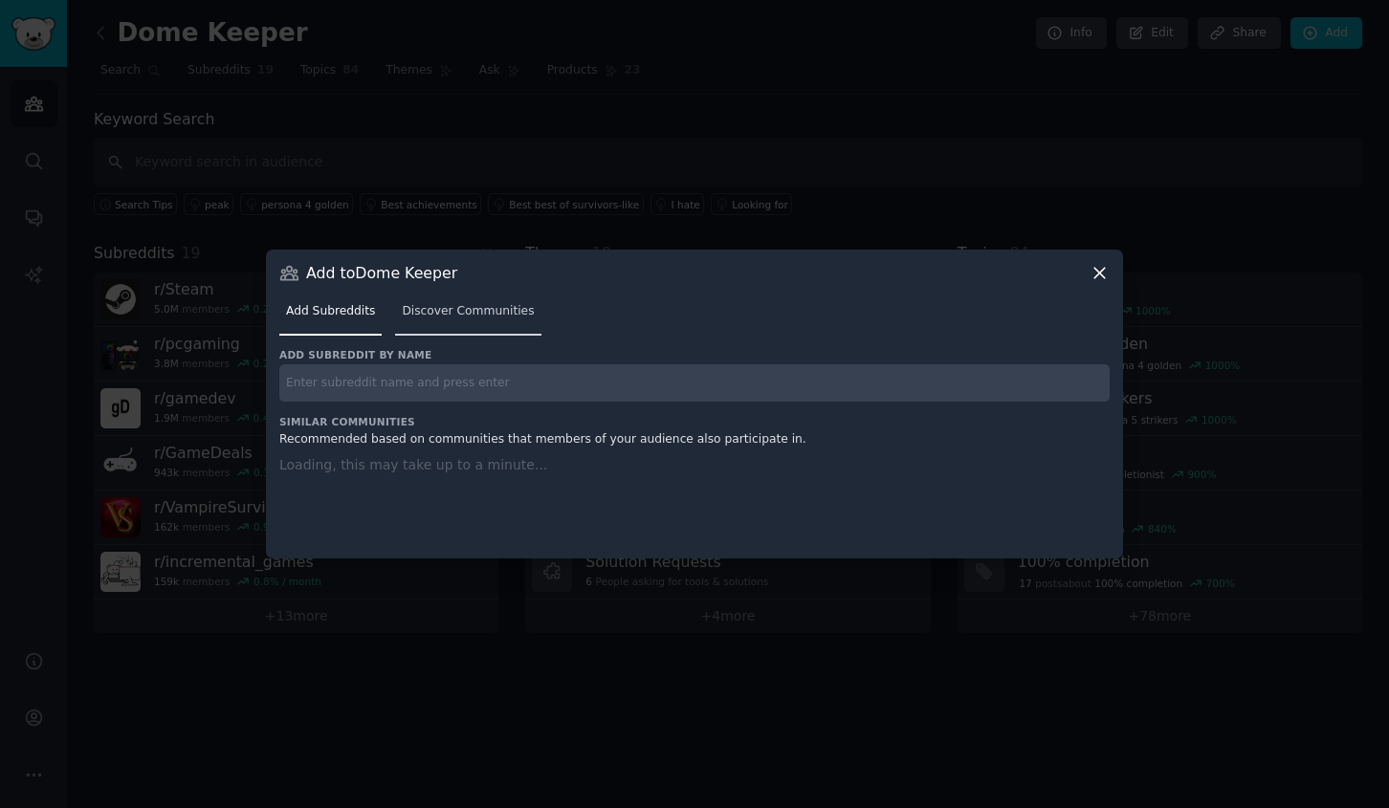
click at [466, 305] on span "Discover Communities" at bounding box center [468, 311] width 132 height 17
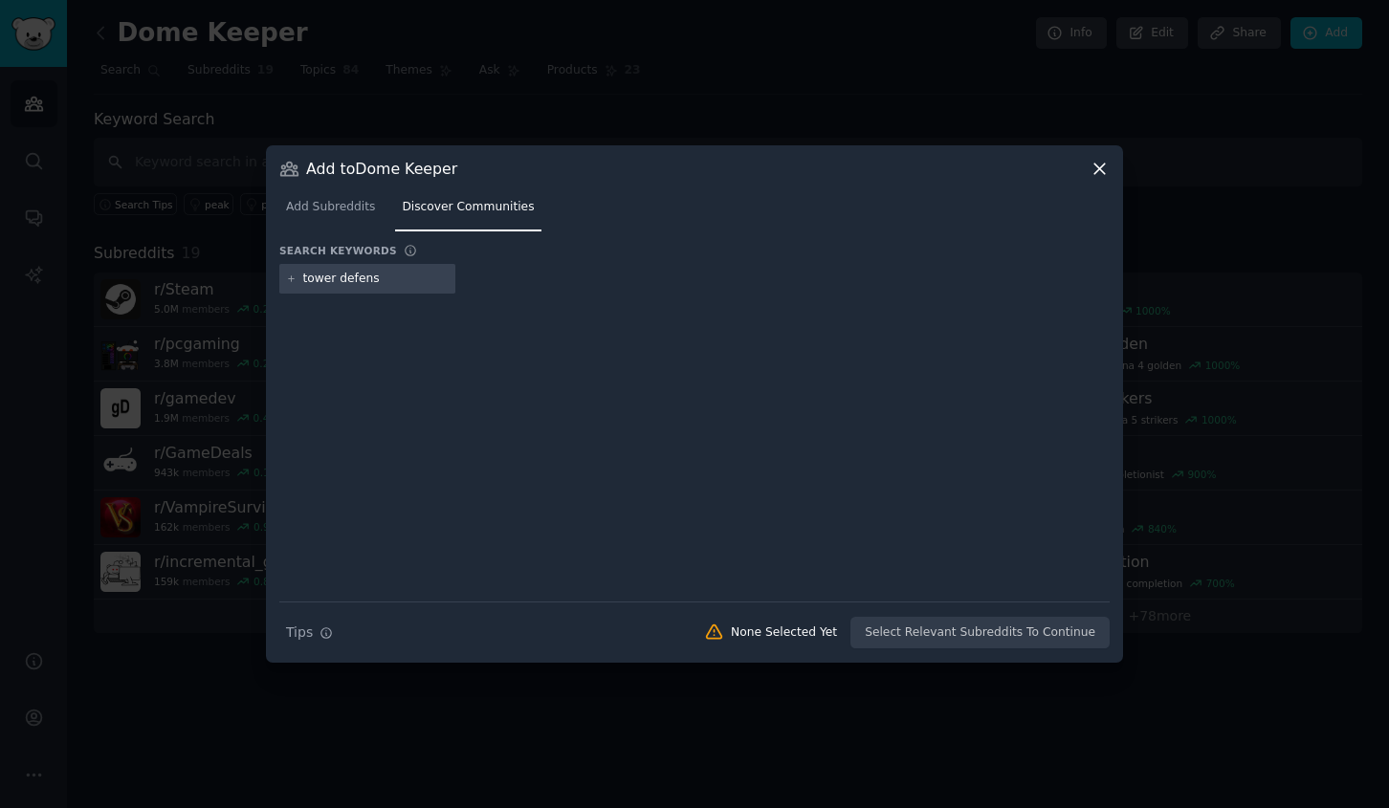
type input "tower defense"
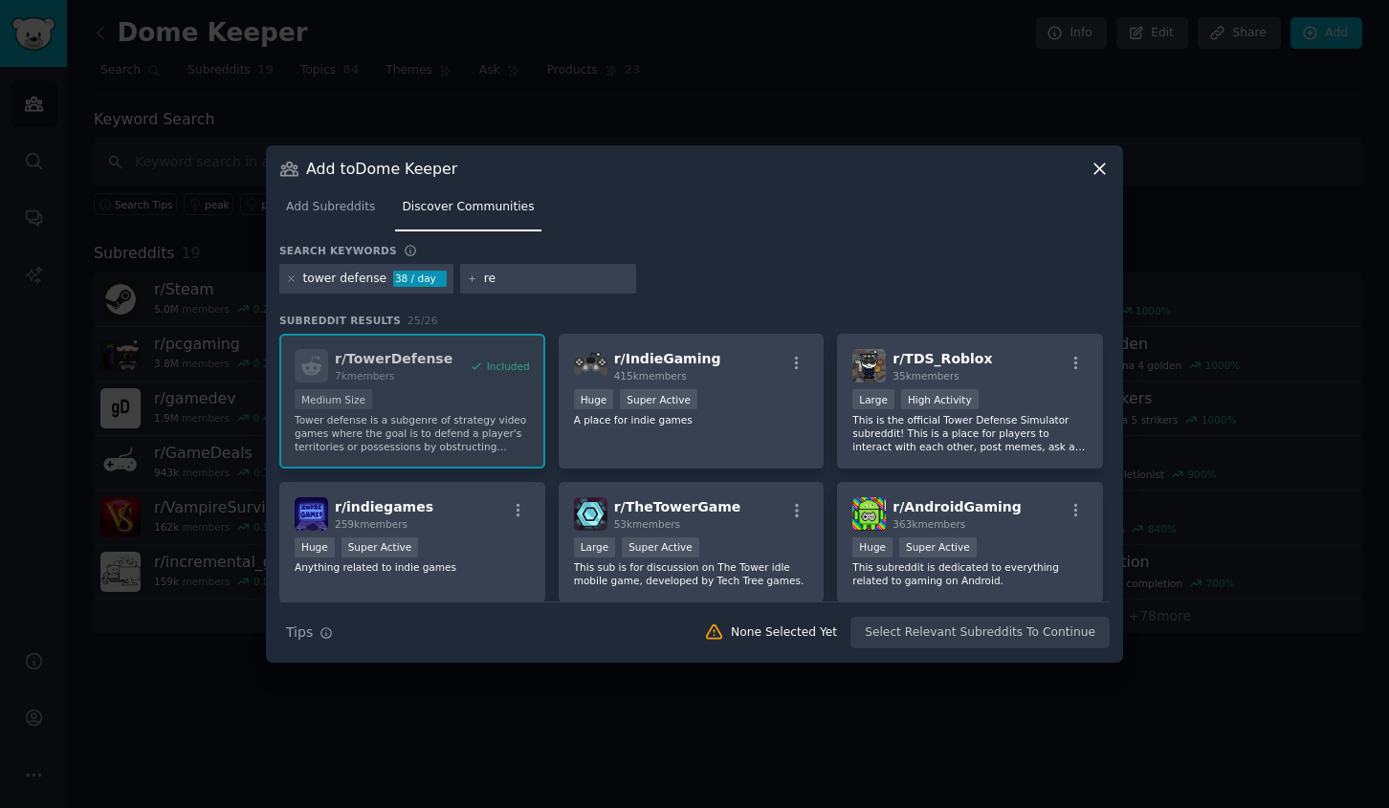
type input "r"
click at [757, 424] on p "A place for indie games" at bounding box center [691, 419] width 235 height 13
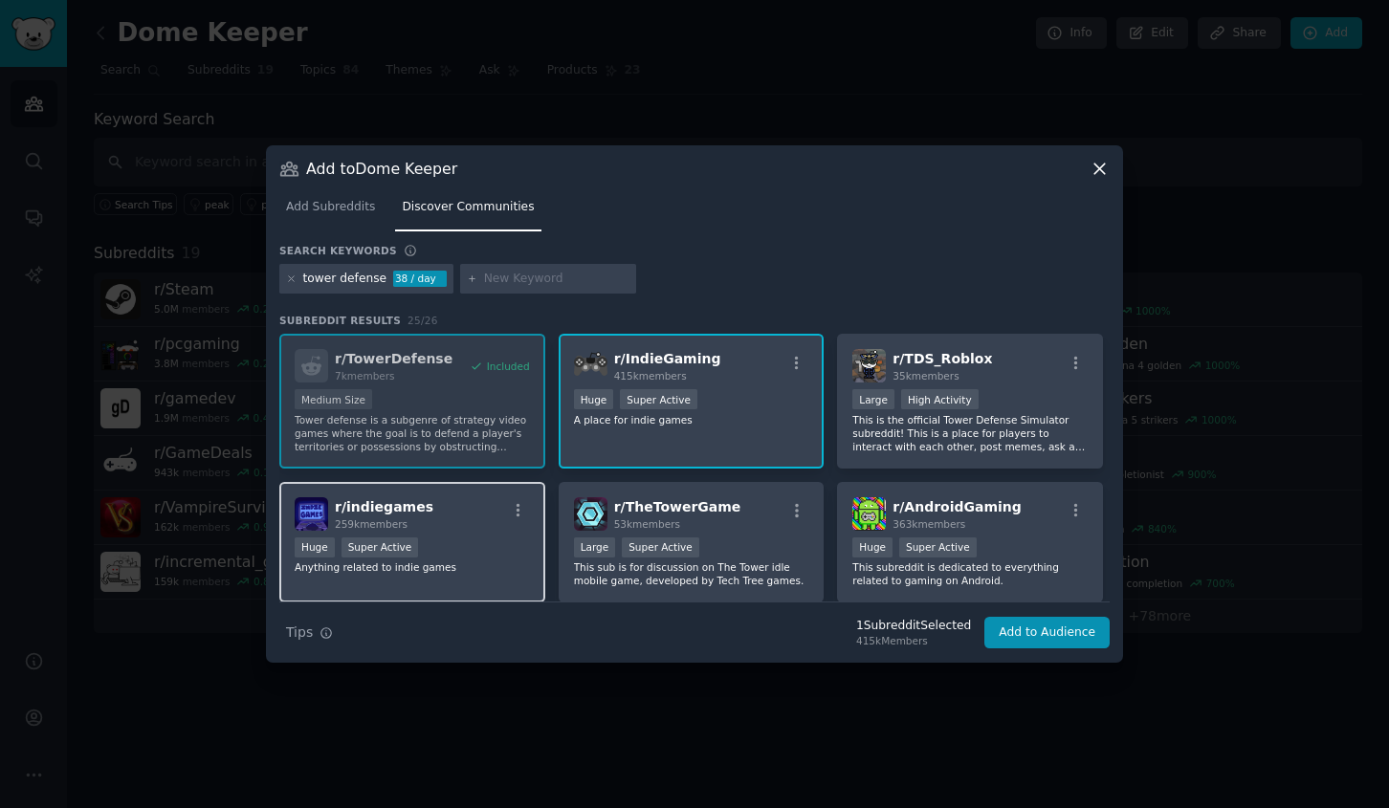
click at [426, 563] on p "Anything related to indie games" at bounding box center [412, 567] width 235 height 13
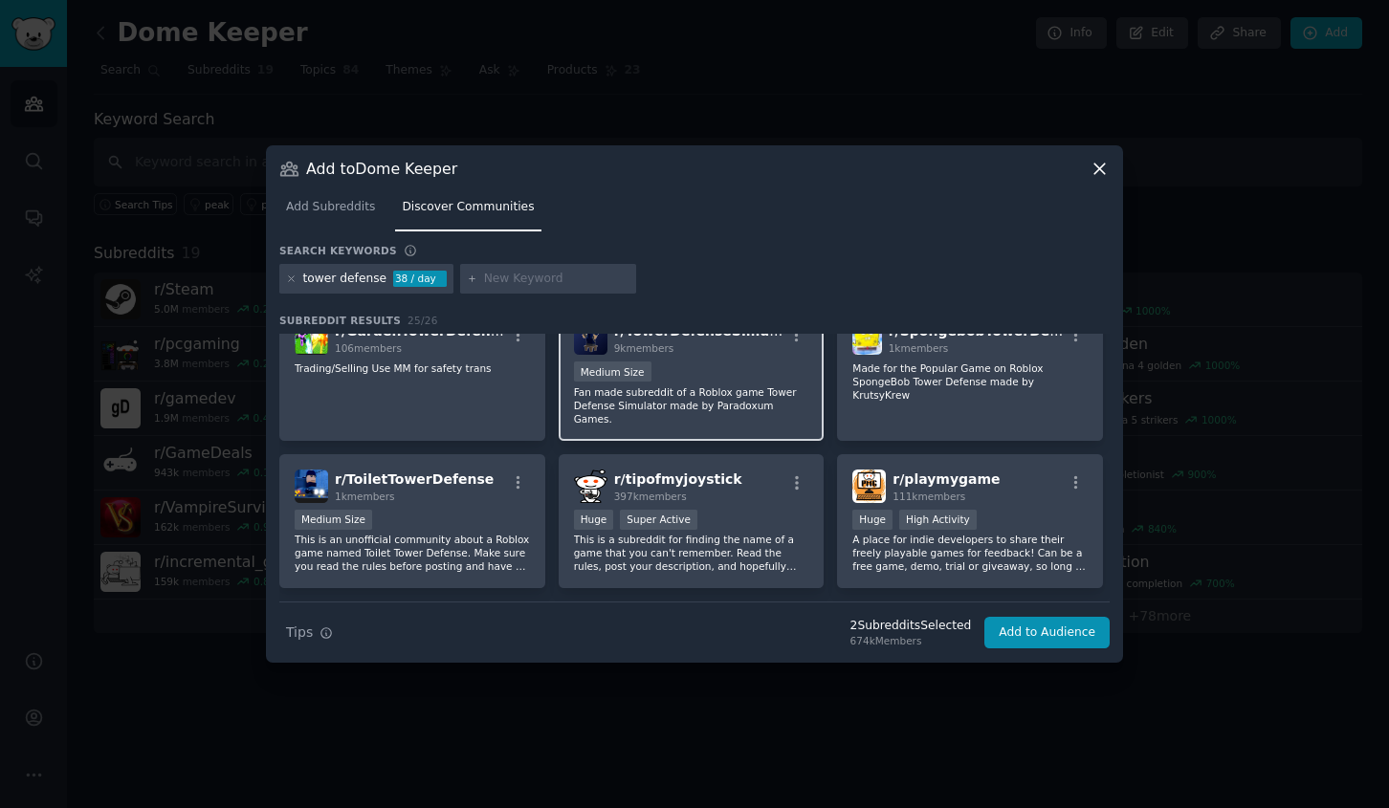
scroll to position [317, 0]
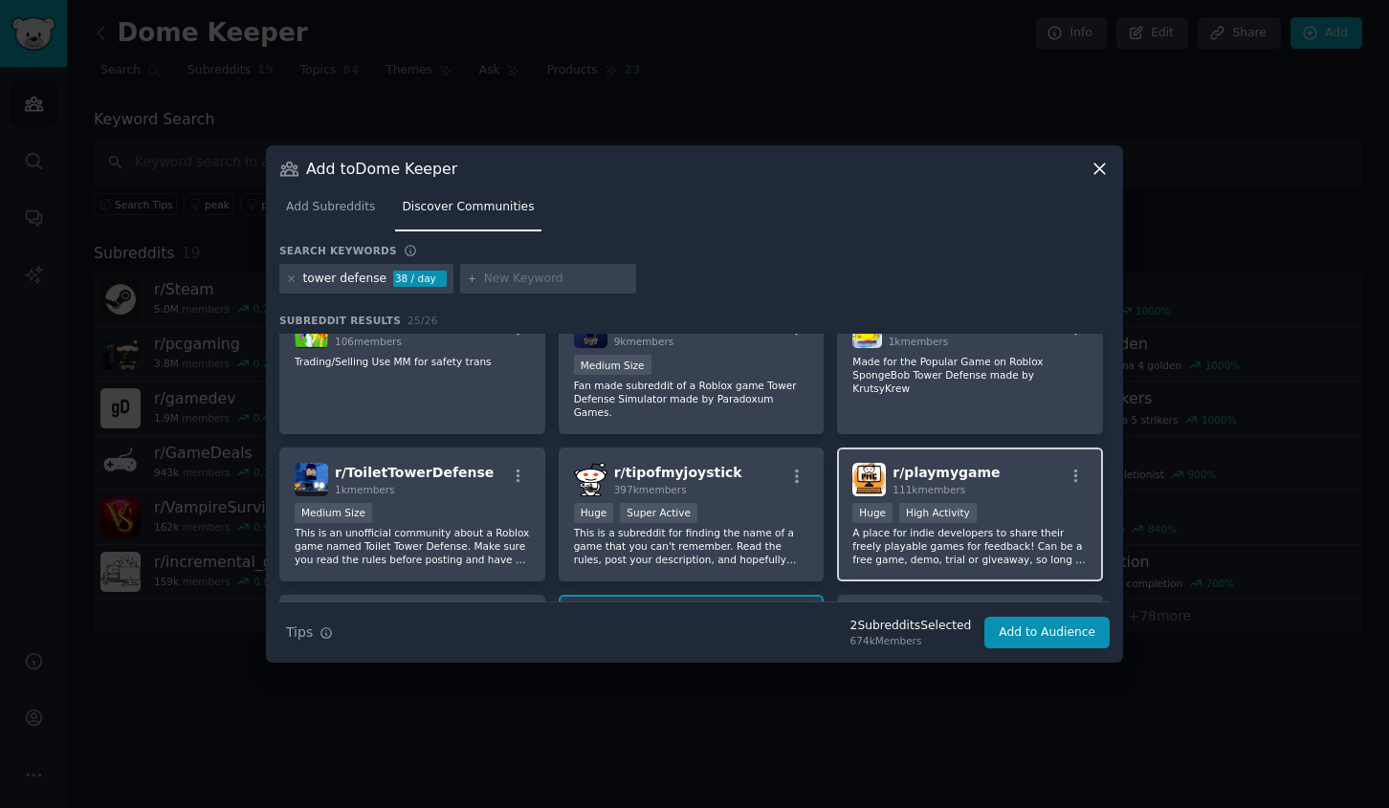
click at [1038, 487] on div "r/ playmygame 111k members >= 80th percentile for submissions / day Huge High A…" at bounding box center [970, 515] width 266 height 135
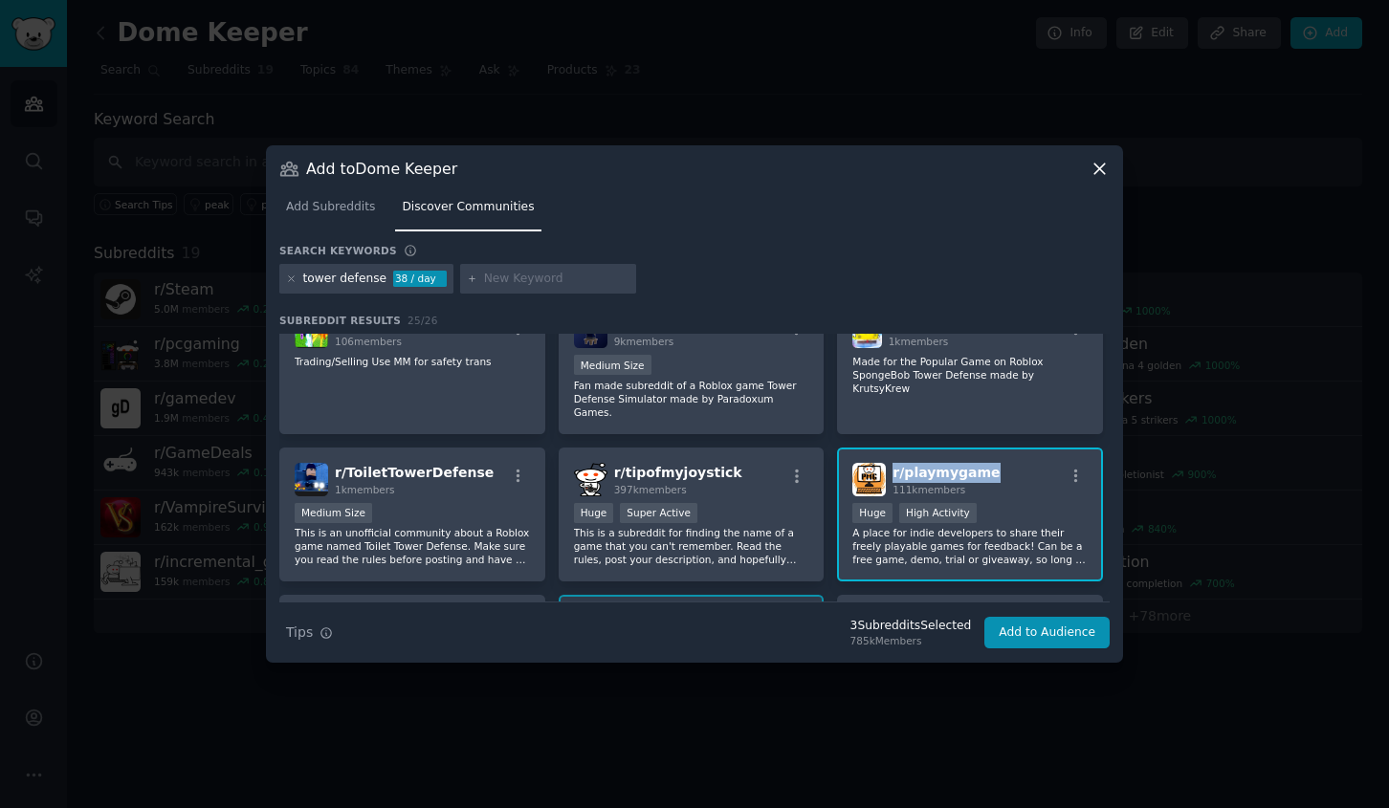
drag, startPoint x: 986, startPoint y: 466, endPoint x: 889, endPoint y: 465, distance: 97.6
click at [889, 465] on div "r/ playmygame 111k members" at bounding box center [969, 479] width 235 height 33
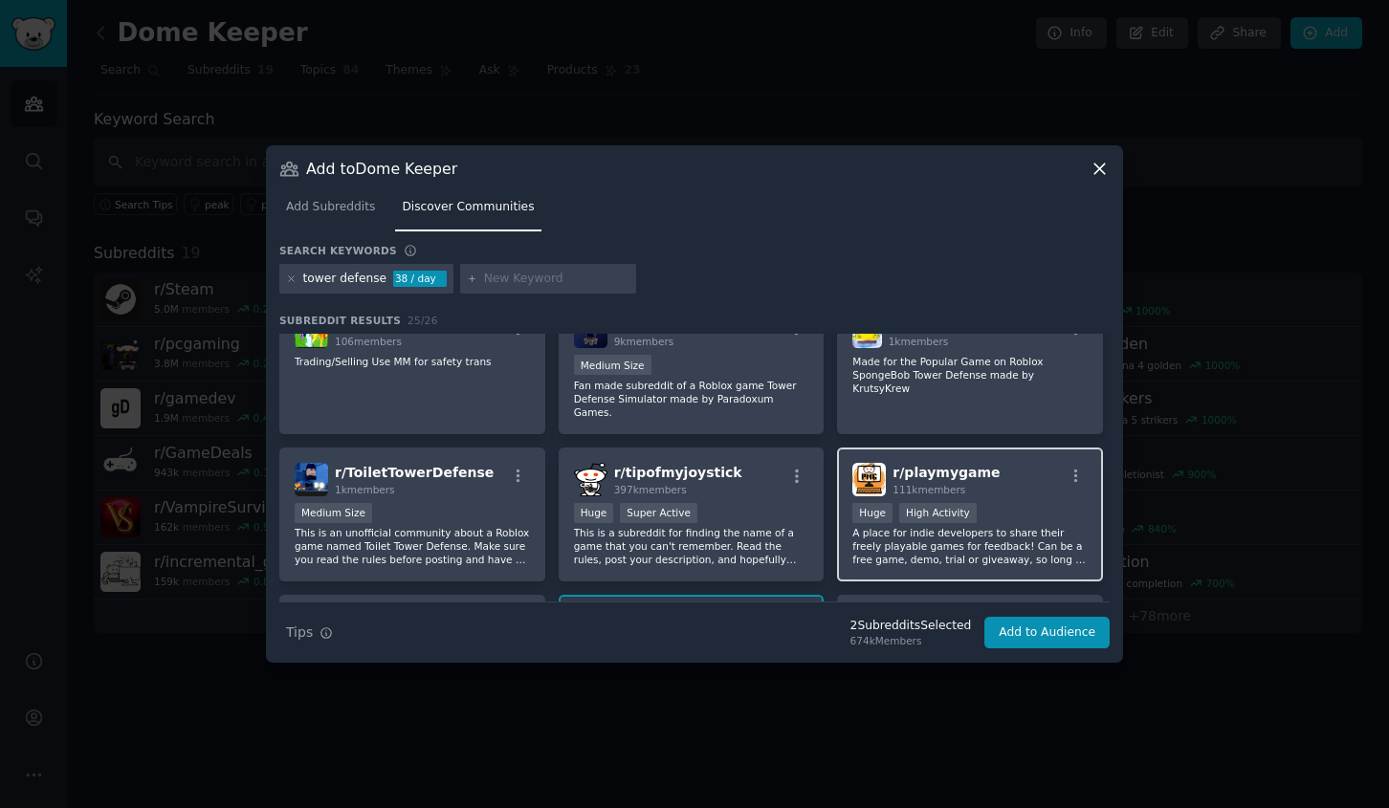
click at [1001, 482] on div "r/ playmygame 111k members >= 80th percentile for submissions / day Huge High A…" at bounding box center [970, 515] width 266 height 135
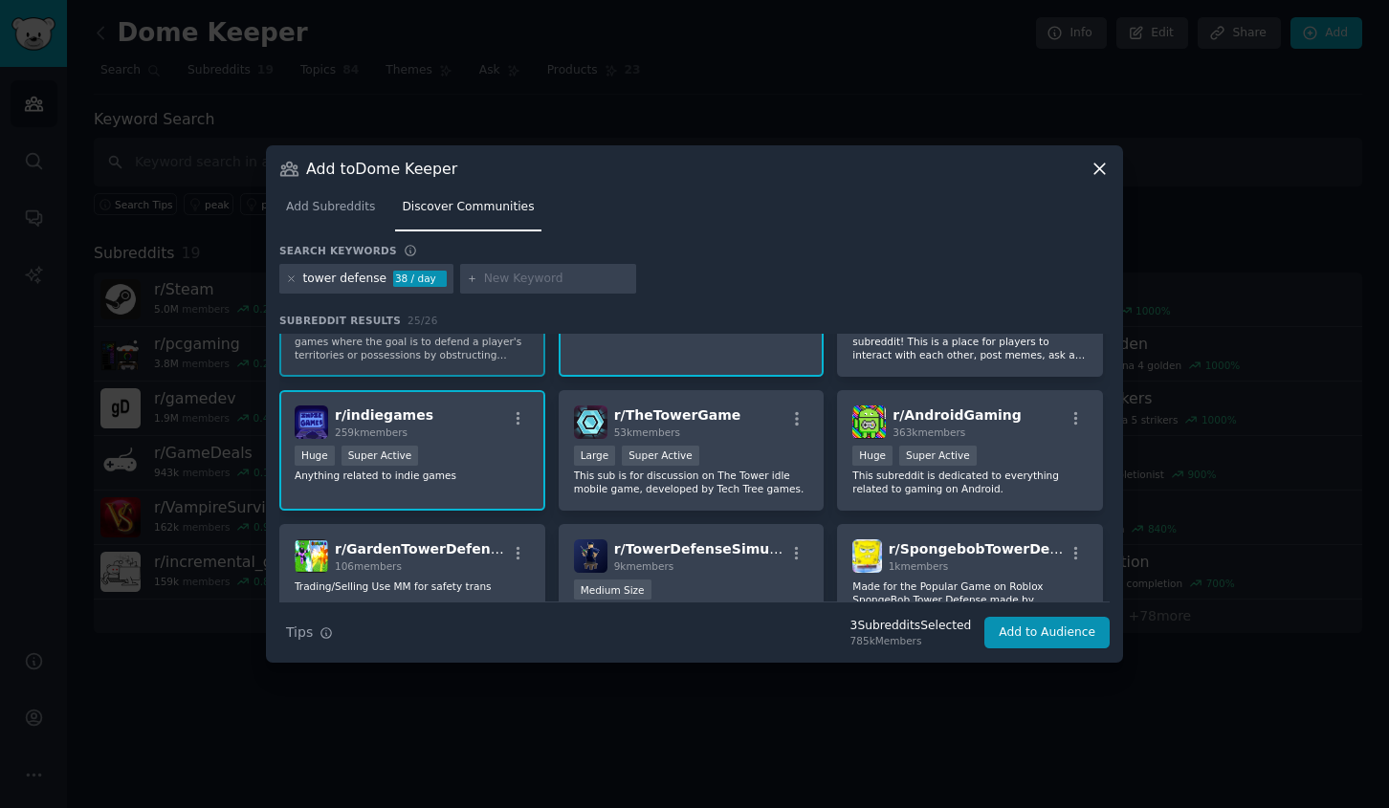
scroll to position [0, 0]
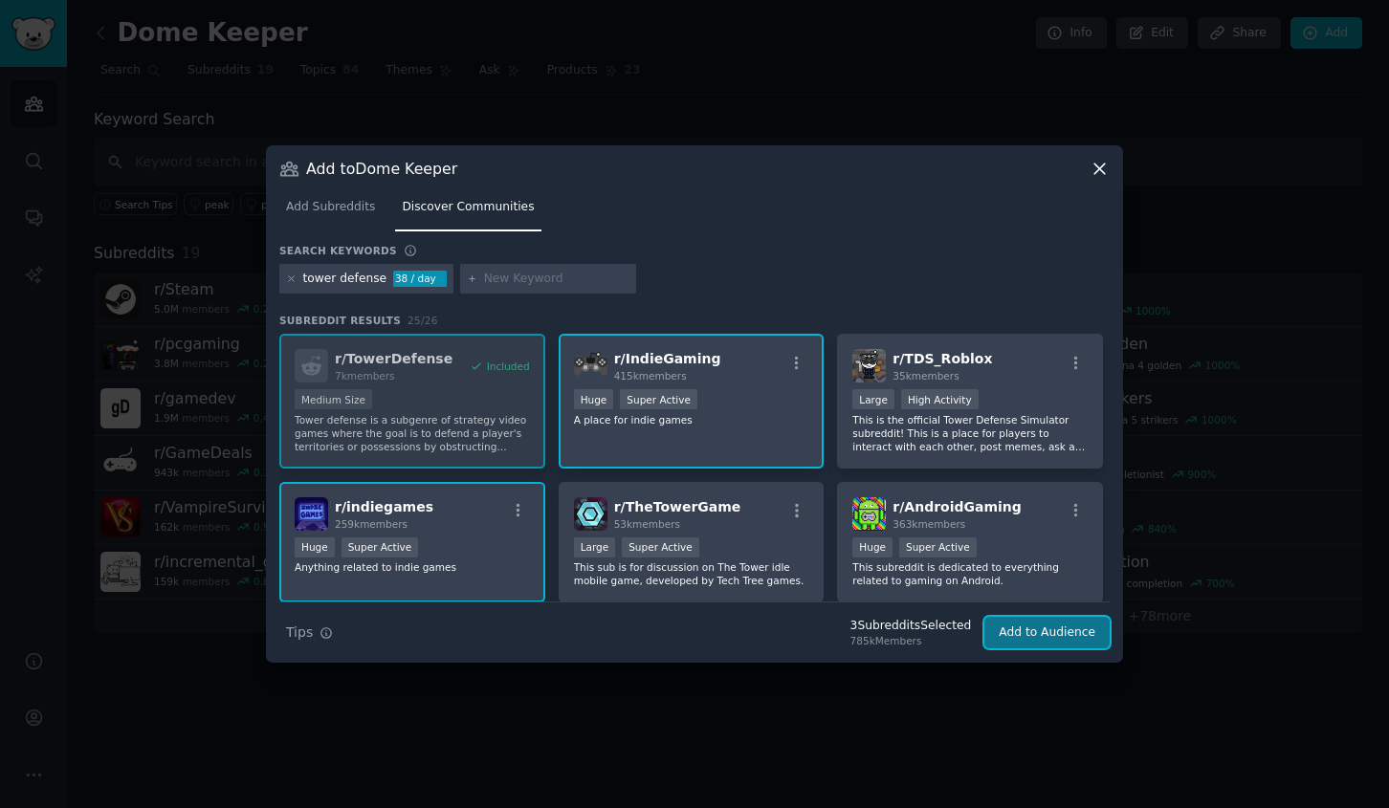
click at [1066, 633] on button "Add to Audience" at bounding box center [1046, 633] width 125 height 33
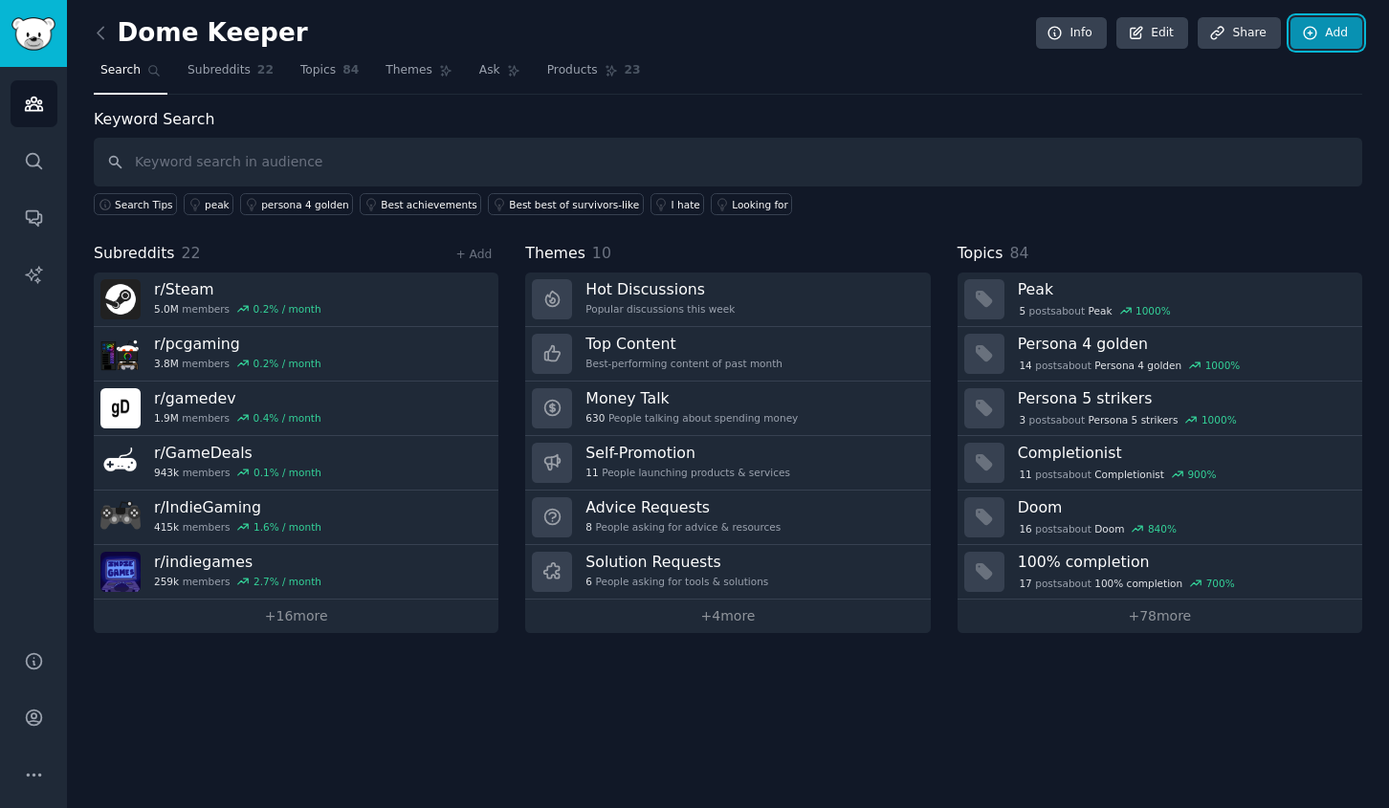
click at [1335, 44] on link "Add" at bounding box center [1327, 33] width 72 height 33
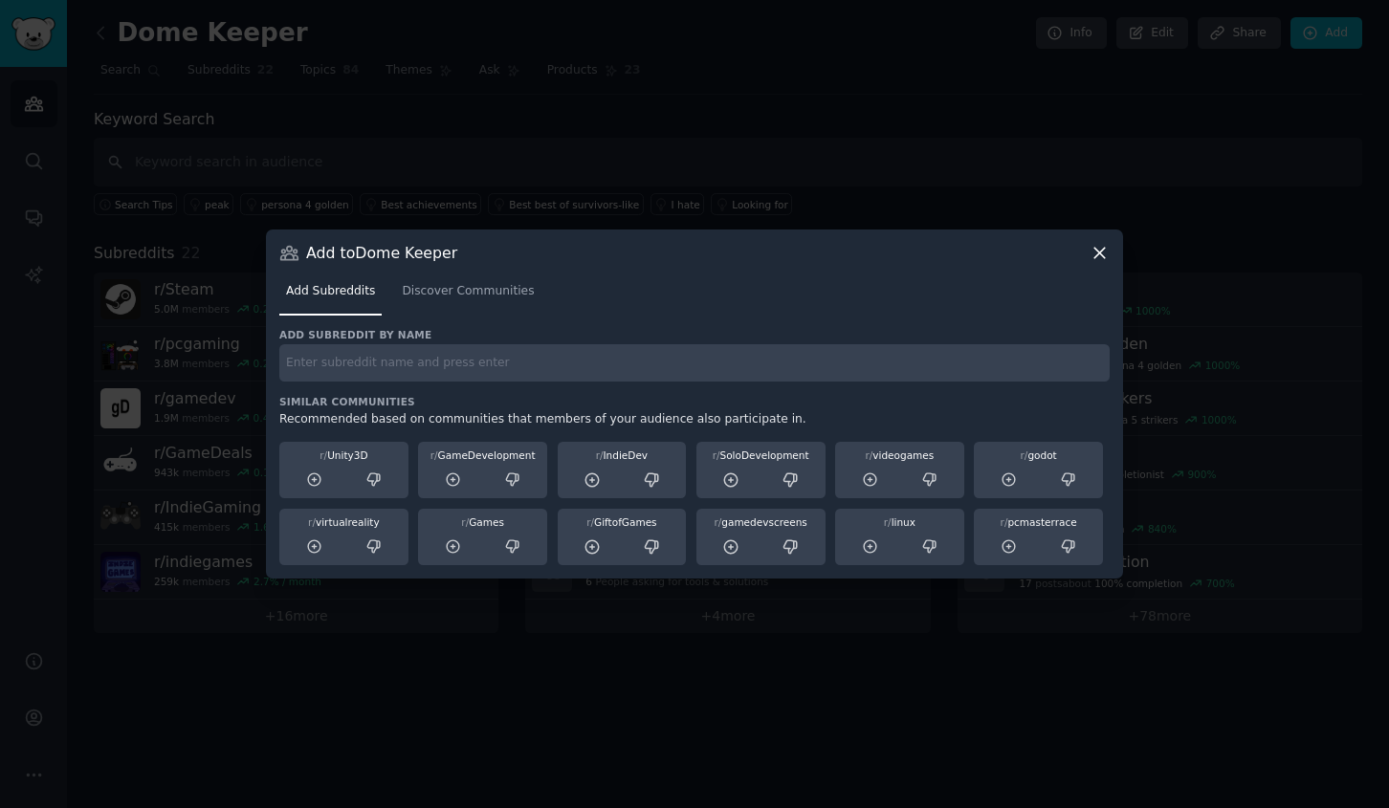
click at [460, 319] on div "Add Subreddits Discover Communities" at bounding box center [694, 295] width 830 height 65
click at [442, 284] on span "Discover Communities" at bounding box center [468, 291] width 132 height 17
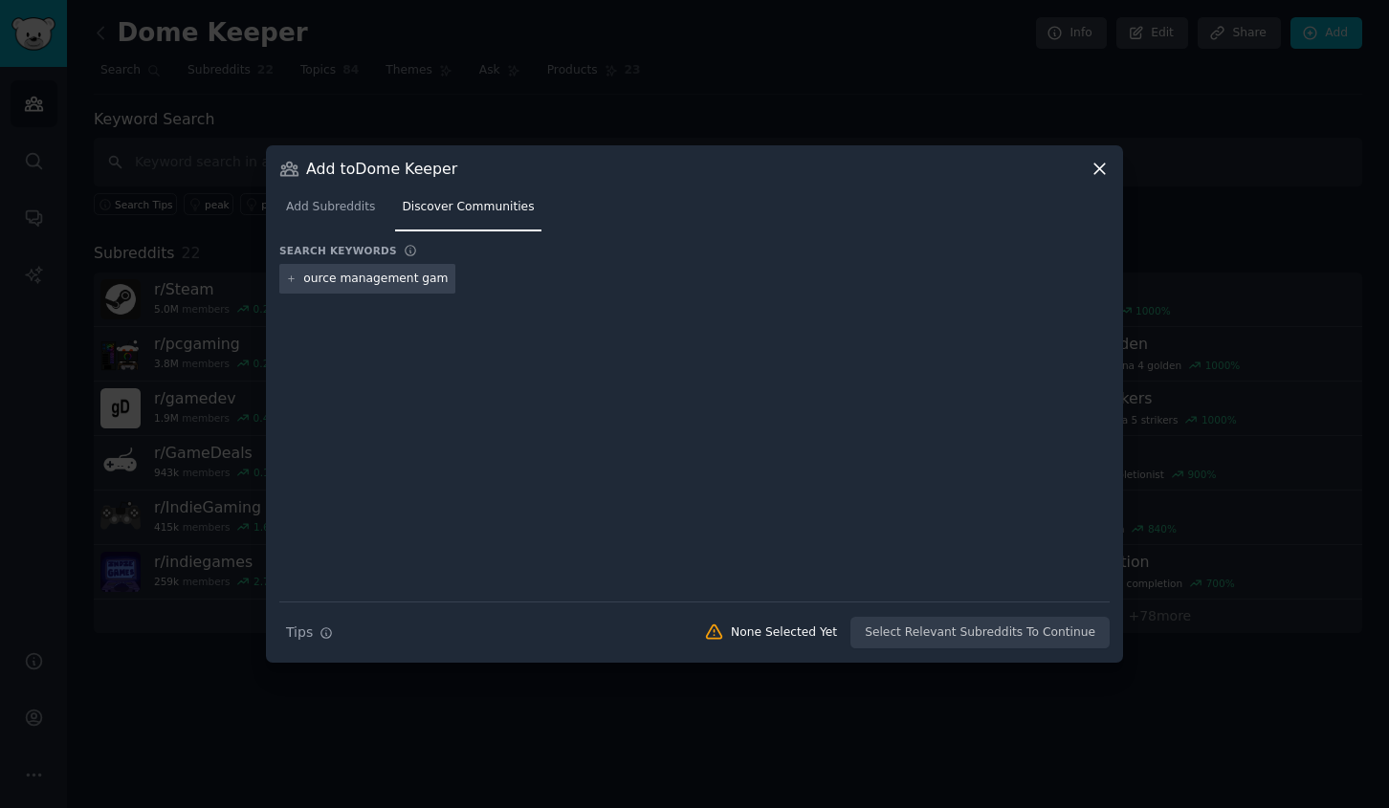
type input "resource management game"
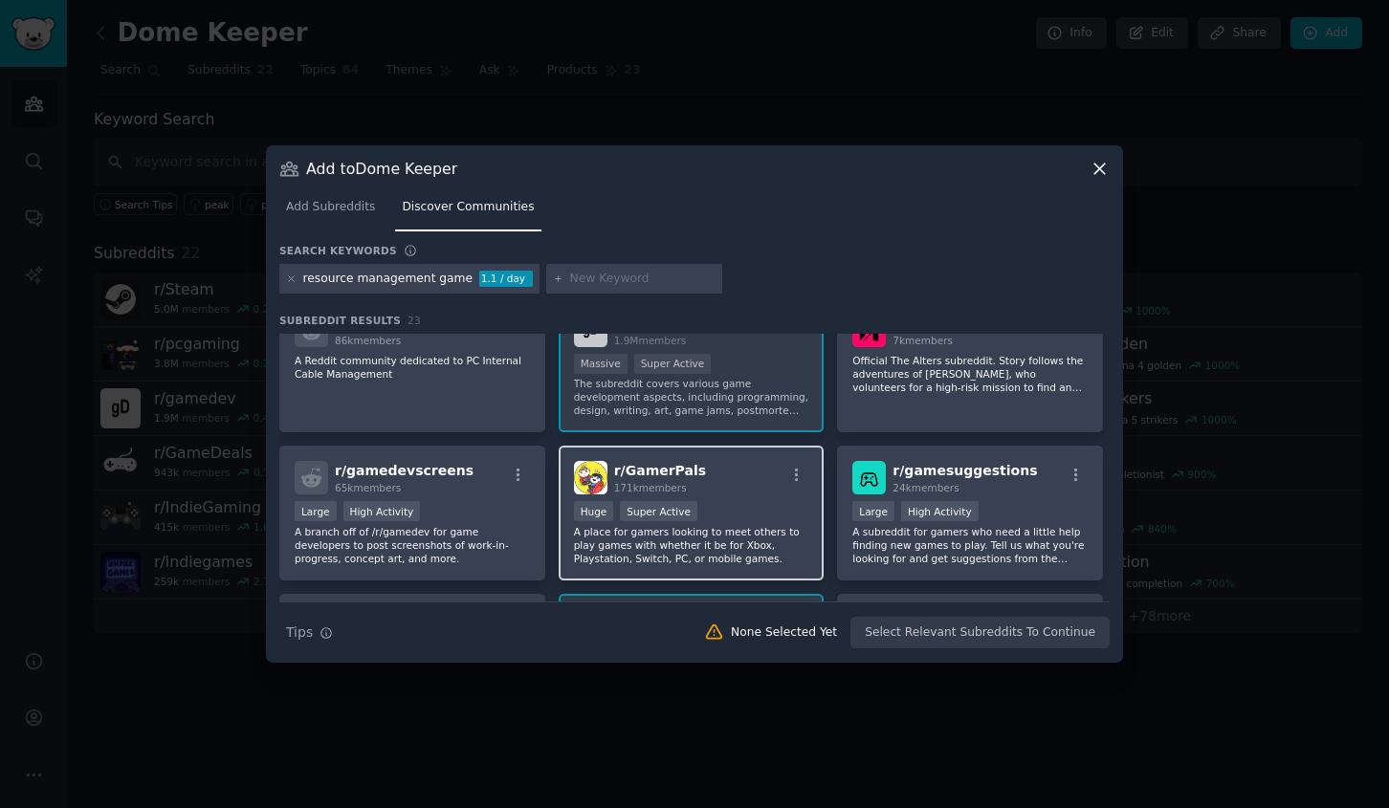
scroll to position [485, 0]
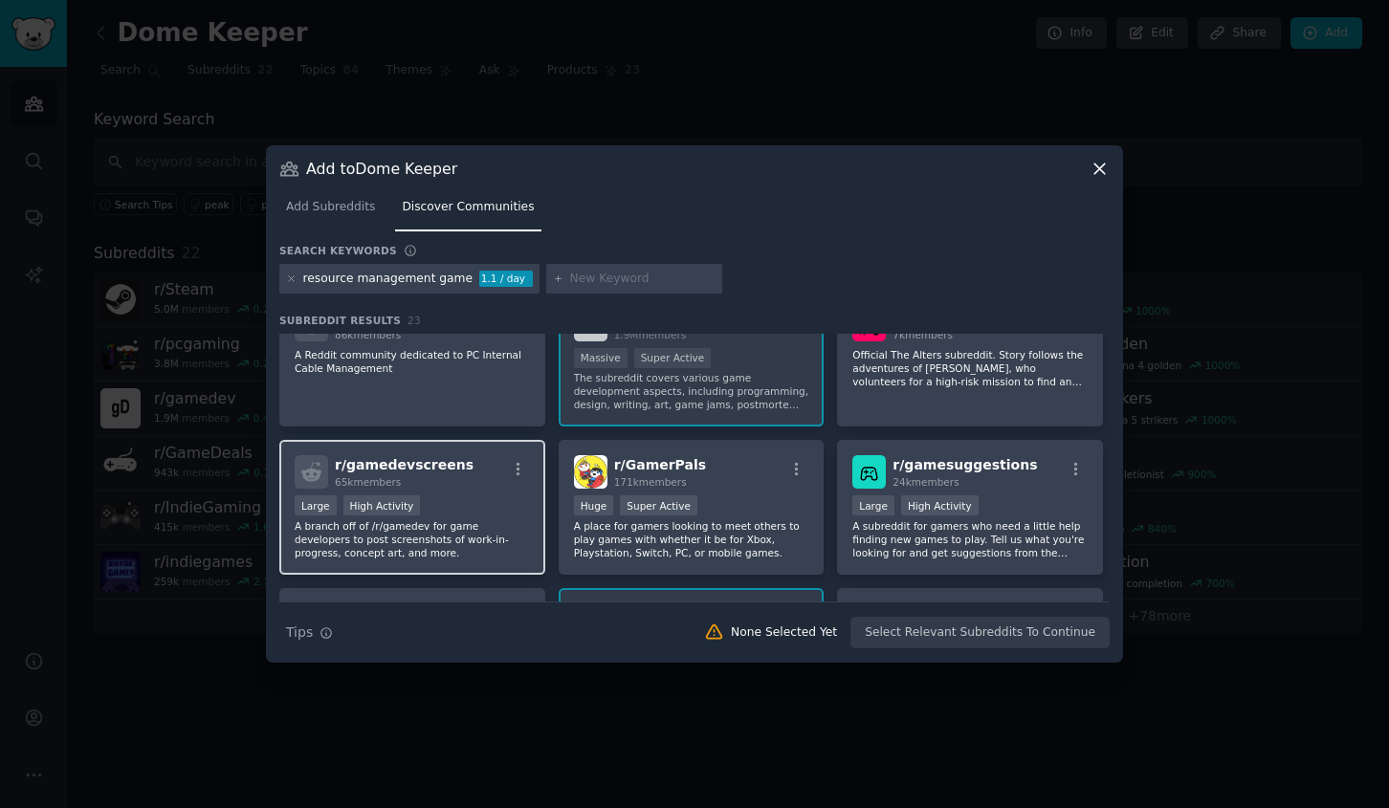
click at [452, 501] on div "Large High Activity" at bounding box center [412, 508] width 235 height 24
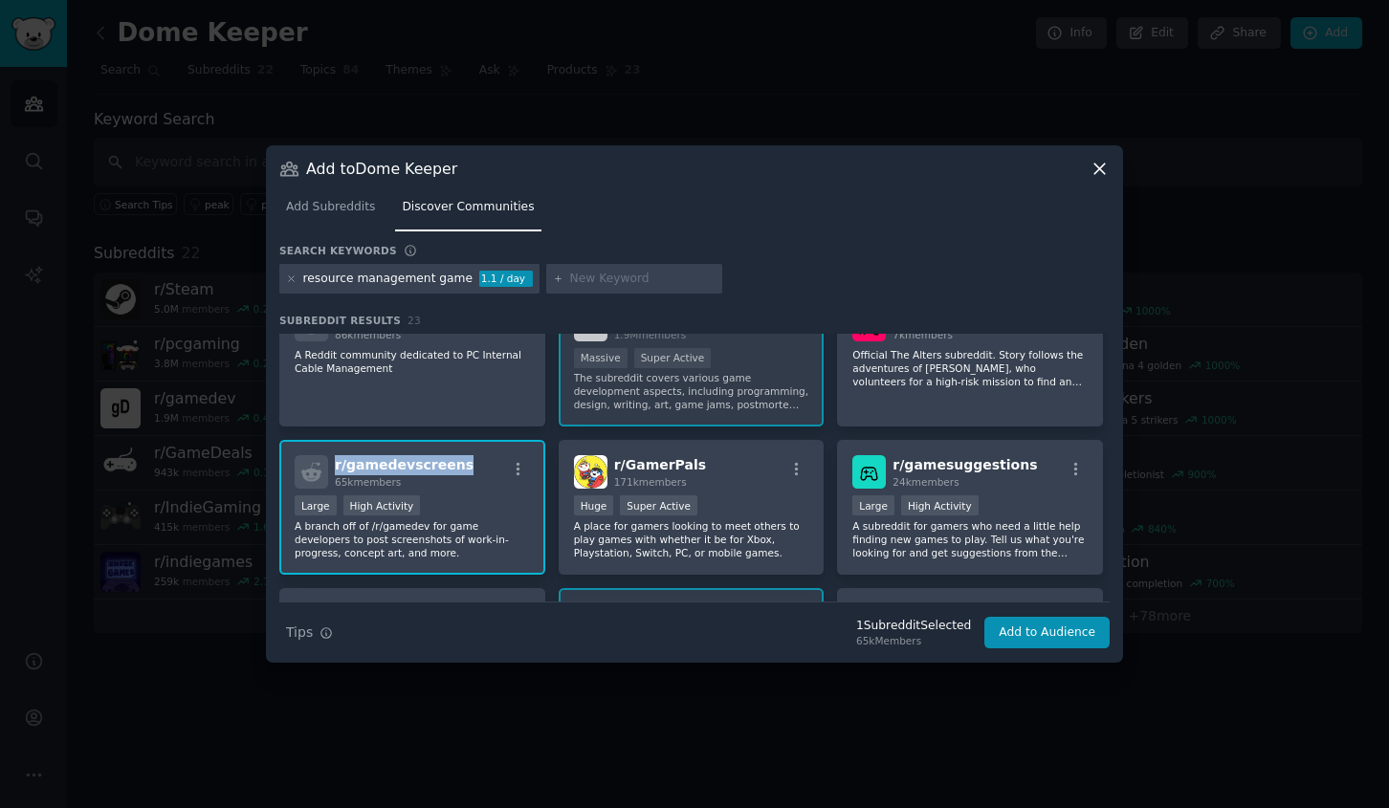
drag, startPoint x: 455, startPoint y: 467, endPoint x: 333, endPoint y: 471, distance: 122.5
click at [333, 471] on div "r/ gamedevscreens 65k members" at bounding box center [412, 471] width 235 height 33
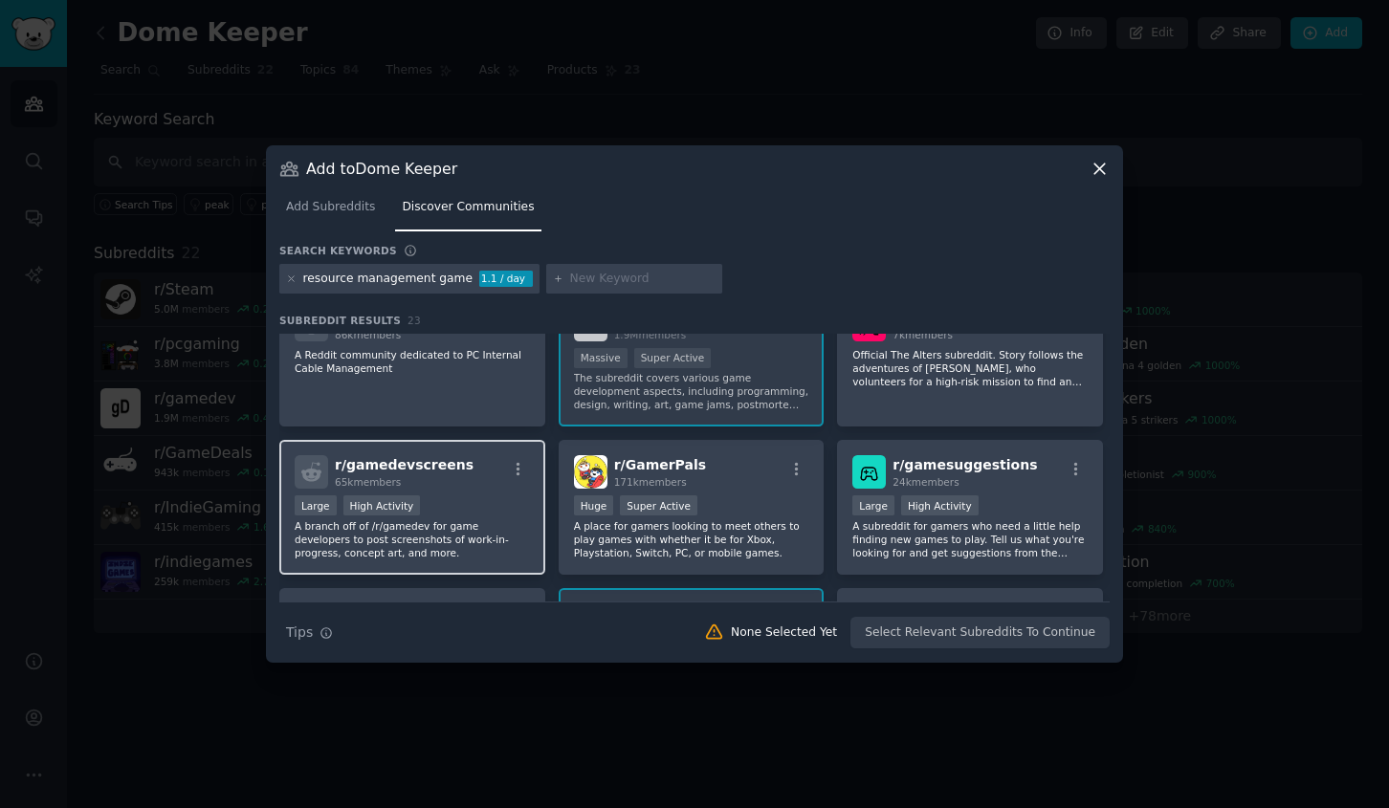
click at [481, 477] on div "r/ gamedevscreens 65k members" at bounding box center [412, 471] width 235 height 33
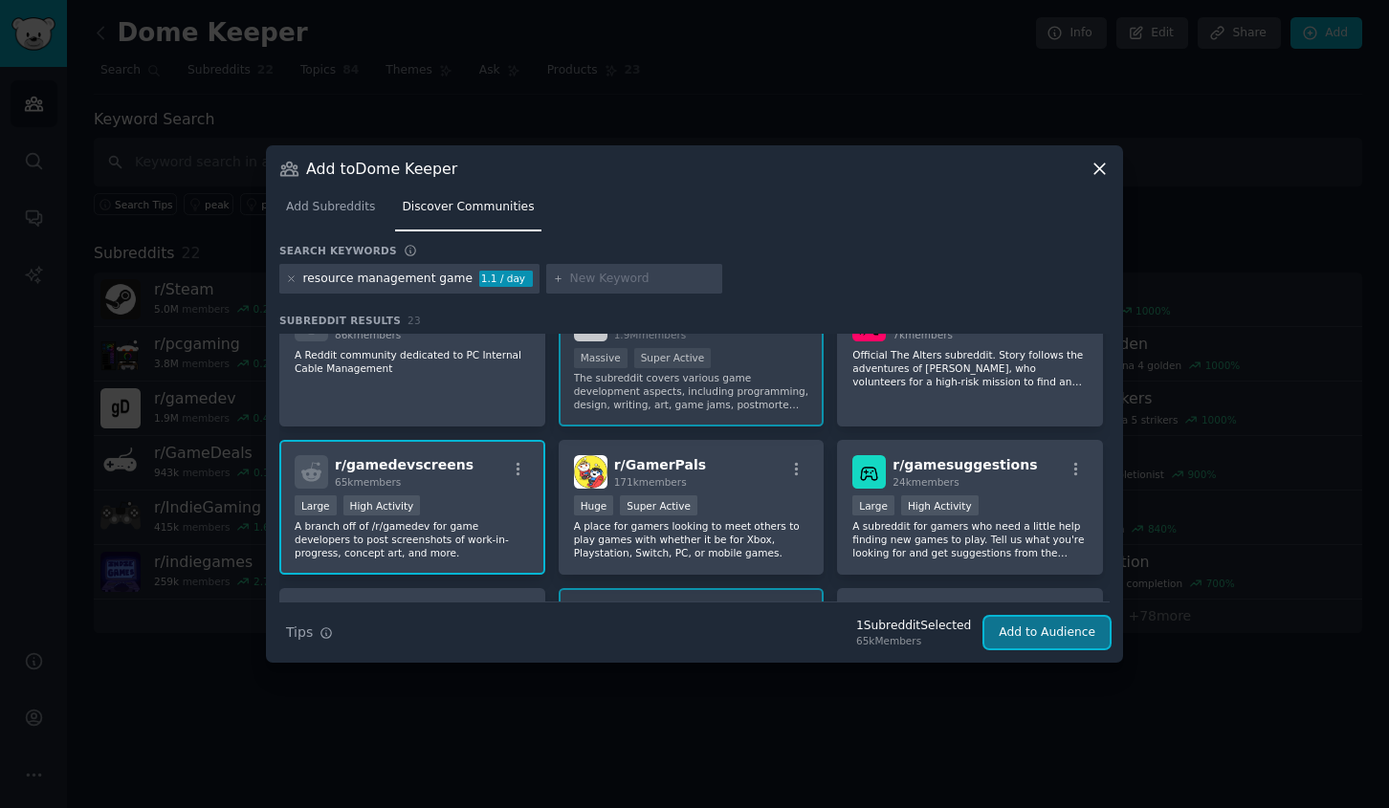
click at [1063, 632] on button "Add to Audience" at bounding box center [1046, 633] width 125 height 33
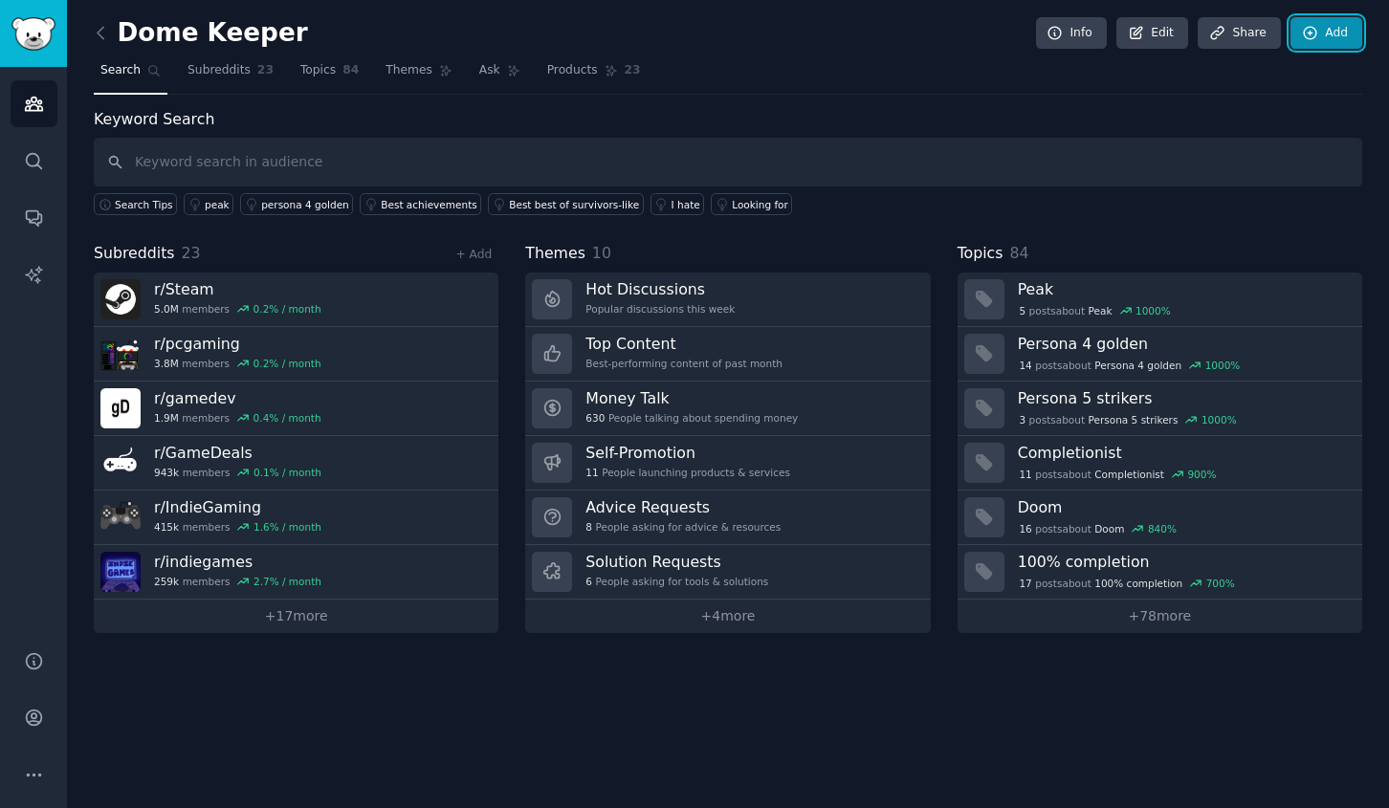
click at [1331, 27] on link "Add" at bounding box center [1327, 33] width 72 height 33
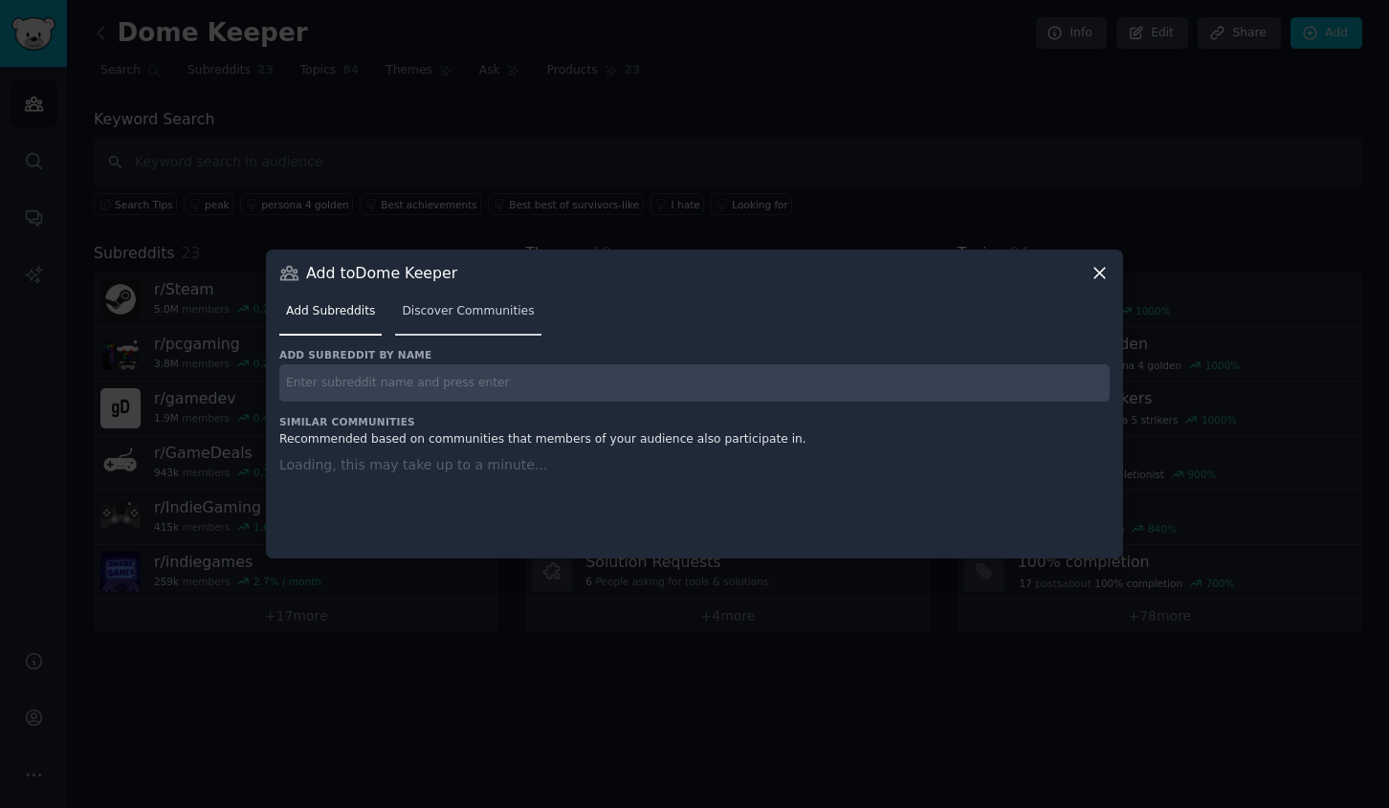
click at [477, 310] on span "Discover Communities" at bounding box center [468, 311] width 132 height 17
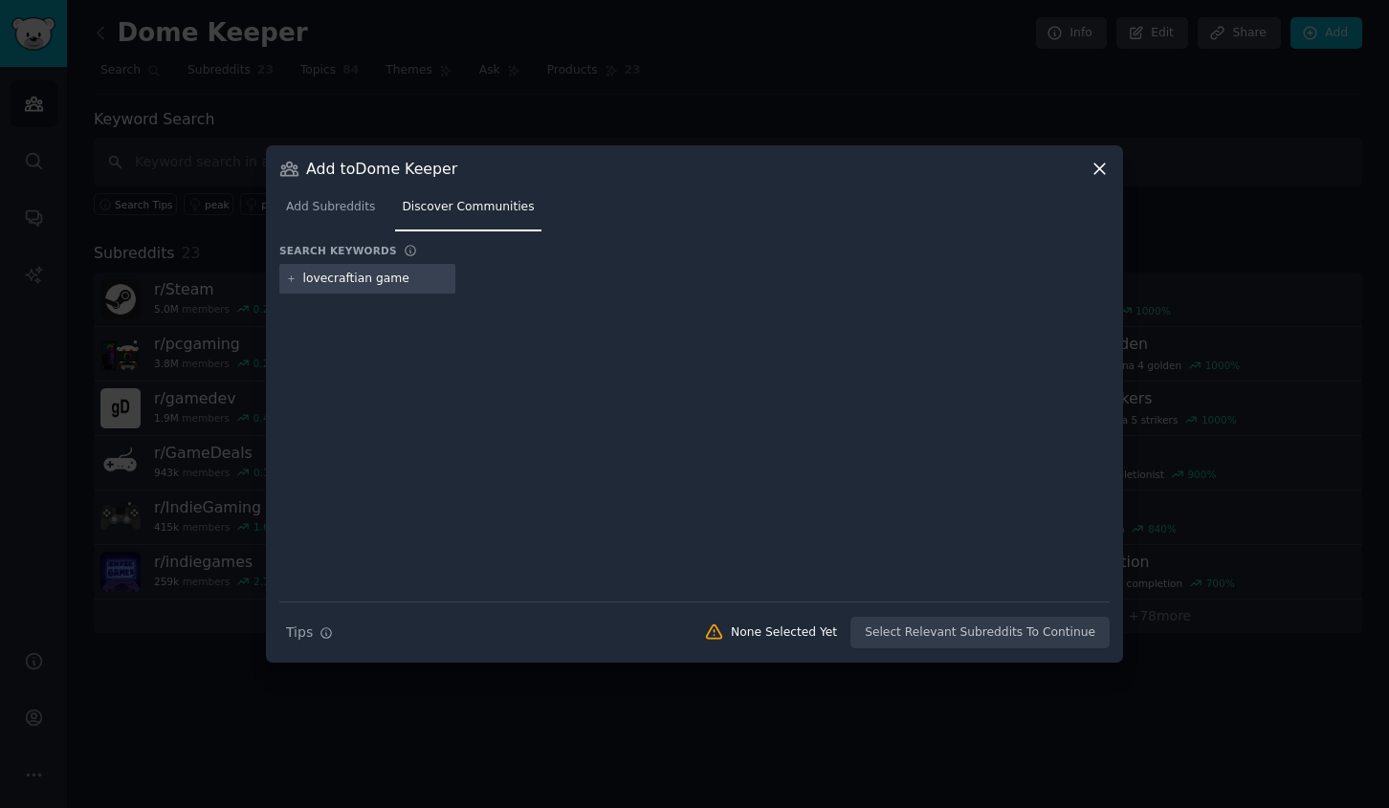
type input "lovecraftian games"
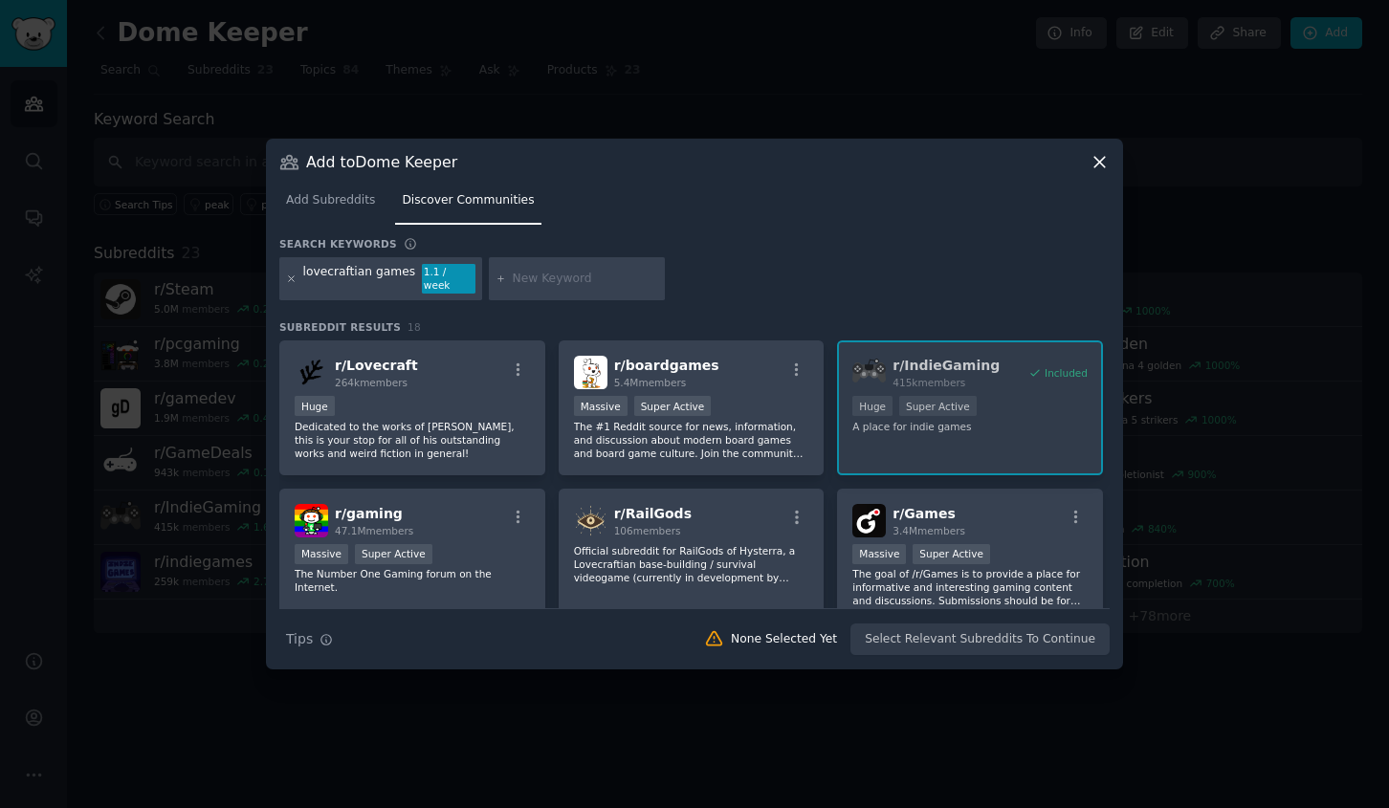
click at [292, 280] on icon at bounding box center [291, 279] width 11 height 11
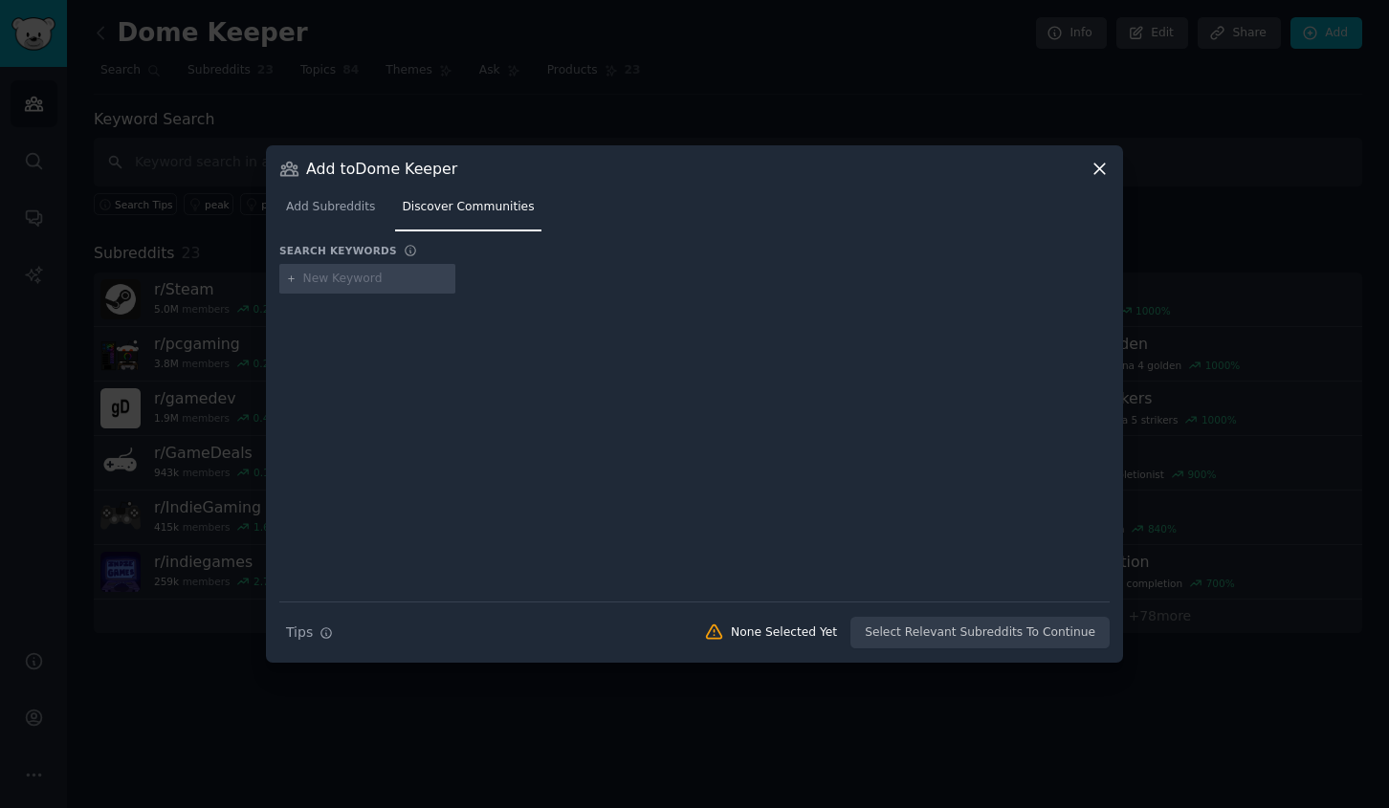
click at [345, 278] on input "text" at bounding box center [375, 279] width 145 height 17
type input "magic games"
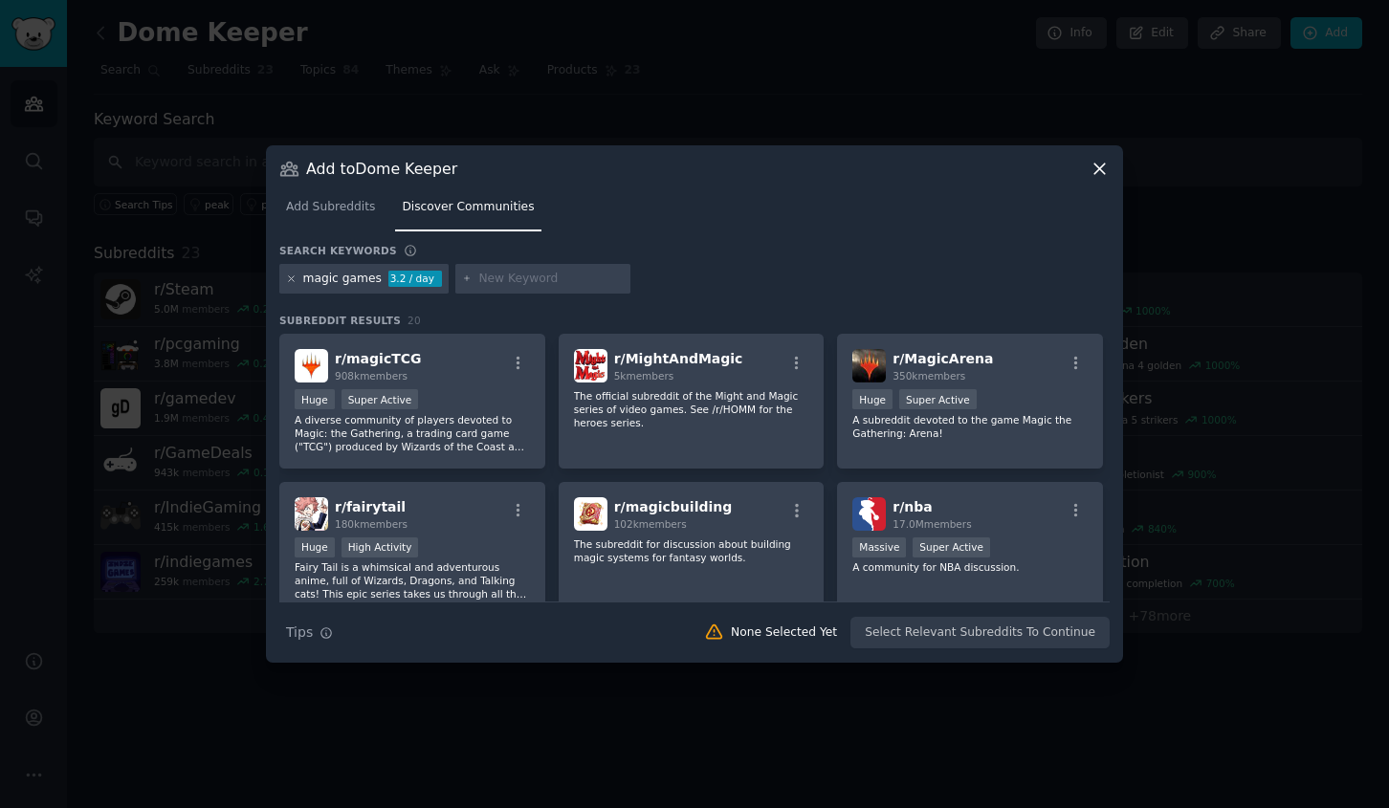
click at [292, 279] on icon at bounding box center [291, 278] width 5 height 5
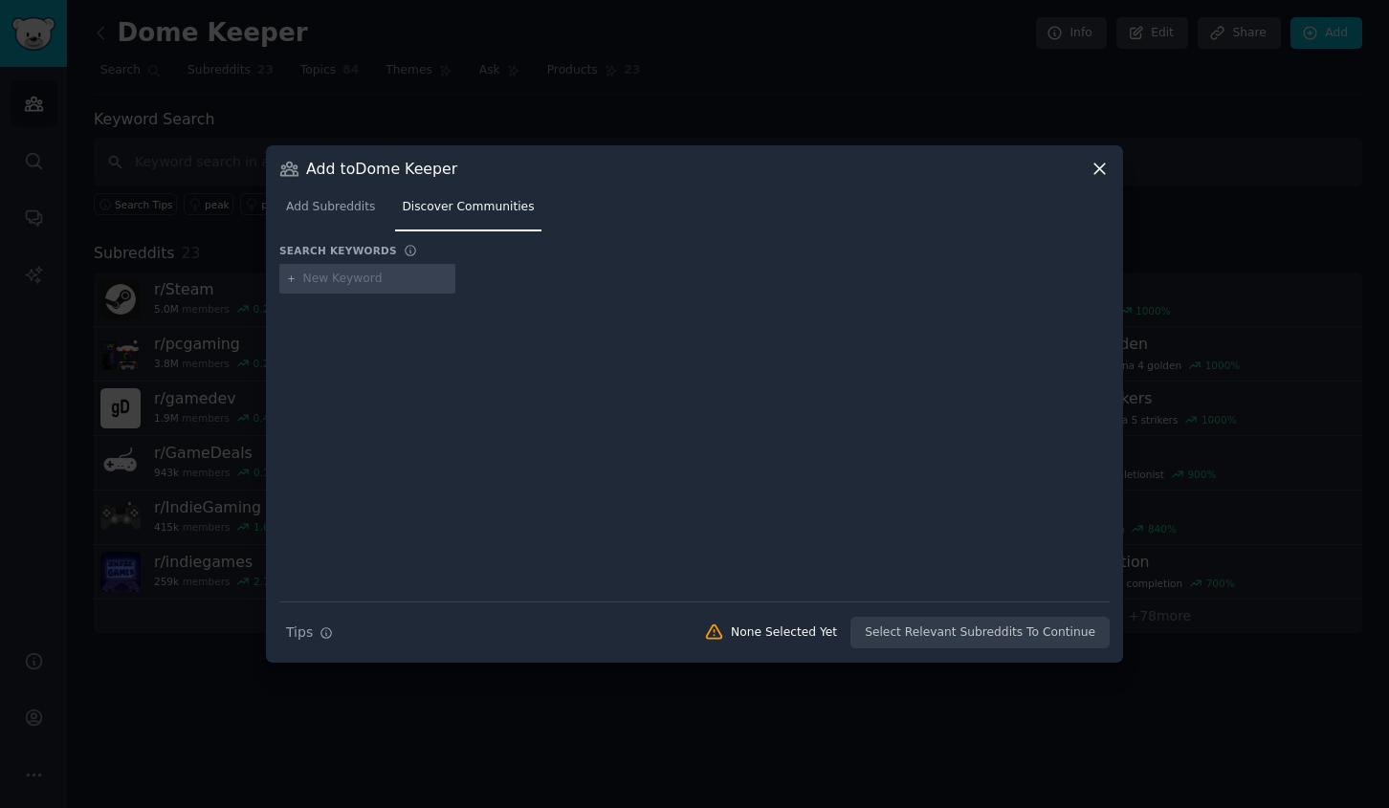
click at [342, 282] on input "text" at bounding box center [375, 279] width 145 height 17
type input "magic gaming"
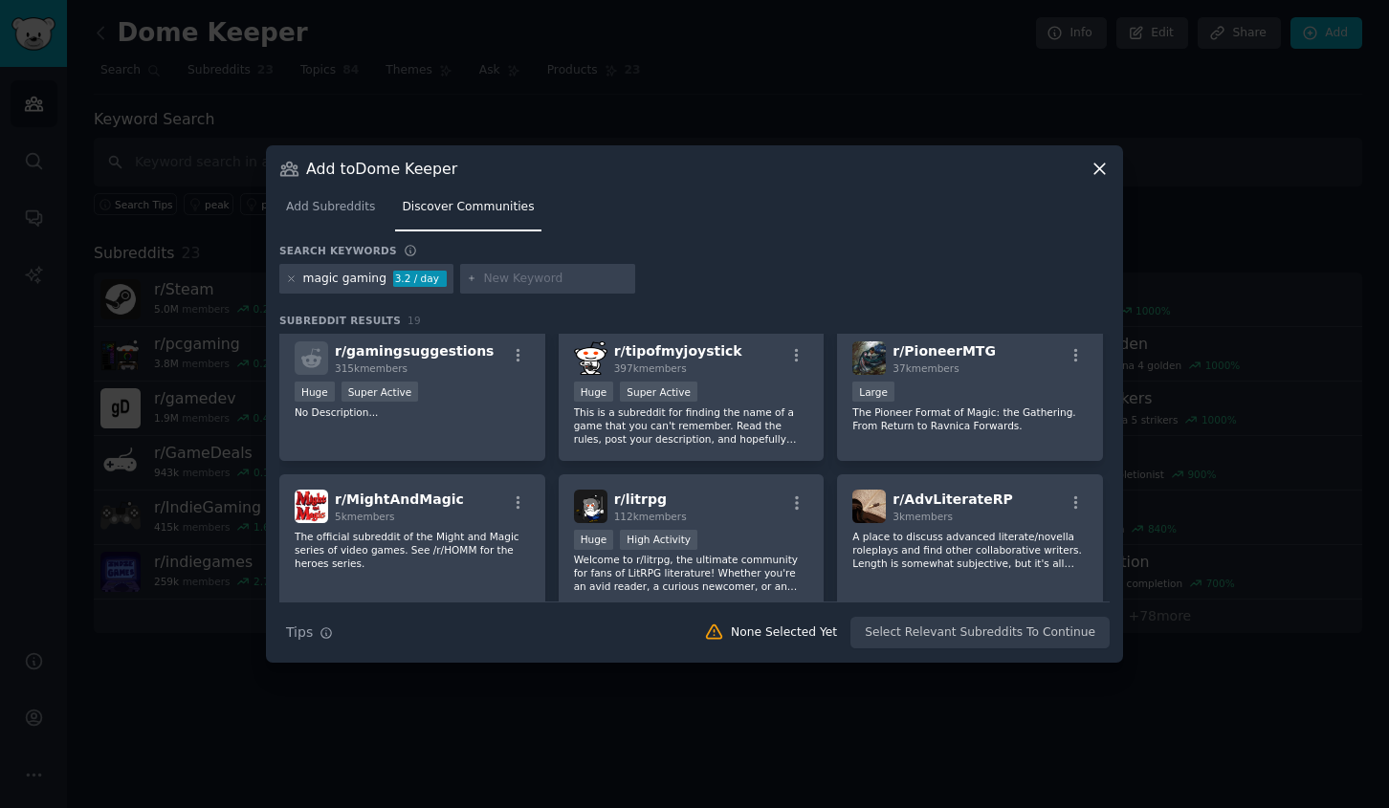
scroll to position [611, 0]
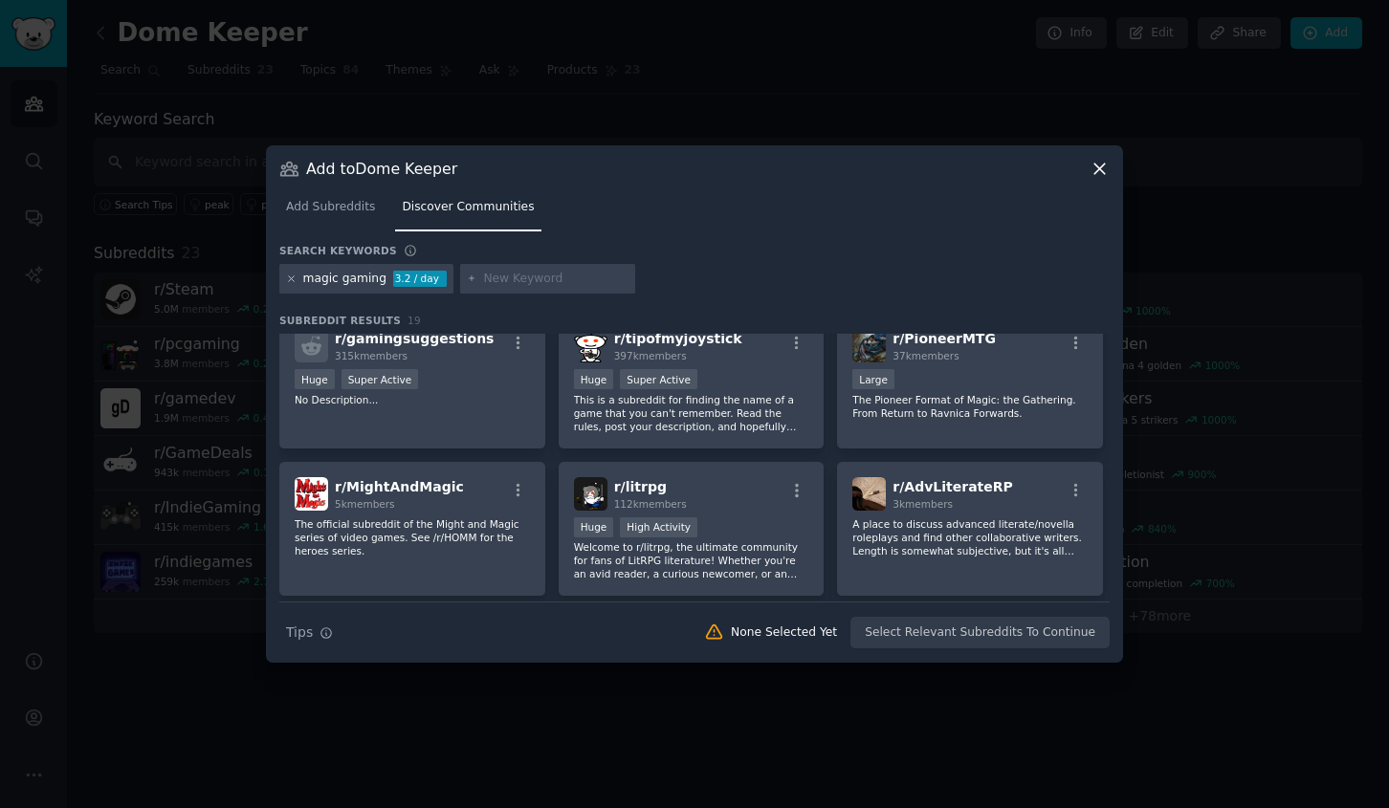
click at [287, 281] on icon at bounding box center [291, 279] width 11 height 11
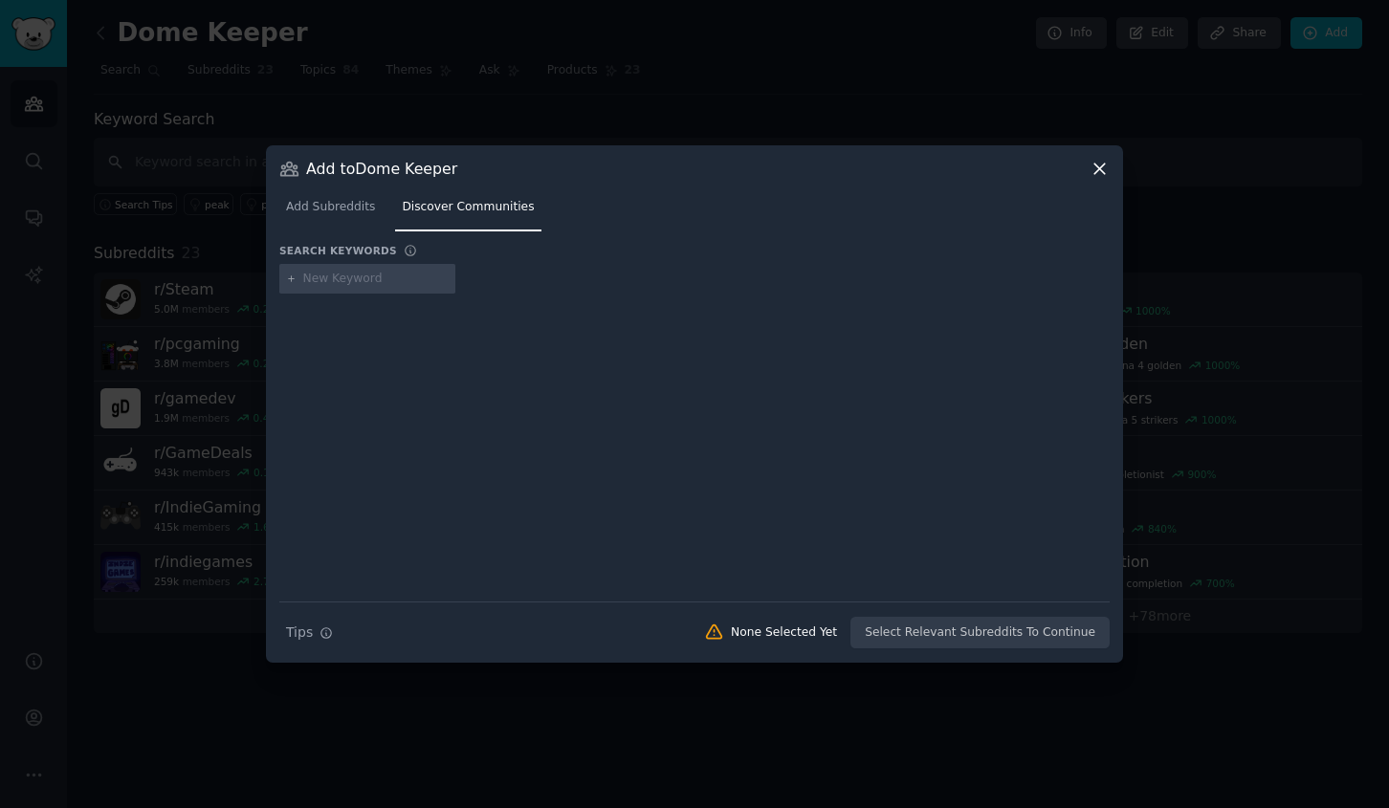
click at [356, 279] on input "text" at bounding box center [375, 279] width 145 height 17
type input "magical games"
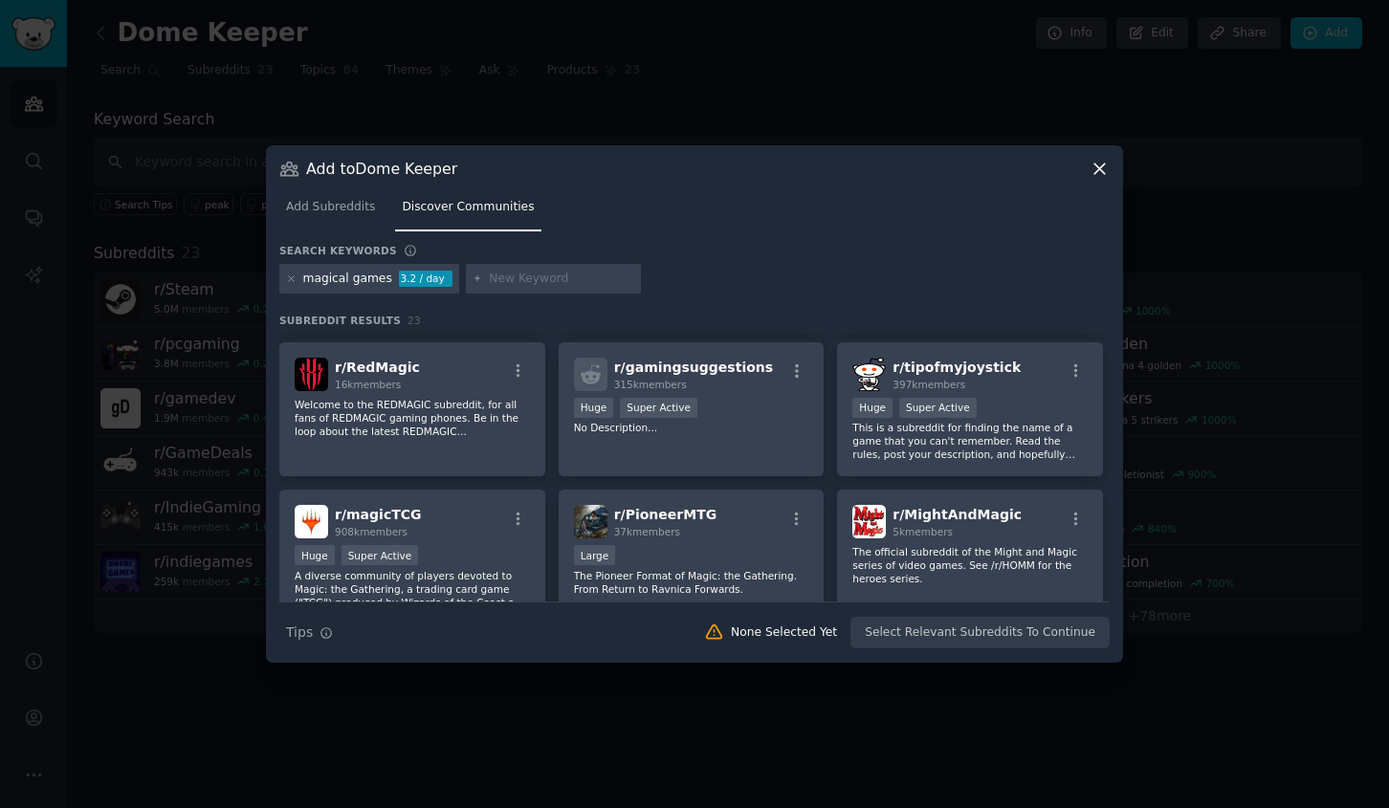
scroll to position [535, 0]
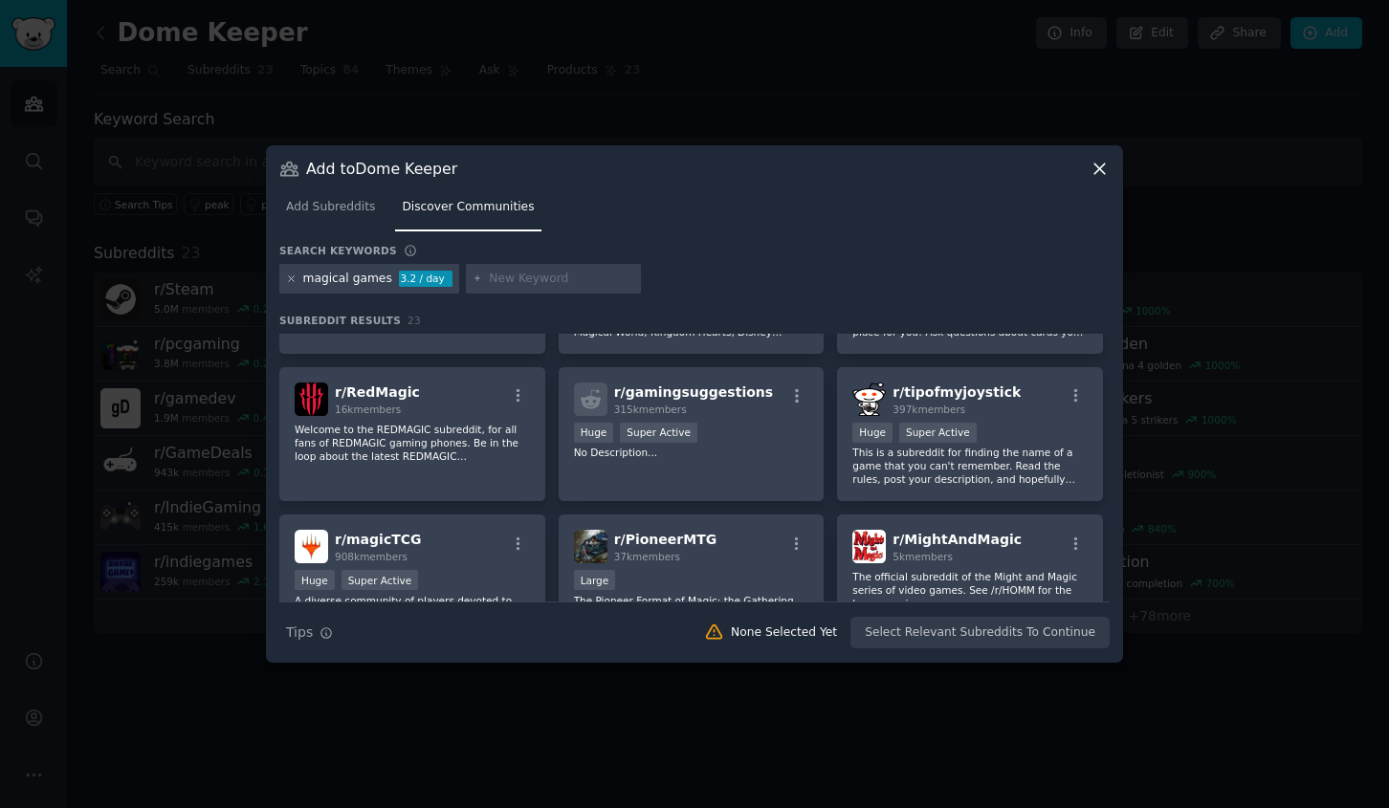
click at [288, 279] on icon at bounding box center [291, 279] width 11 height 11
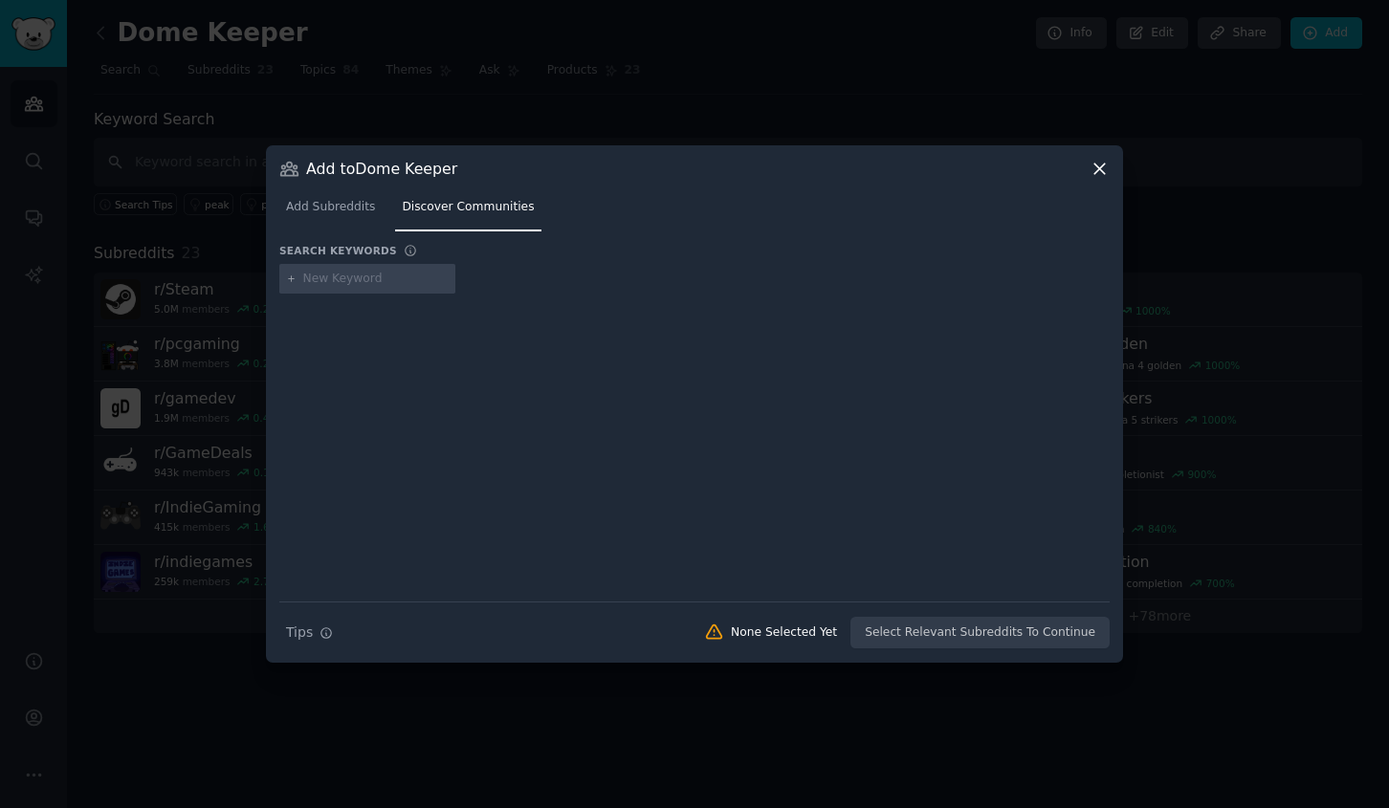
click at [337, 288] on div at bounding box center [367, 279] width 176 height 31
click at [334, 274] on input "text" at bounding box center [375, 279] width 145 height 17
type input "scary games"
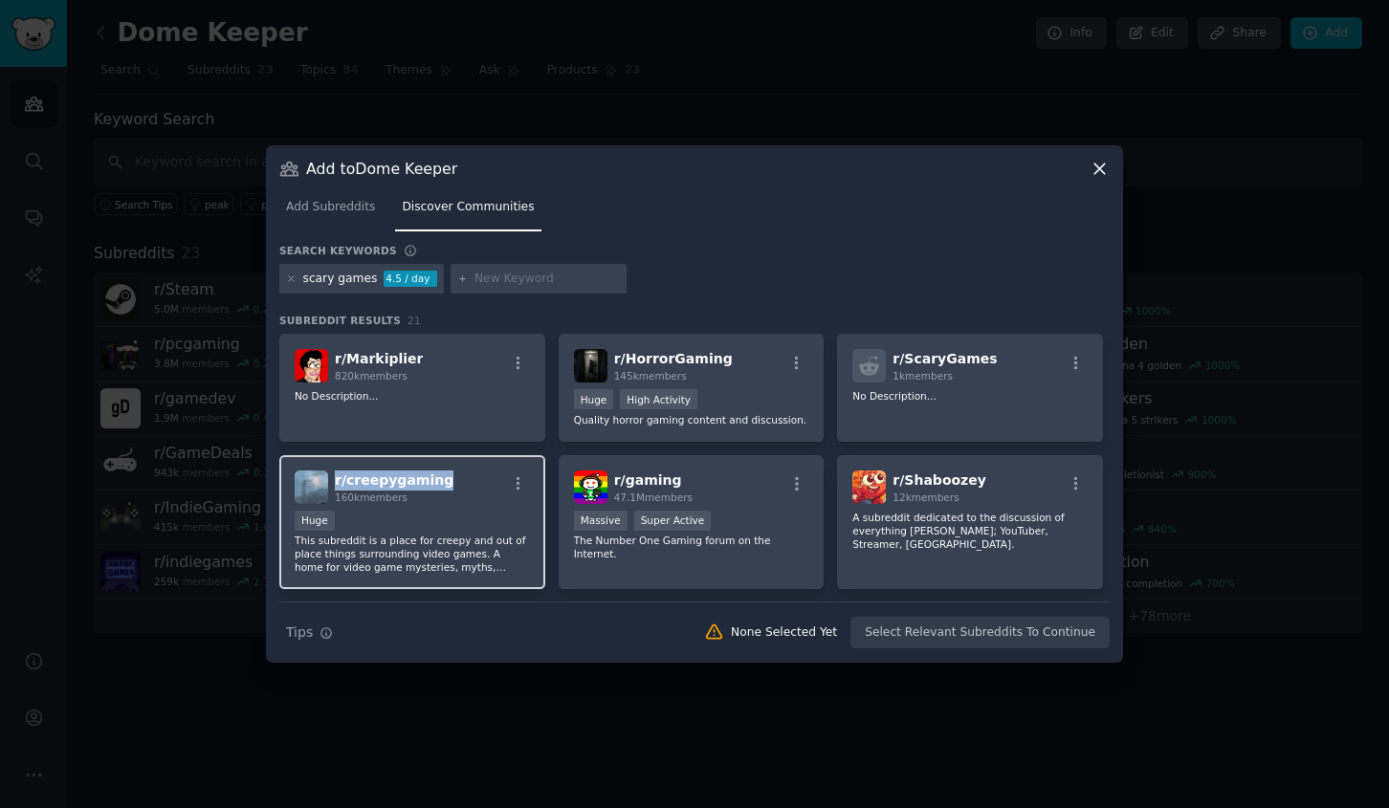
drag, startPoint x: 449, startPoint y: 484, endPoint x: 333, endPoint y: 482, distance: 115.8
click at [333, 482] on div "r/ creepygaming 160k members" at bounding box center [412, 487] width 235 height 33
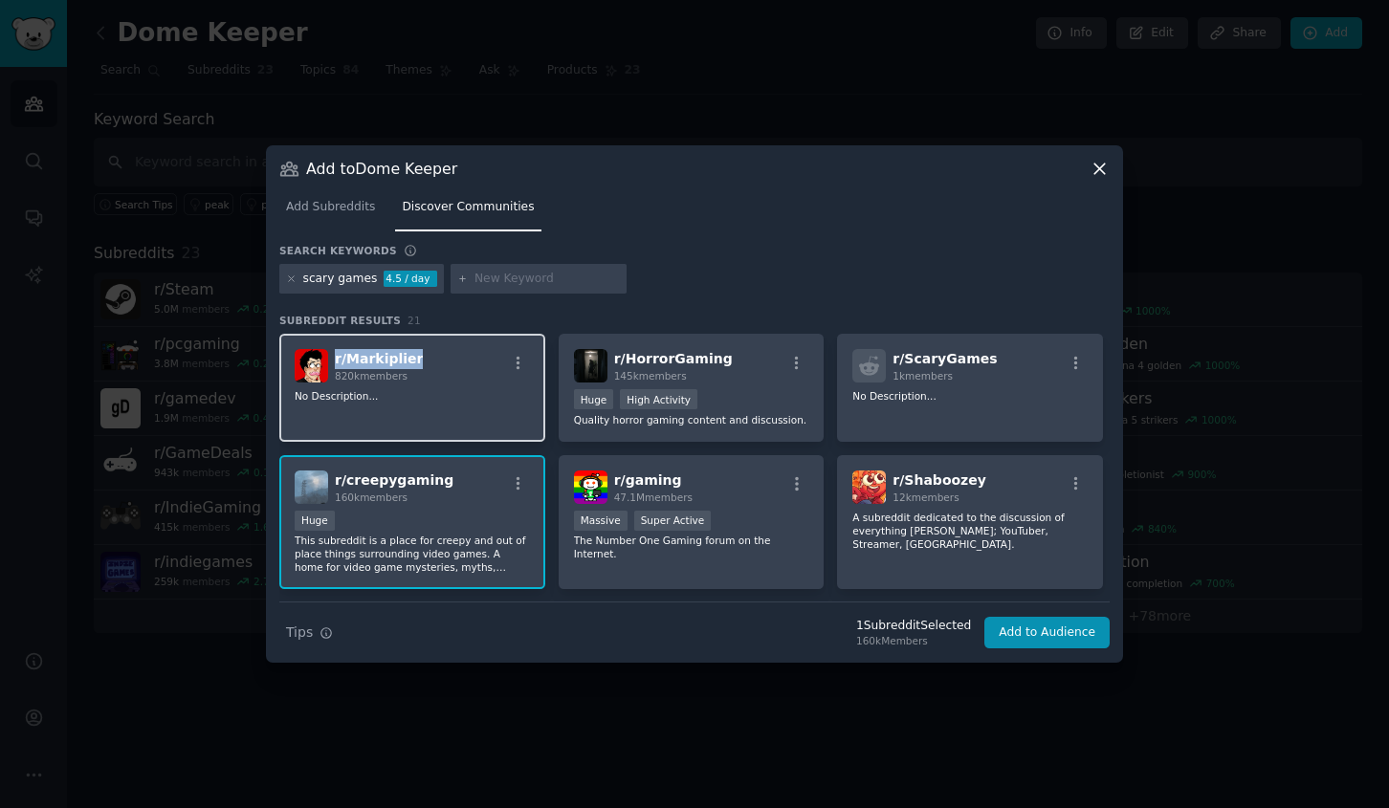
drag, startPoint x: 425, startPoint y: 361, endPoint x: 332, endPoint y: 365, distance: 92.9
click at [332, 365] on div "r/ Markiplier 820k members" at bounding box center [412, 365] width 235 height 33
click at [1040, 632] on button "Add to Audience" at bounding box center [1046, 633] width 125 height 33
